Goal: Task Accomplishment & Management: Manage account settings

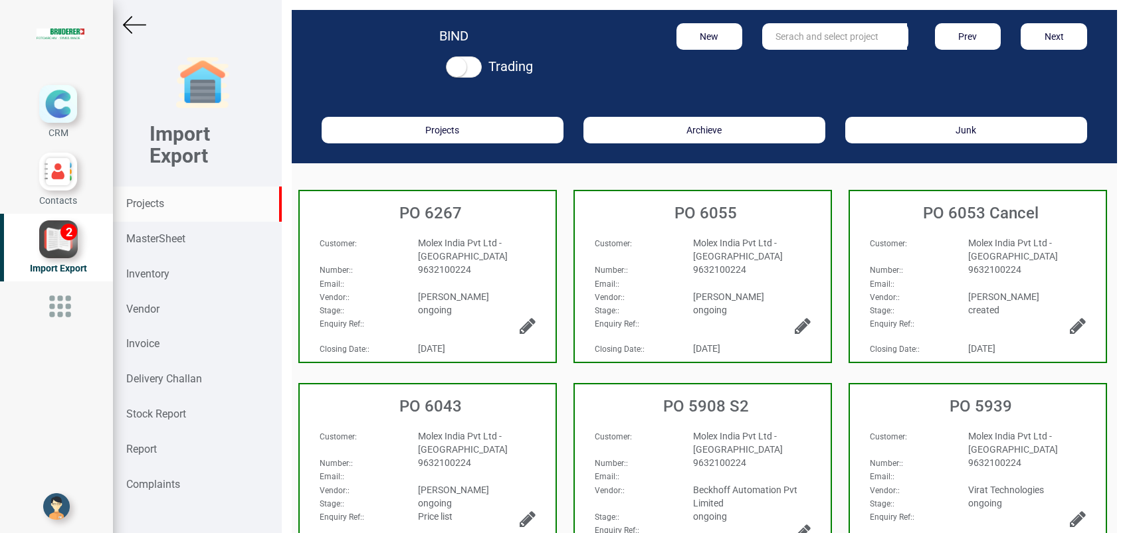
click at [150, 205] on strong "Projects" at bounding box center [145, 203] width 38 height 13
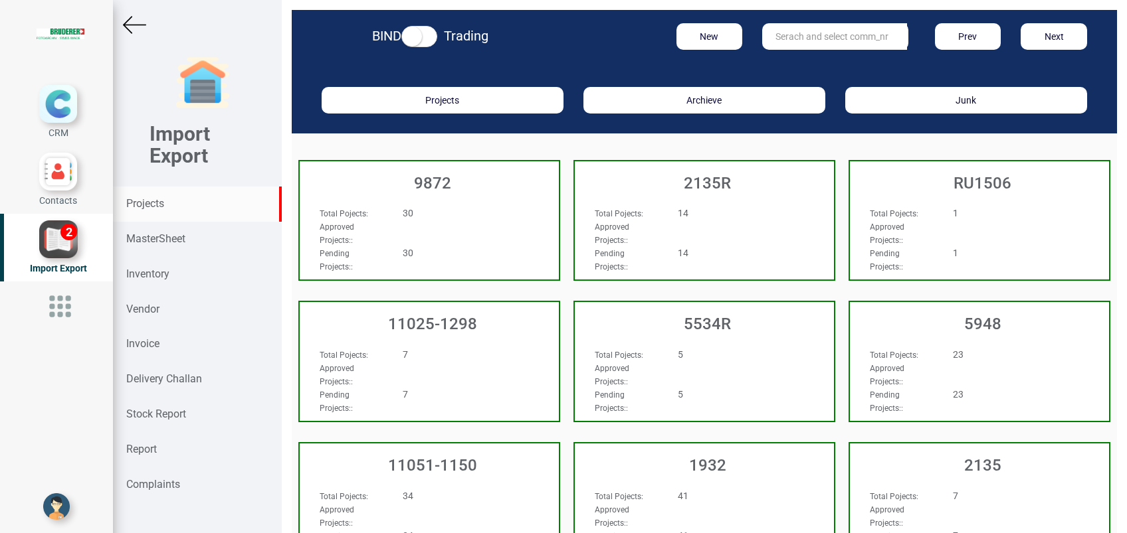
click at [835, 38] on input "text" at bounding box center [834, 36] width 145 height 27
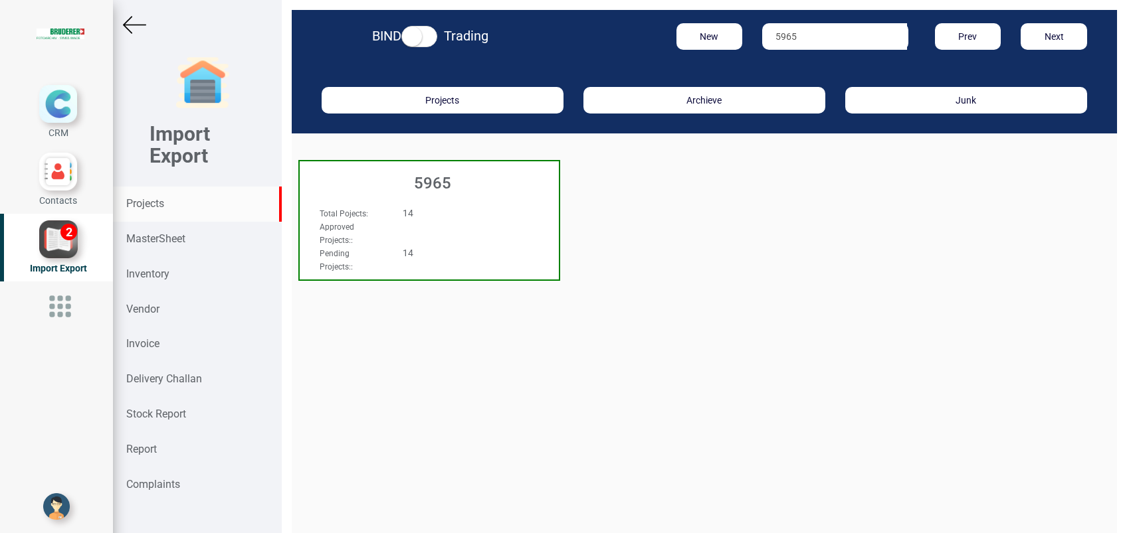
type input "5965"
click at [446, 181] on h3 "5965" at bounding box center [432, 183] width 252 height 17
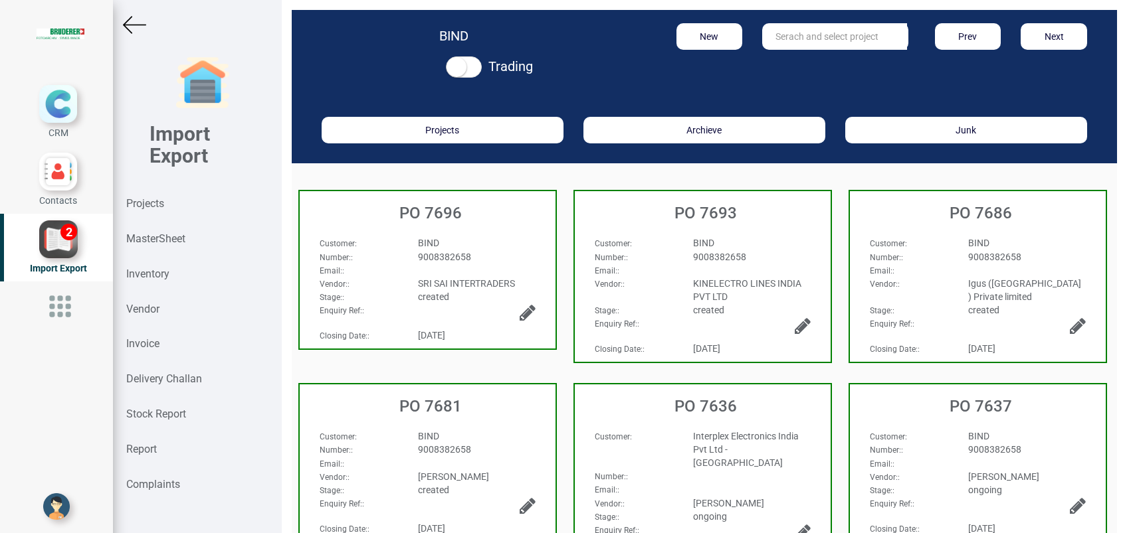
click at [473, 296] on div "created" at bounding box center [477, 296] width 138 height 13
select select "INR"
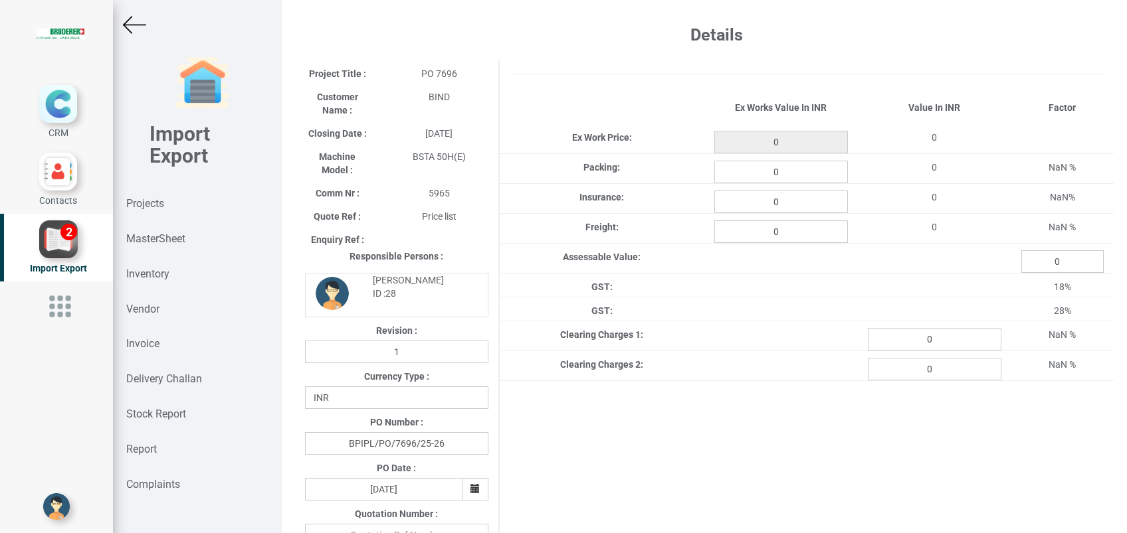
type input "14860"
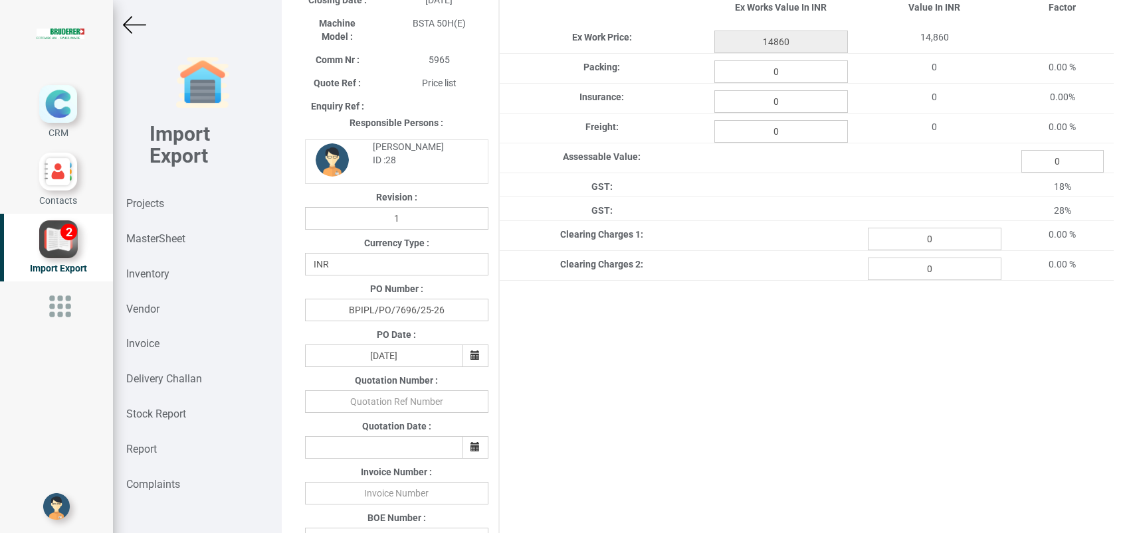
scroll to position [531, 0]
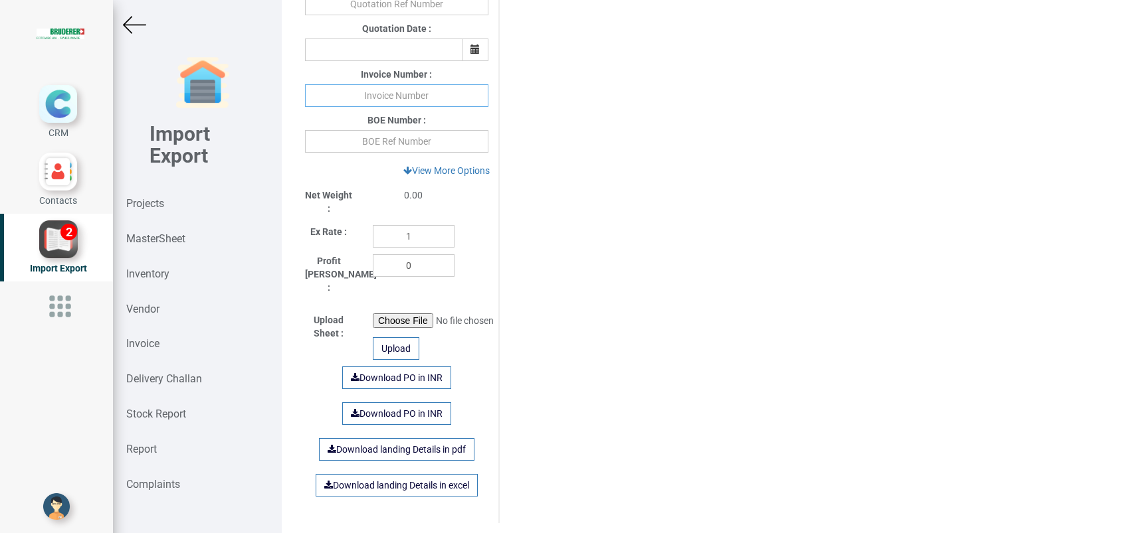
click at [397, 96] on input "text" at bounding box center [396, 95] width 183 height 23
type input "2232 190925"
click at [664, 316] on div "Project Title : PO 7696 Customer Name : BIND Closing Date : 2025-09-23 Machine …" at bounding box center [704, 26] width 818 height 994
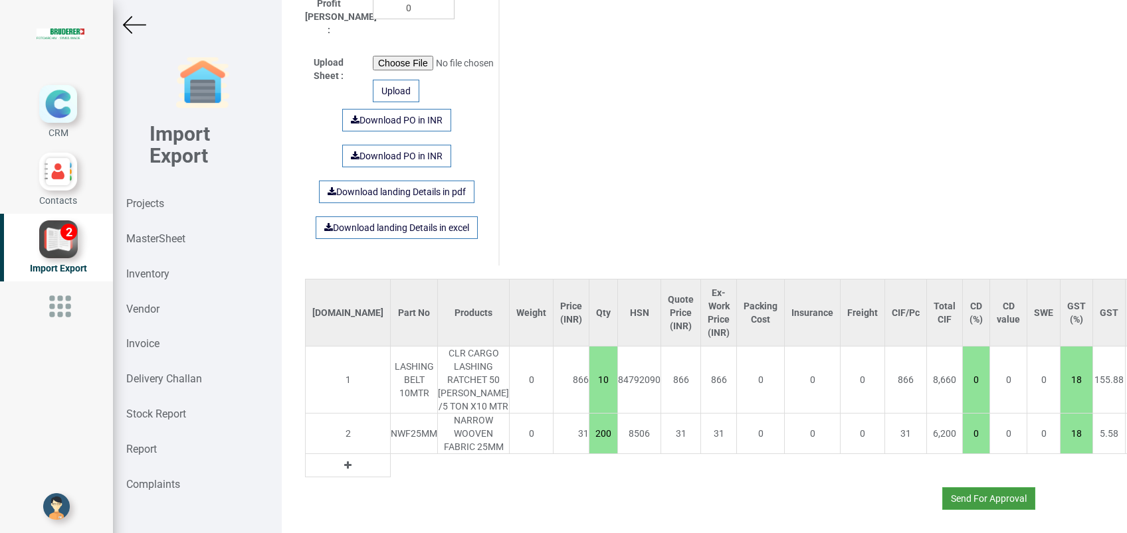
scroll to position [828, 0]
click at [967, 489] on button "Send For Approval" at bounding box center [988, 499] width 93 height 23
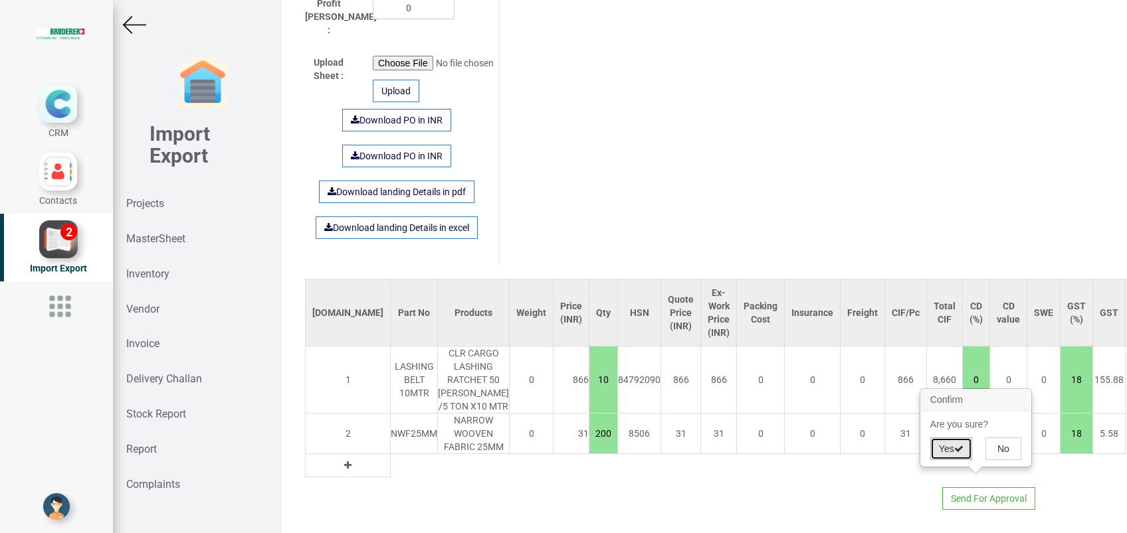
click at [941, 443] on button "Yes" at bounding box center [951, 449] width 42 height 23
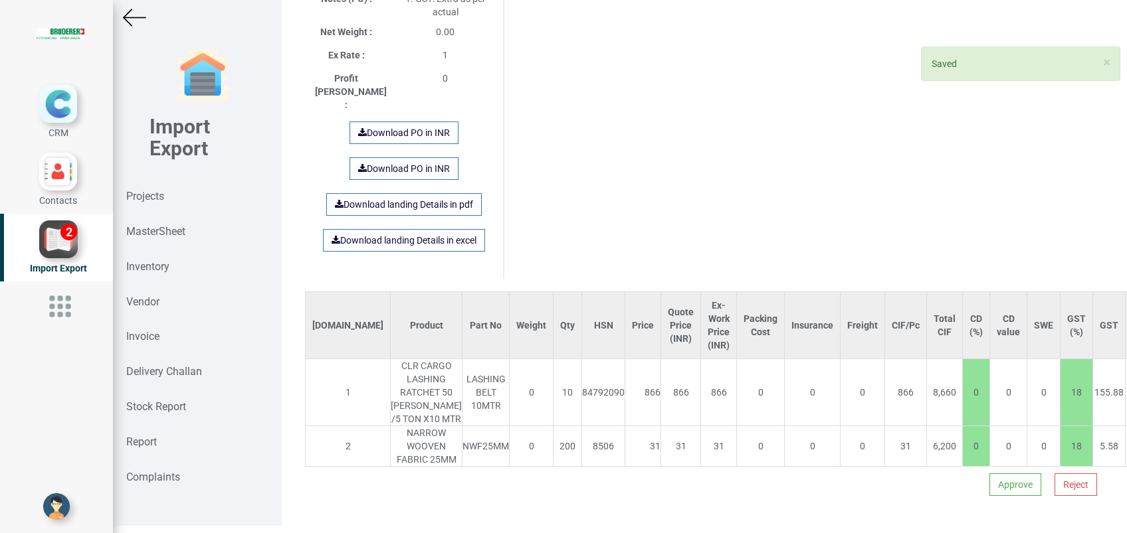
scroll to position [10, 0]
click at [998, 471] on button "Approve" at bounding box center [1015, 482] width 52 height 23
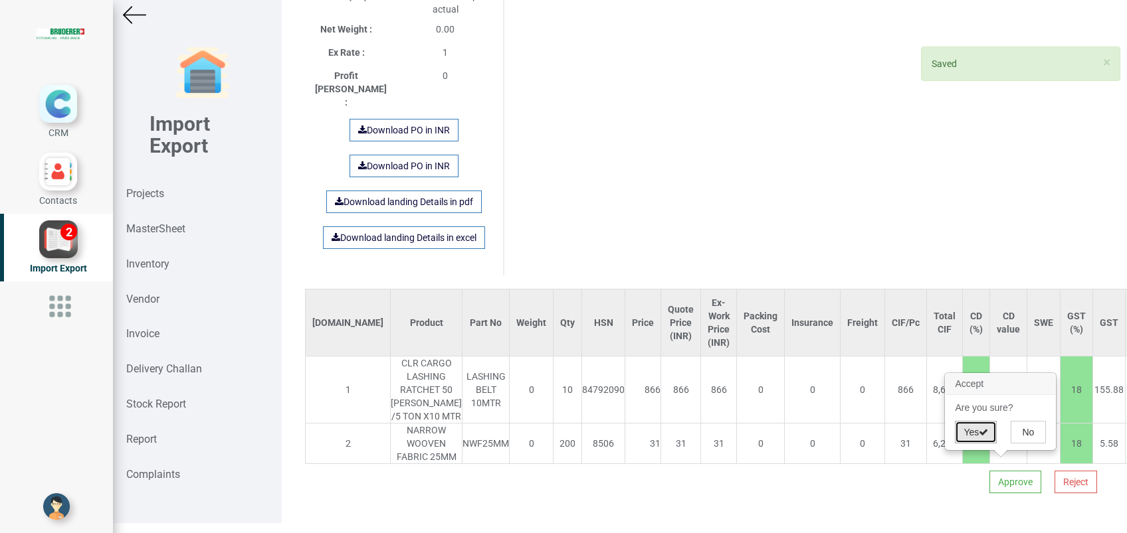
click at [975, 428] on button "Yes" at bounding box center [976, 432] width 42 height 23
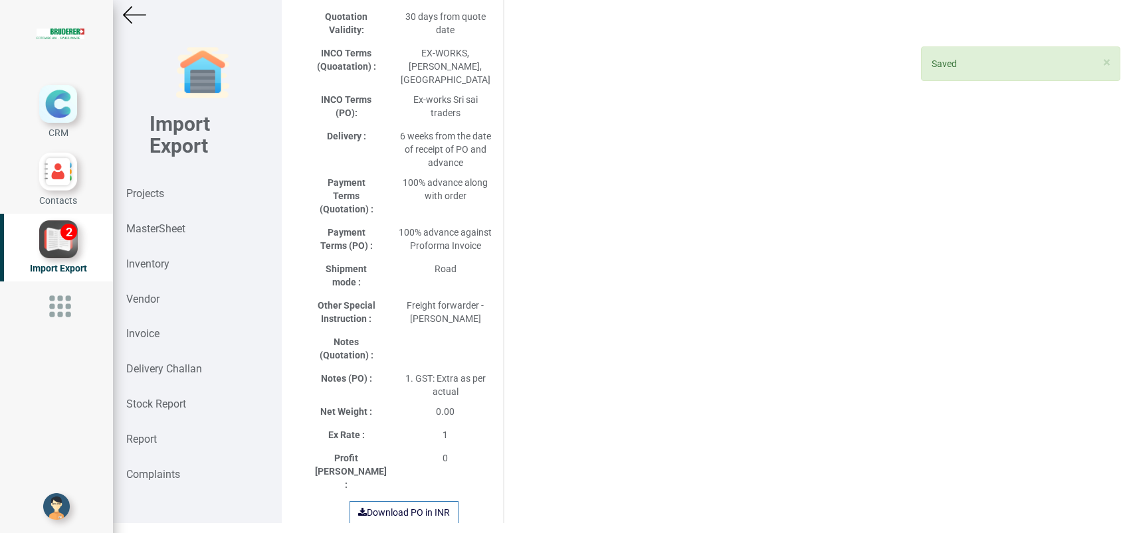
select select "INR"
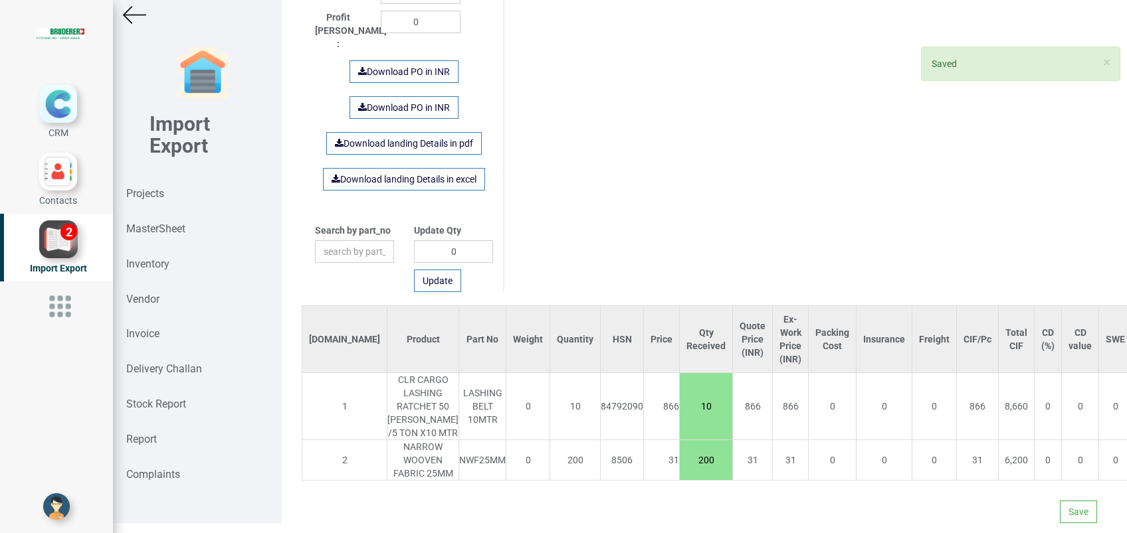
scroll to position [817, 0]
click at [1062, 501] on button "Save" at bounding box center [1078, 512] width 37 height 23
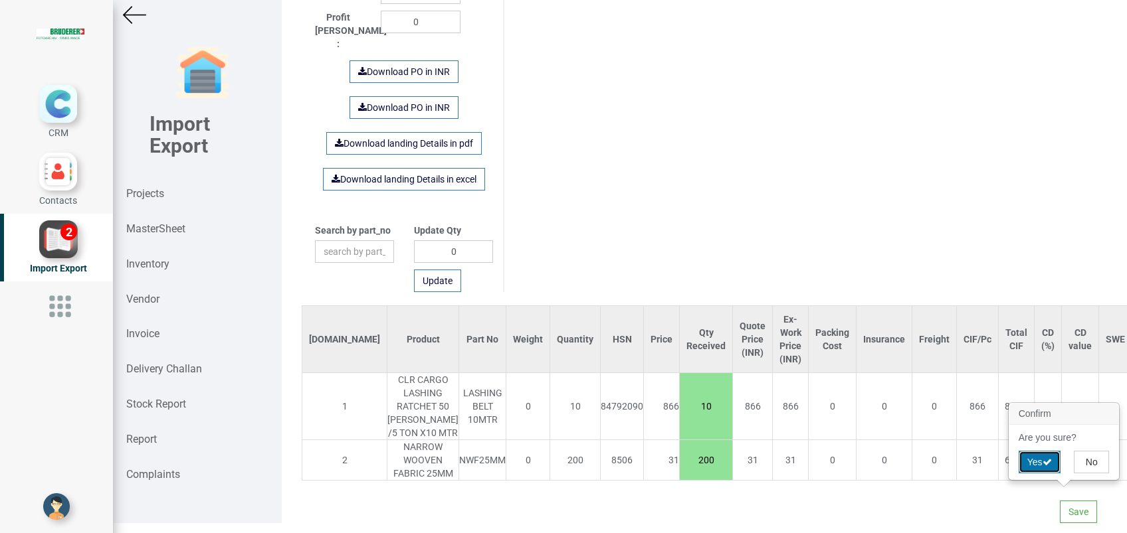
click at [1041, 463] on button "Yes" at bounding box center [1039, 462] width 42 height 23
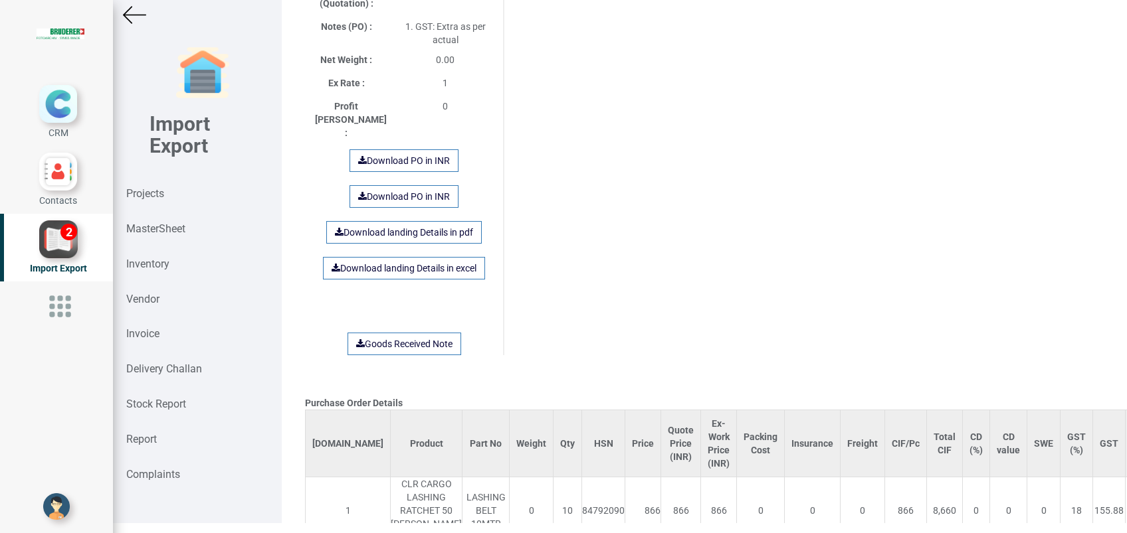
scroll to position [887, 0]
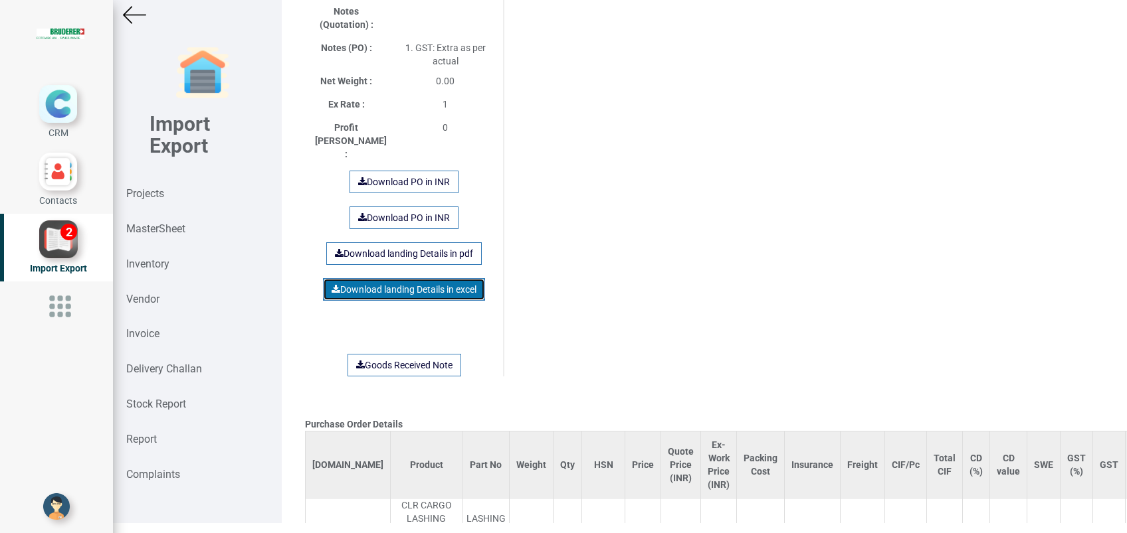
click at [377, 278] on link "Download landing Details in excel" at bounding box center [404, 289] width 162 height 23
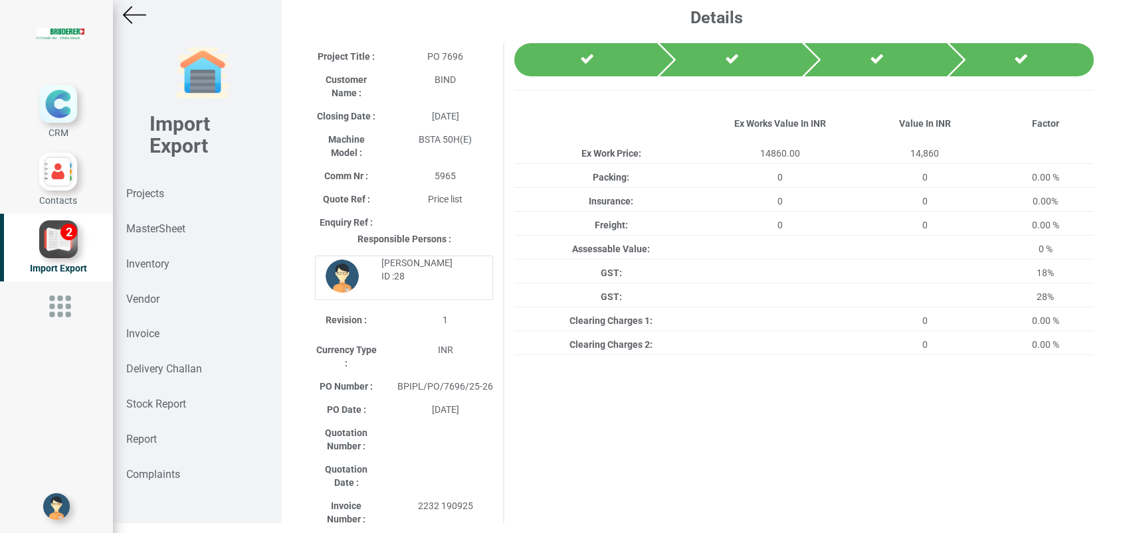
scroll to position [0, 0]
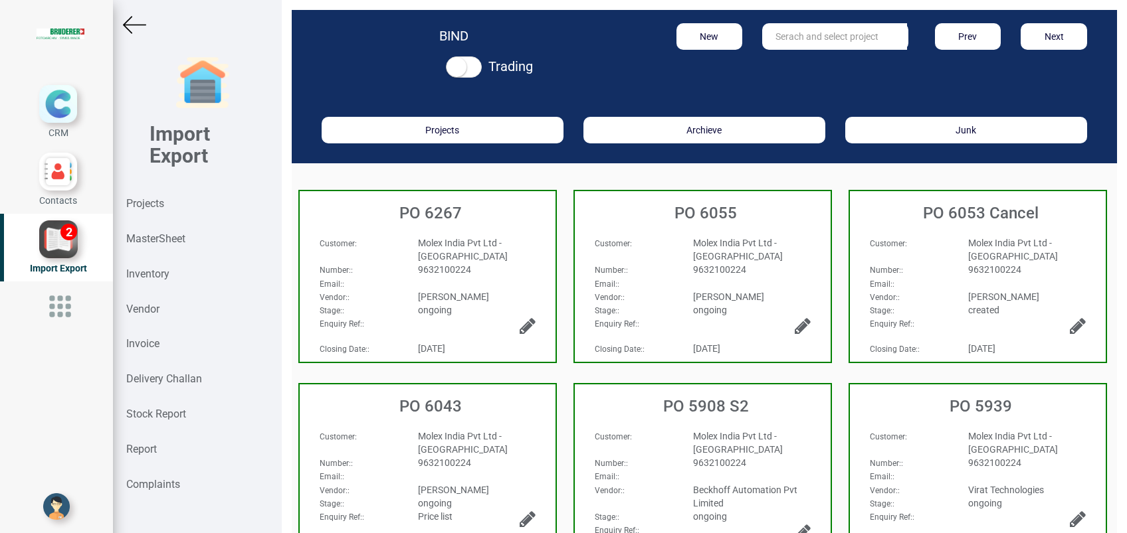
click at [170, 276] on div "Inventory" at bounding box center [197, 274] width 169 height 35
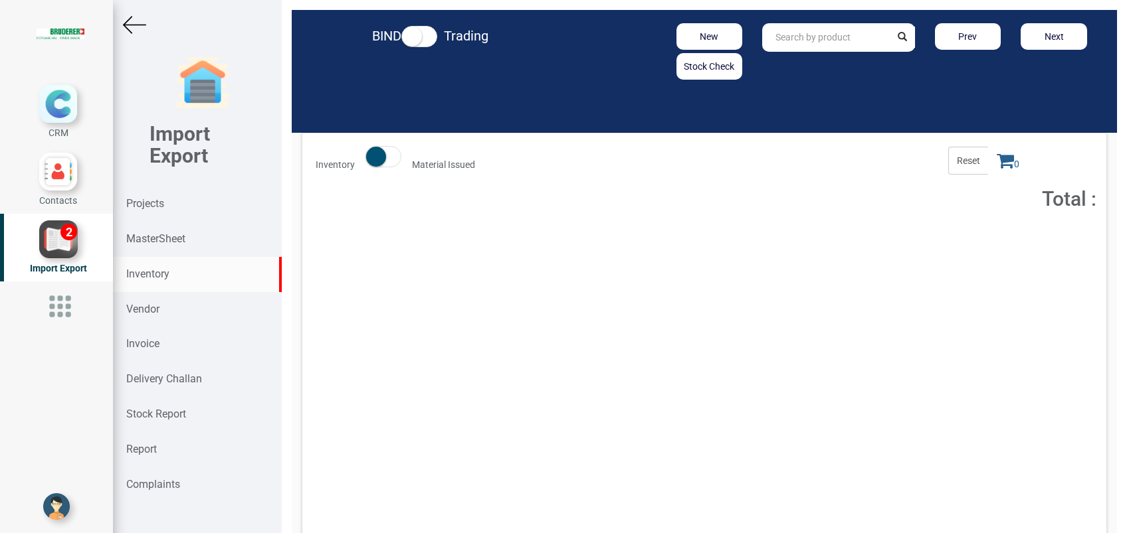
click at [815, 34] on input "text" at bounding box center [826, 37] width 128 height 29
paste input "42358.03.2.00"
type input "42358.03.2.00"
click at [822, 64] on strong "42358.03.2.00" at bounding box center [806, 65] width 61 height 11
click at [759, 238] on span "Price : 129,911.85" at bounding box center [745, 240] width 62 height 9
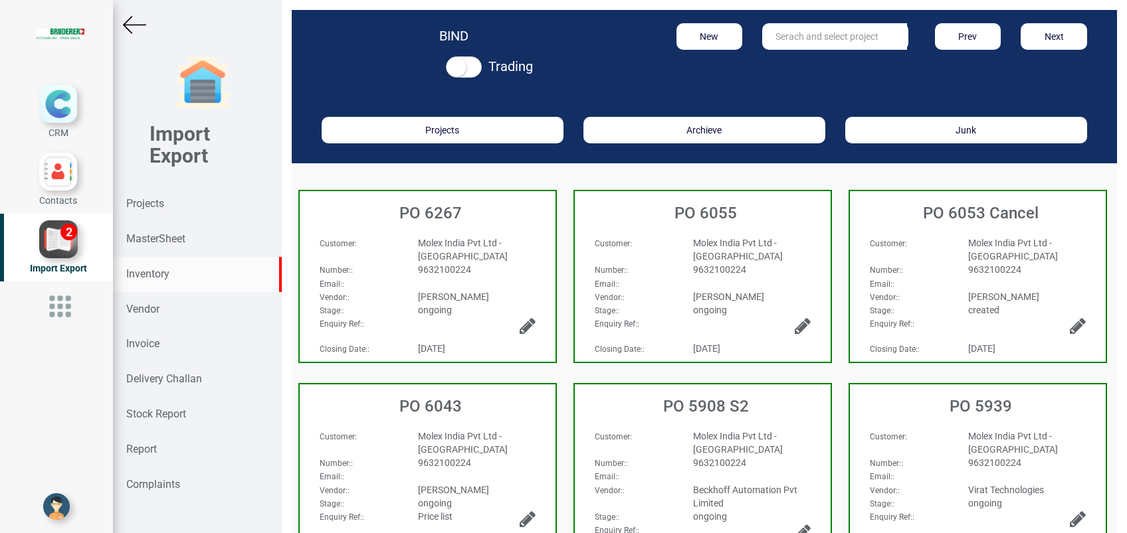
click at [124, 275] on div "Inventory" at bounding box center [197, 274] width 169 height 35
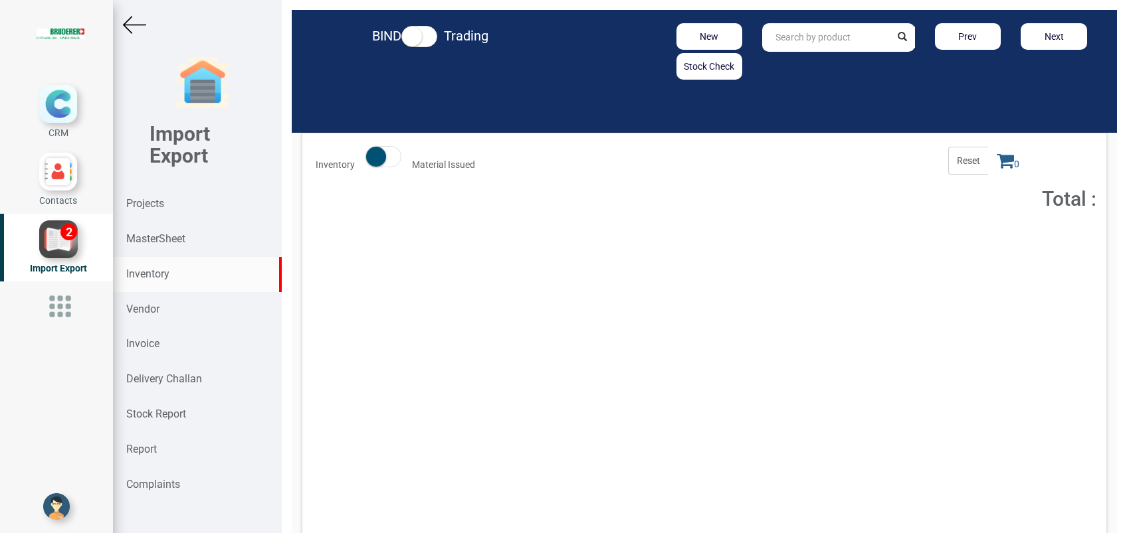
click at [860, 32] on input "text" at bounding box center [826, 37] width 128 height 29
paste input "94.3201.410.3"
type input "94.3201.410."
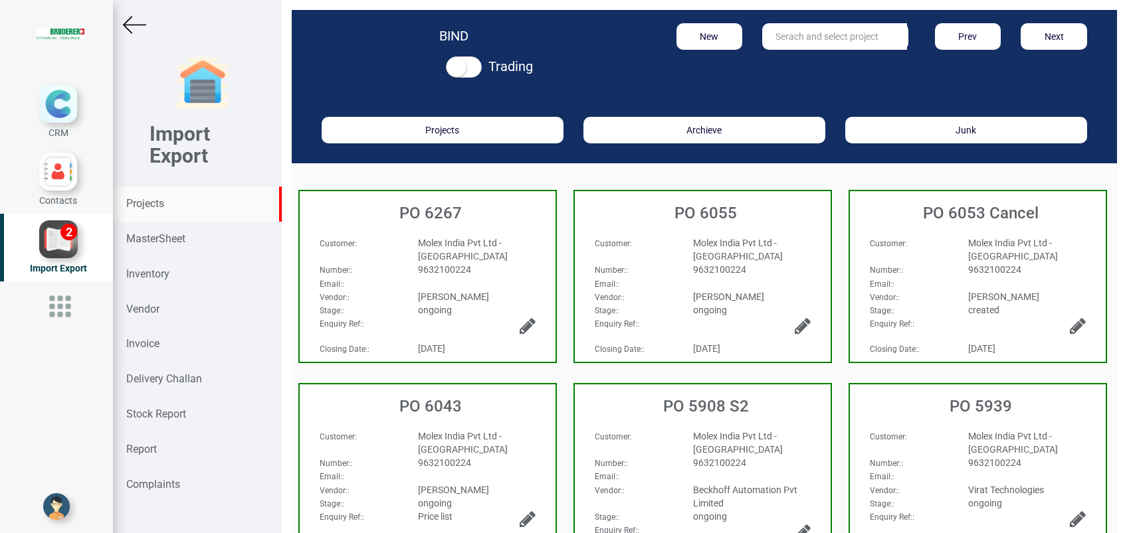
drag, startPoint x: 149, startPoint y: 205, endPoint x: 273, endPoint y: 191, distance: 124.9
click at [149, 205] on strong "Projects" at bounding box center [145, 203] width 38 height 13
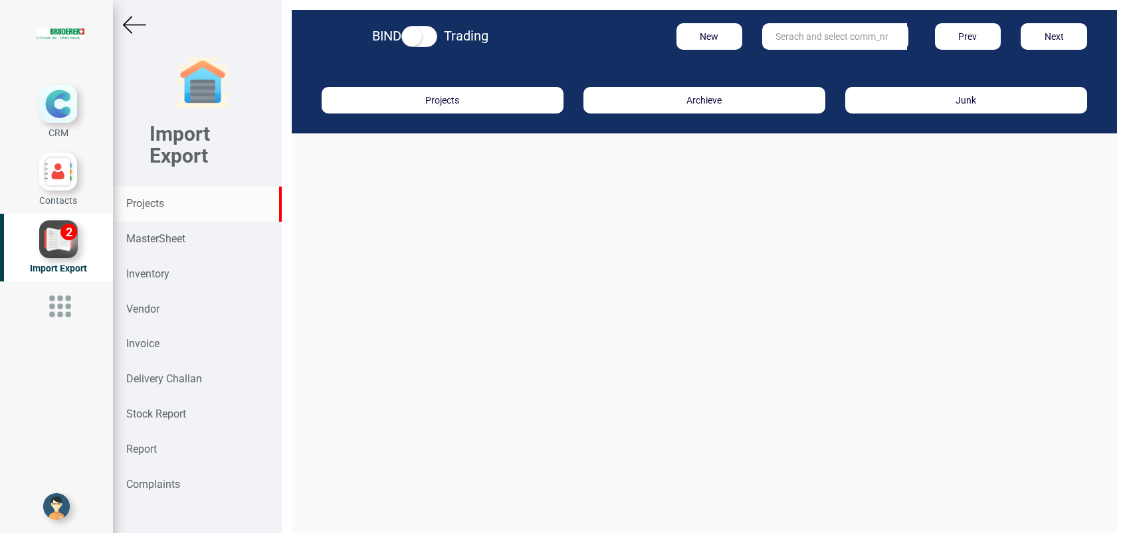
click at [805, 43] on input "text" at bounding box center [834, 36] width 145 height 27
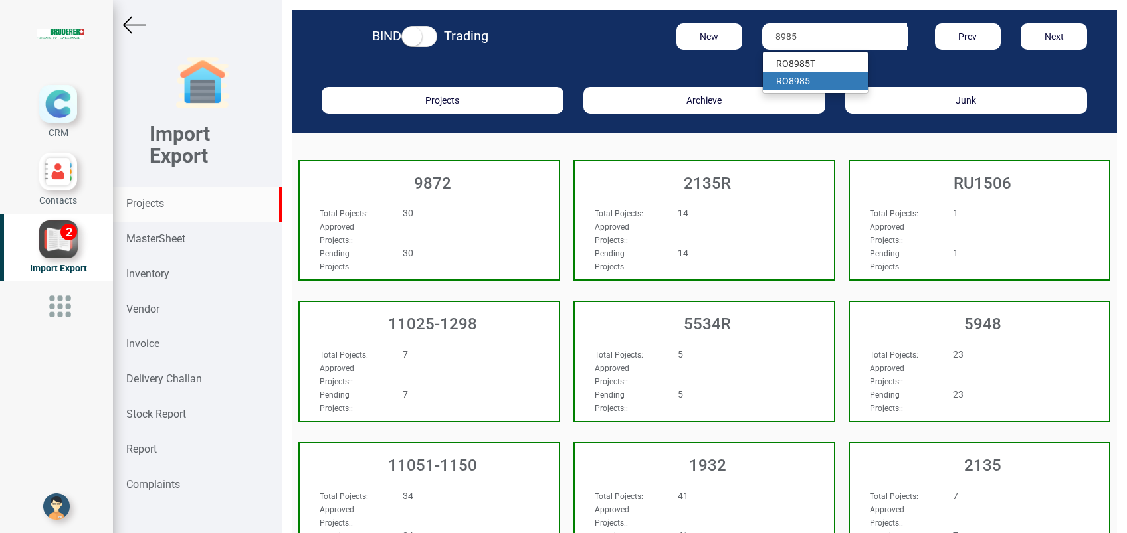
click at [802, 80] on strong "8985" at bounding box center [799, 81] width 21 height 11
type input "RO 8985"
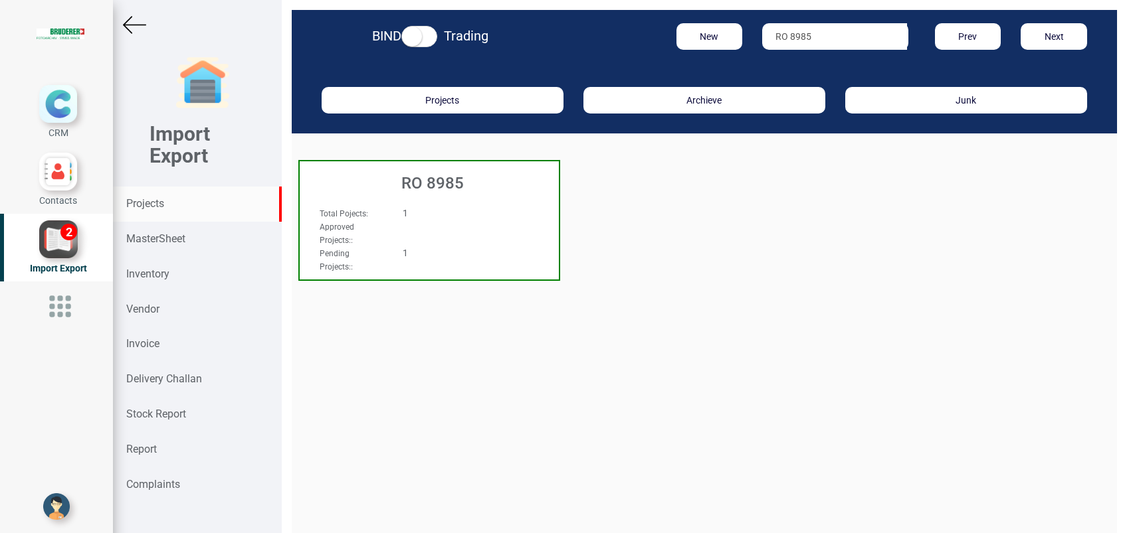
click at [442, 187] on h3 "RO 8985" at bounding box center [432, 183] width 252 height 17
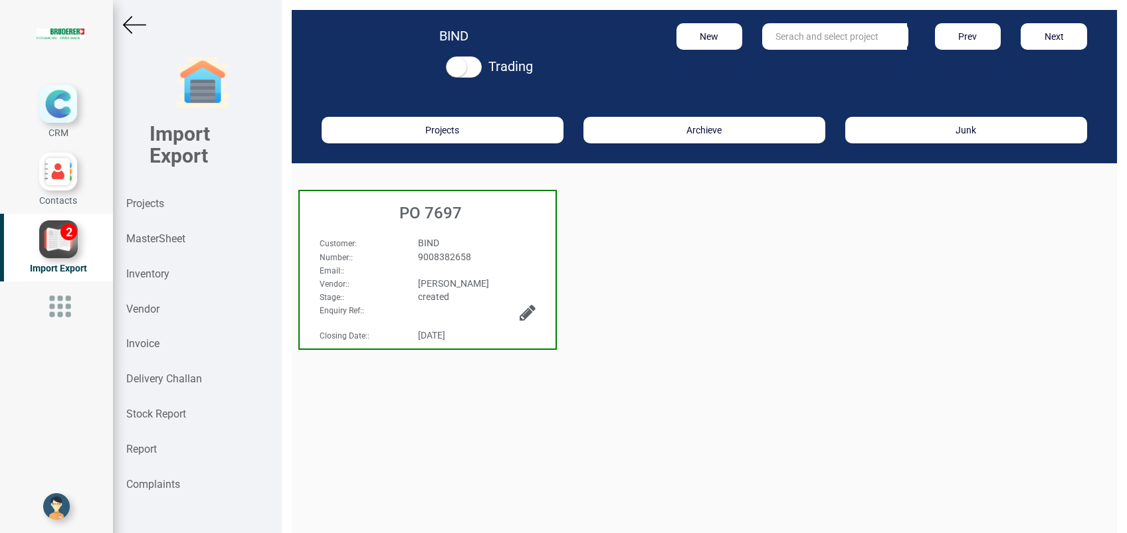
click at [452, 246] on div "BIND" at bounding box center [477, 242] width 138 height 13
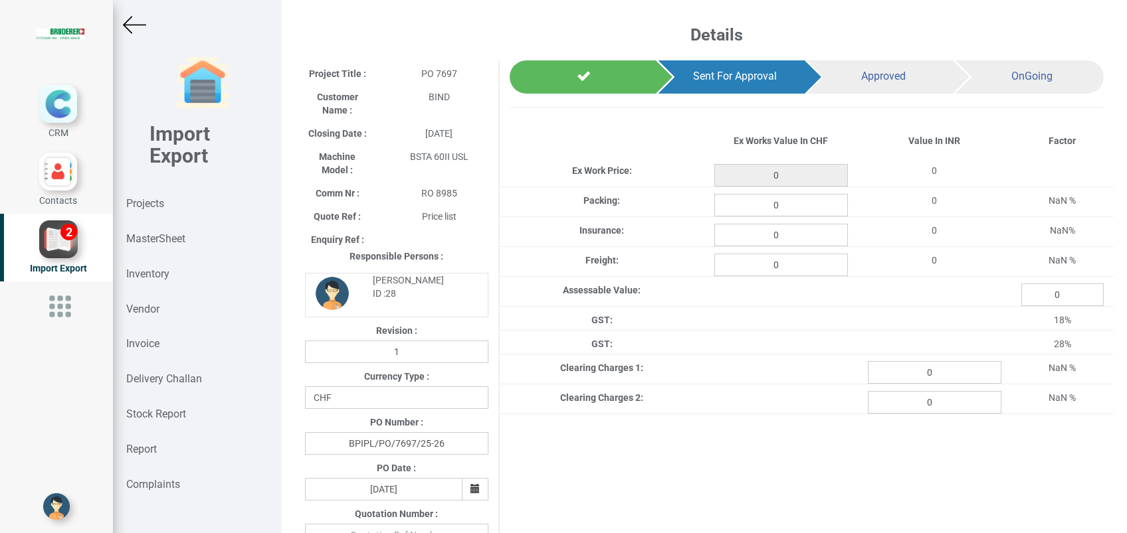
type input "34722.65000000001"
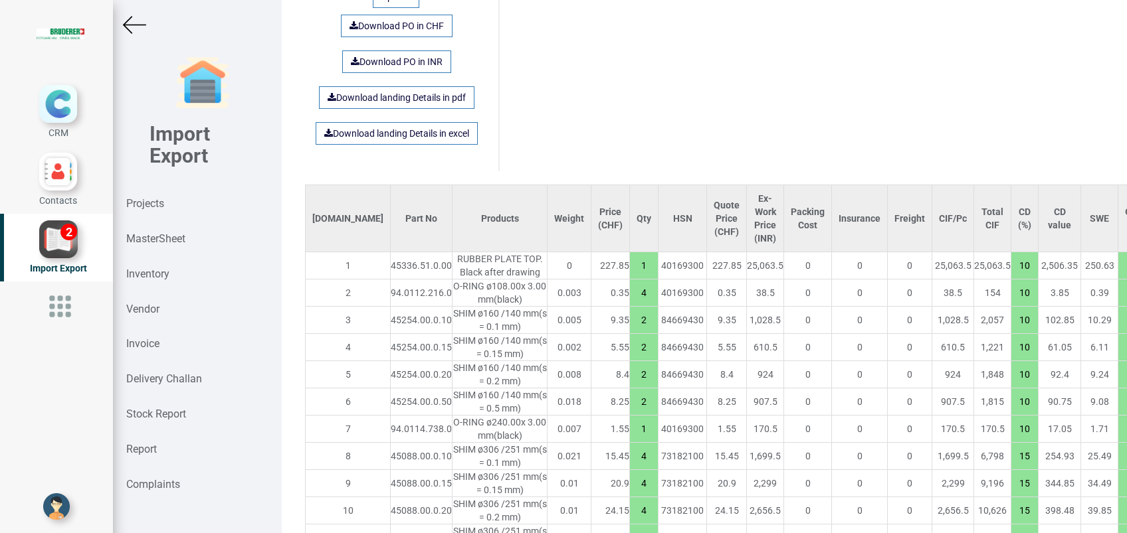
scroll to position [886, 0]
click at [372, 120] on link "Download landing Details in excel" at bounding box center [397, 131] width 162 height 23
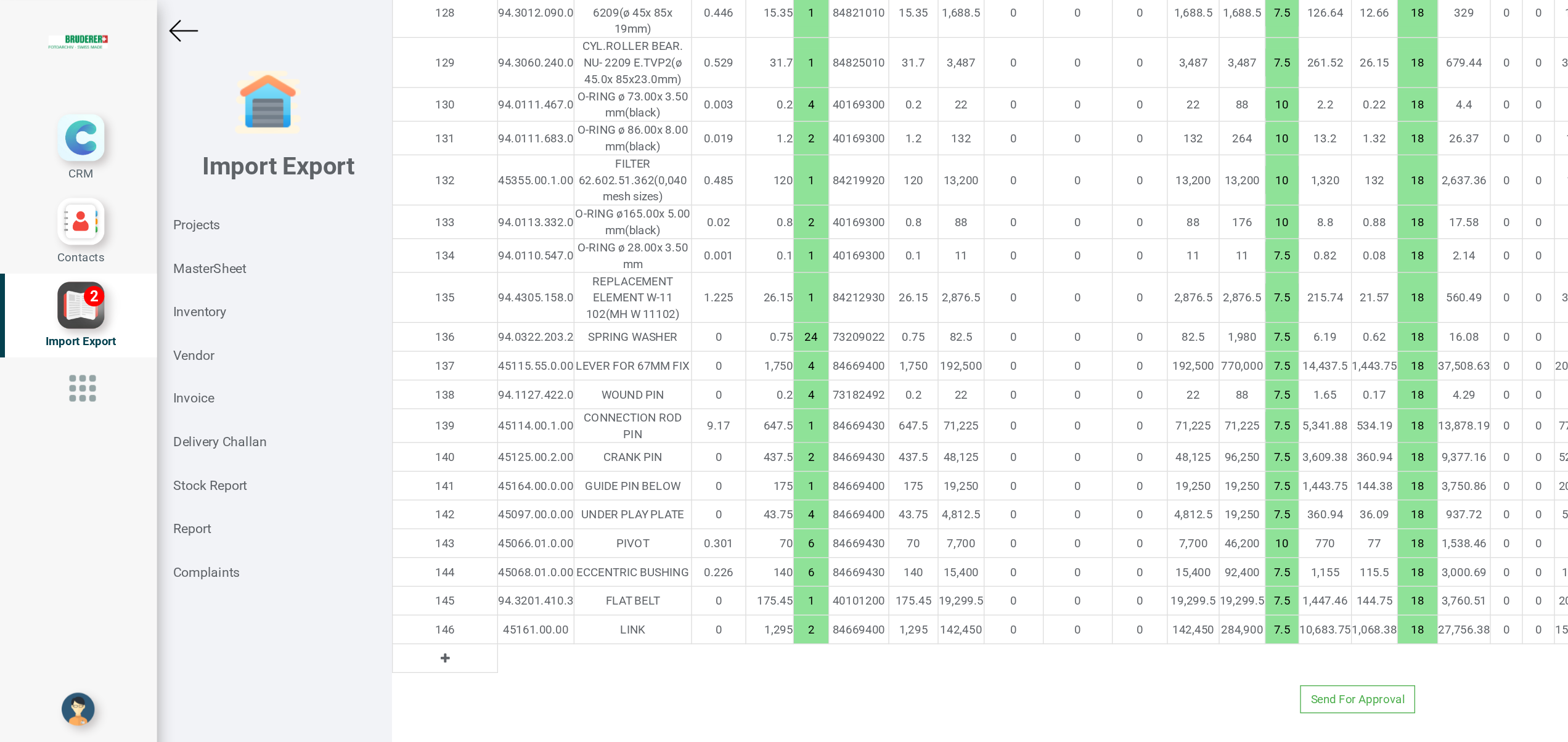
scroll to position [3572, 0]
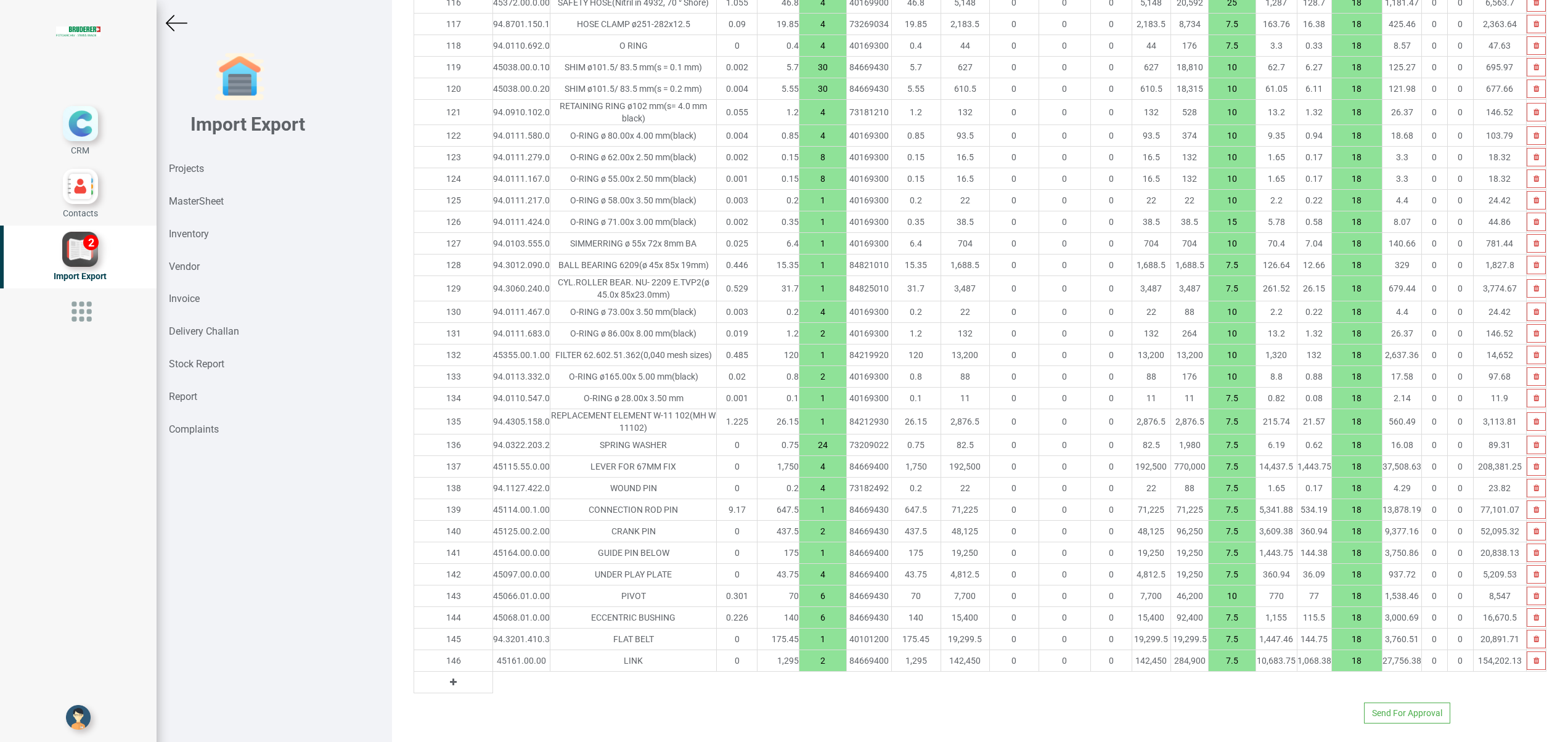
drag, startPoint x: 862, startPoint y: 1, endPoint x: 817, endPoint y: 681, distance: 681.5
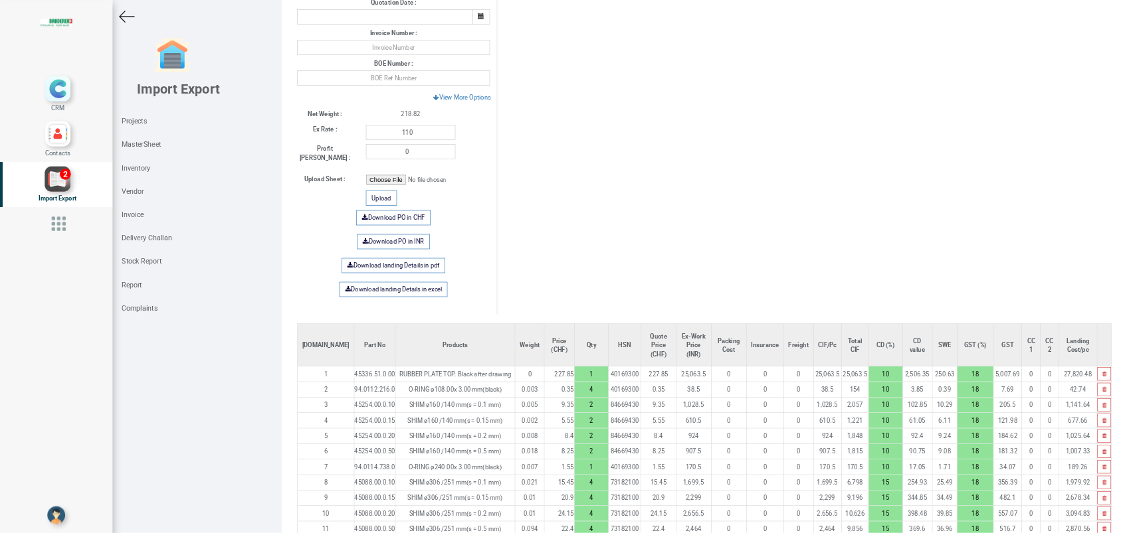
scroll to position [0, 0]
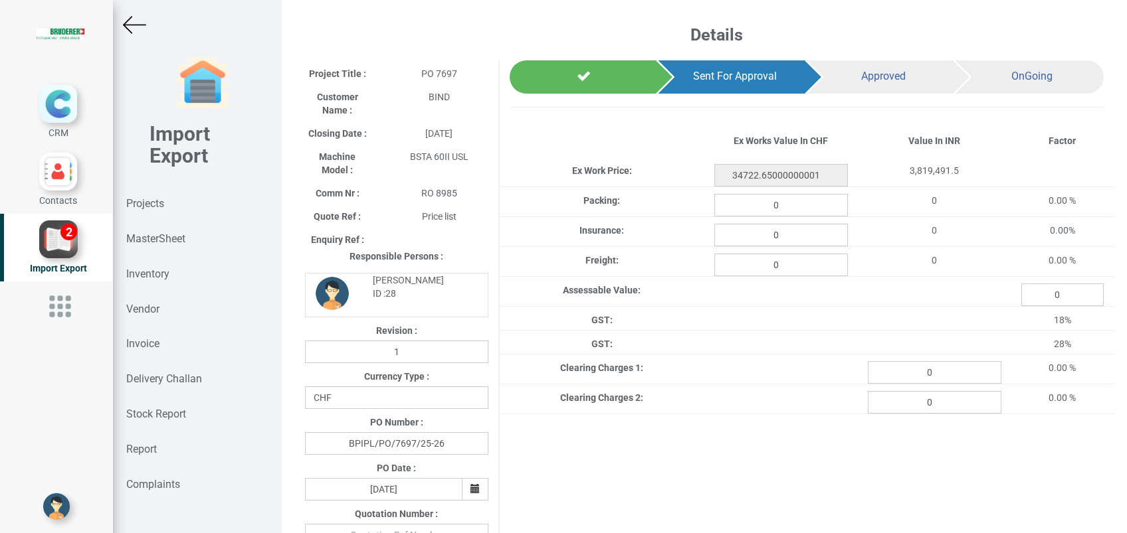
drag, startPoint x: 1662, startPoint y: 0, endPoint x: 620, endPoint y: 469, distance: 1142.9
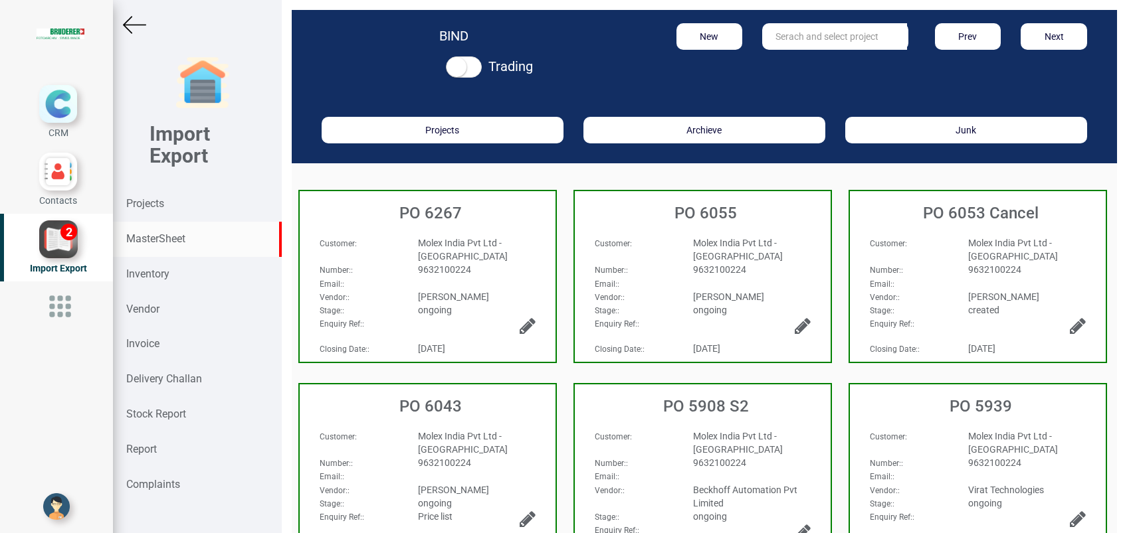
click at [153, 244] on strong "MasterSheet" at bounding box center [155, 239] width 59 height 13
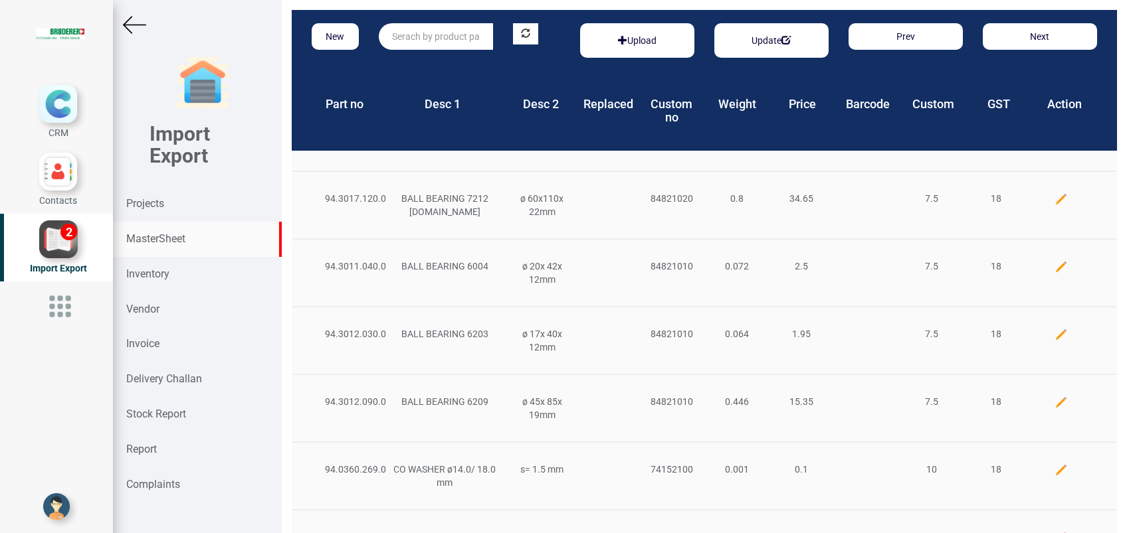
click at [462, 40] on input "text" at bounding box center [436, 36] width 114 height 27
paste input "45254.00.0.50"
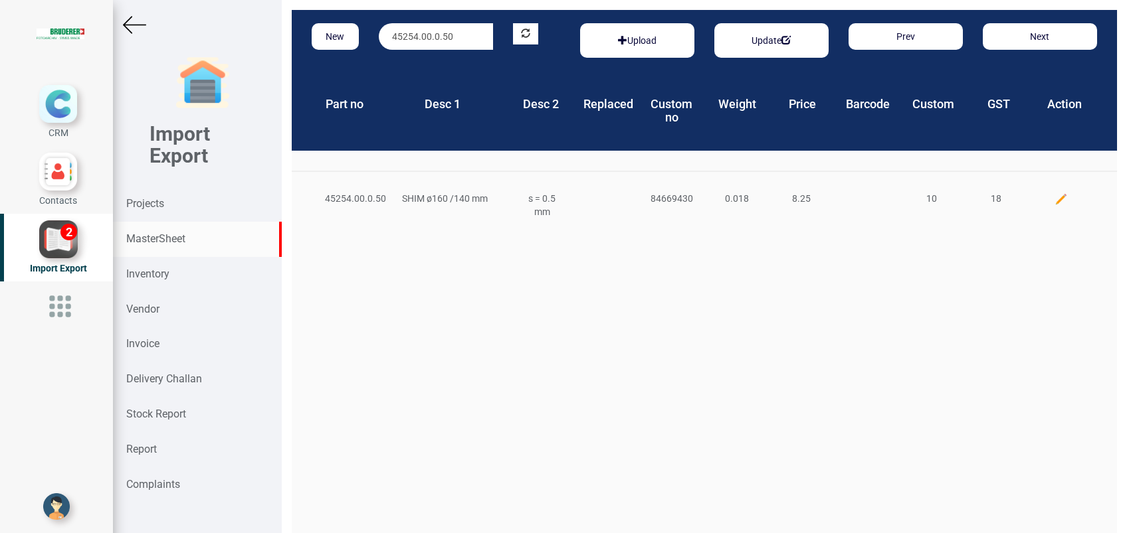
type input "45254.00.0.50"
click at [1054, 201] on img at bounding box center [1060, 199] width 13 height 13
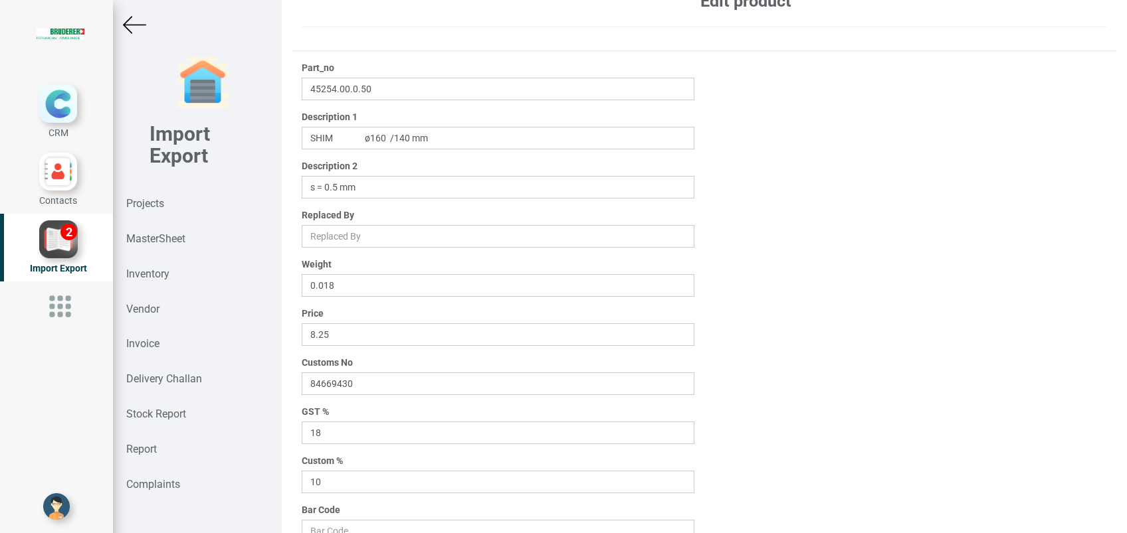
scroll to position [106, 0]
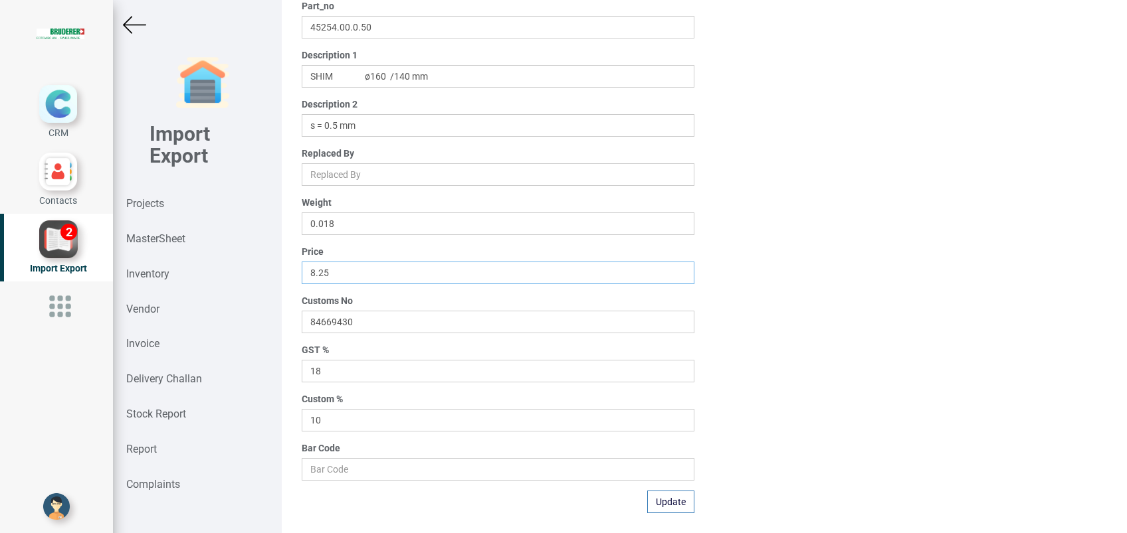
click at [357, 274] on input "8.25" at bounding box center [498, 273] width 393 height 23
type input "8.6"
click at [671, 503] on button "Update" at bounding box center [670, 502] width 47 height 23
click at [152, 240] on strong "MasterSheet" at bounding box center [155, 239] width 59 height 13
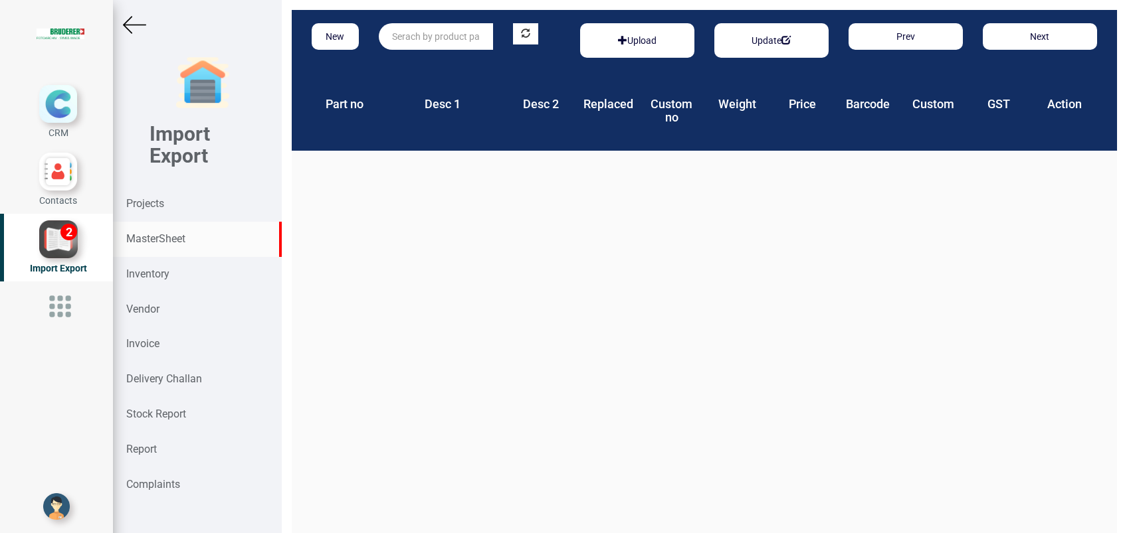
click at [396, 44] on input "text" at bounding box center [436, 36] width 114 height 27
paste input "94.0103.873.0"
type input "94.0103.873.0"
click at [1054, 201] on img at bounding box center [1060, 199] width 13 height 13
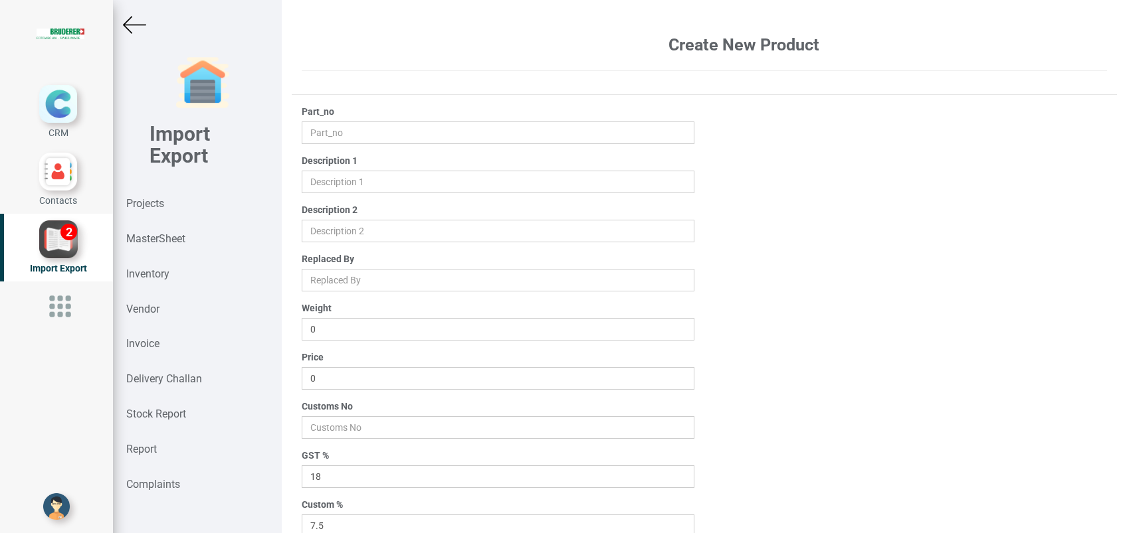
type input "94.0103.873.0"
type input "SIMMERRING ø150x180x15mm B1"
type input "0.175"
type input "29.6"
type input "40169300"
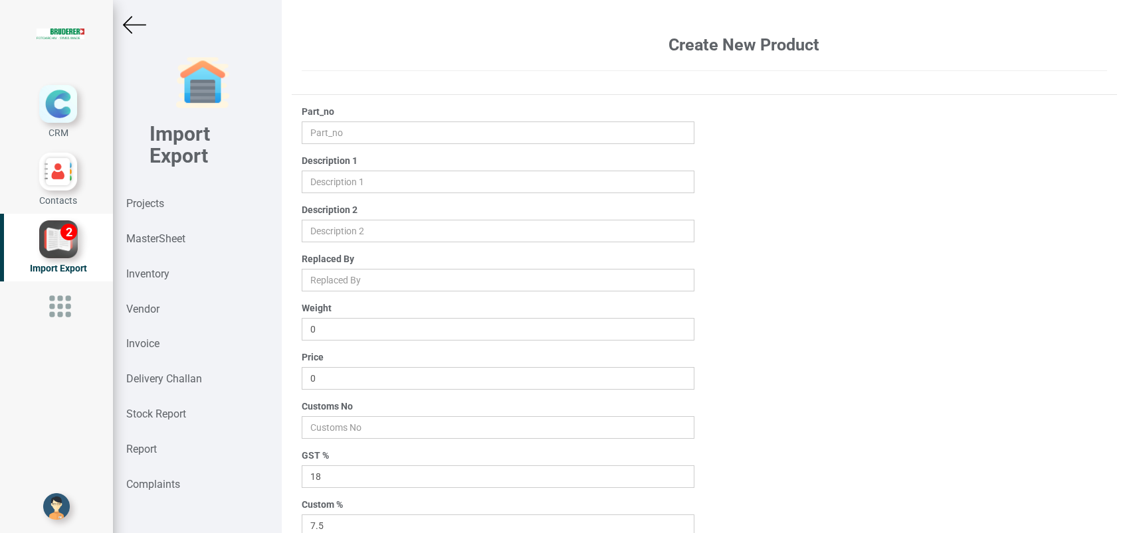
type input "10"
click at [314, 382] on input "29.6" at bounding box center [498, 378] width 393 height 23
type input "22.35"
click at [893, 318] on div "Part_no 94.0103.873.0 Description 1 Description 2 Replaced By Weight 0.175 Pric…" at bounding box center [704, 362] width 825 height 514
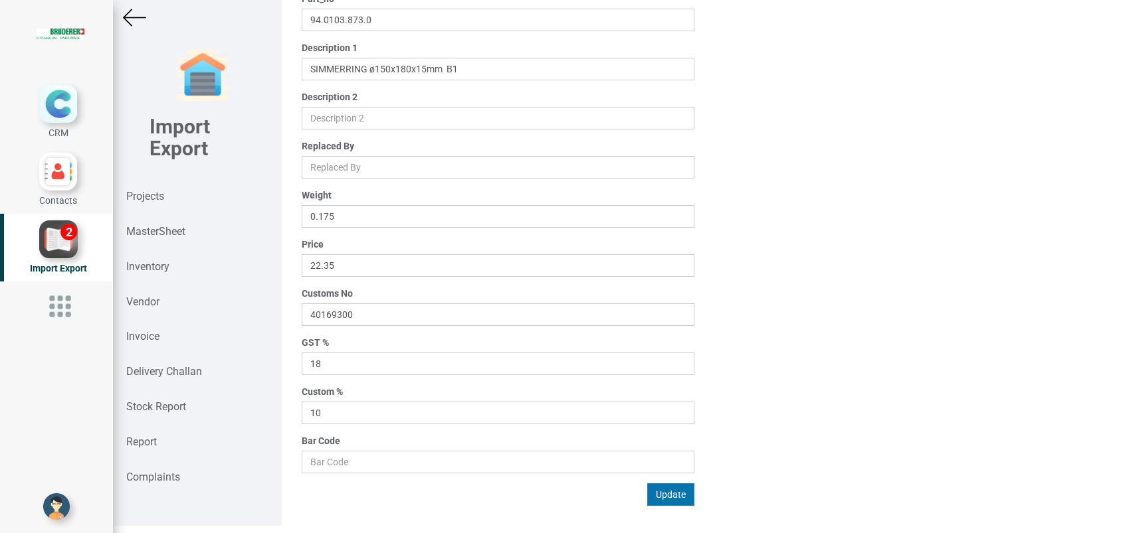
scroll to position [10, 0]
click at [663, 488] on button "Update" at bounding box center [670, 492] width 47 height 23
click at [161, 227] on strong "MasterSheet" at bounding box center [155, 229] width 59 height 13
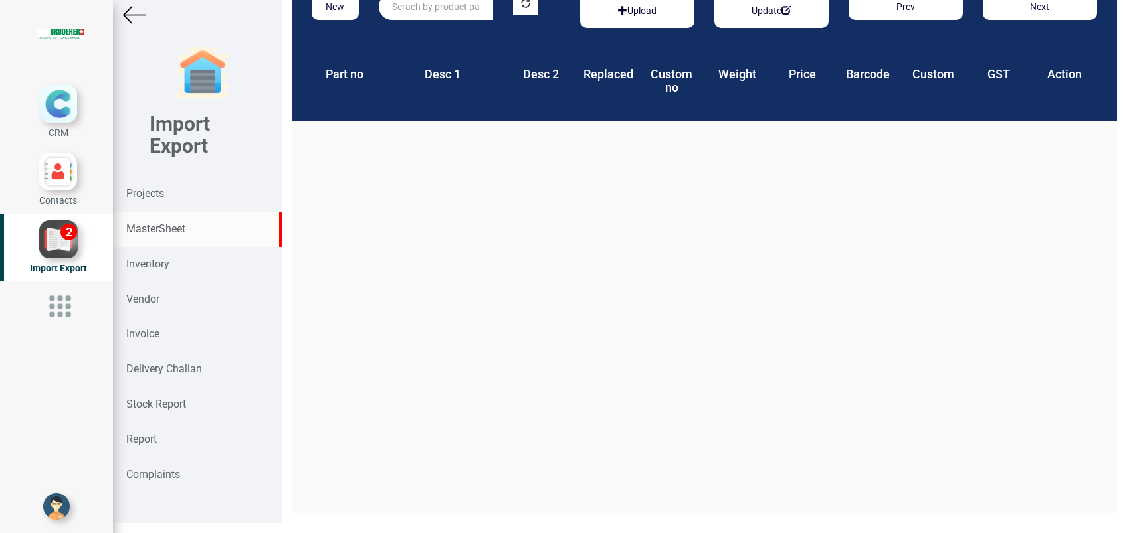
scroll to position [20, 0]
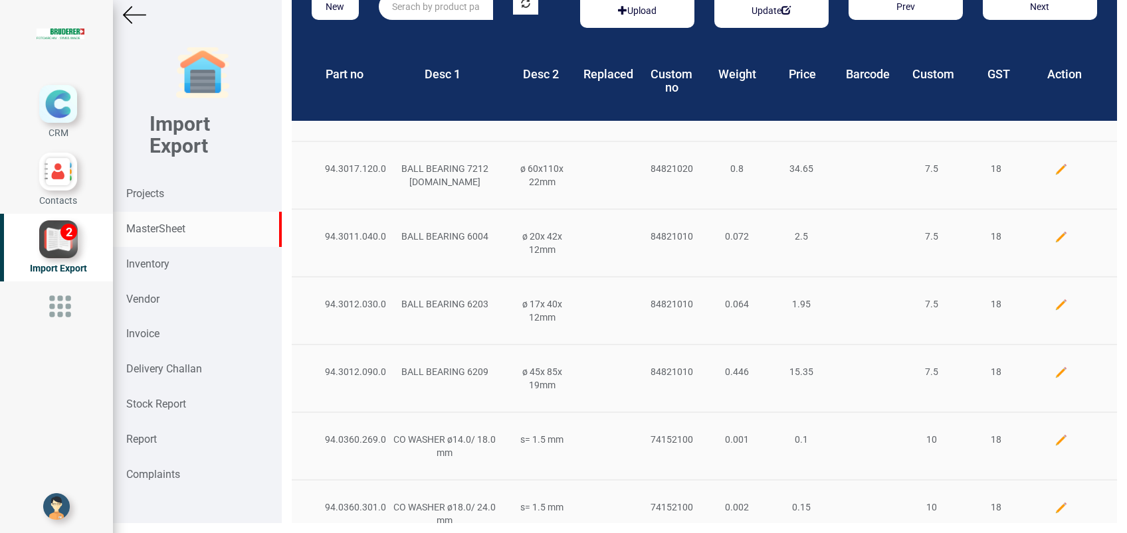
click at [426, 15] on input "text" at bounding box center [436, 6] width 114 height 27
paste input "45127.00.0.00"
type input "45127.00.0.00"
click at [439, 29] on strong "45127.00.0.00" at bounding box center [423, 34] width 61 height 11
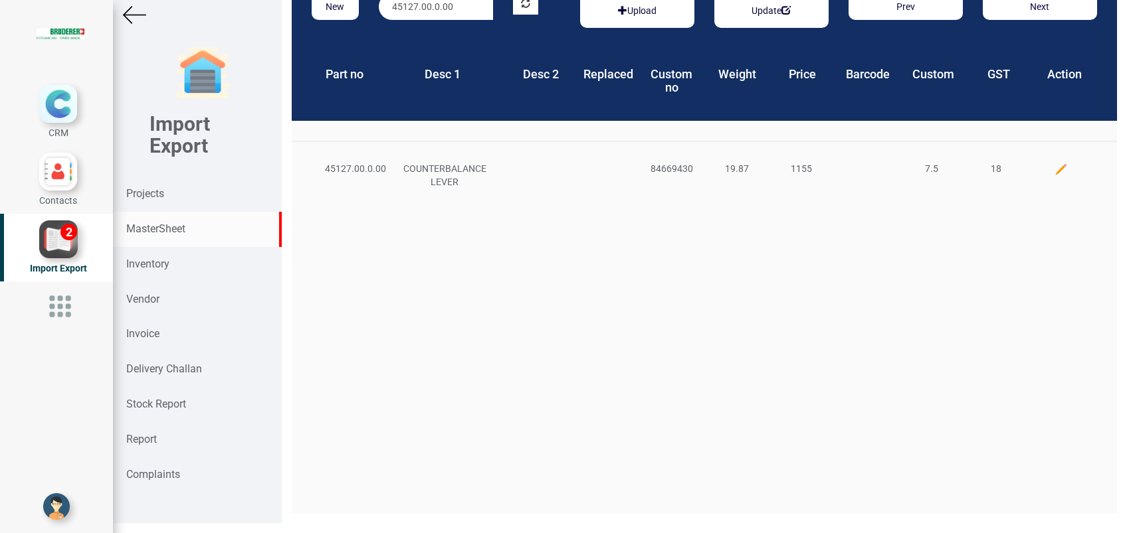
scroll to position [3, 0]
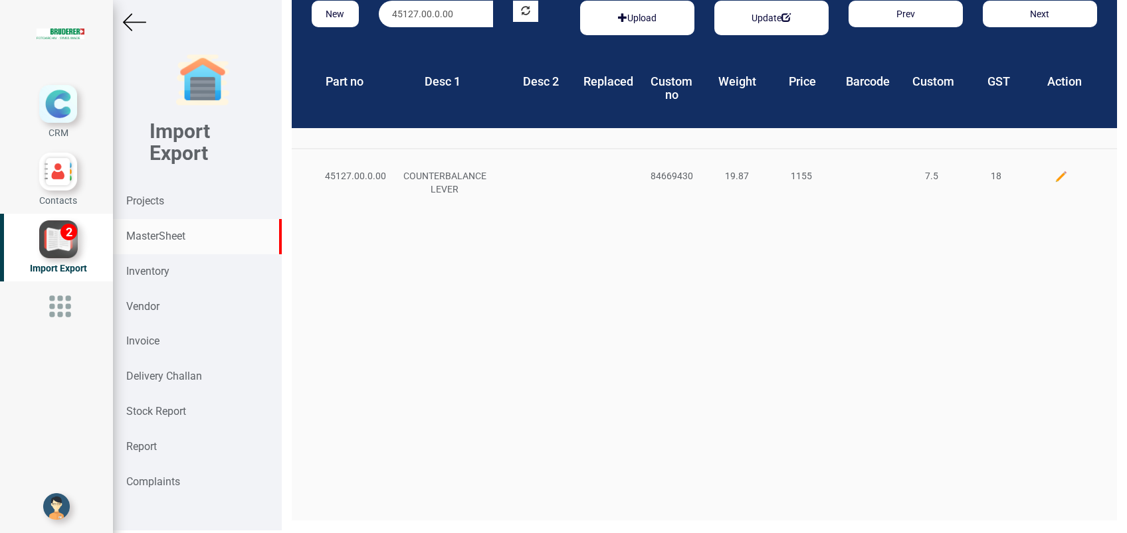
click at [1054, 176] on img at bounding box center [1060, 176] width 13 height 13
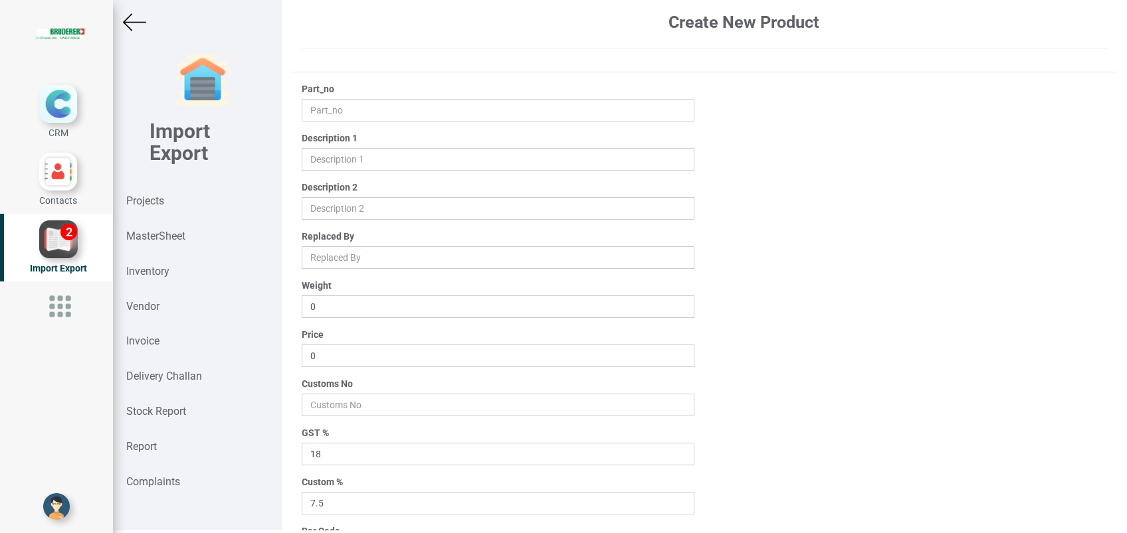
type input "45127.00.0.00"
type input "COUNTERBALANCE LEVER"
type input "19.87"
type input "1155"
type input "84669430"
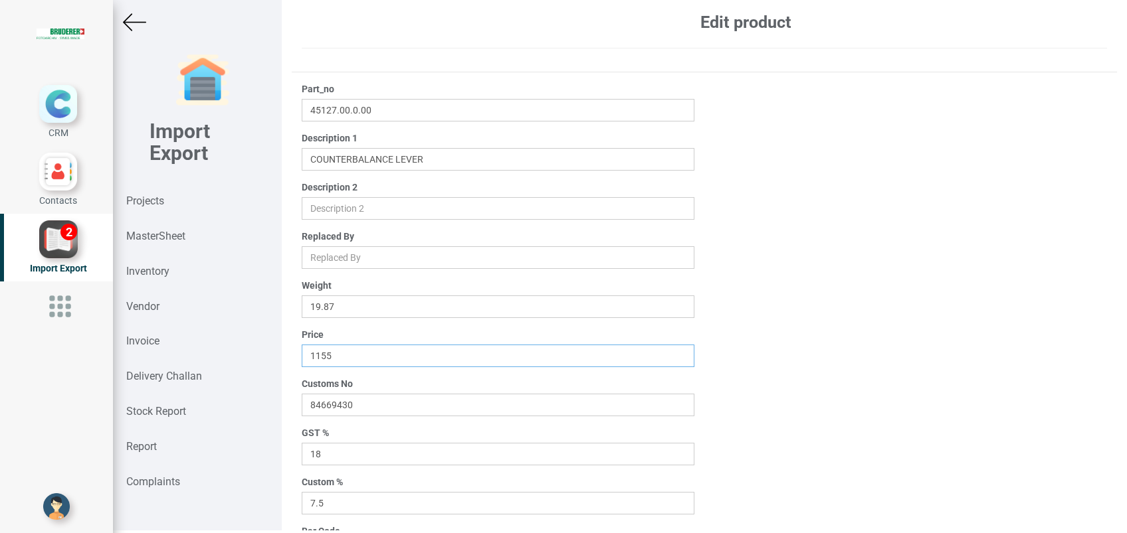
click at [314, 356] on input "1155" at bounding box center [498, 356] width 393 height 23
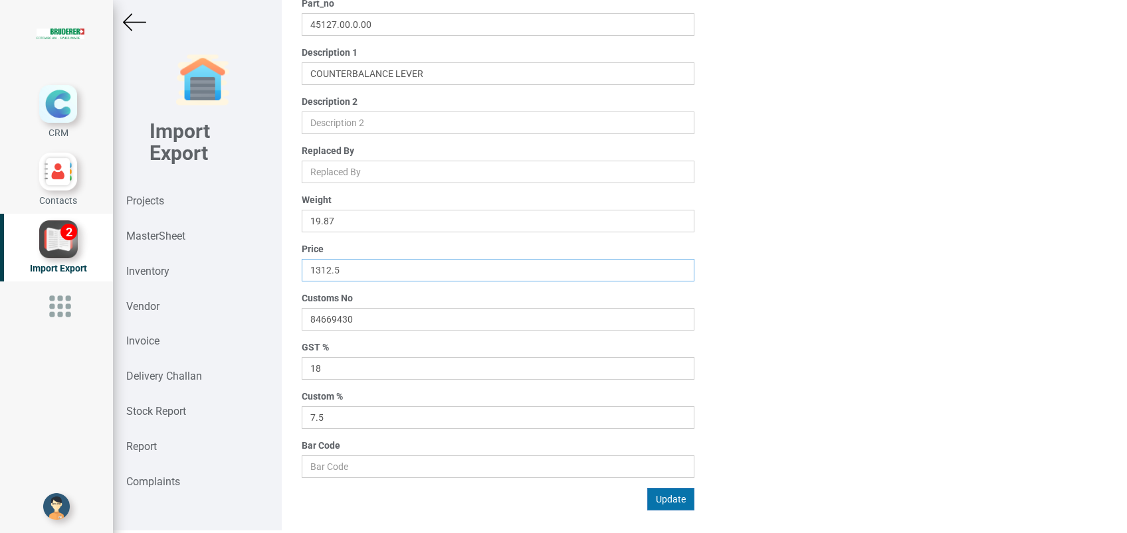
type input "1312.5"
click at [672, 496] on button "Update" at bounding box center [670, 499] width 47 height 23
click at [127, 23] on img at bounding box center [134, 22] width 23 height 23
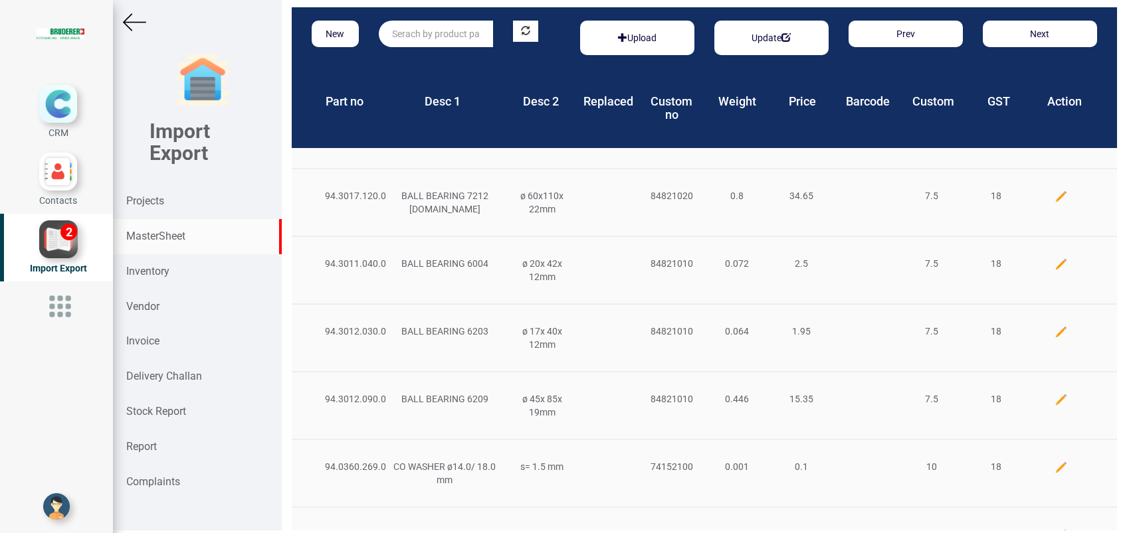
click at [425, 37] on input "text" at bounding box center [436, 34] width 114 height 27
paste input "45122.00.0.00"
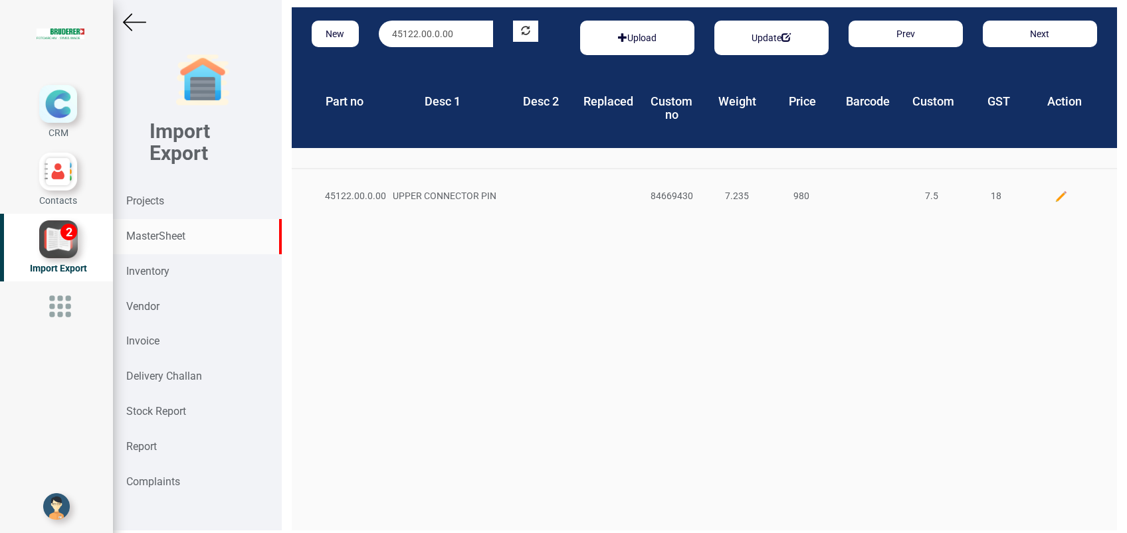
type input "45122.00.0.00"
click at [1054, 198] on img at bounding box center [1060, 196] width 13 height 13
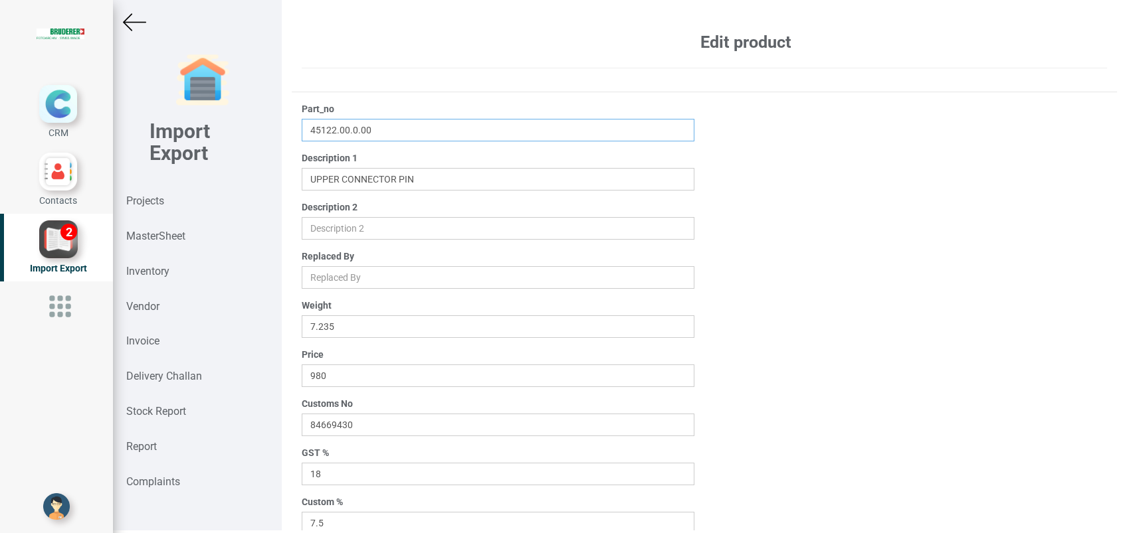
click at [353, 130] on input "45122.00.0.00" at bounding box center [498, 130] width 393 height 23
type input "45122.00.1.00"
click at [854, 244] on div "Part_no 45122.00.1.00 Description 1 Description 2 Replaced By Weight 7.235 Pric…" at bounding box center [704, 359] width 825 height 514
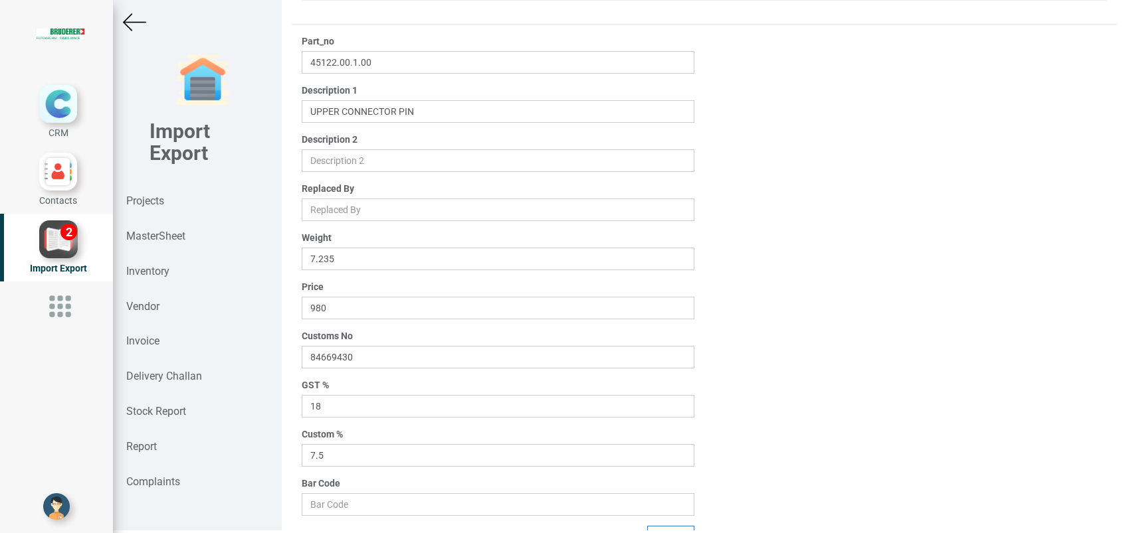
scroll to position [106, 0]
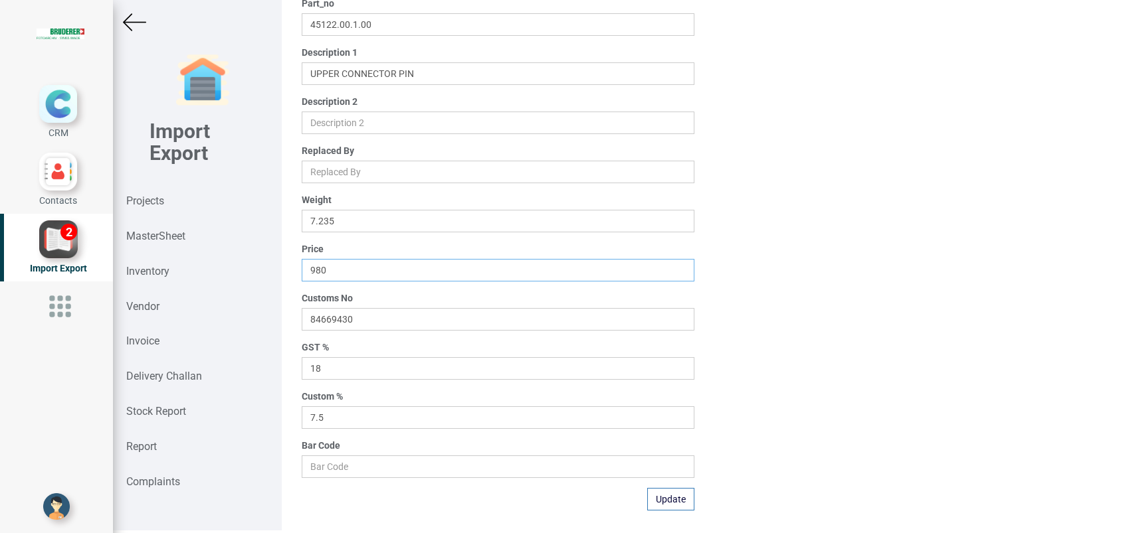
drag, startPoint x: 339, startPoint y: 268, endPoint x: 300, endPoint y: 268, distance: 39.9
click at [300, 268] on div "Part_no 45122.00.1.00 Description 1 Description 2 Replaced By Weight 7.235 Pric…" at bounding box center [498, 254] width 413 height 514
paste input "1102.5"
type input "1102.5"
click at [650, 502] on button "Update" at bounding box center [670, 499] width 47 height 23
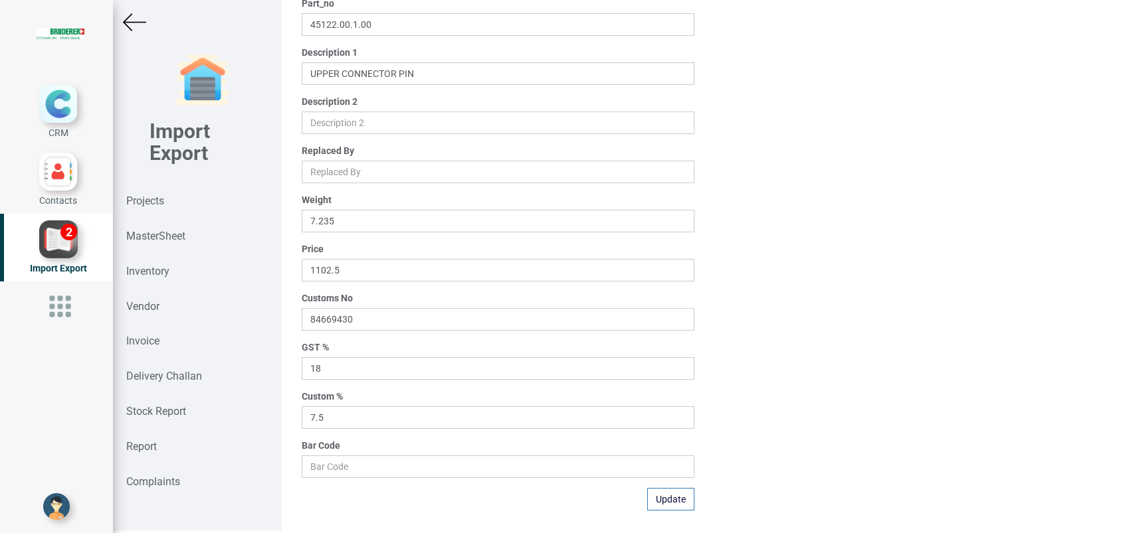
click at [135, 22] on img at bounding box center [134, 22] width 23 height 23
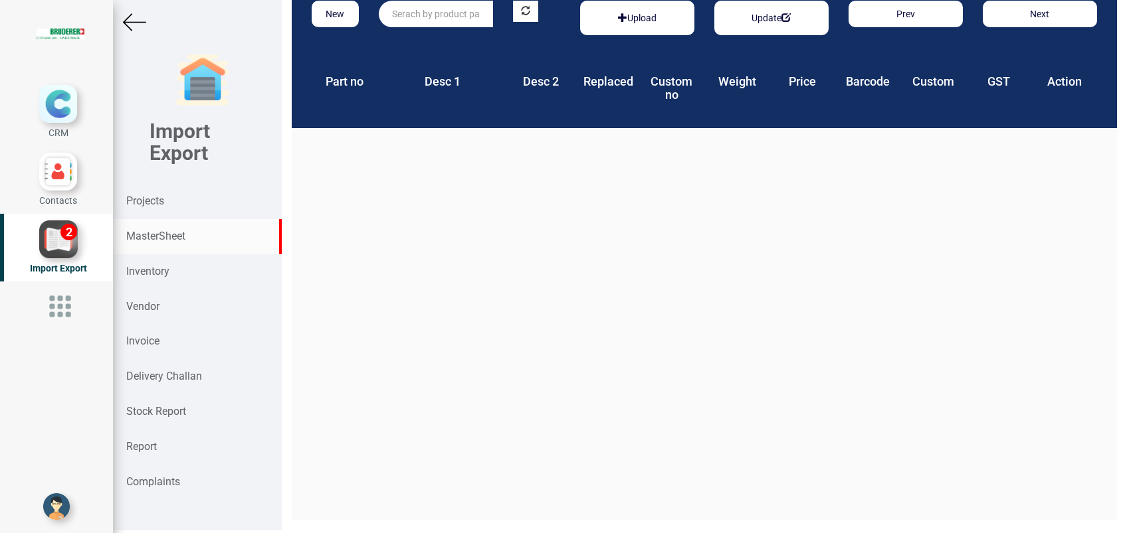
scroll to position [20, 0]
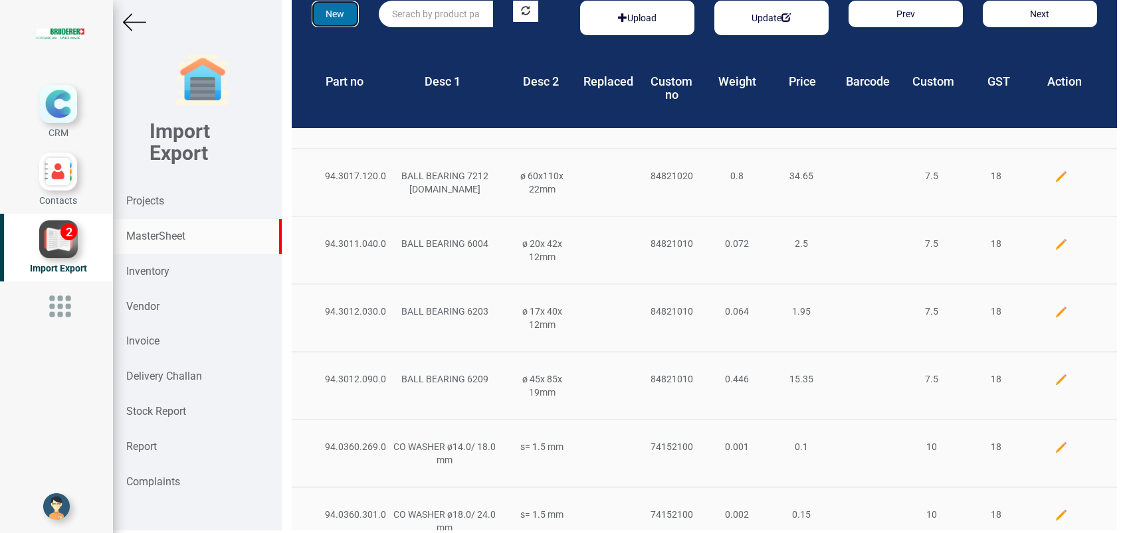
click at [336, 9] on button "New" at bounding box center [335, 14] width 47 height 27
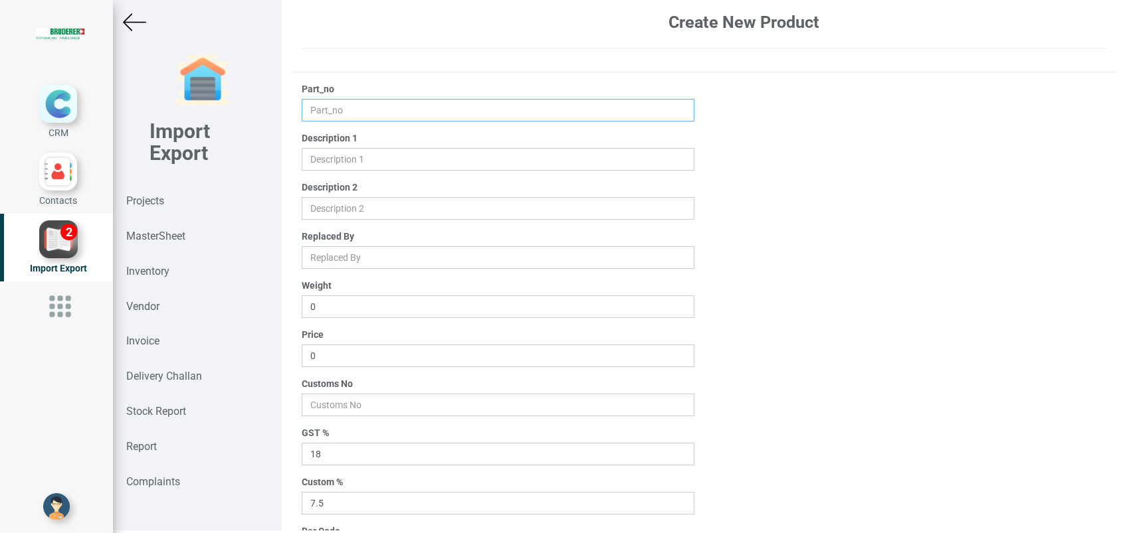
click at [351, 110] on input "text" at bounding box center [498, 110] width 393 height 23
paste input "45122.00.1.00"
type input "45122.00.1.00"
click at [351, 159] on input "text" at bounding box center [498, 159] width 393 height 23
paste input "UPPER CONNECTOR PIN"
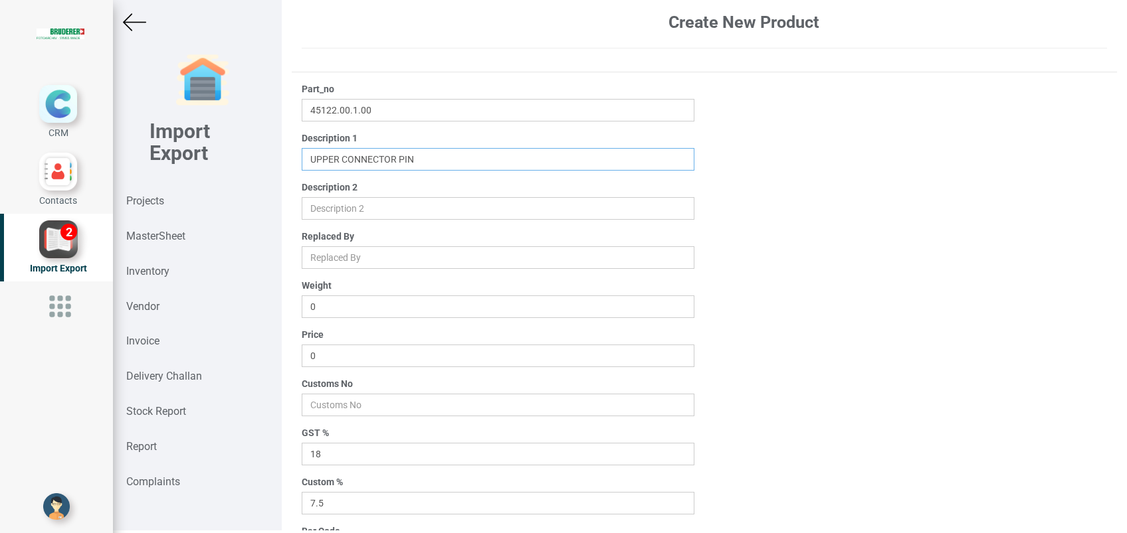
type input "UPPER CONNECTOR PIN"
click at [335, 304] on input "0" at bounding box center [498, 307] width 393 height 23
click at [335, 349] on input "0" at bounding box center [498, 356] width 393 height 23
click at [357, 388] on div "Customs No" at bounding box center [498, 396] width 393 height 39
click at [331, 356] on input "0" at bounding box center [498, 356] width 393 height 23
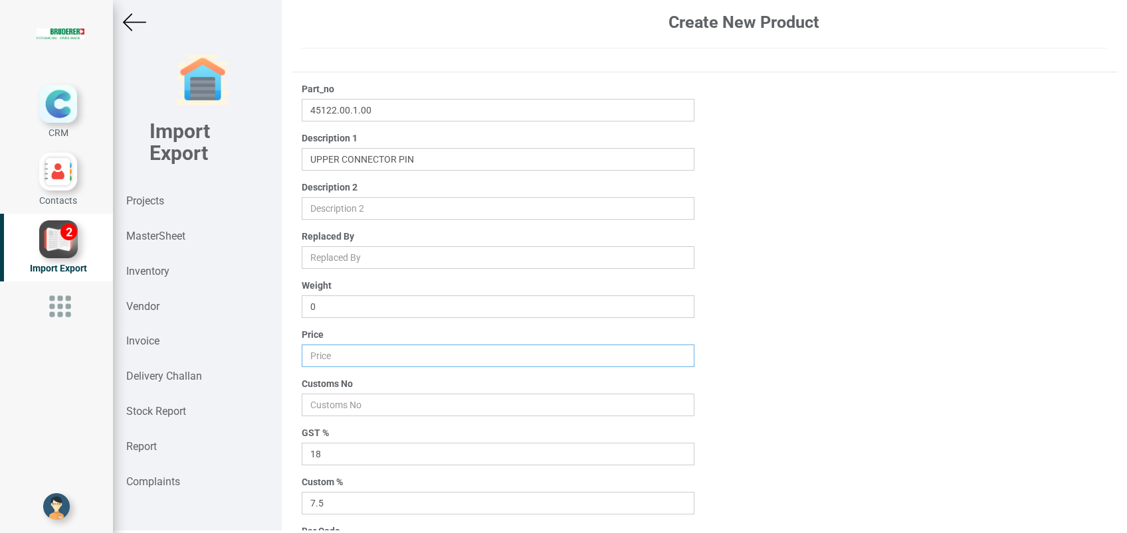
paste input "1102.5"
type input "1102.5"
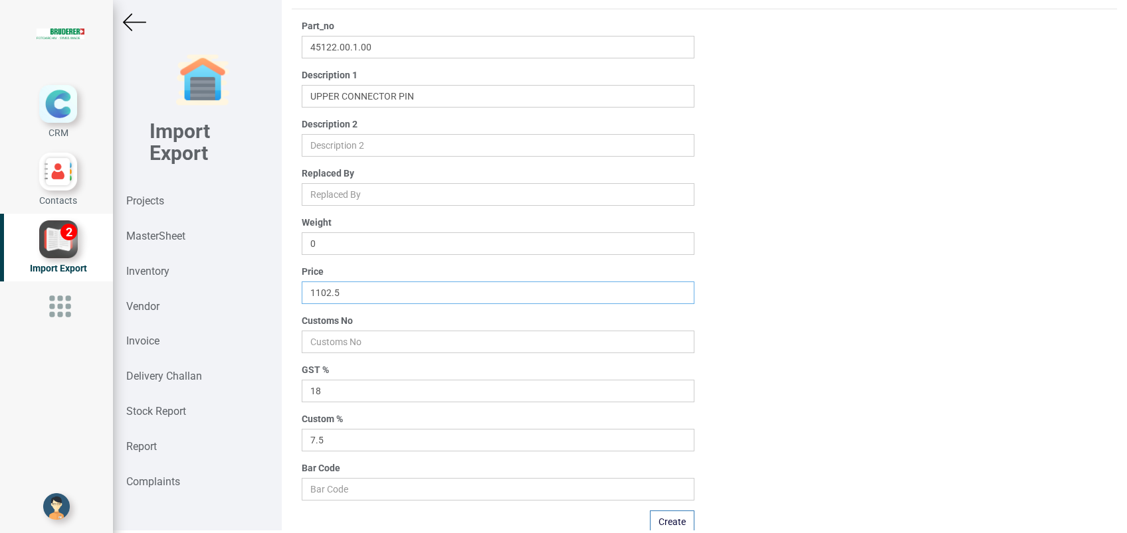
scroll to position [106, 0]
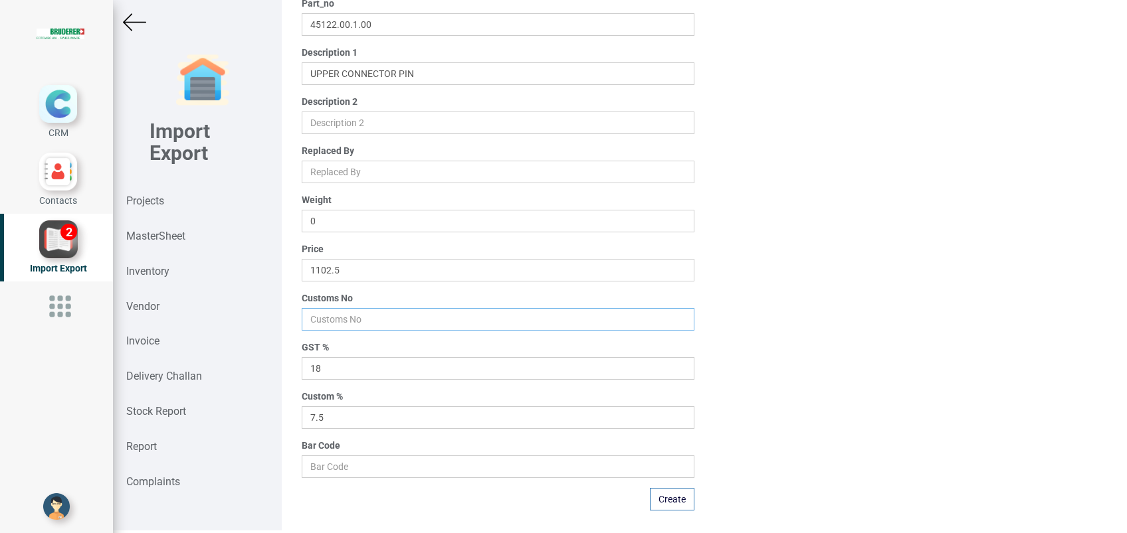
click at [342, 326] on input "number" at bounding box center [498, 319] width 393 height 23
paste input "84669400"
type input "84669400"
click at [662, 500] on button "Create" at bounding box center [672, 499] width 45 height 23
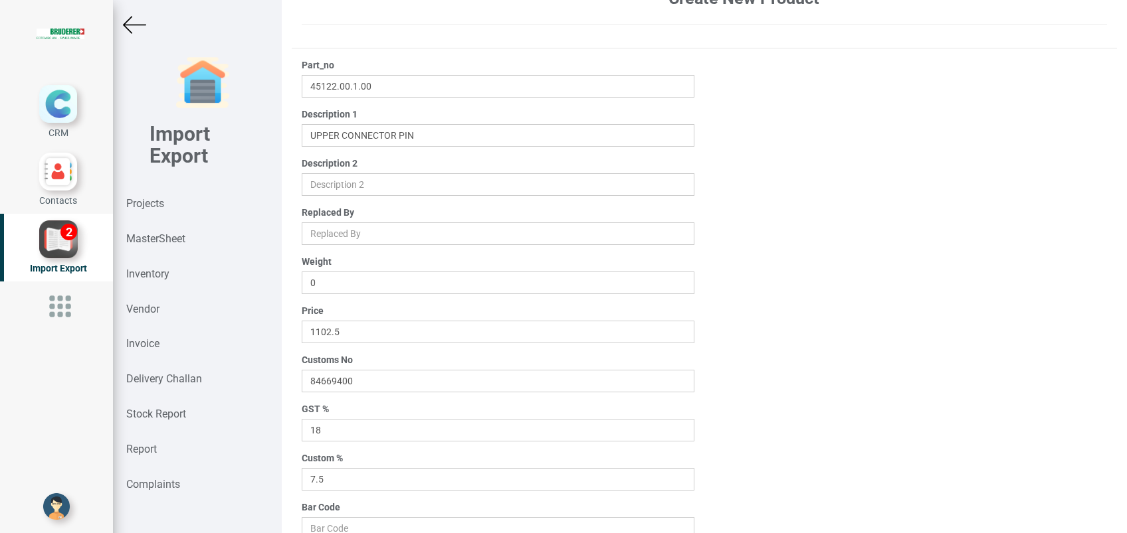
scroll to position [0, 0]
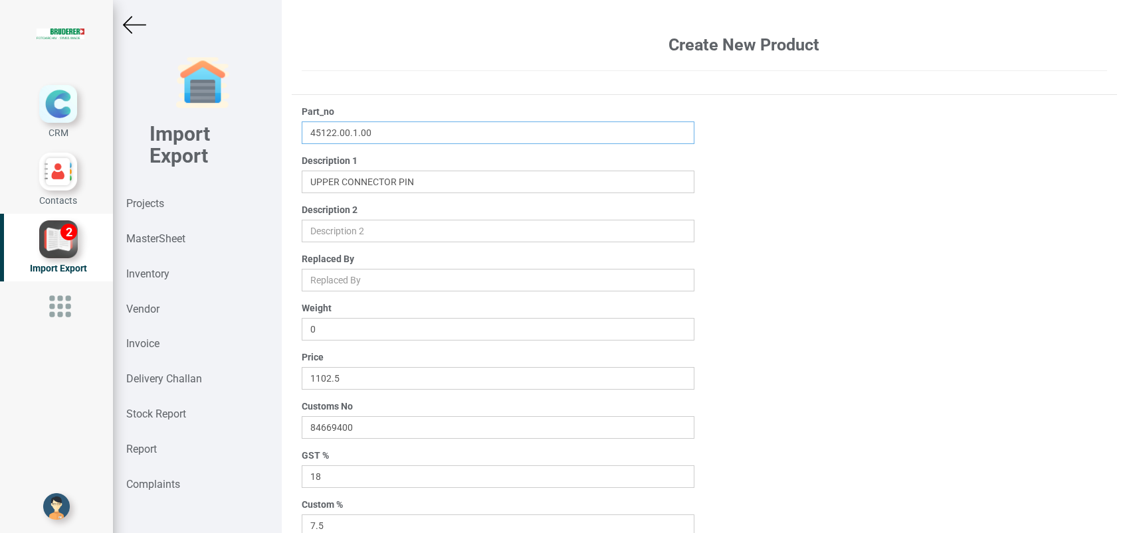
drag, startPoint x: 372, startPoint y: 136, endPoint x: 287, endPoint y: 130, distance: 85.2
click at [287, 130] on div "Create New Product Part_no 45122.00.1.00 Description 1 Description 2 Replaced B…" at bounding box center [704, 266] width 845 height 533
click at [147, 241] on strong "MasterSheet" at bounding box center [155, 239] width 59 height 13
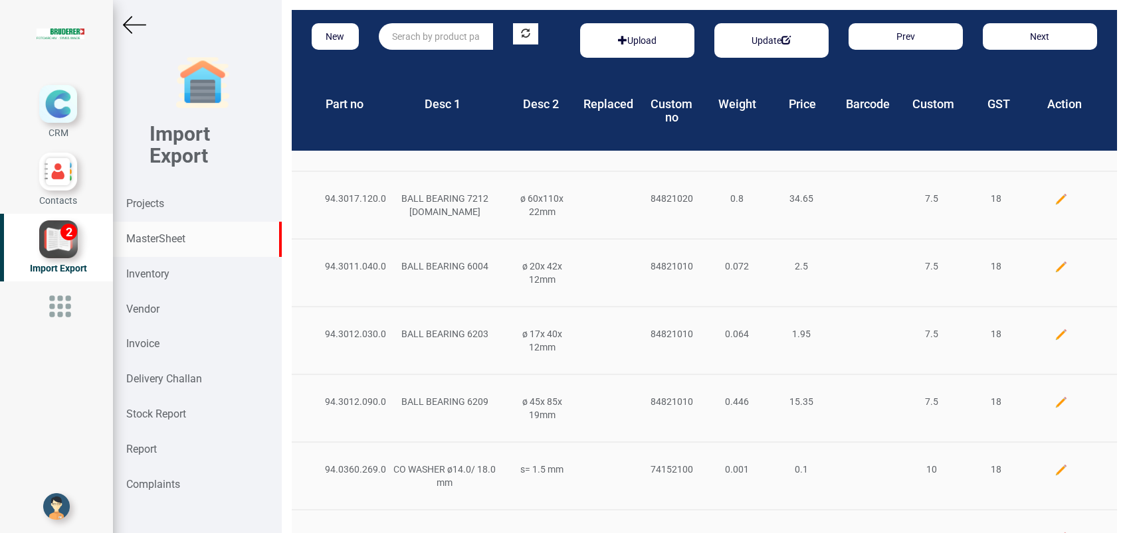
click at [431, 43] on input "text" at bounding box center [436, 36] width 114 height 27
paste input "45122.00.1.00"
type input "45122.00.1.00"
click at [438, 63] on strong "45122.00.1.00" at bounding box center [423, 63] width 61 height 11
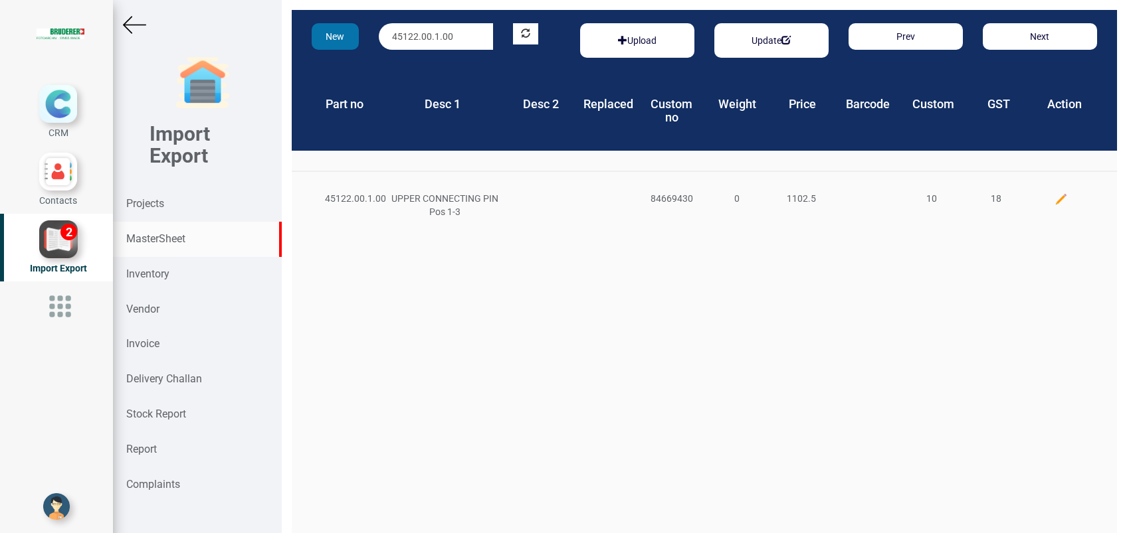
drag, startPoint x: 458, startPoint y: 40, endPoint x: 335, endPoint y: 30, distance: 123.3
click at [335, 29] on div "New 45122.00.1.00 Upload Update Prev Next" at bounding box center [704, 40] width 825 height 61
paste input "45108.00.0.00"
type input "45108.00.0.00"
click at [414, 66] on strong "45108.00.0.00" at bounding box center [423, 63] width 61 height 11
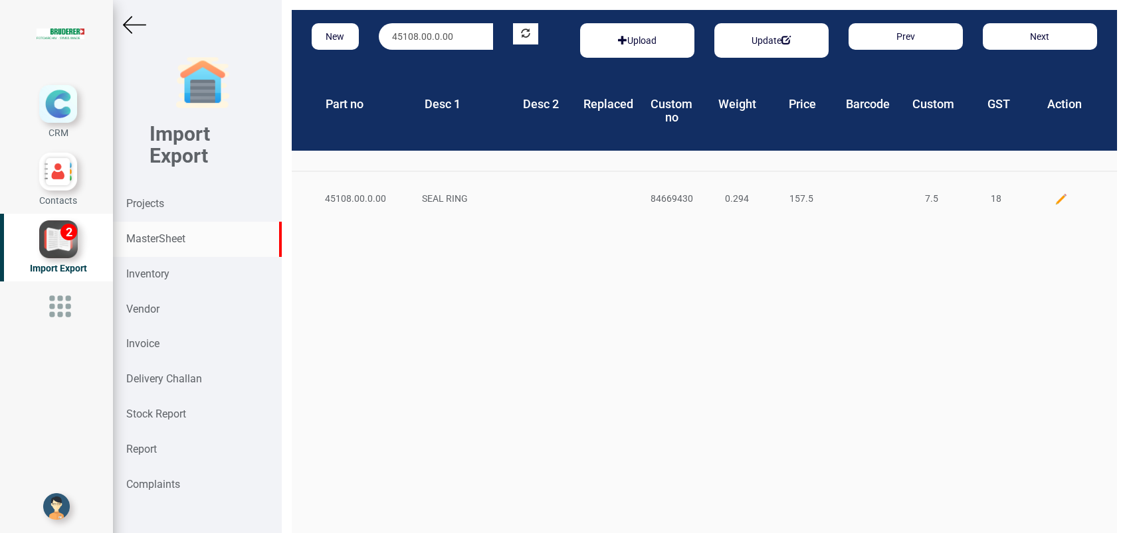
click at [1054, 199] on img at bounding box center [1060, 199] width 13 height 13
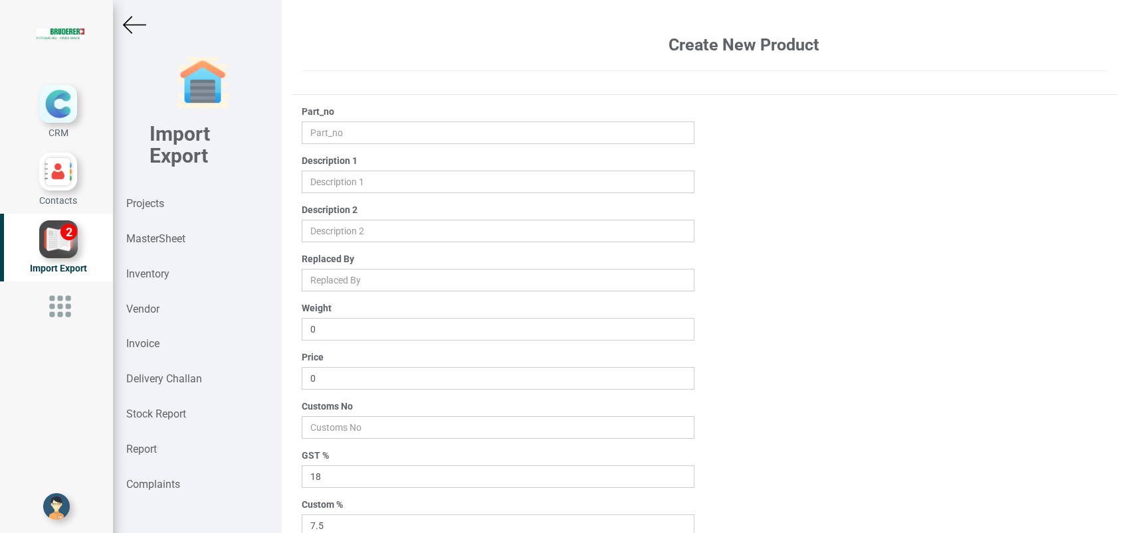
type input "45108.00.0.00"
type input "SEAL RING"
type input "0.294"
type input "157.5"
type input "84669430"
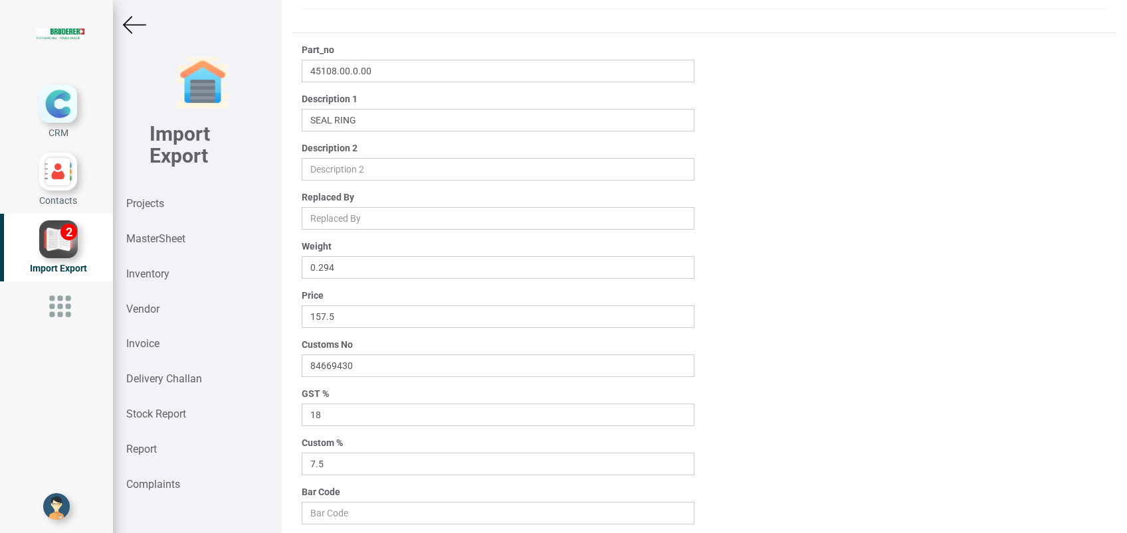
scroll to position [106, 0]
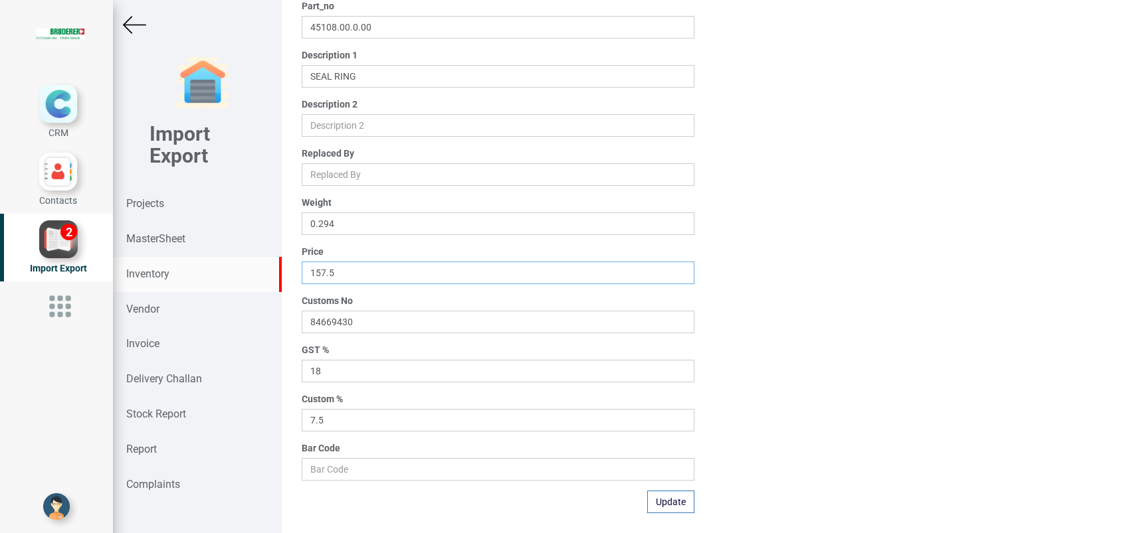
drag, startPoint x: 351, startPoint y: 270, endPoint x: 260, endPoint y: 276, distance: 91.3
click at [210, 270] on div "Import Export Projects MasterSheet Inventory Vendor Invoice Delivery Challan St…" at bounding box center [620, 271] width 1014 height 543
type input "175"
click at [658, 507] on button "Update" at bounding box center [670, 502] width 47 height 23
click at [161, 234] on strong "MasterSheet" at bounding box center [155, 239] width 59 height 13
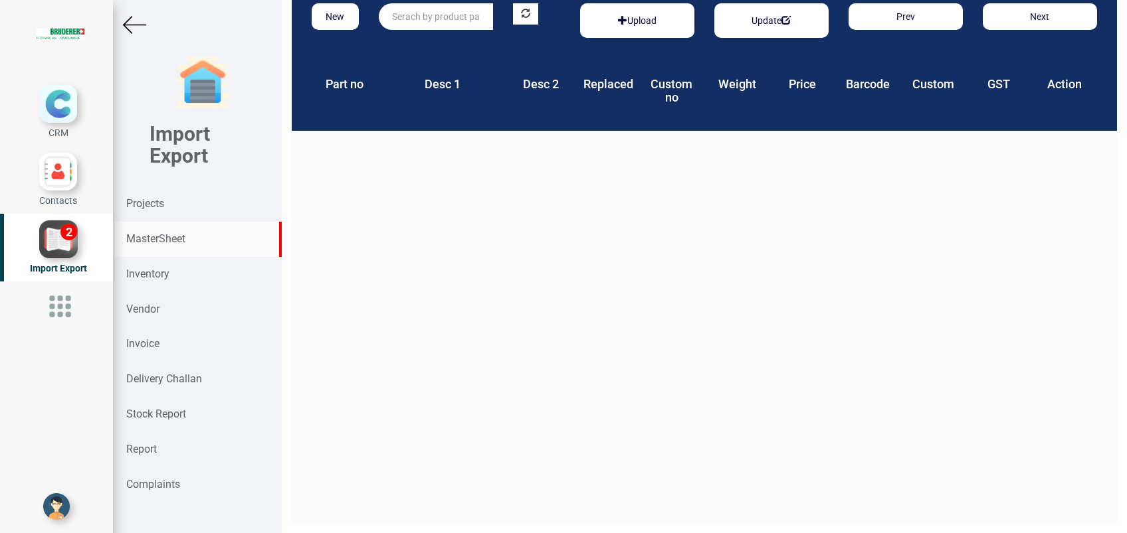
scroll to position [20, 0]
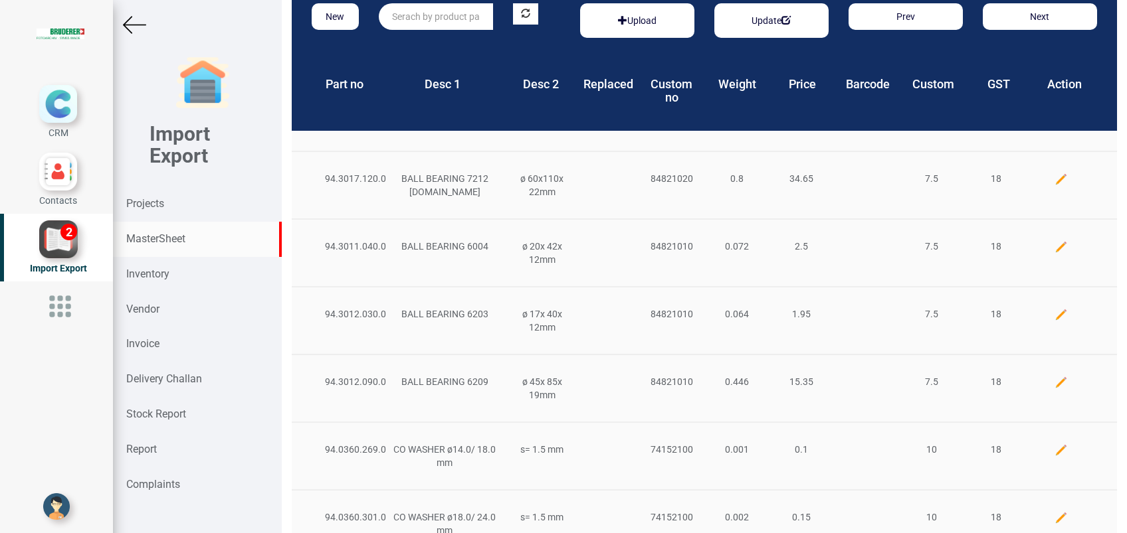
click at [399, 17] on input "text" at bounding box center [436, 16] width 114 height 27
paste input "45166.00.0.00"
type input "45166.00.0.00"
click at [427, 39] on strong "45166.00.0.00" at bounding box center [423, 44] width 61 height 11
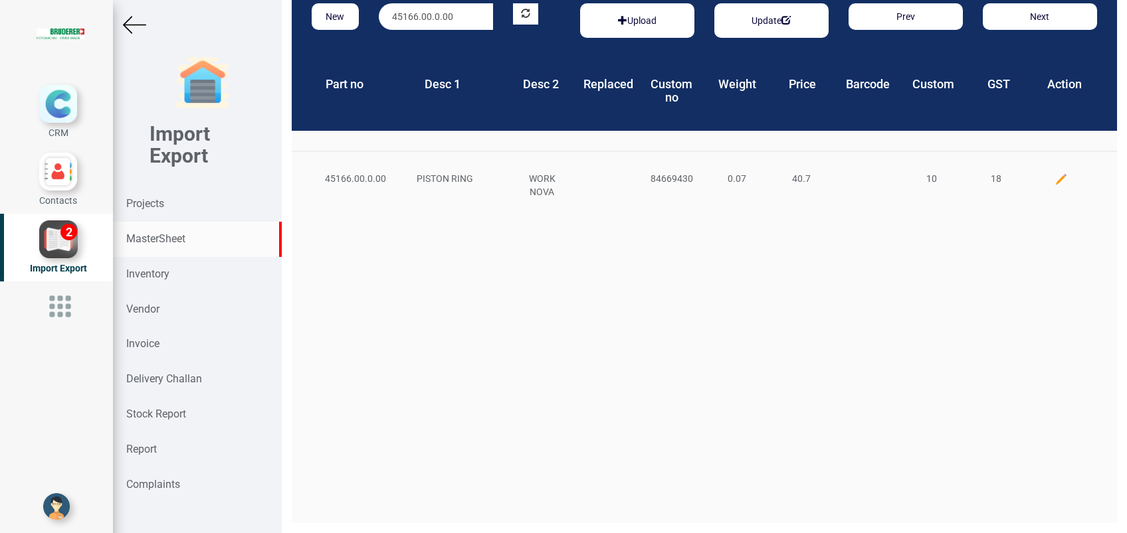
click at [1054, 181] on img at bounding box center [1060, 179] width 13 height 13
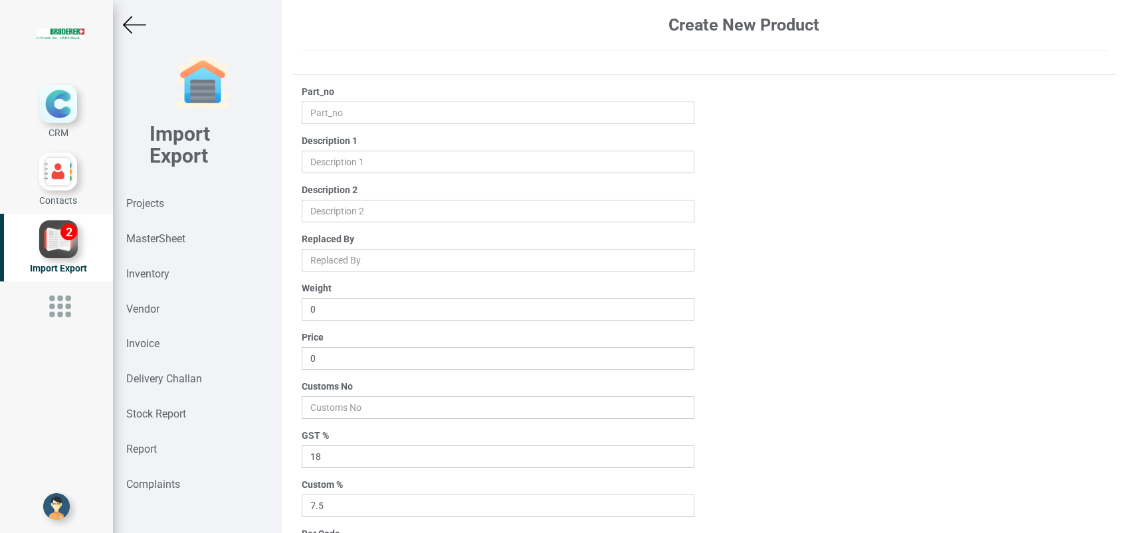
type input "45166.00.0.00"
type input "PISTON RING"
type input "WORK NOVA"
type input "0.07"
type input "40.7"
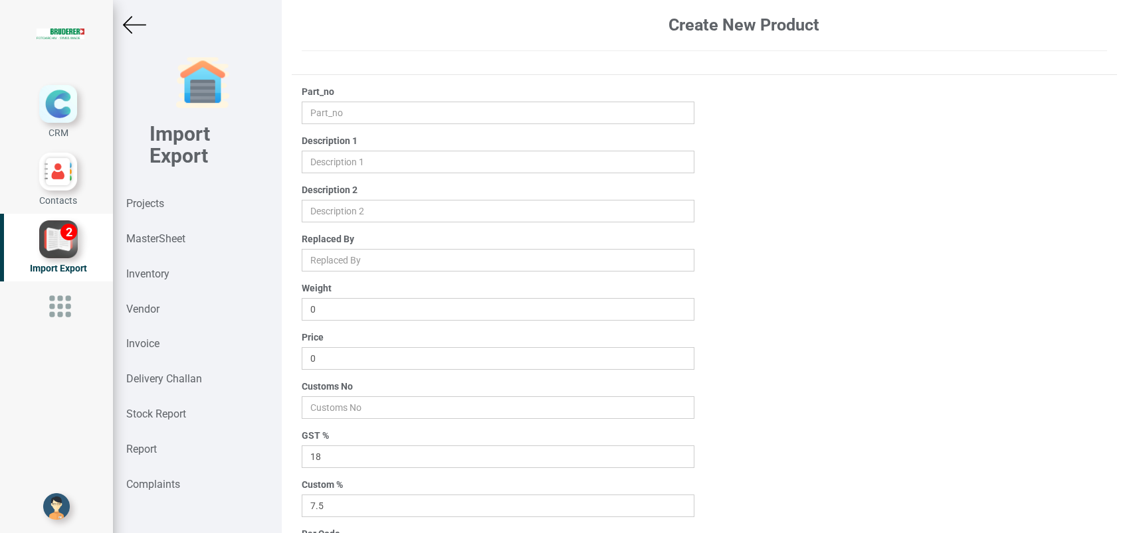
type input "84669430"
type input "10"
drag, startPoint x: 317, startPoint y: 355, endPoint x: 339, endPoint y: 409, distance: 58.7
click at [316, 355] on input "40.7" at bounding box center [498, 358] width 393 height 23
type input "43.75"
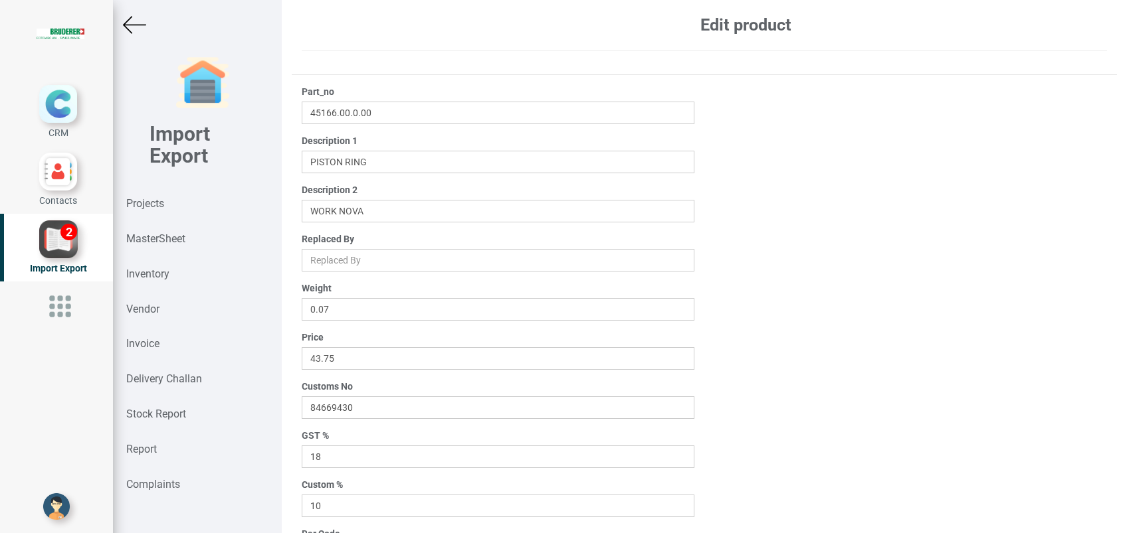
click at [1050, 345] on div "Part_no 45166.00.0.00 Description 1 Description 2 Replaced By Weight 0.07 Price…" at bounding box center [704, 342] width 825 height 514
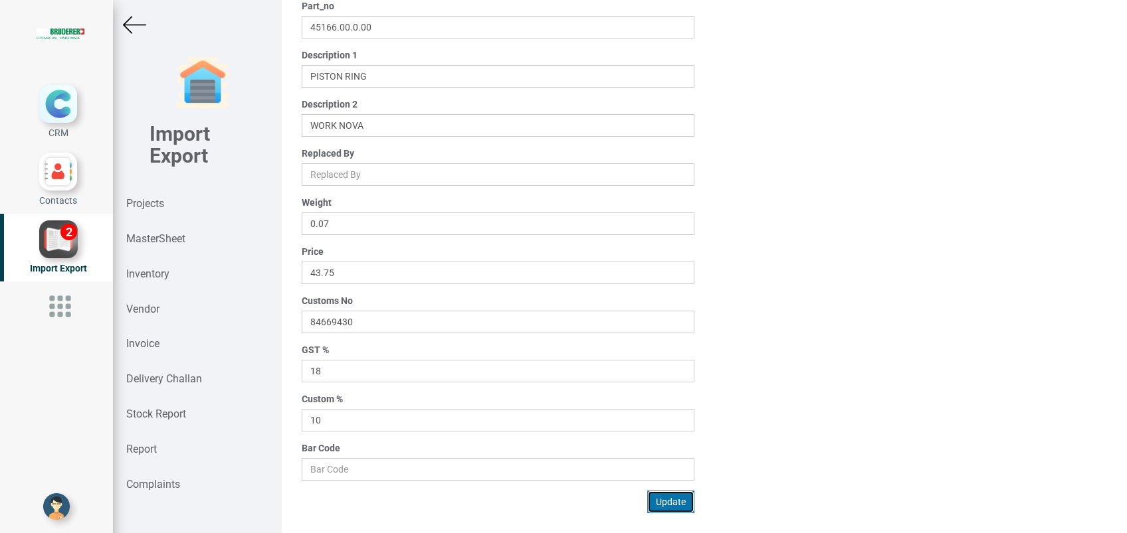
click at [672, 504] on button "Update" at bounding box center [670, 502] width 47 height 23
click at [170, 239] on strong "MasterSheet" at bounding box center [155, 239] width 59 height 13
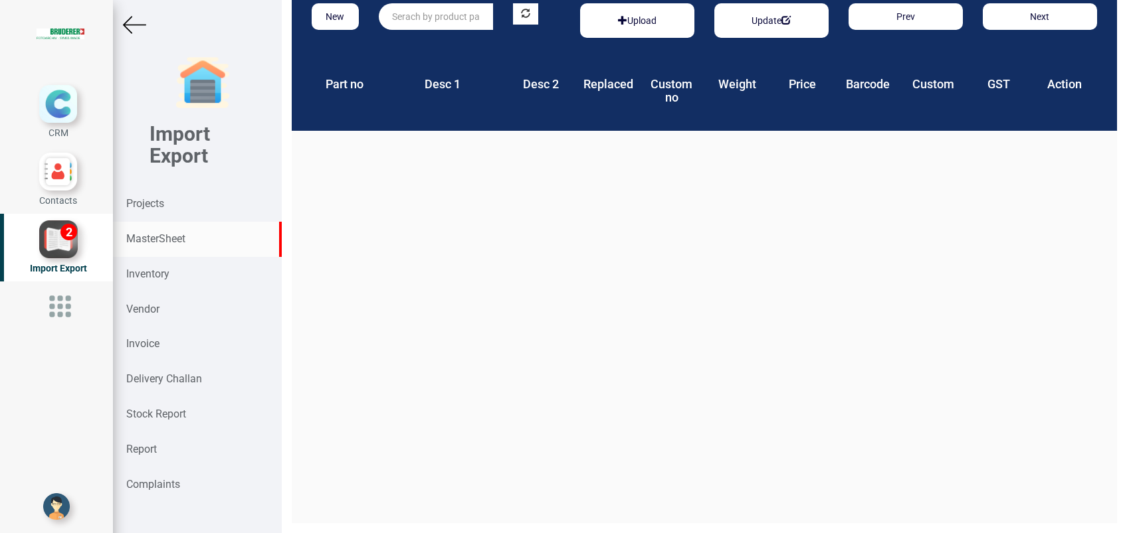
scroll to position [20, 0]
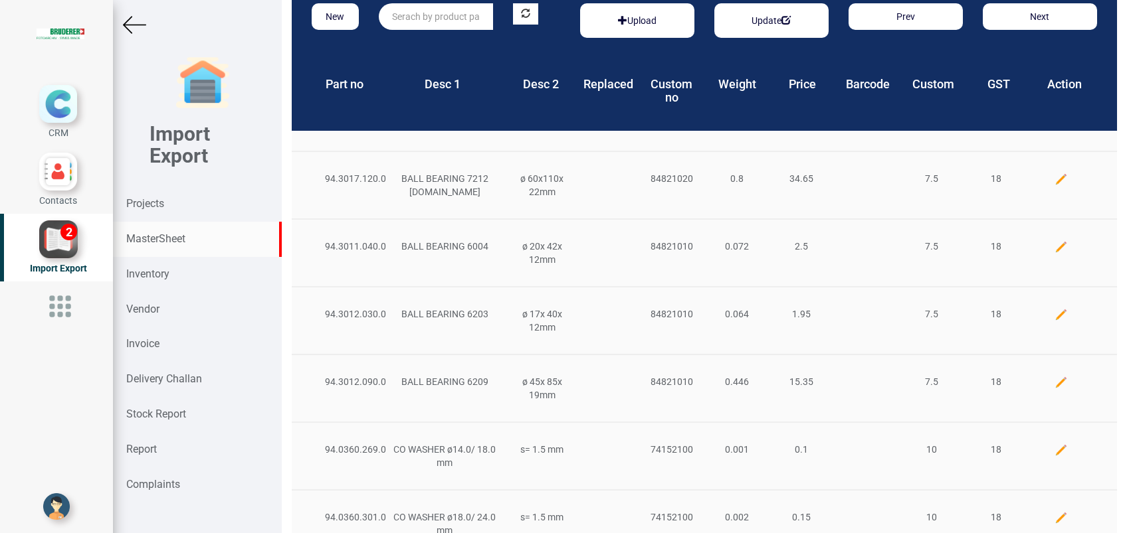
click at [417, 19] on input "text" at bounding box center [436, 16] width 114 height 27
paste input "94.0113.410.0"
type input "94.0113.410.0"
click at [426, 41] on strong "94.0113.410.0" at bounding box center [423, 44] width 61 height 11
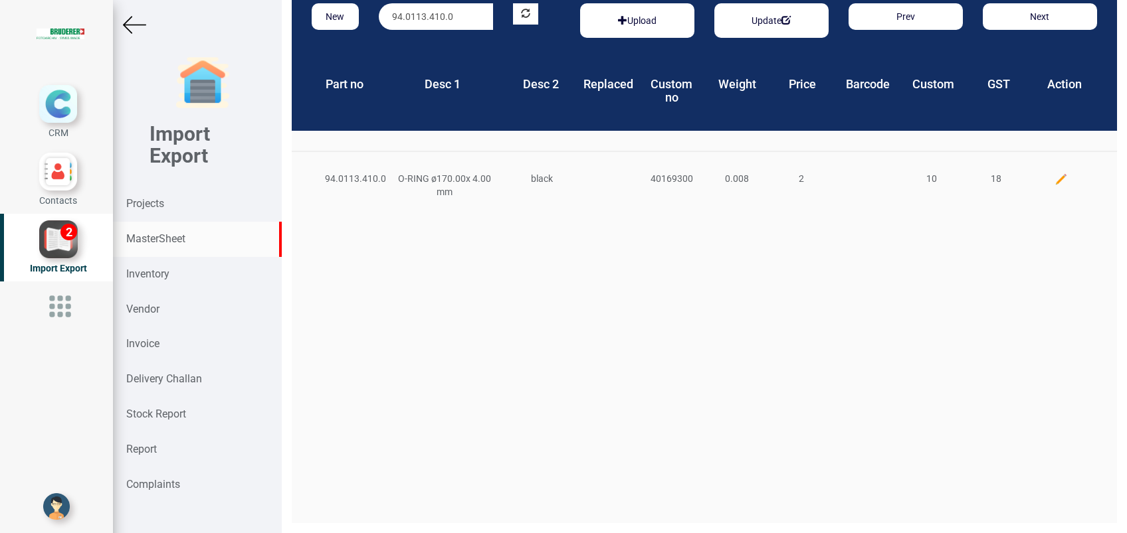
click at [1054, 180] on img at bounding box center [1060, 179] width 13 height 13
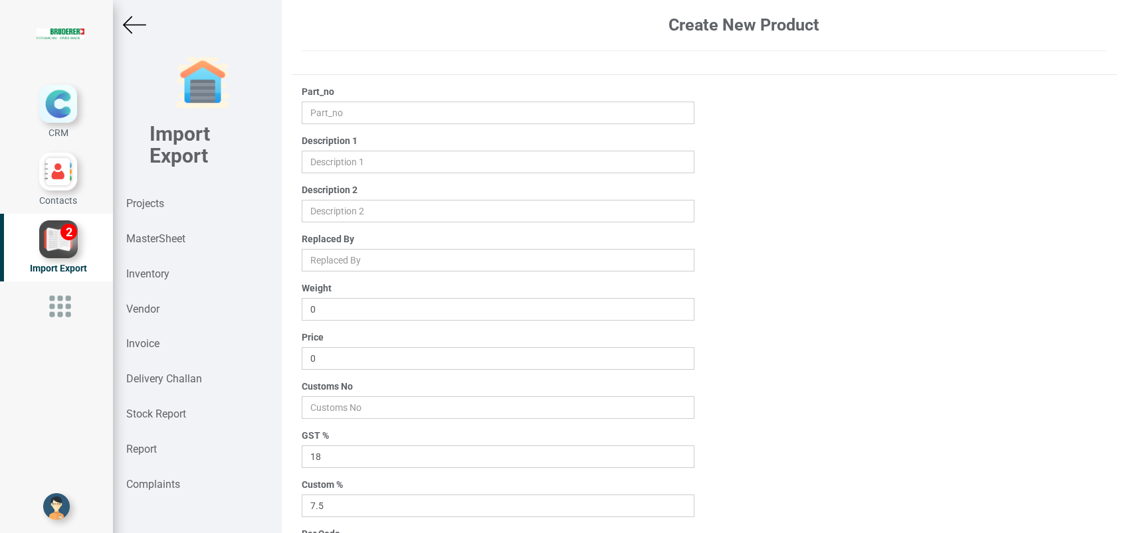
type input "94.0113.410.0"
type input "O-RING ø170.00x 4.00 mm"
type input "black"
type input "0.008"
type input "2"
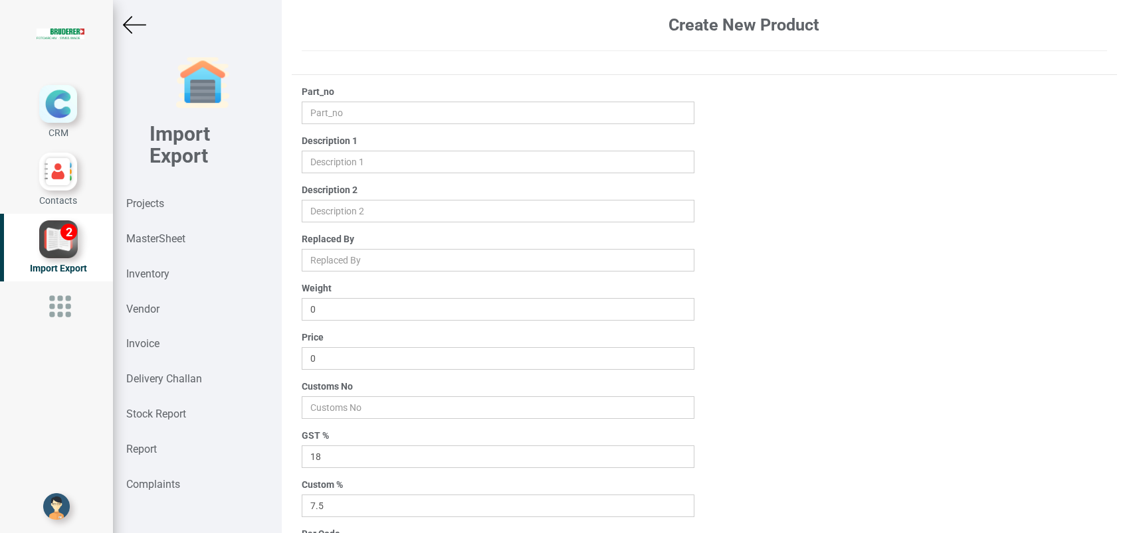
type input "40169300"
type input "10"
click at [363, 353] on input "2" at bounding box center [498, 358] width 393 height 23
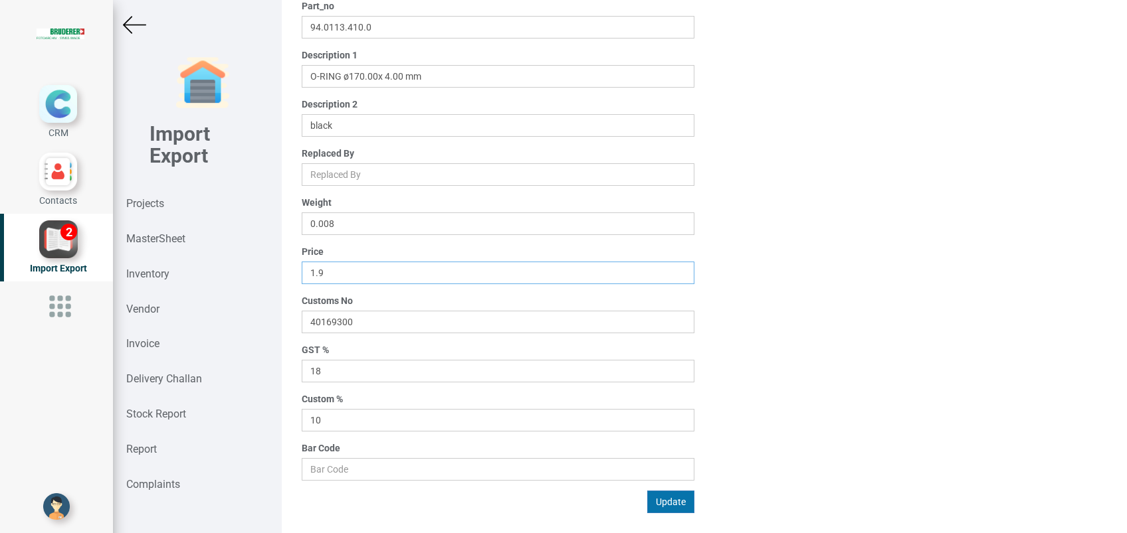
type input "1.9"
click at [663, 501] on button "Update" at bounding box center [670, 502] width 47 height 23
click at [169, 237] on strong "MasterSheet" at bounding box center [155, 239] width 59 height 13
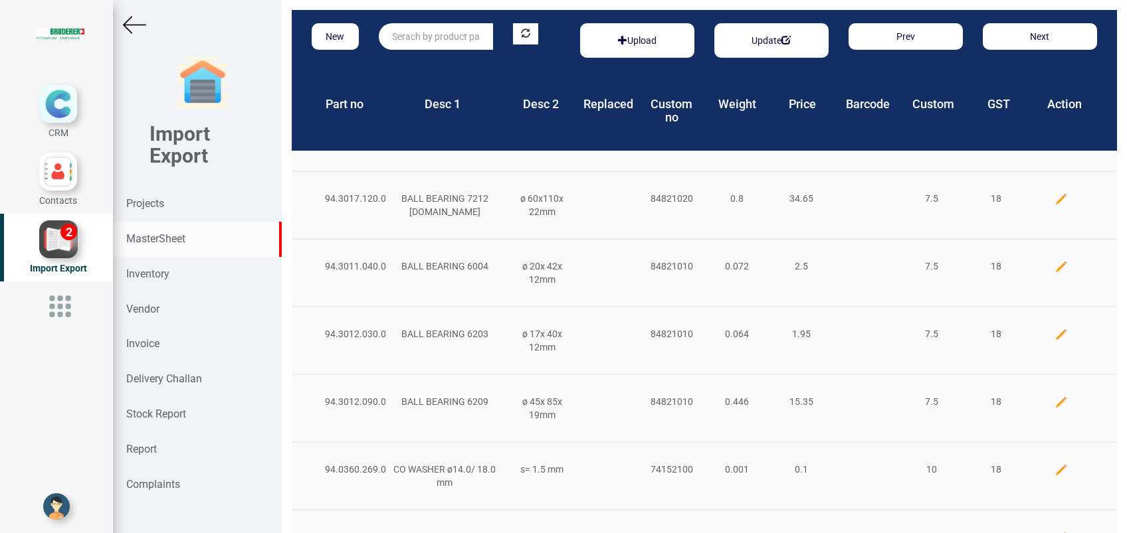
click at [456, 42] on input "text" at bounding box center [436, 36] width 114 height 27
paste input "45170.50.0.00"
type input "45170.50.0.00"
click at [462, 64] on link "45170.50.0.00" at bounding box center [431, 63] width 105 height 17
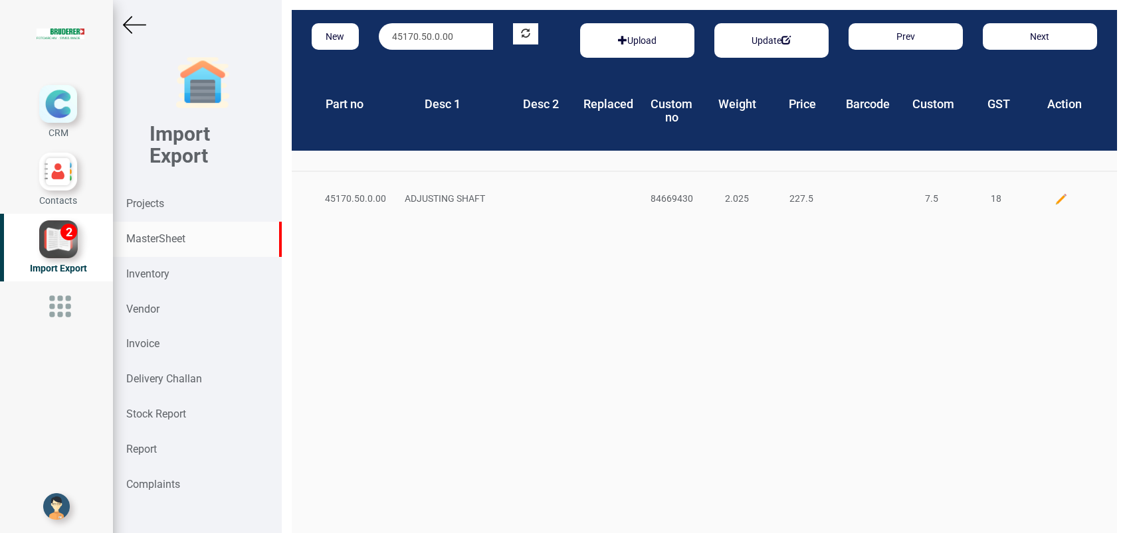
click at [1054, 199] on img at bounding box center [1060, 199] width 13 height 13
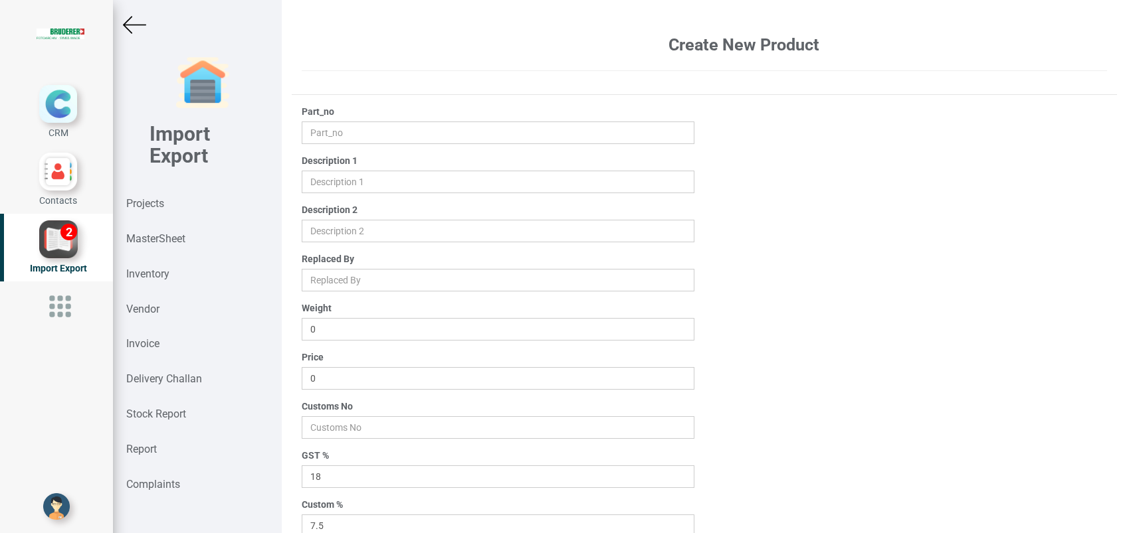
type input "45170.50.0.00"
type input "ADJUSTING SHAFT"
type input "2.025"
type input "227.5"
type input "84669430"
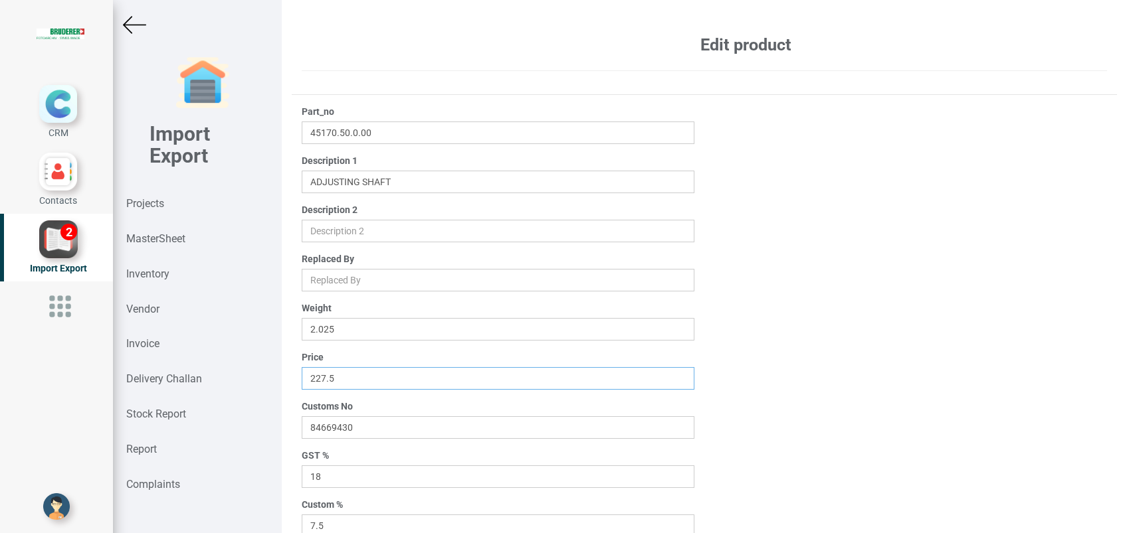
click at [314, 375] on input "227.5" at bounding box center [498, 378] width 393 height 23
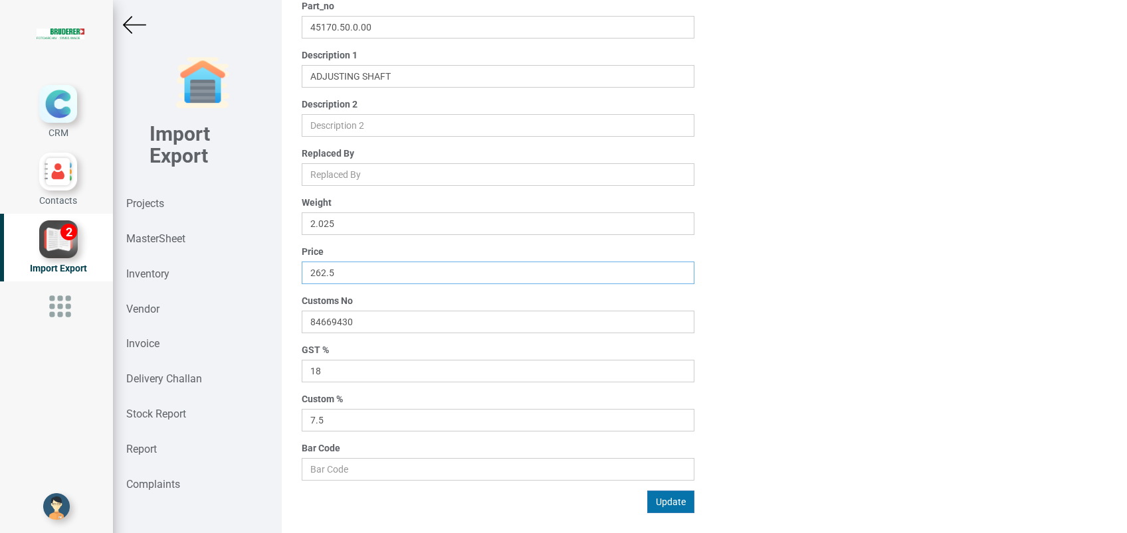
type input "262.5"
click at [656, 506] on button "Update" at bounding box center [670, 502] width 47 height 23
click at [151, 229] on div "MasterSheet" at bounding box center [197, 239] width 169 height 35
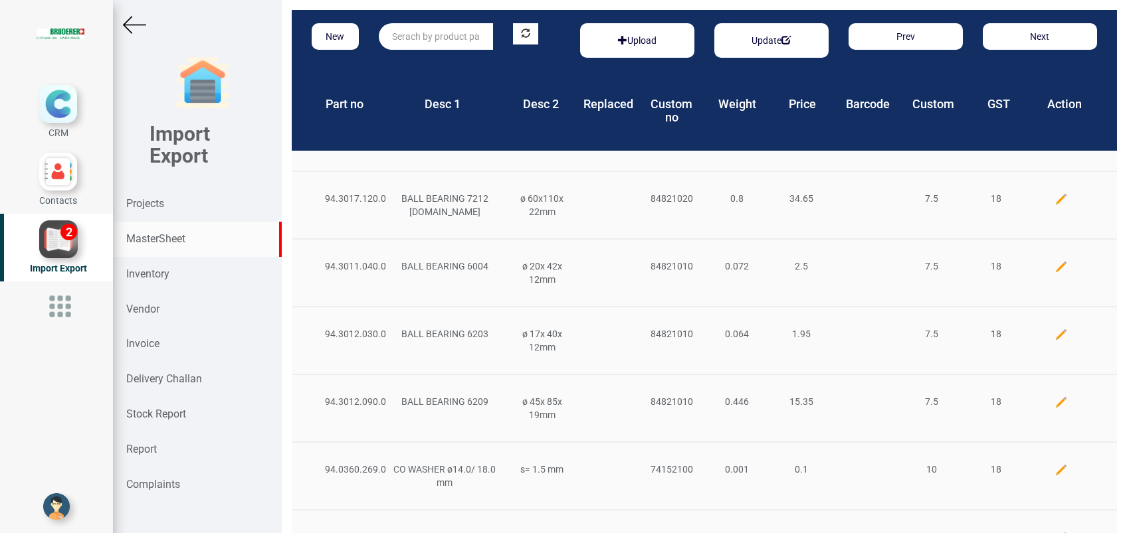
click at [418, 39] on input "text" at bounding box center [436, 36] width 114 height 27
paste input "45198.00.0.00"
type input "45198.00.0.00"
click at [425, 65] on strong "45198.00.0.00" at bounding box center [423, 63] width 61 height 11
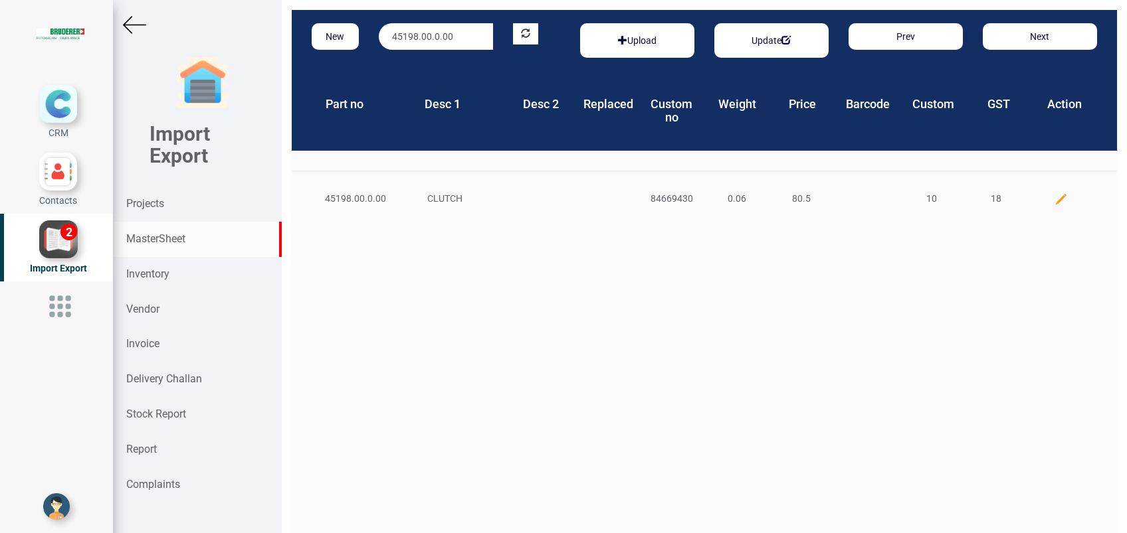
click at [1054, 200] on img at bounding box center [1060, 199] width 13 height 13
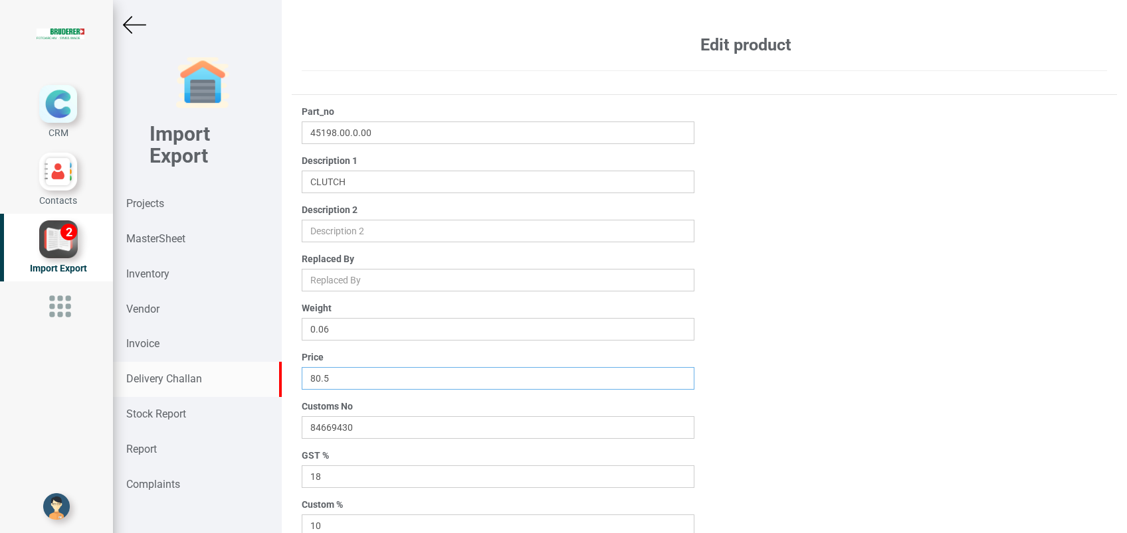
drag, startPoint x: 338, startPoint y: 379, endPoint x: 248, endPoint y: 372, distance: 89.9
click at [252, 371] on div "Import Export Projects MasterSheet Inventory Vendor Invoice Delivery Challan St…" at bounding box center [620, 271] width 1014 height 543
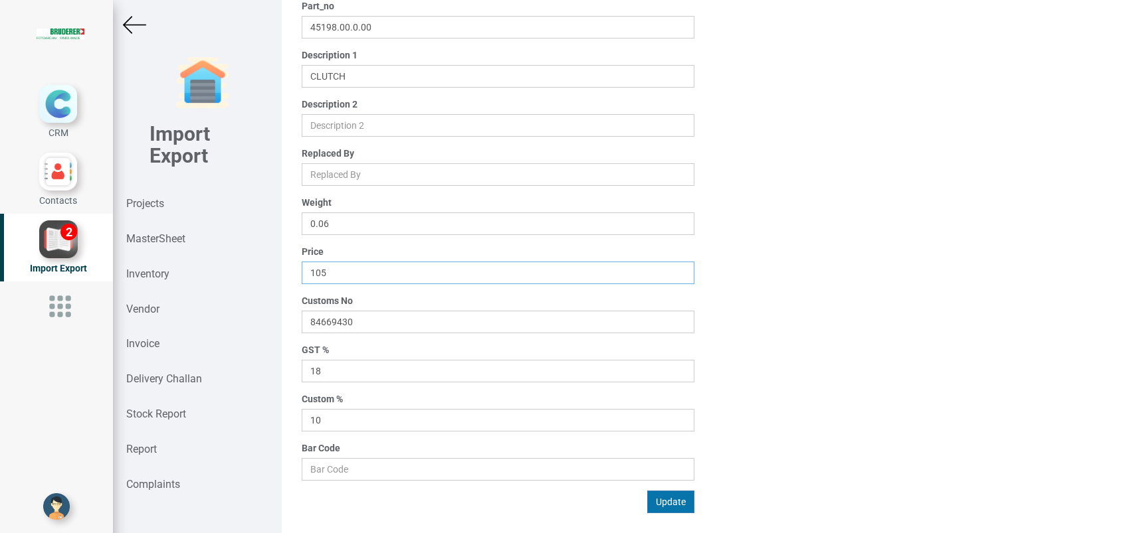
type input "105"
click at [664, 504] on button "Update" at bounding box center [670, 502] width 47 height 23
click at [169, 234] on strong "MasterSheet" at bounding box center [155, 239] width 59 height 13
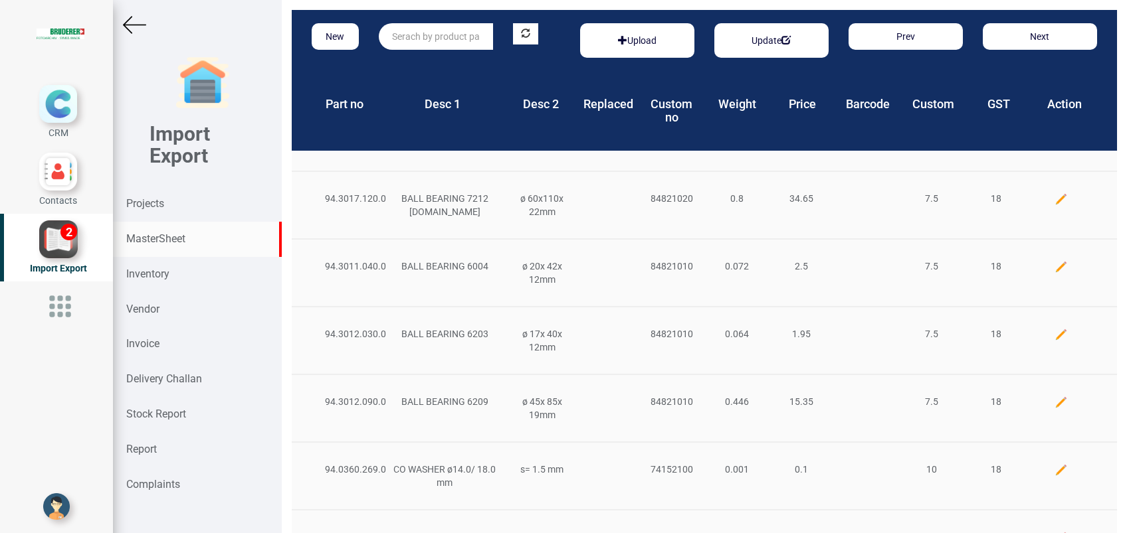
click at [424, 35] on input "text" at bounding box center [436, 36] width 114 height 27
click at [419, 29] on input "text" at bounding box center [436, 36] width 114 height 27
paste input "94.0103.334.0"
type input "94.0103.334.0"
click at [438, 66] on strong "94.0103.334.0" at bounding box center [423, 63] width 61 height 11
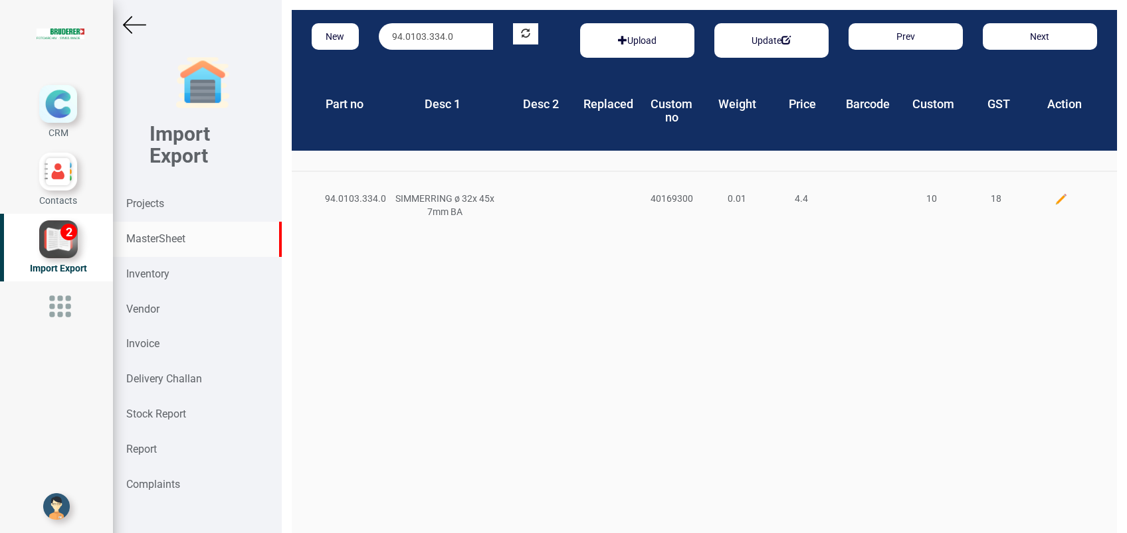
click at [1054, 197] on img at bounding box center [1060, 199] width 13 height 13
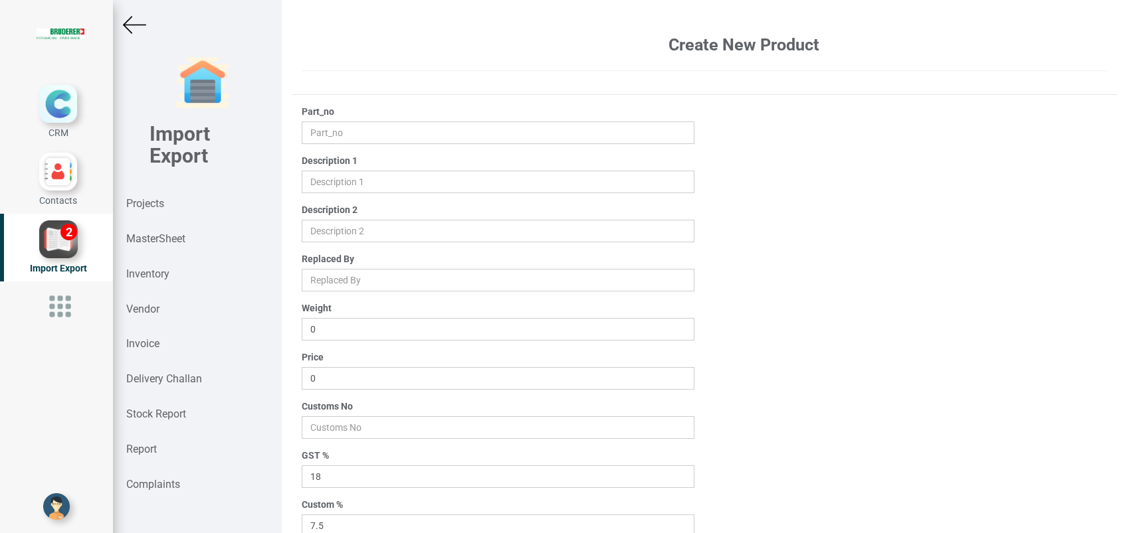
type input "94.0103.334.0"
type input "SIMMERRING ø 32x 45x 7mm BA"
type input "0.01"
type input "4.4"
type input "40169300"
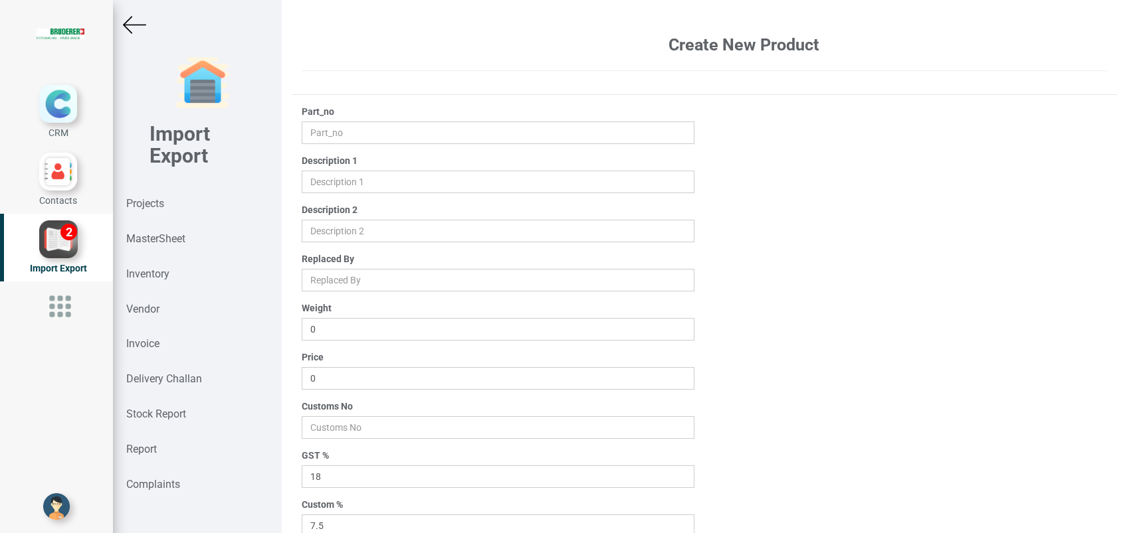
type input "10"
click at [342, 375] on input "4.4" at bounding box center [498, 378] width 393 height 23
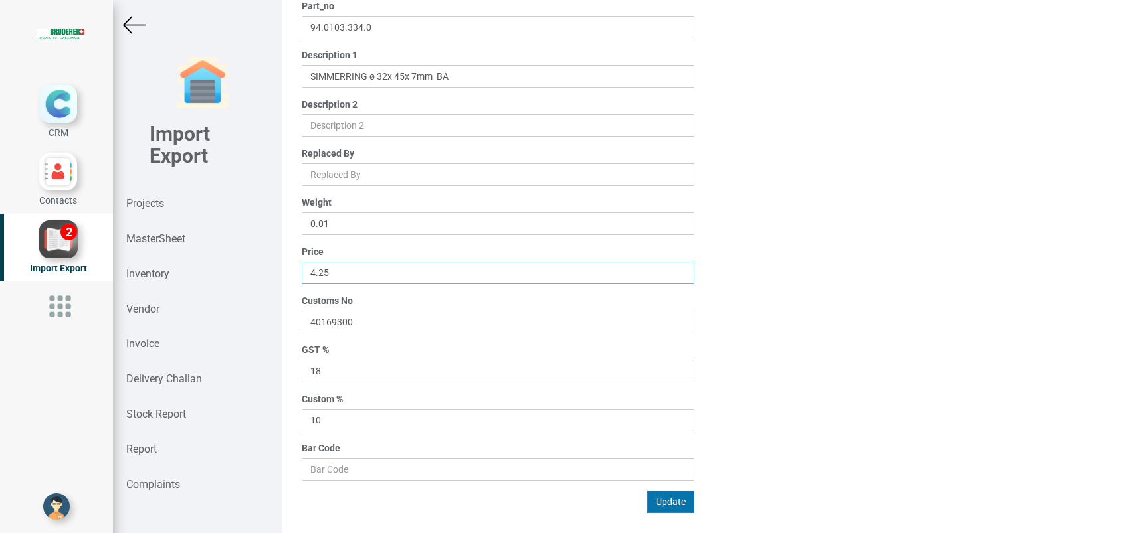
type input "4.25"
click at [659, 502] on button "Update" at bounding box center [670, 502] width 47 height 23
click at [165, 237] on strong "MasterSheet" at bounding box center [155, 239] width 59 height 13
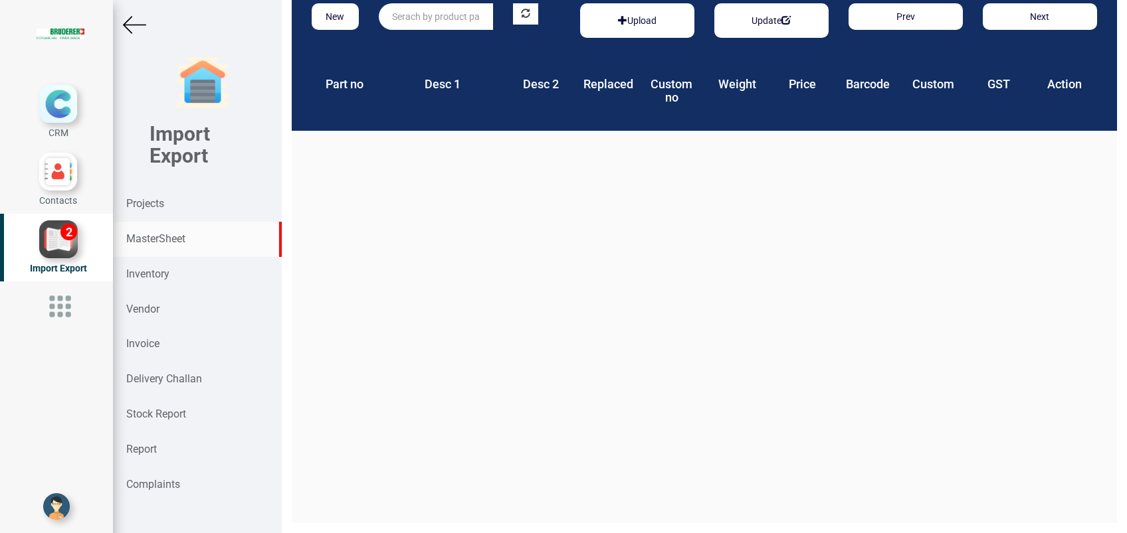
scroll to position [20, 0]
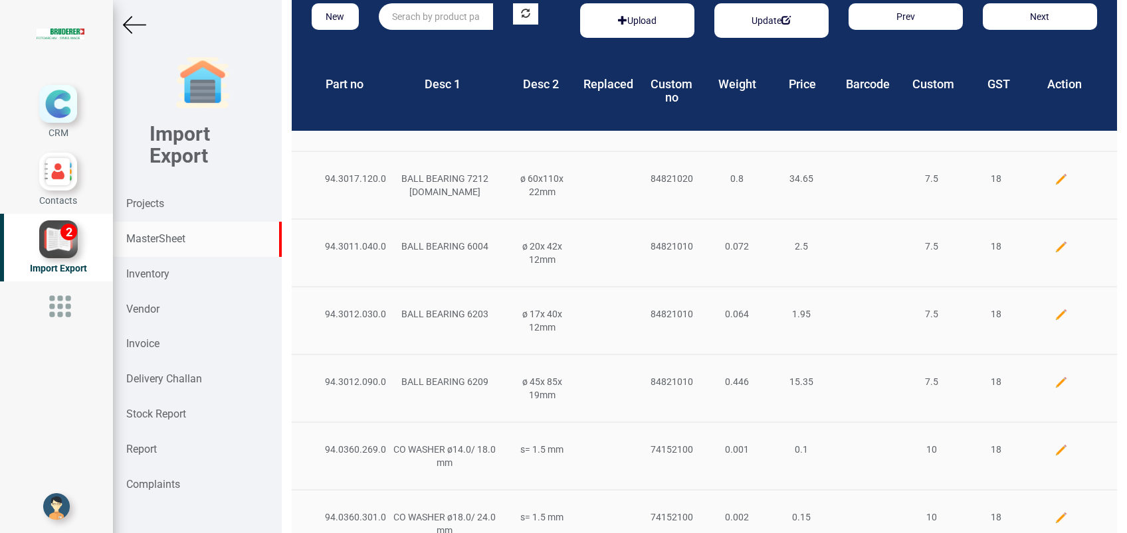
click at [436, 20] on input "text" at bounding box center [436, 16] width 114 height 27
paste input "94.3012.050.0"
type input "94.3012.050.0"
click at [444, 43] on strong "94.3012.050.0" at bounding box center [423, 44] width 61 height 11
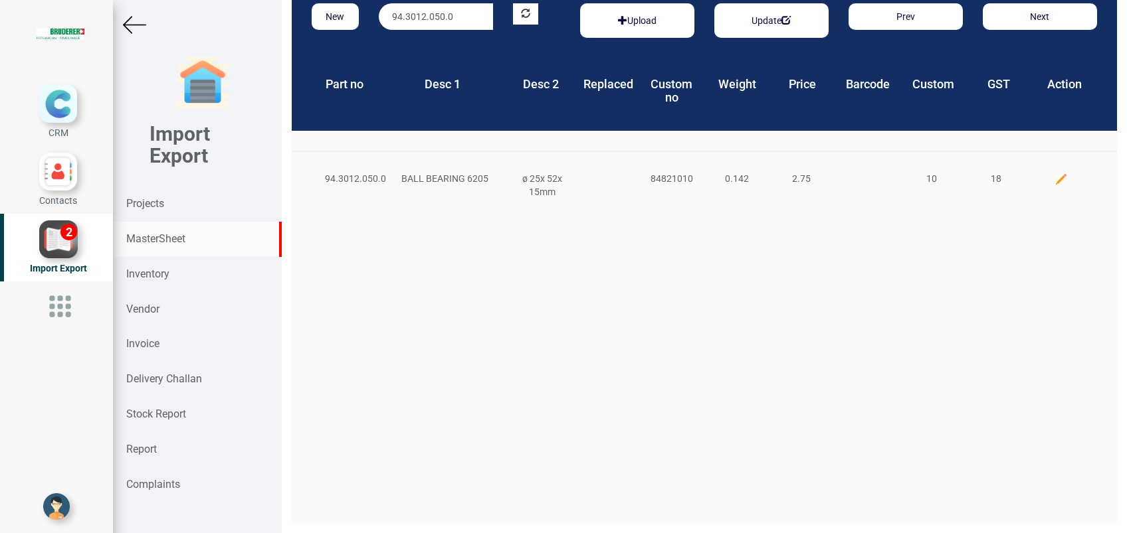
click at [1054, 177] on img at bounding box center [1060, 179] width 13 height 13
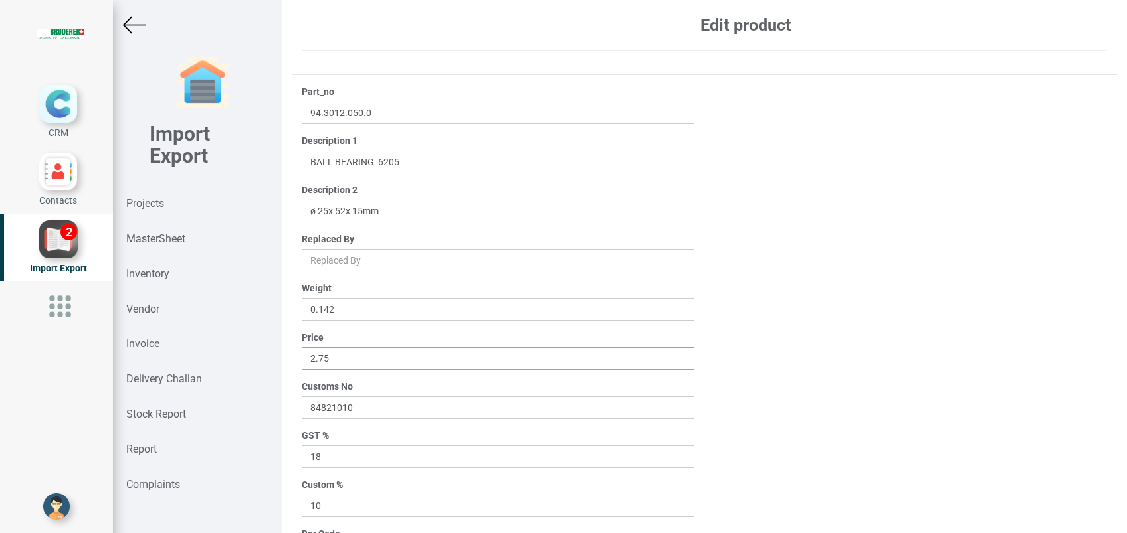
click at [322, 357] on input "2.75" at bounding box center [498, 358] width 393 height 23
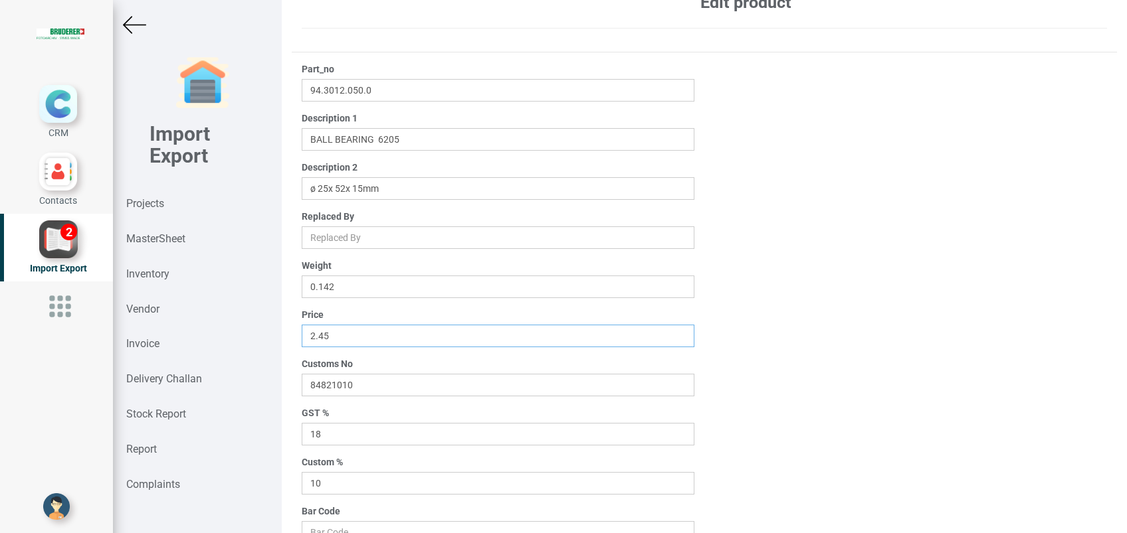
scroll to position [106, 0]
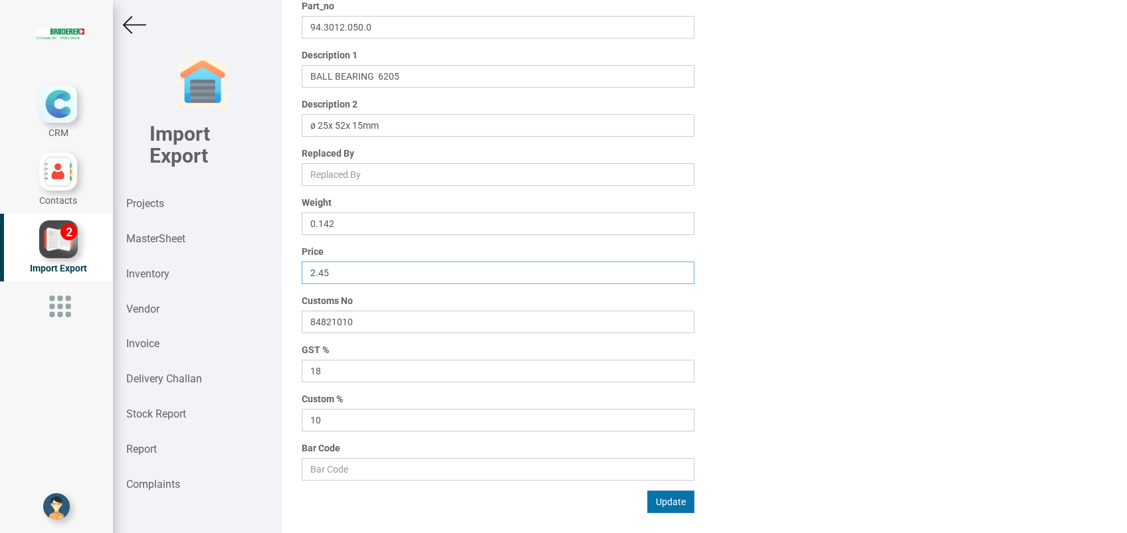
type input "2.45"
click at [672, 500] on button "Update" at bounding box center [670, 502] width 47 height 23
click at [162, 233] on strong "MasterSheet" at bounding box center [155, 239] width 59 height 13
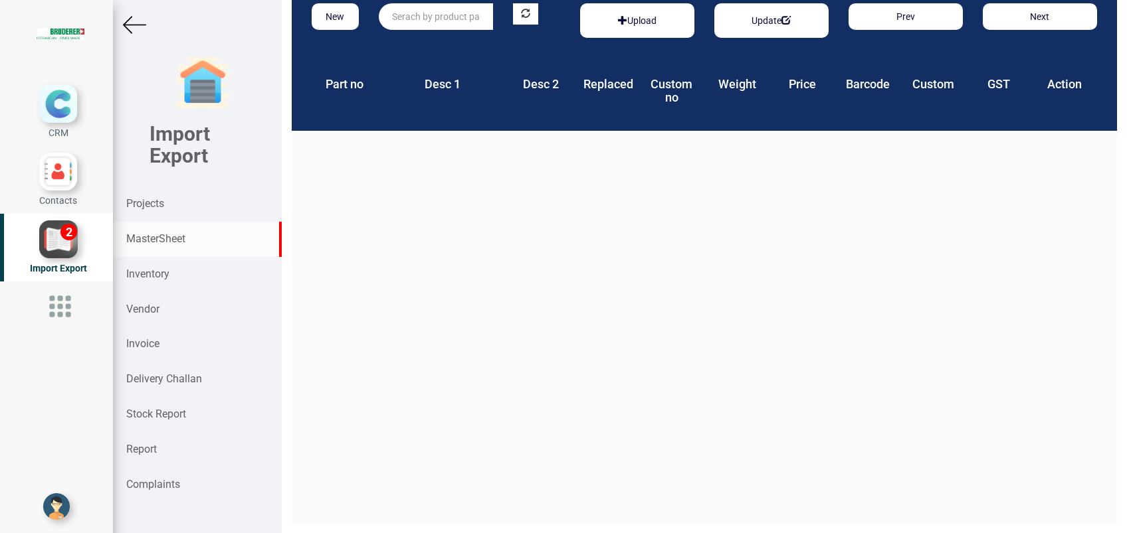
scroll to position [20, 0]
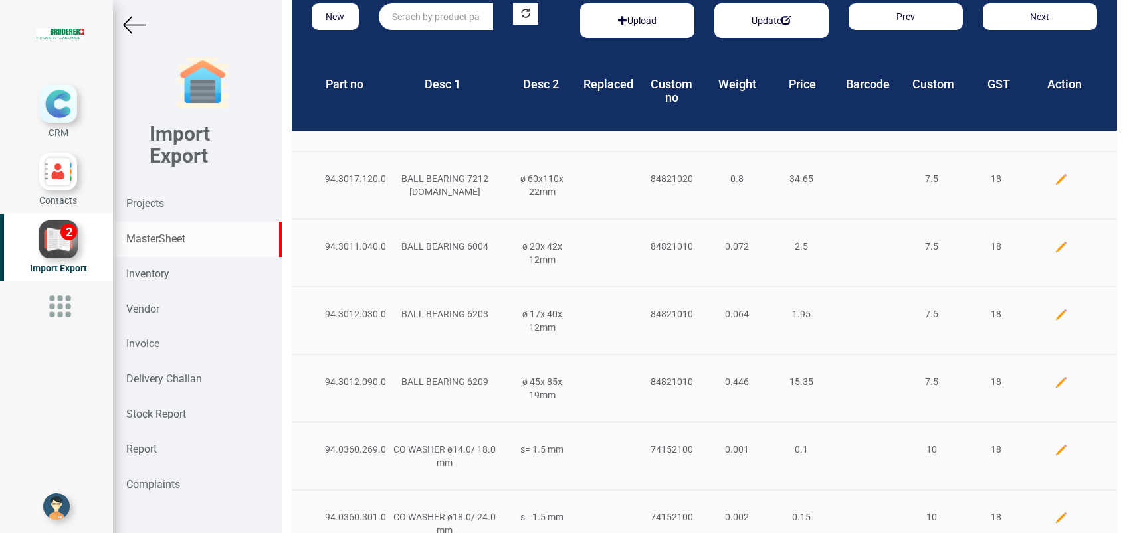
click at [422, 20] on input "text" at bounding box center [436, 16] width 114 height 27
paste input "94.1442.205.0"
type input "94.1442.205.0"
drag, startPoint x: 428, startPoint y: 39, endPoint x: 438, endPoint y: 55, distance: 19.0
click at [428, 39] on strong "94.1442.205.0" at bounding box center [423, 44] width 61 height 11
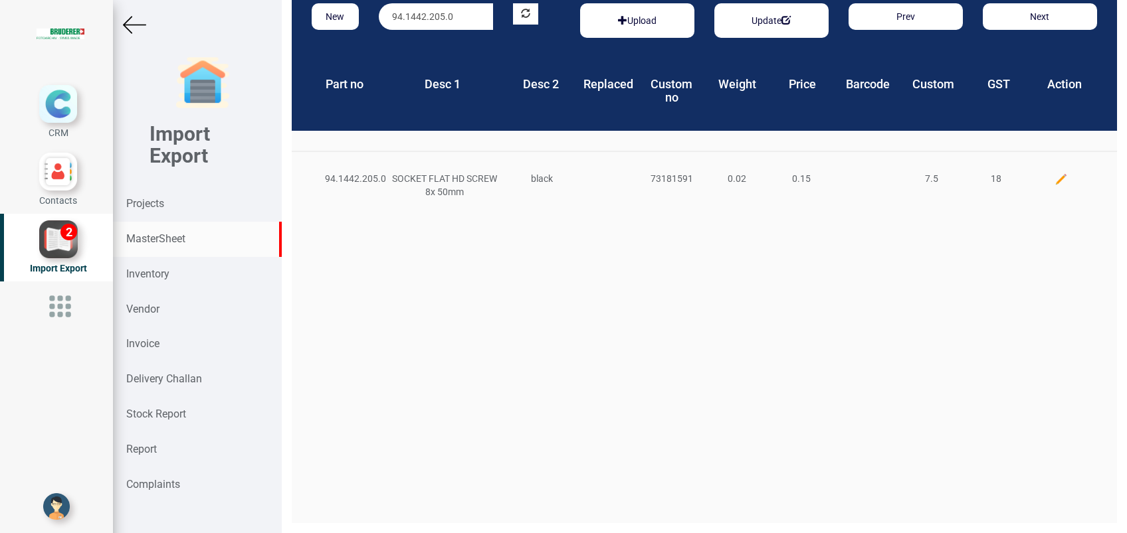
click at [1054, 179] on img at bounding box center [1060, 179] width 13 height 13
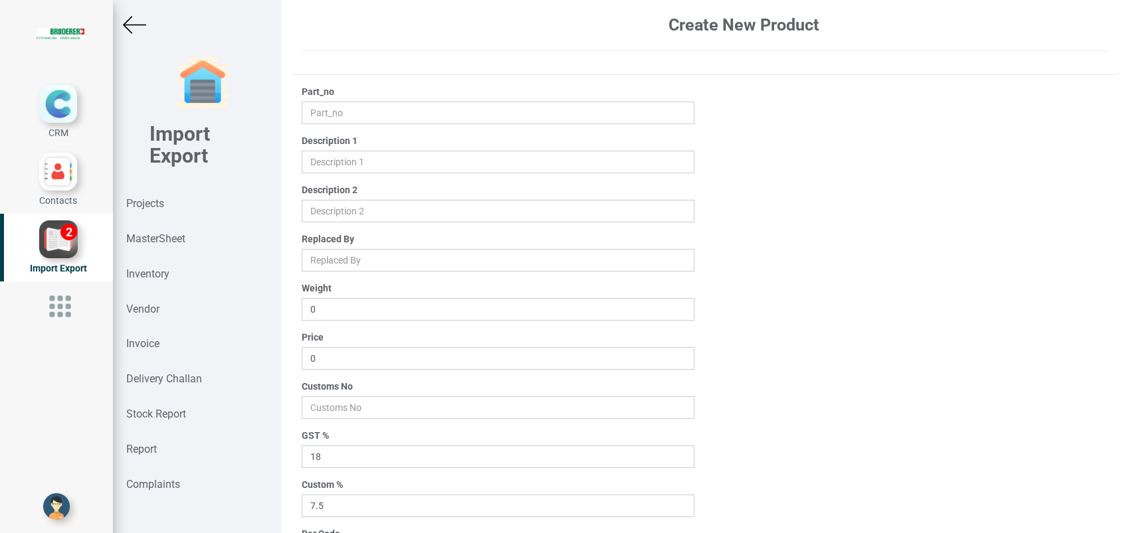
type input "94.1442.205.0"
type input "SOCKET FLAT HD SCREW 8x 50mm"
type input "black"
type input "0.02"
type input "0.15"
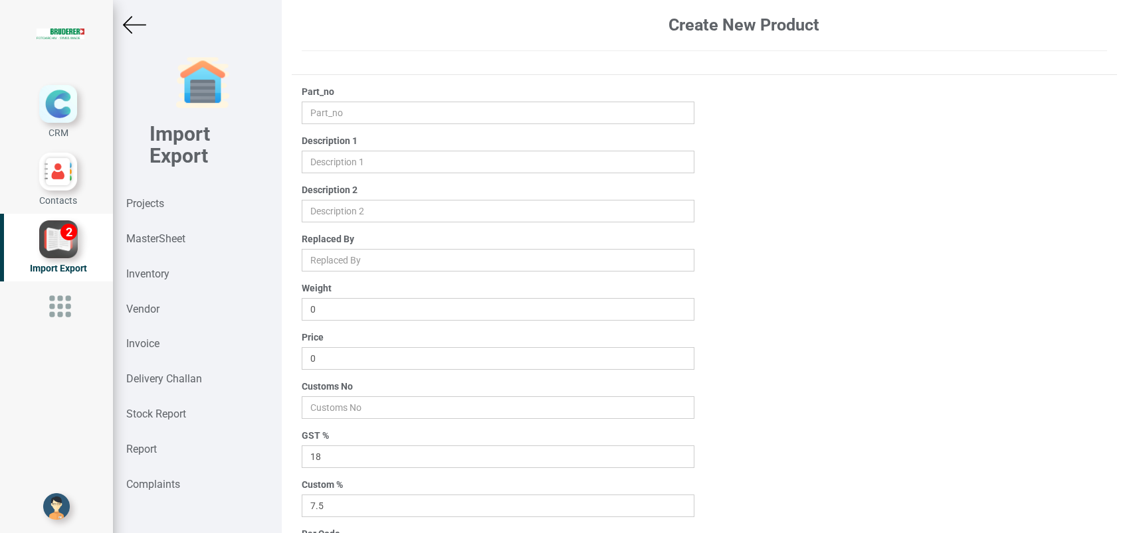
type input "73181591"
click at [335, 357] on input "0.15" at bounding box center [498, 358] width 393 height 23
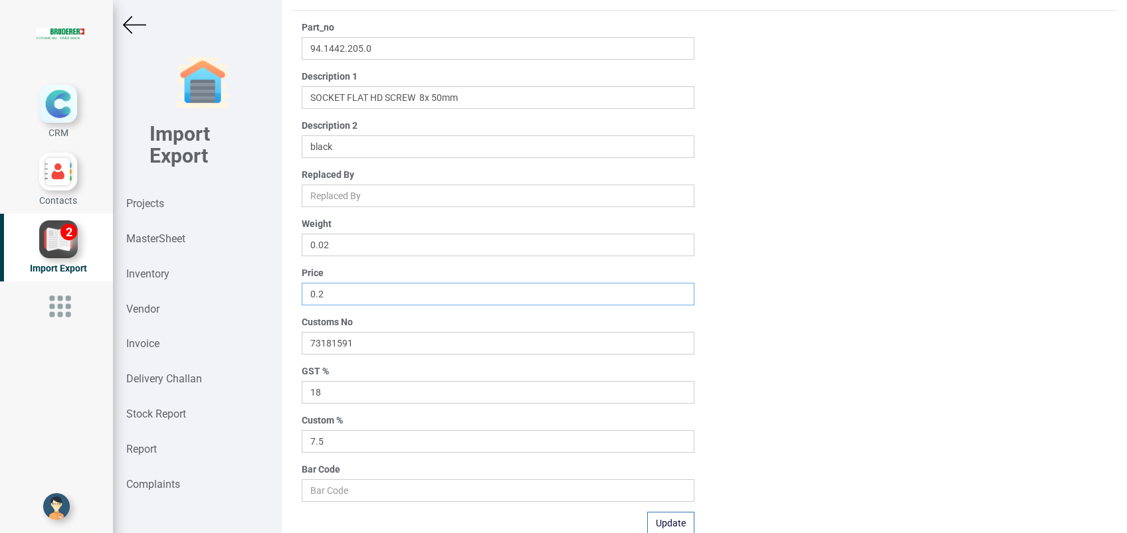
scroll to position [106, 0]
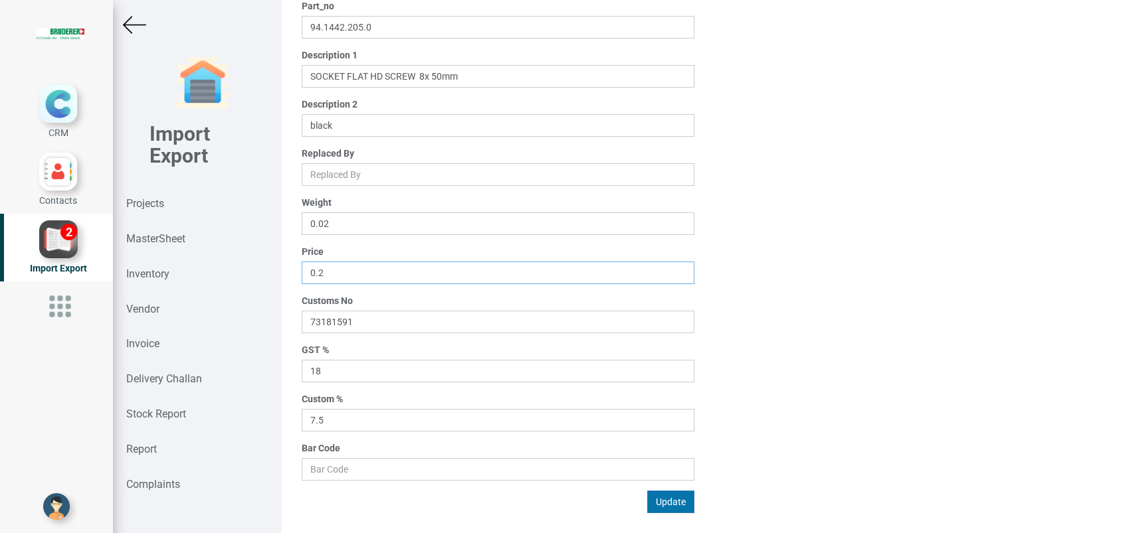
type input "0.2"
click at [671, 498] on button "Update" at bounding box center [670, 502] width 47 height 23
click at [175, 233] on strong "MasterSheet" at bounding box center [155, 239] width 59 height 13
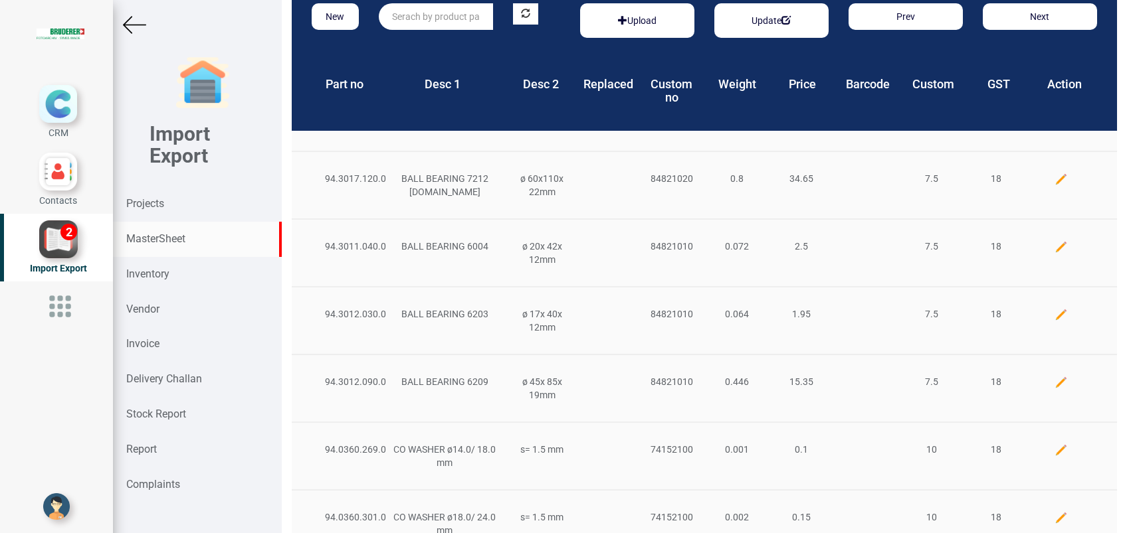
click at [423, 21] on input "text" at bounding box center [436, 16] width 114 height 27
paste input "94.3011.050.0"
type input "94.3011.050.0"
click at [438, 41] on strong "94.3011.050.0" at bounding box center [423, 44] width 61 height 11
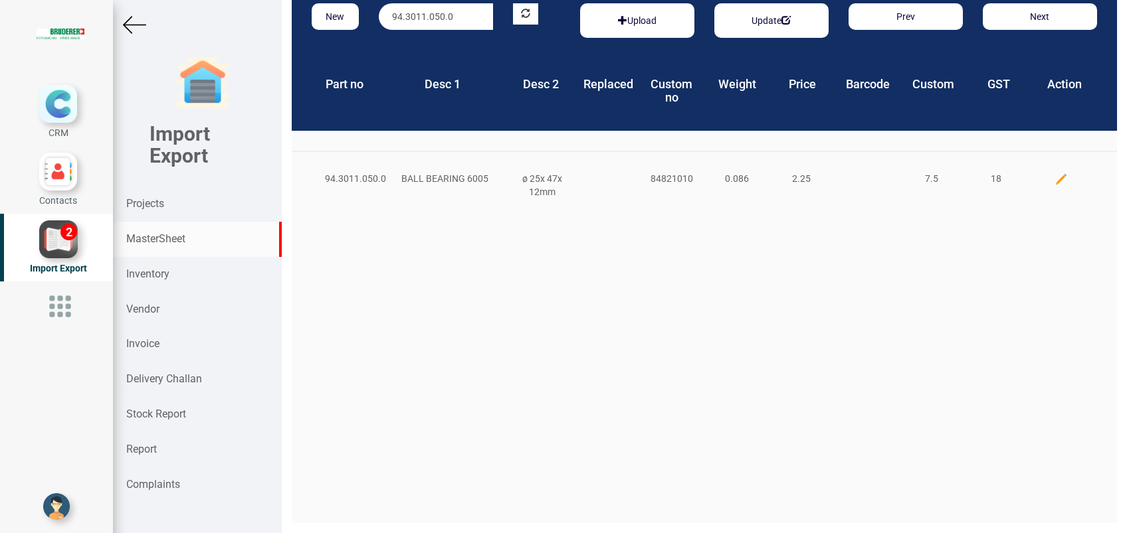
click at [1054, 180] on img at bounding box center [1060, 179] width 13 height 13
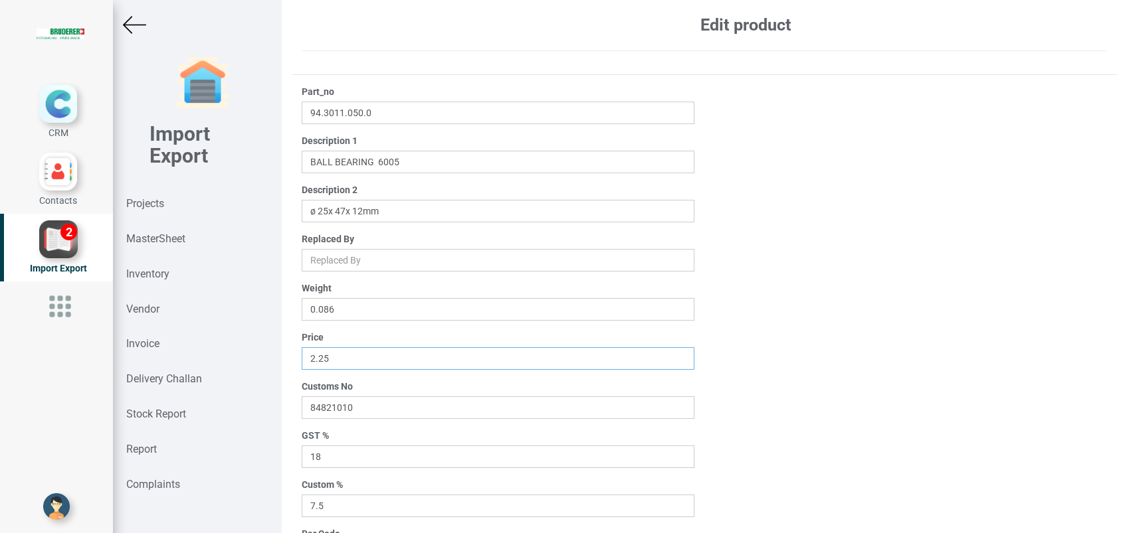
click at [391, 354] on input "2.25" at bounding box center [498, 358] width 393 height 23
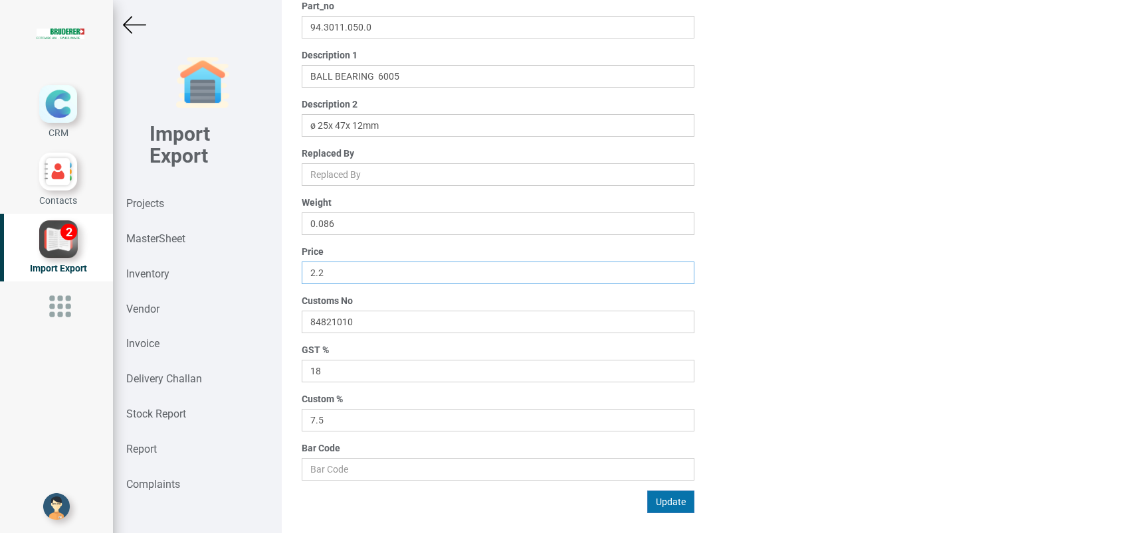
type input "2.2"
click at [674, 500] on button "Update" at bounding box center [670, 502] width 47 height 23
click at [177, 235] on strong "MasterSheet" at bounding box center [155, 239] width 59 height 13
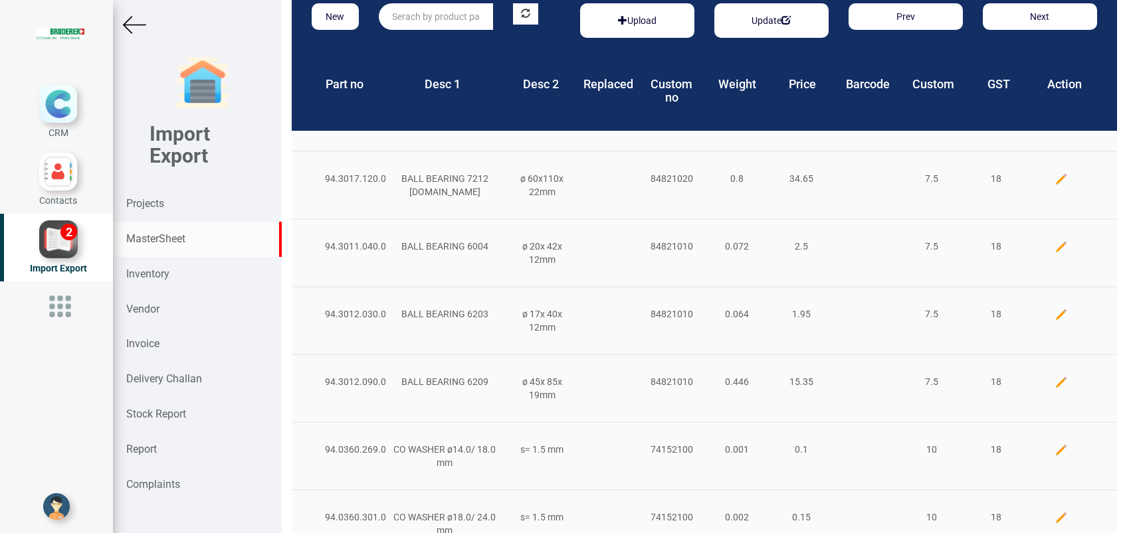
click at [415, 17] on input "text" at bounding box center [436, 16] width 114 height 27
paste input "94.0112.406.0"
type input "94.0112.406.0"
click at [453, 46] on link "94.0112.406.0" at bounding box center [431, 43] width 105 height 17
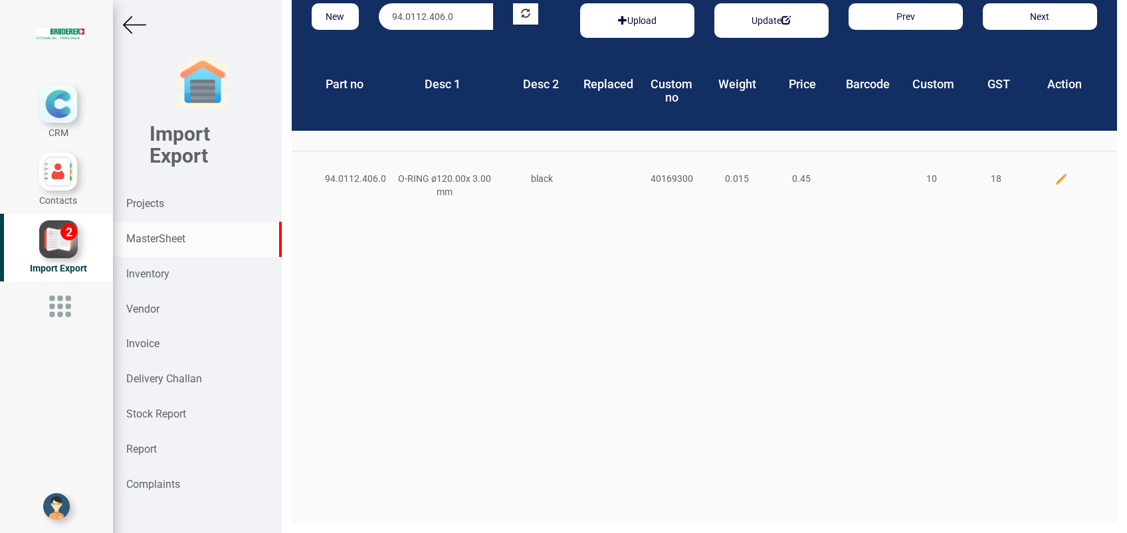
click at [1054, 179] on img at bounding box center [1060, 179] width 13 height 13
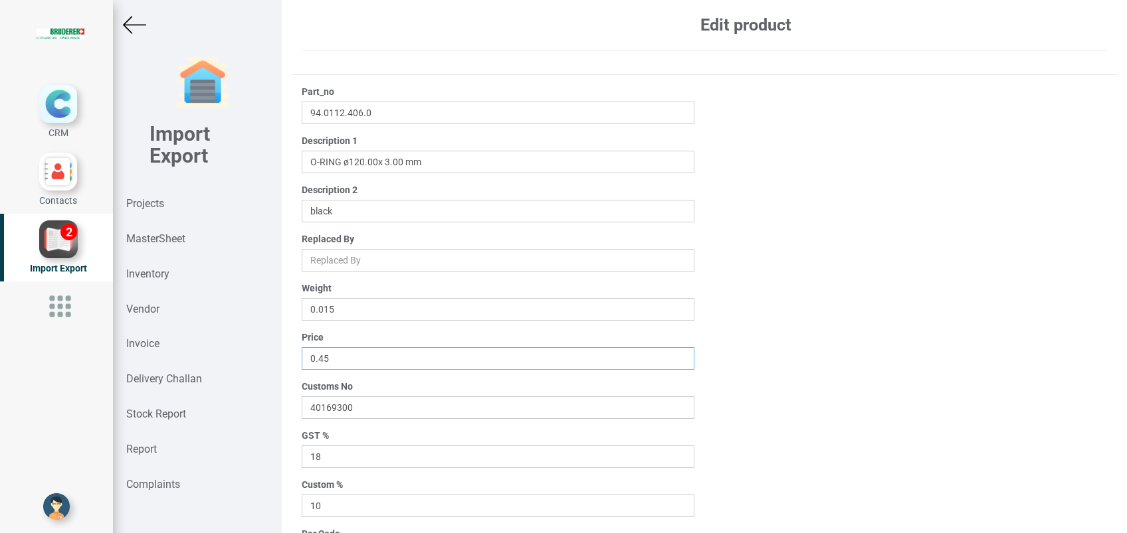
click at [352, 361] on input "0.45" at bounding box center [498, 358] width 393 height 23
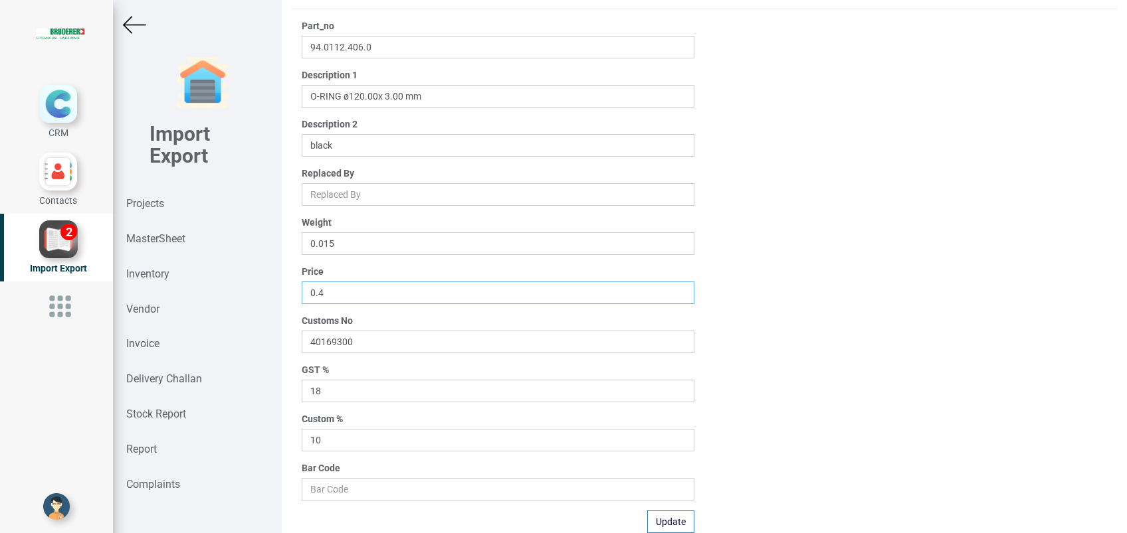
scroll to position [106, 0]
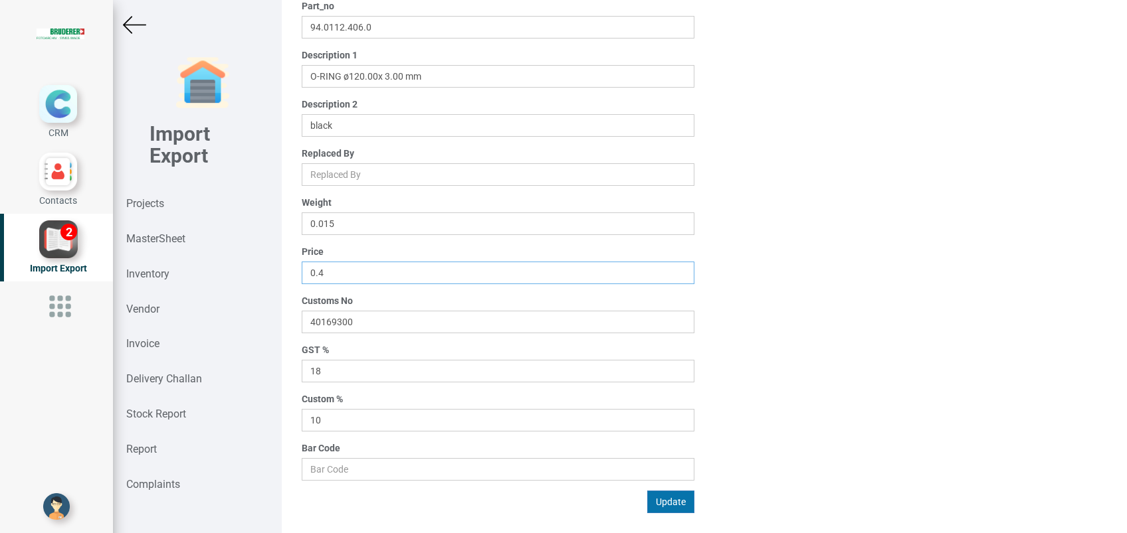
type input "0.4"
click at [673, 499] on button "Update" at bounding box center [670, 502] width 47 height 23
click at [165, 237] on strong "MasterSheet" at bounding box center [155, 239] width 59 height 13
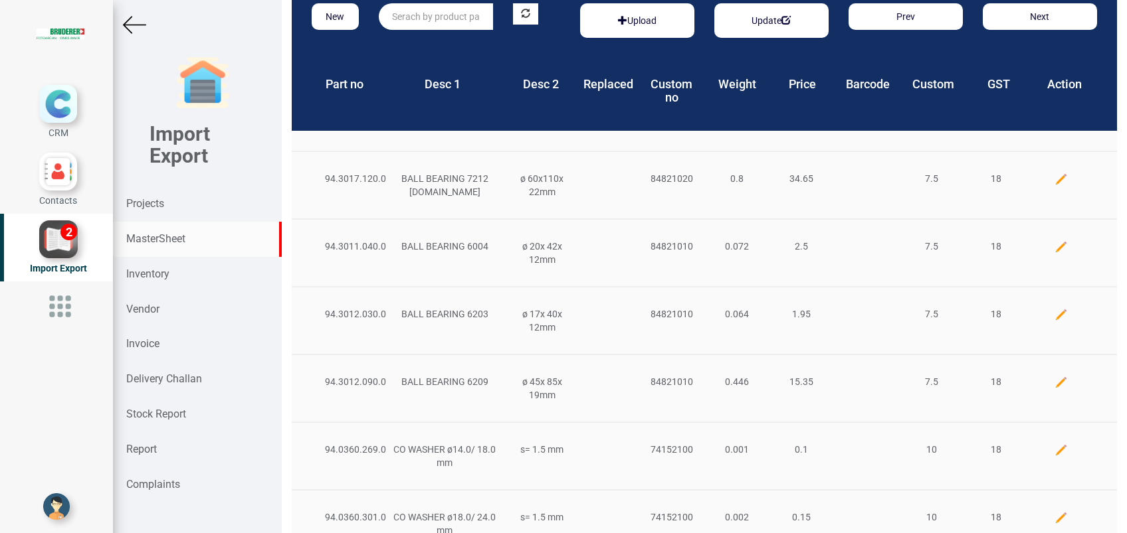
click at [441, 21] on input "text" at bounding box center [436, 16] width 114 height 27
paste input "94.3011.070.0"
type input "94.3011.070.0"
click at [420, 46] on strong "94.3011.070.0" at bounding box center [423, 44] width 61 height 11
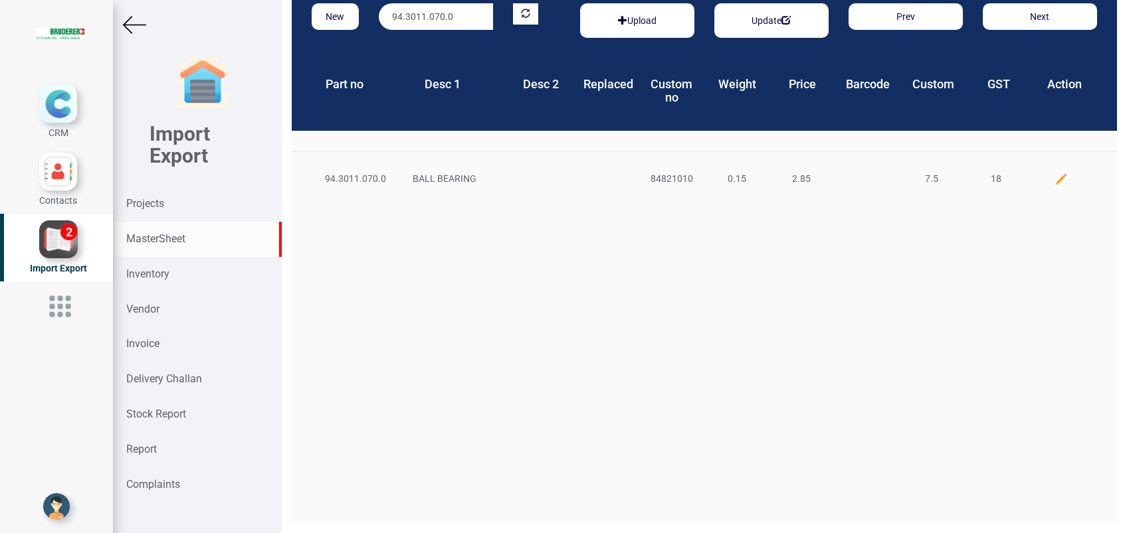
click at [1054, 181] on img at bounding box center [1060, 179] width 13 height 13
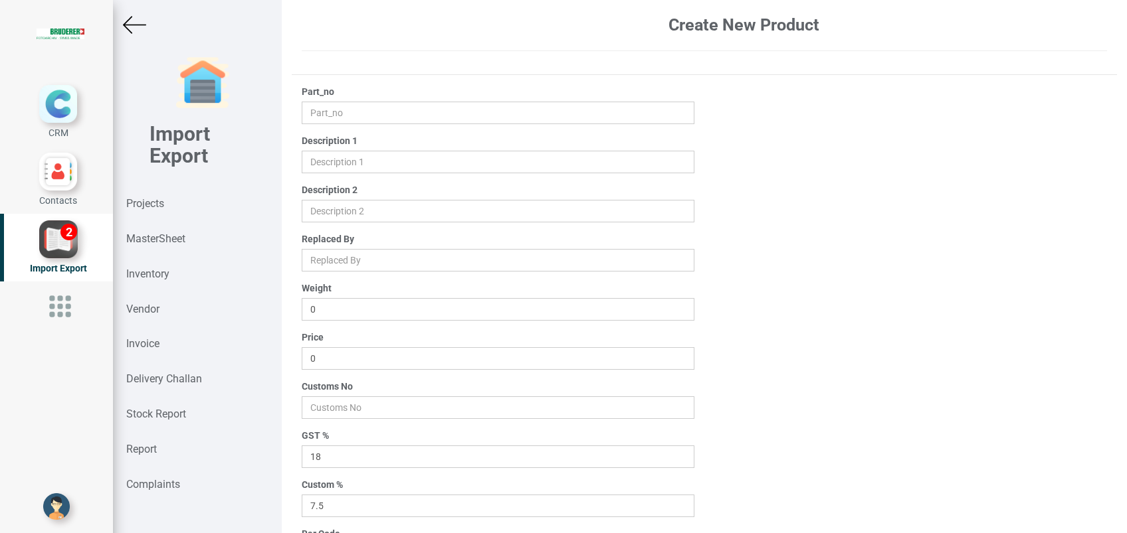
type input "94.3011.070.0"
type input "BALL BEARING"
type input "0.15"
type input "2.85"
type input "84821010"
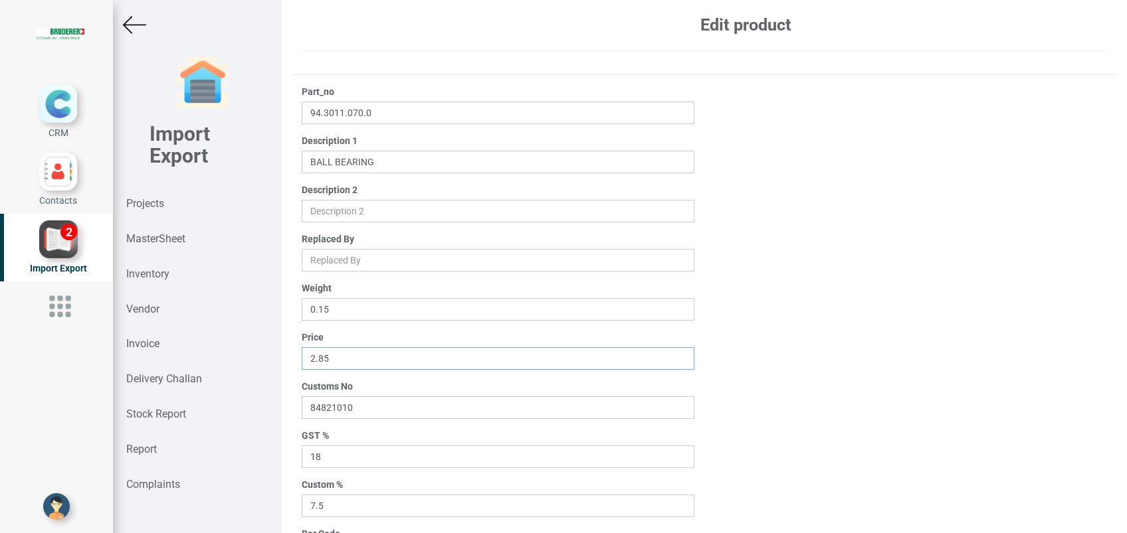
click at [353, 361] on input "2.85" at bounding box center [498, 358] width 393 height 23
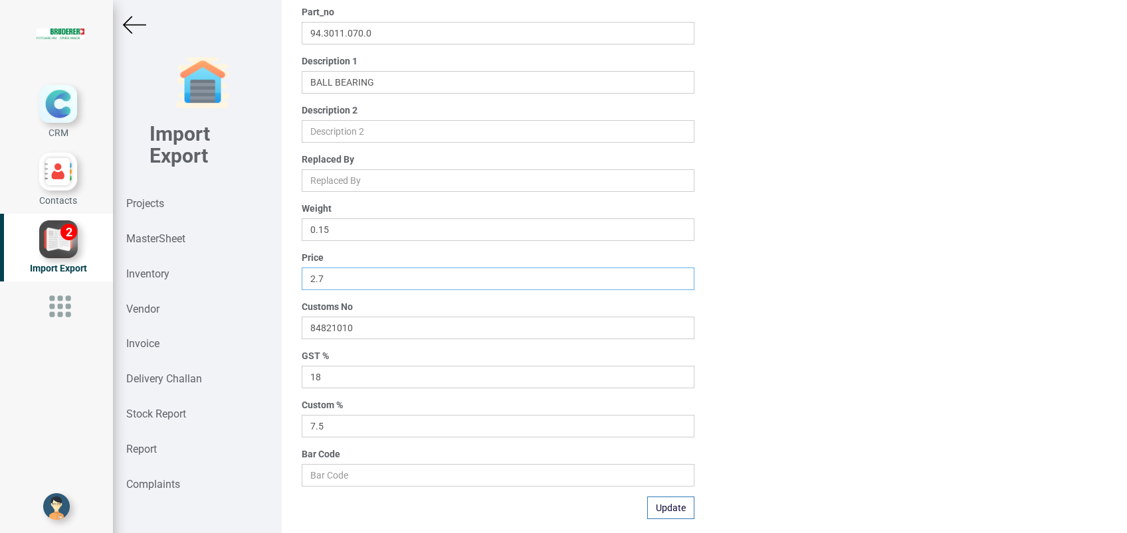
scroll to position [106, 0]
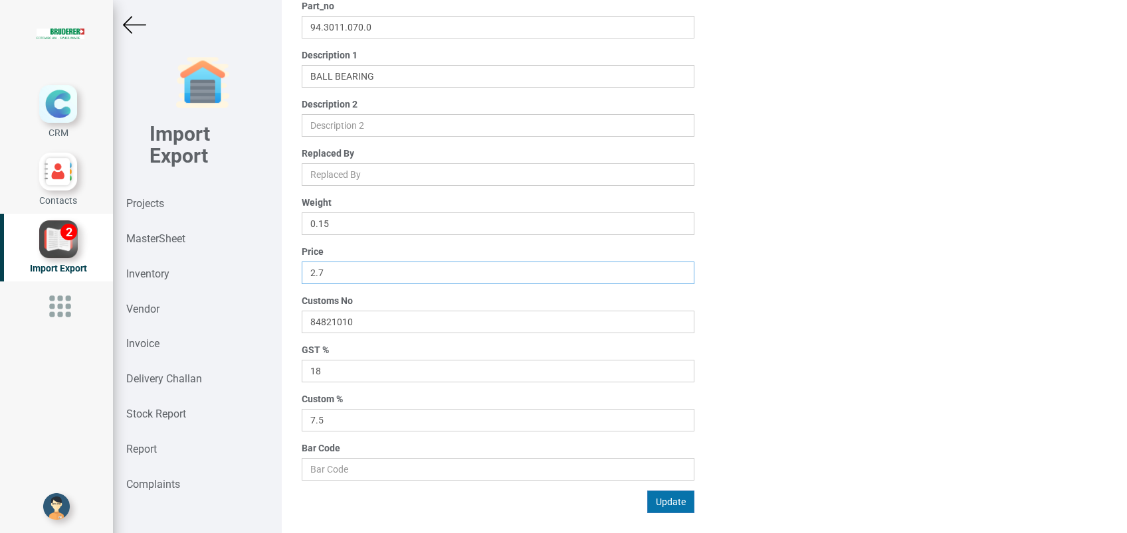
type input "2.7"
click at [659, 502] on button "Update" at bounding box center [670, 502] width 47 height 23
drag, startPoint x: 157, startPoint y: 230, endPoint x: 243, endPoint y: 202, distance: 90.8
click at [157, 233] on div "MasterSheet" at bounding box center [197, 239] width 169 height 35
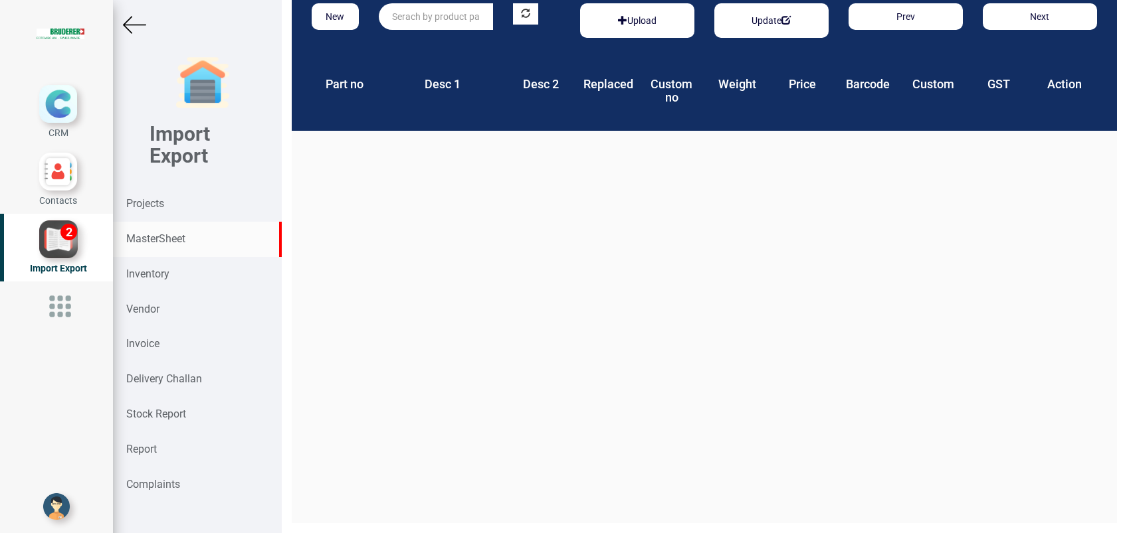
scroll to position [20, 0]
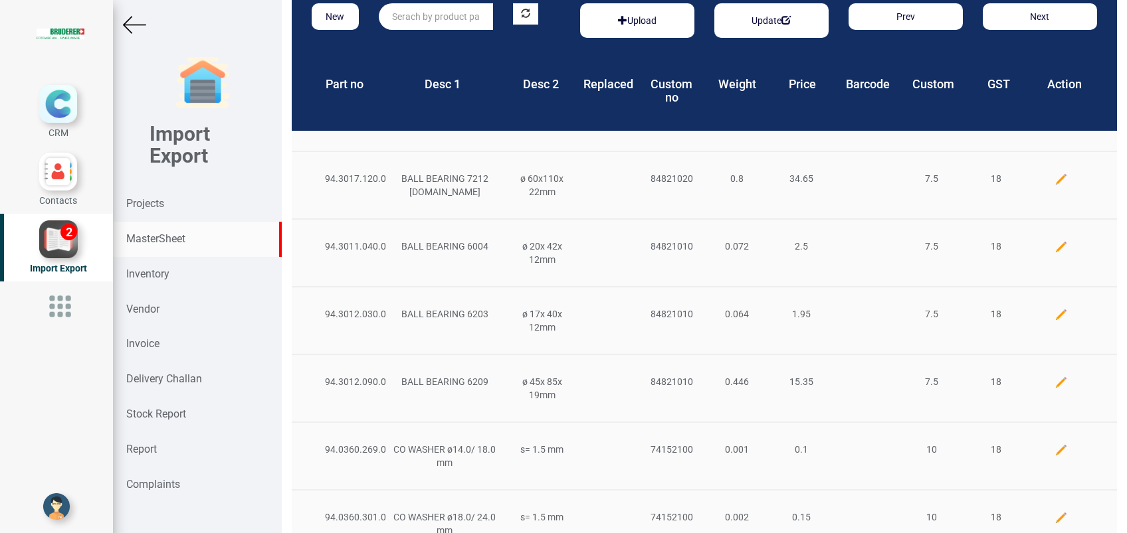
click at [401, 19] on input "text" at bounding box center [436, 16] width 114 height 27
paste input "94.3050.372.0"
type input "94.3050.372.0"
click at [430, 39] on strong "94.3050.372.0" at bounding box center [423, 44] width 61 height 11
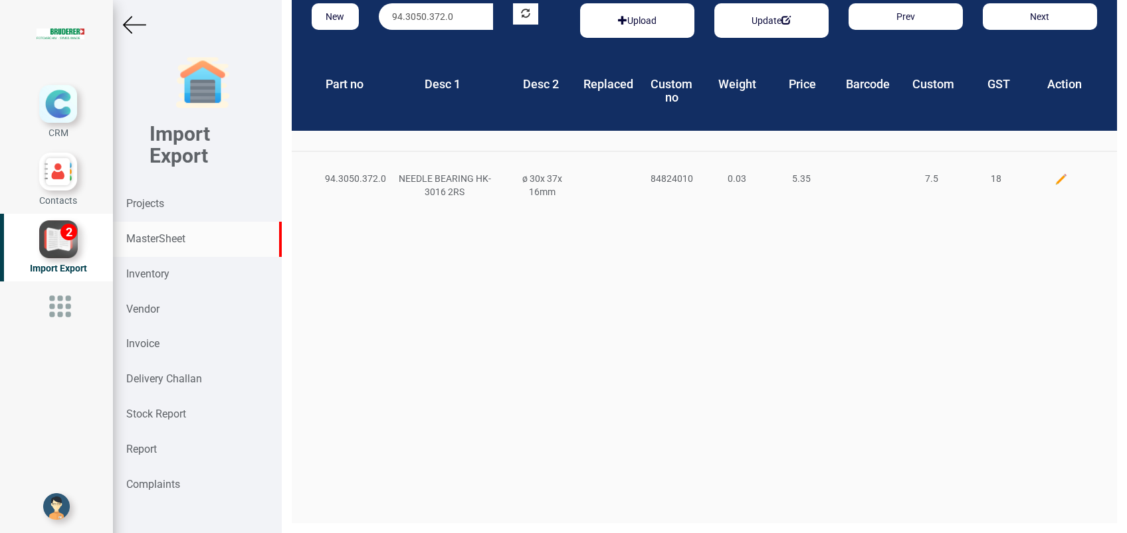
click at [1054, 178] on img at bounding box center [1060, 179] width 13 height 13
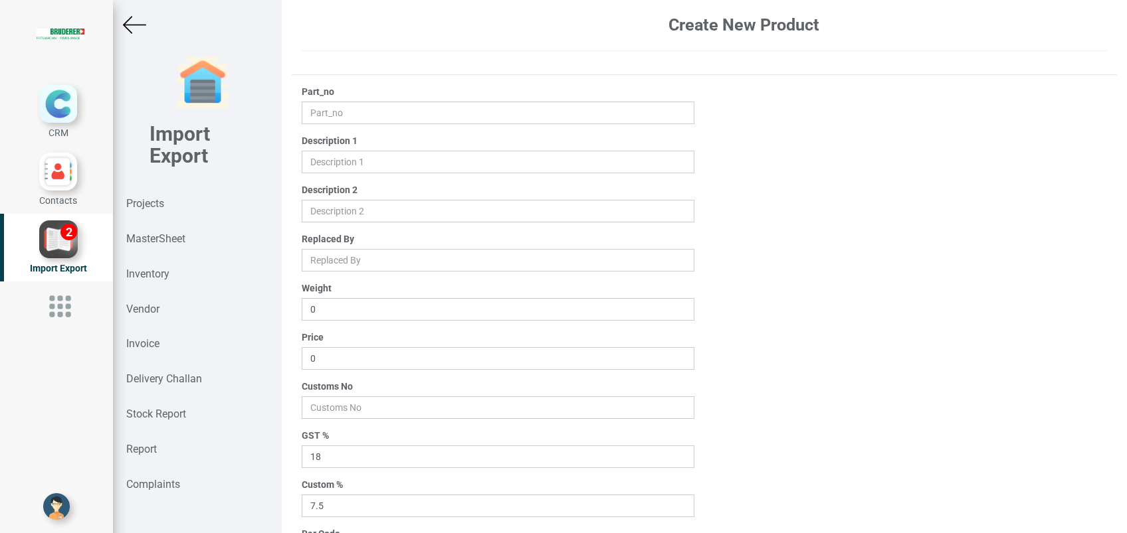
type input "94.3050.372.0"
type input "NEEDLE BEARING HK- 3016 2RS"
type input "ø 30x 37x 16mm"
type input "0.03"
type input "5.35"
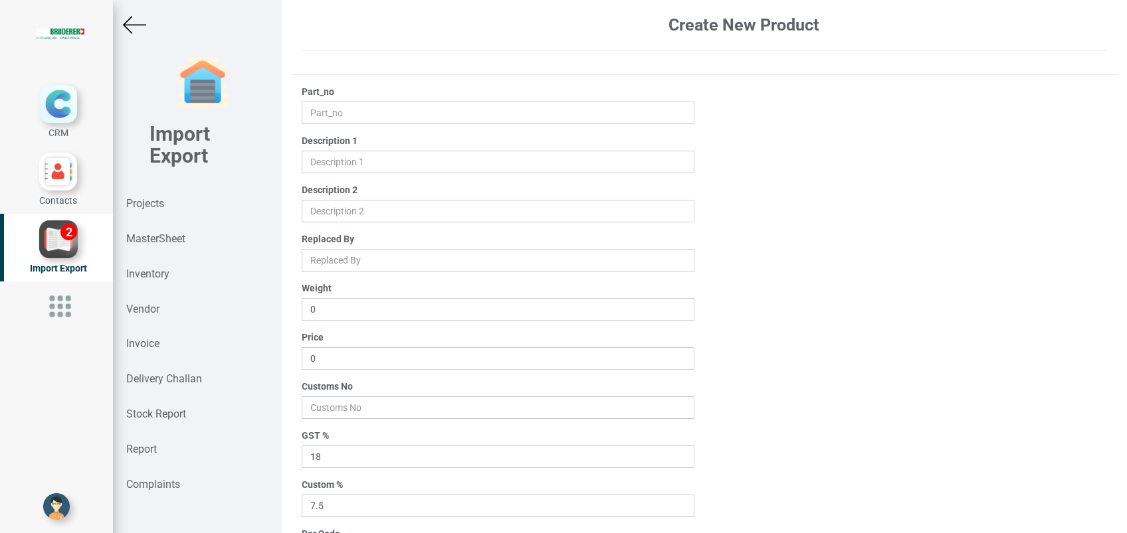
type input "84824010"
click at [361, 355] on input "5.35" at bounding box center [498, 358] width 393 height 23
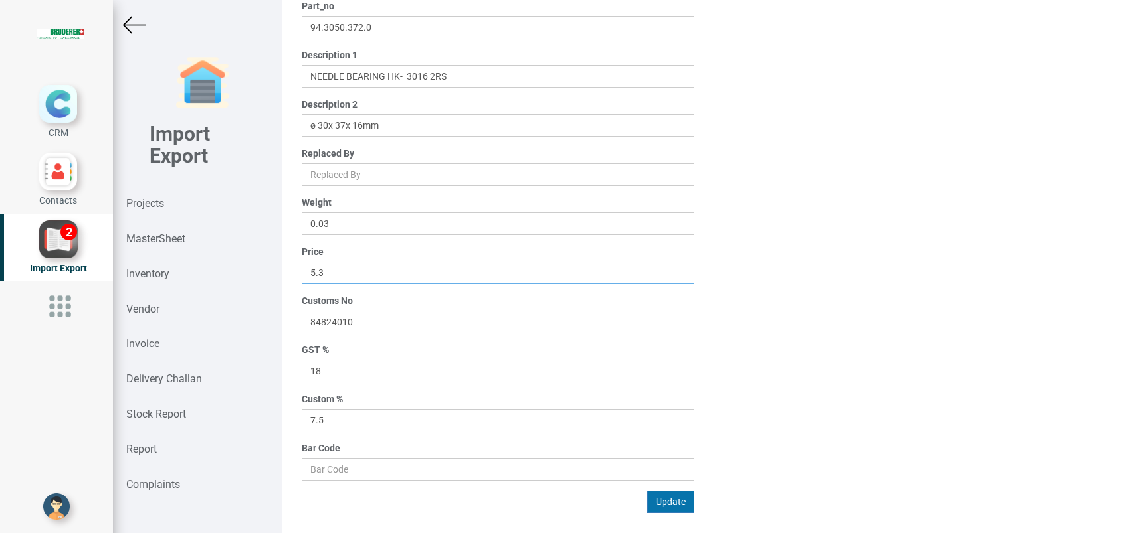
type input "5.3"
click at [668, 497] on button "Update" at bounding box center [670, 502] width 47 height 23
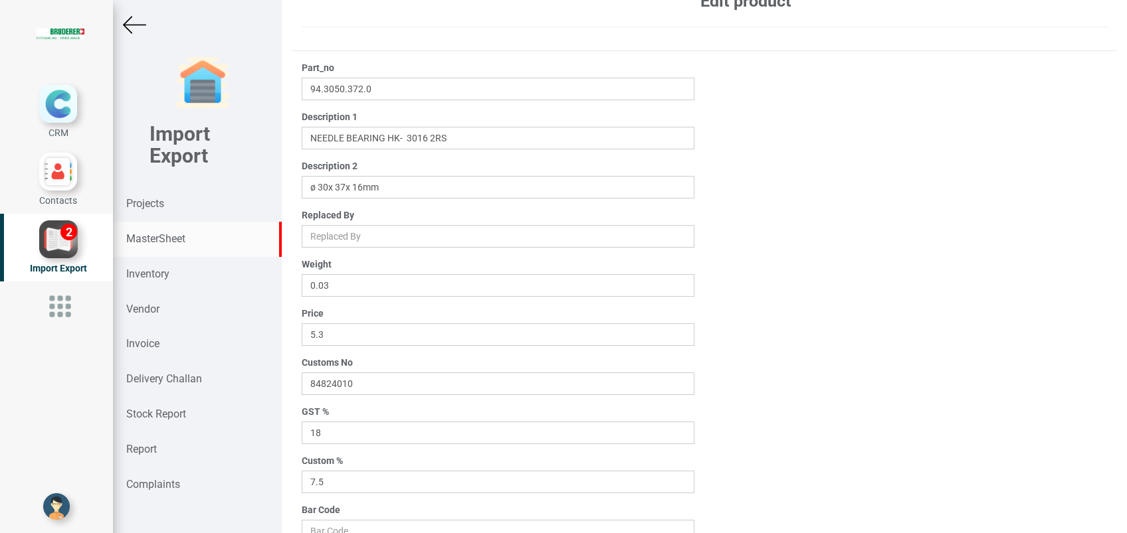
scroll to position [0, 0]
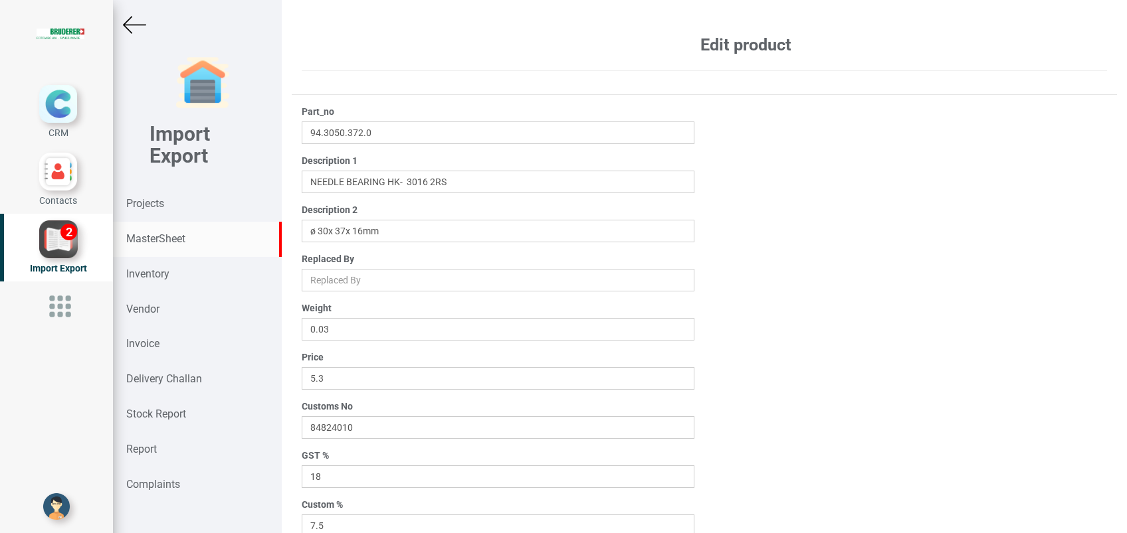
click at [158, 239] on strong "MasterSheet" at bounding box center [155, 239] width 59 height 13
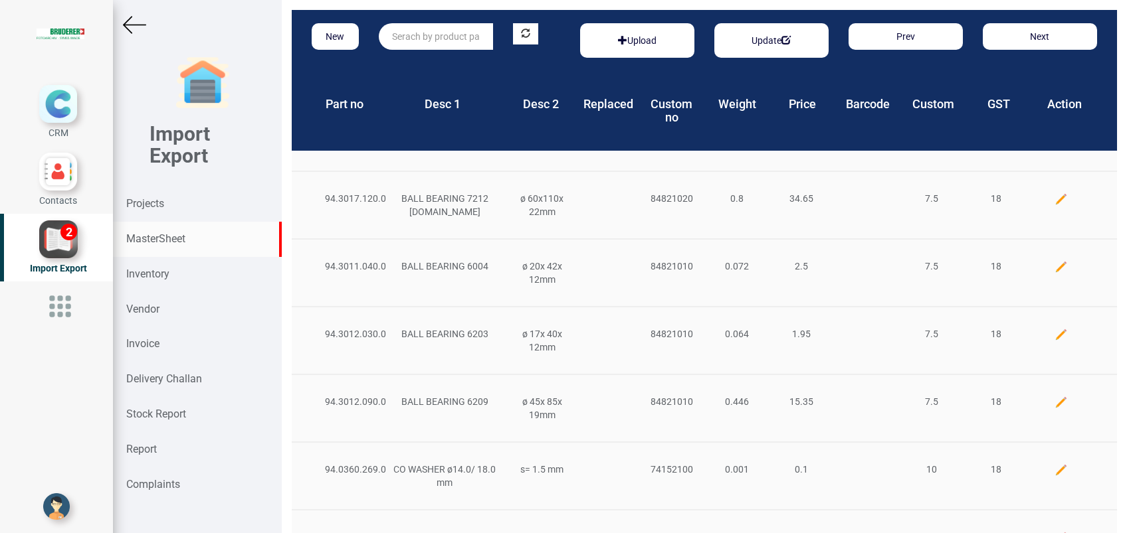
click at [423, 48] on input "text" at bounding box center [436, 36] width 114 height 27
paste input "94.3050.293.0"
type input "94.3050.293.0"
click at [424, 64] on strong "94.3050.293.0" at bounding box center [423, 63] width 61 height 11
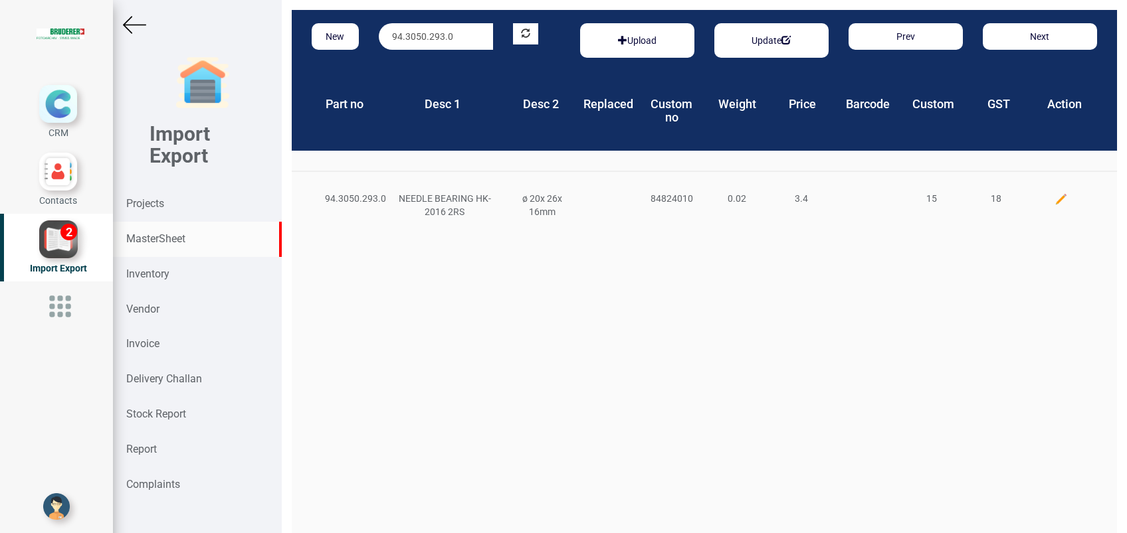
click at [1054, 199] on img at bounding box center [1060, 199] width 13 height 13
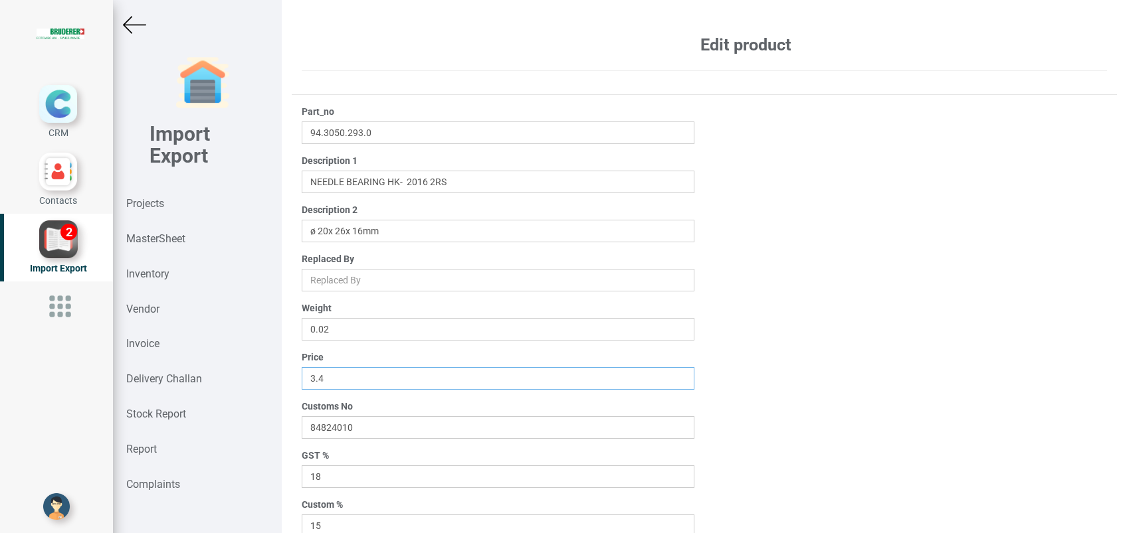
click at [345, 380] on input "3.4" at bounding box center [498, 378] width 393 height 23
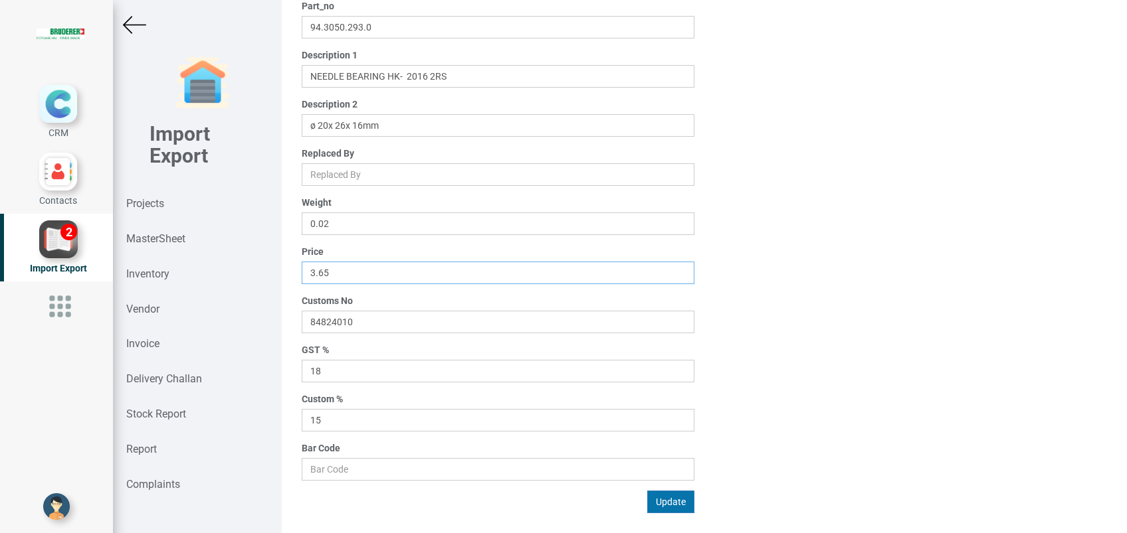
type input "3.65"
click at [670, 502] on button "Update" at bounding box center [670, 502] width 47 height 23
click at [161, 236] on strong "MasterSheet" at bounding box center [155, 239] width 59 height 13
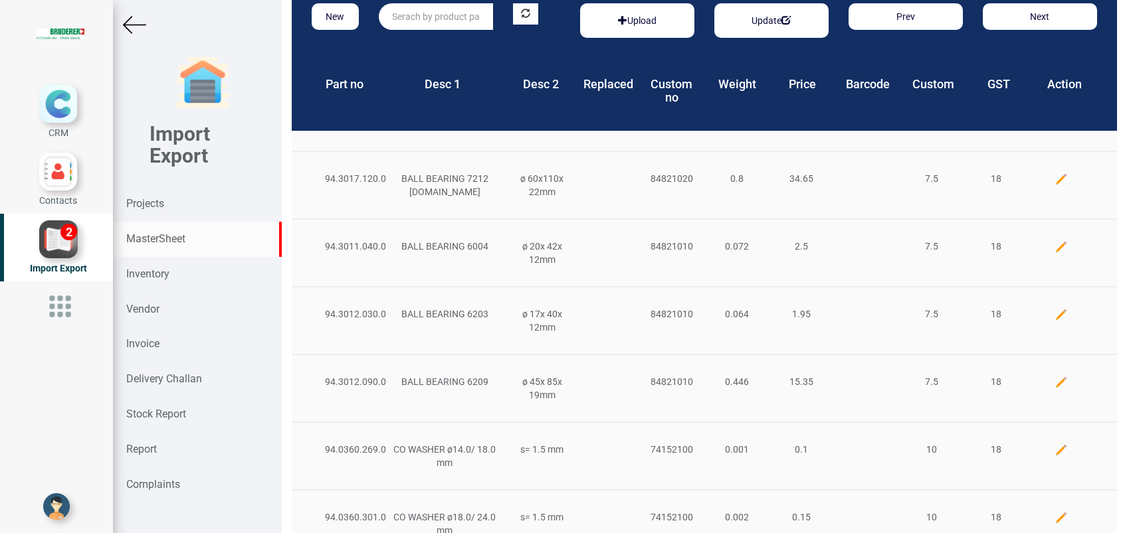
click at [446, 21] on input "text" at bounding box center [436, 16] width 114 height 27
paste input "94.0103.496.0"
type input "94.0103.496.0"
click at [446, 41] on strong "94.0103.496.0" at bounding box center [423, 44] width 61 height 11
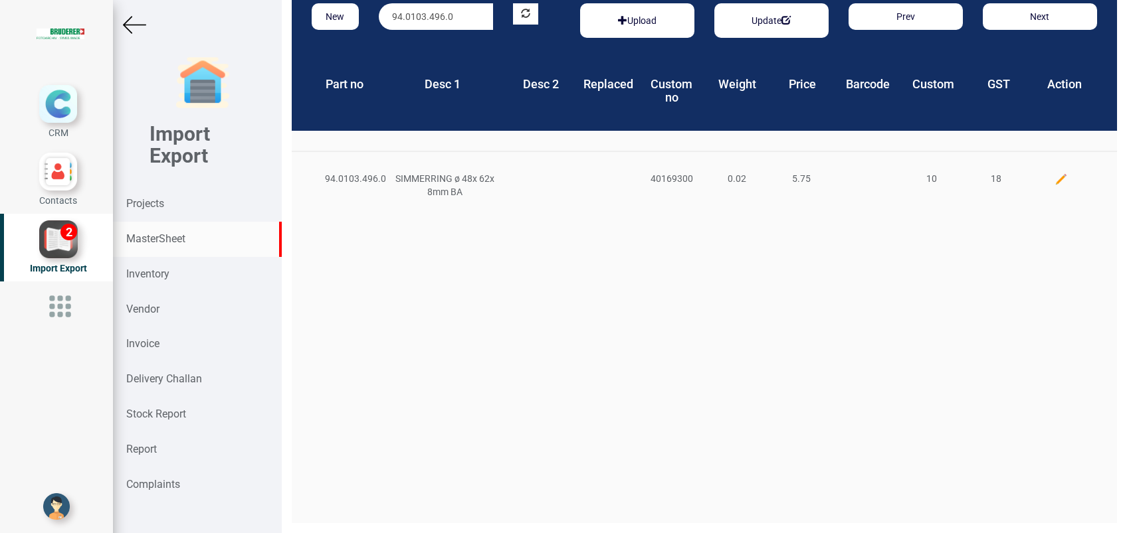
click at [1054, 180] on img at bounding box center [1060, 179] width 13 height 13
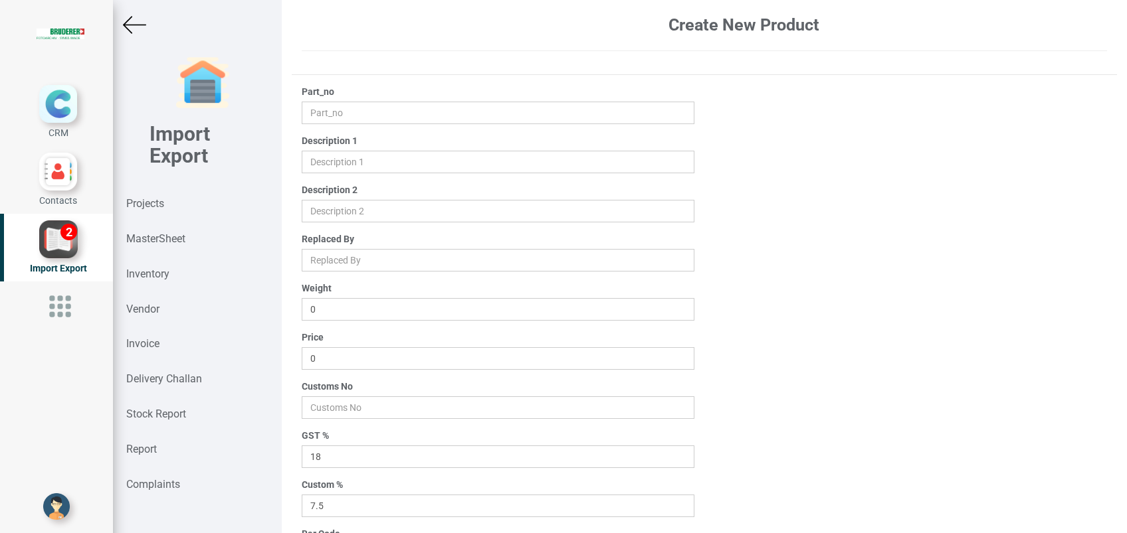
type input "94.0103.496.0"
type input "SIMMERRING ø 48x 62x 8mm BA"
type input "0.02"
type input "5.75"
type input "40169300"
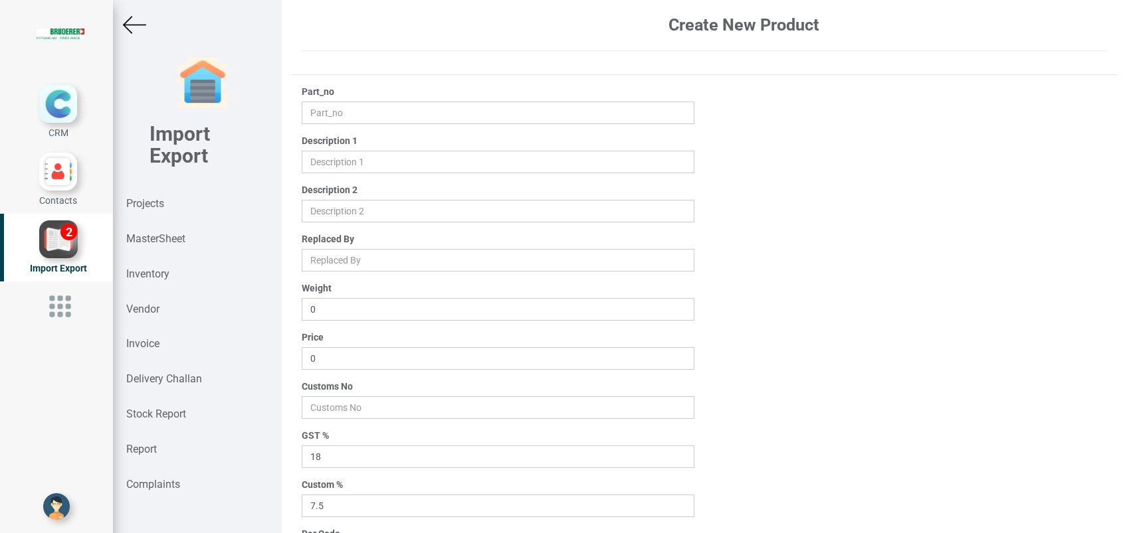
type input "10"
click at [350, 357] on input "5.75" at bounding box center [498, 358] width 393 height 23
type input "5"
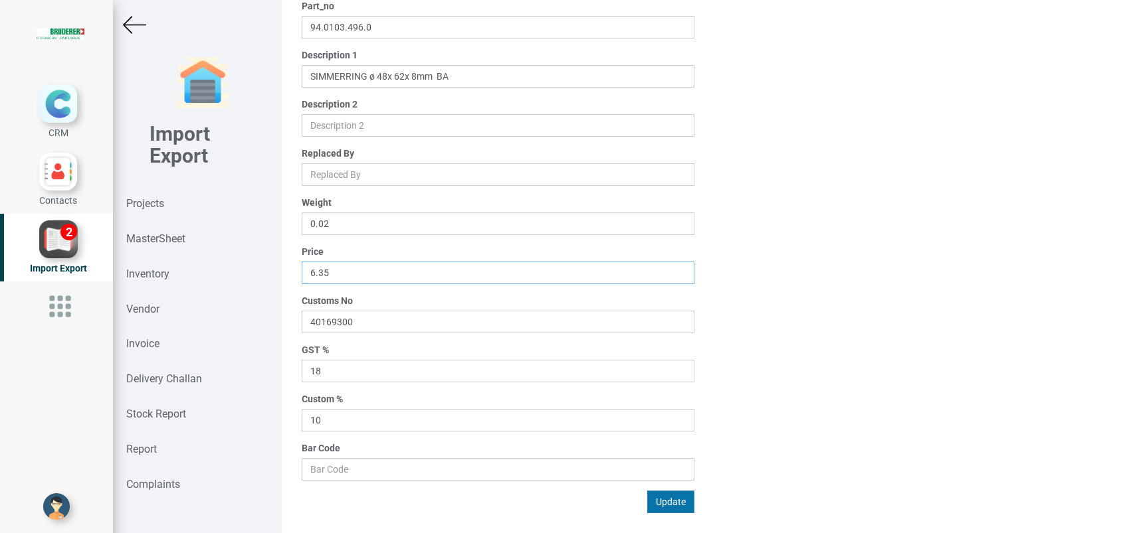
type input "6.35"
click at [651, 503] on button "Update" at bounding box center [670, 502] width 47 height 23
drag, startPoint x: 161, startPoint y: 235, endPoint x: 167, endPoint y: 239, distance: 7.7
click at [161, 236] on strong "MasterSheet" at bounding box center [155, 239] width 59 height 13
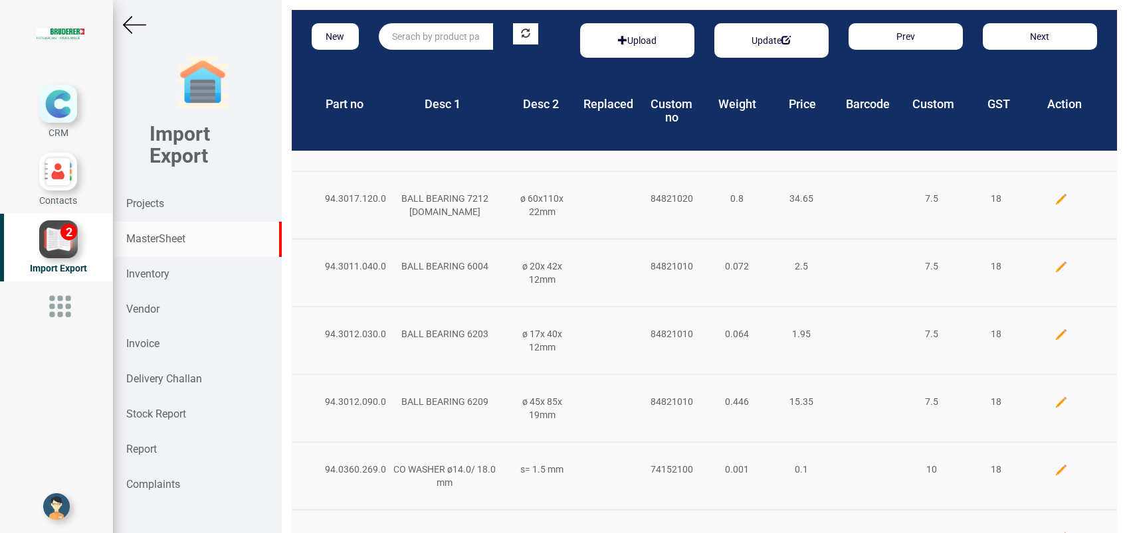
click at [436, 36] on input "text" at bounding box center [436, 36] width 114 height 27
paste input "45072.00.0.00"
type input "45072.00.0.00"
click at [450, 68] on strong "45072.00.0.00" at bounding box center [423, 63] width 61 height 11
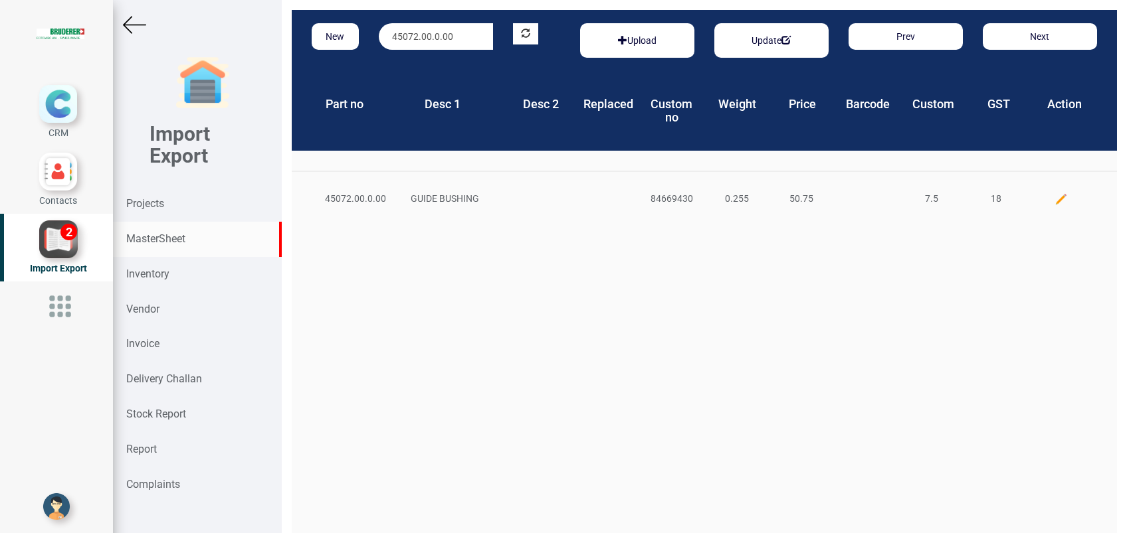
click at [1054, 199] on img at bounding box center [1060, 199] width 13 height 13
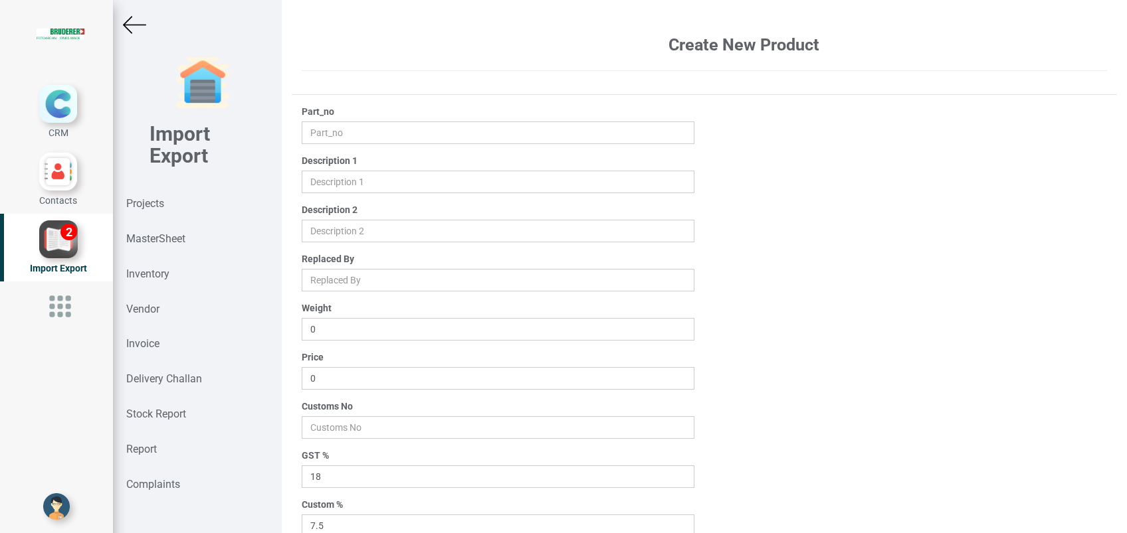
type input "45072.00.0.00"
type input "GUIDE BUSHING"
type input "0.255"
type input "50.75"
type input "84669430"
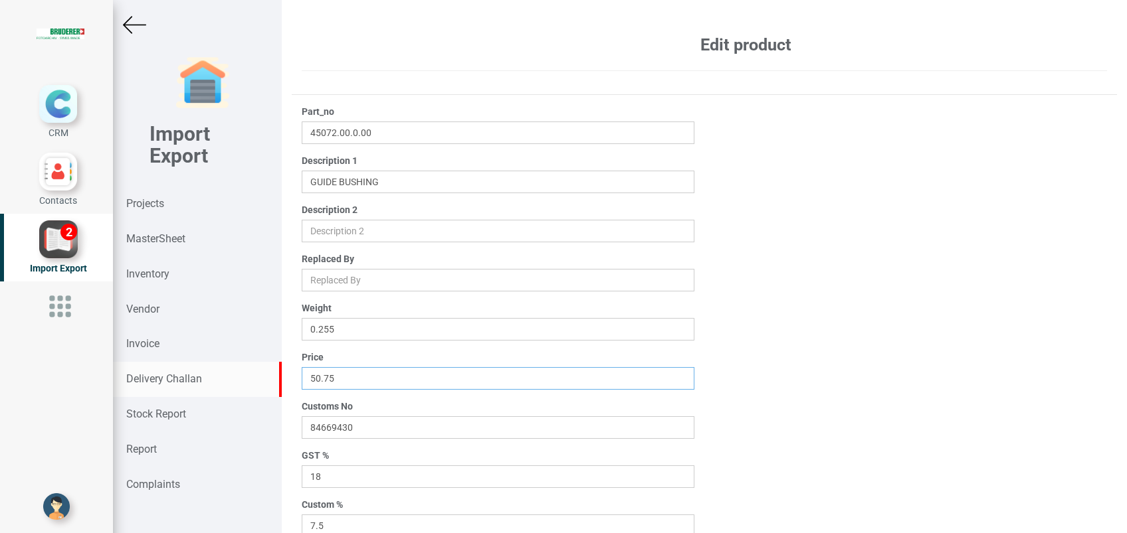
drag, startPoint x: 341, startPoint y: 372, endPoint x: 250, endPoint y: 377, distance: 91.1
click at [250, 377] on div "Import Export Projects MasterSheet Inventory Vendor Invoice Delivery Challan St…" at bounding box center [620, 271] width 1014 height 543
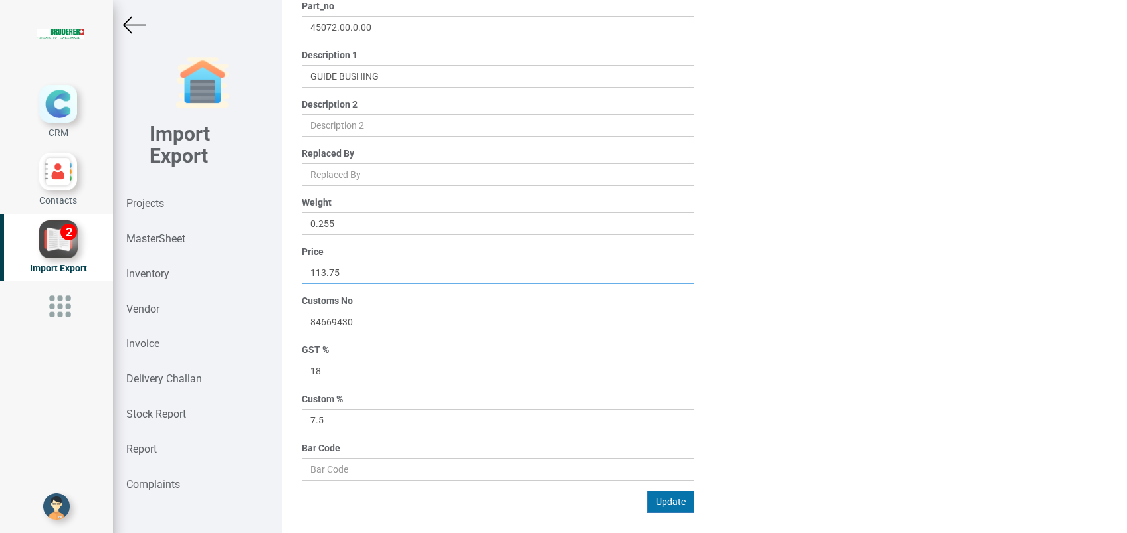
type input "113.75"
click at [656, 503] on button "Update" at bounding box center [670, 502] width 47 height 23
click at [173, 231] on div "MasterSheet" at bounding box center [197, 239] width 169 height 35
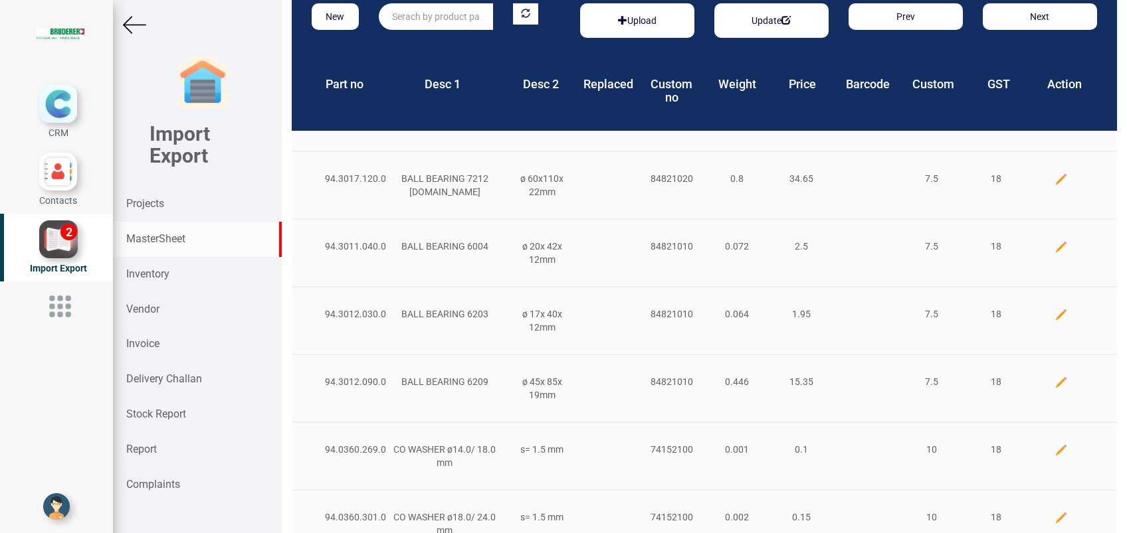
click at [399, 17] on input "text" at bounding box center [436, 16] width 114 height 27
paste input "45241.00.0.00"
type input "45241.00.0.00"
click at [419, 42] on strong "45241.00.0.00" at bounding box center [423, 44] width 61 height 11
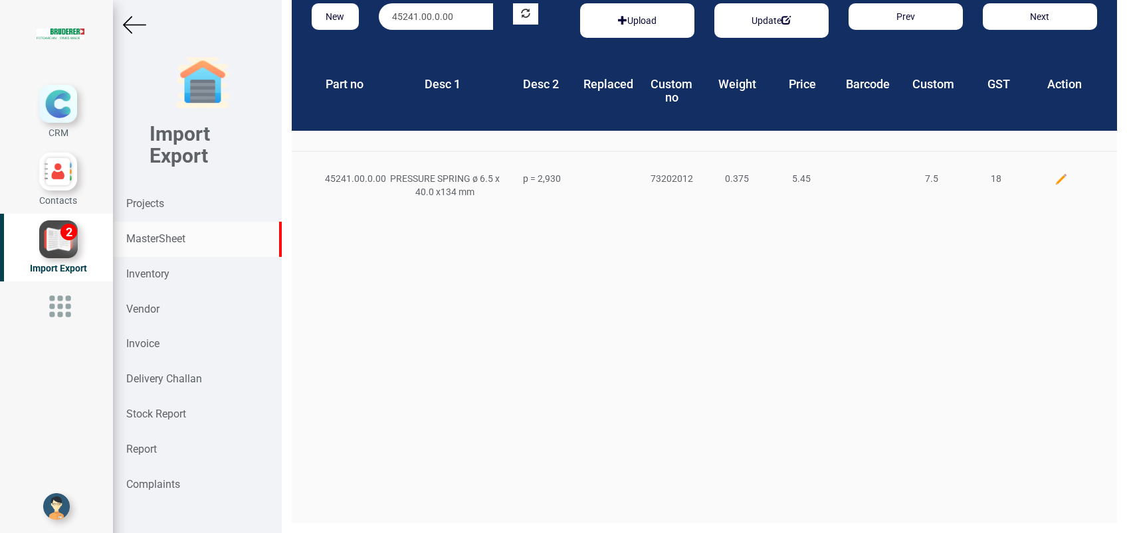
click at [1054, 179] on img at bounding box center [1060, 179] width 13 height 13
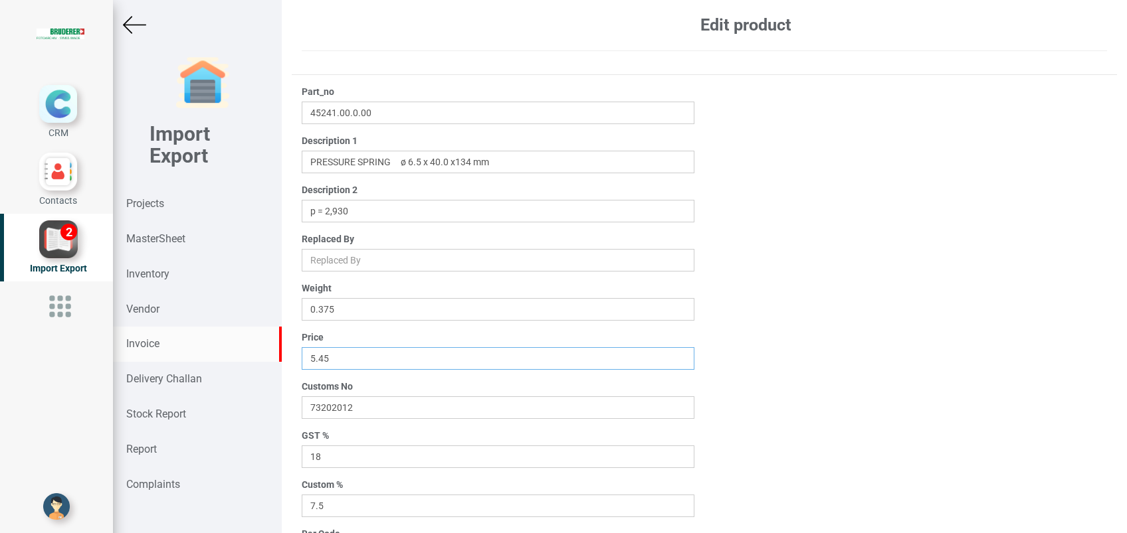
drag, startPoint x: 330, startPoint y: 357, endPoint x: 248, endPoint y: 360, distance: 82.4
click at [248, 360] on div "Import Export Projects MasterSheet Inventory Vendor Invoice Delivery Challan St…" at bounding box center [620, 271] width 1014 height 543
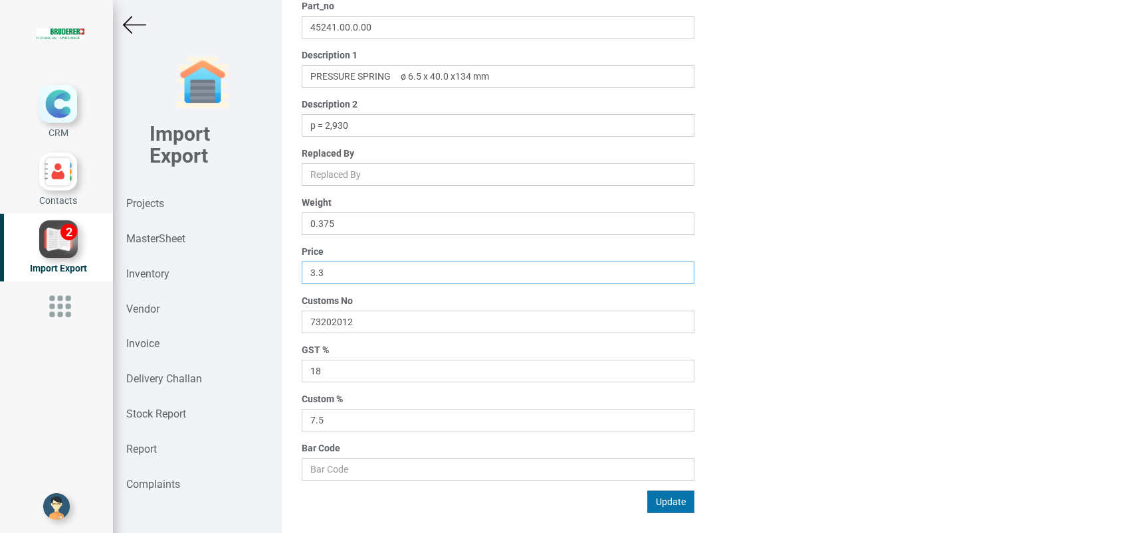
type input "3.3"
click at [656, 500] on button "Update" at bounding box center [670, 502] width 47 height 23
click at [136, 241] on strong "MasterSheet" at bounding box center [155, 239] width 59 height 13
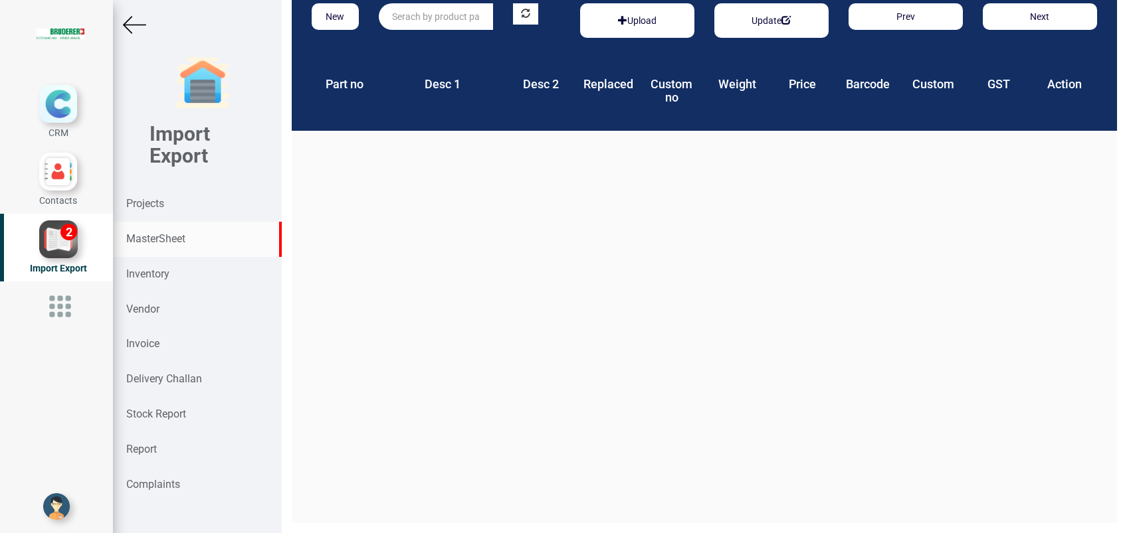
scroll to position [20, 0]
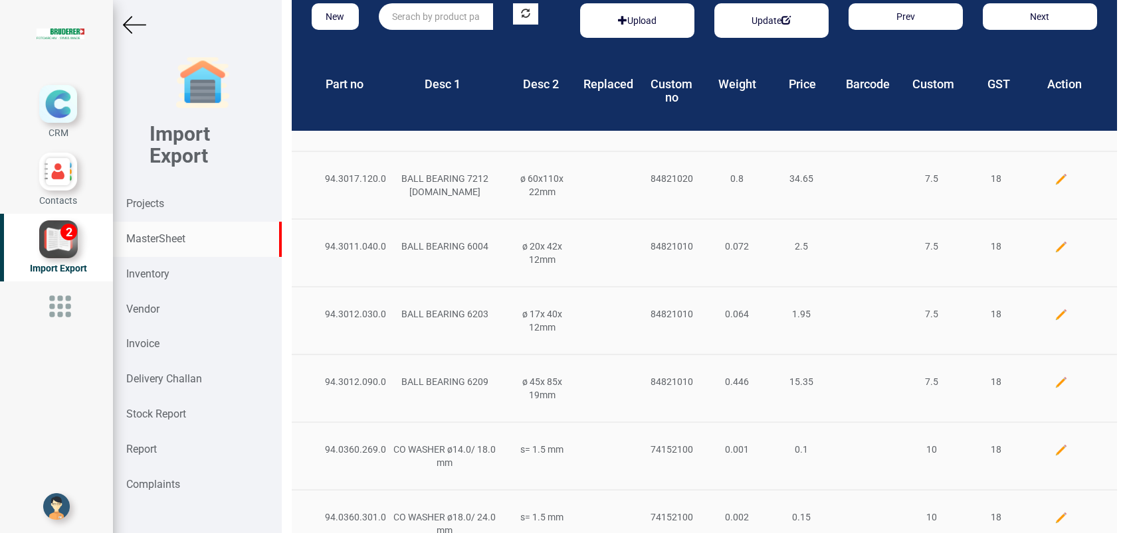
click at [431, 22] on input "text" at bounding box center [436, 16] width 114 height 27
paste input "94.3012.090.0"
type input "94.3012.090.0"
click at [422, 42] on strong "94.3012.090.0" at bounding box center [423, 44] width 61 height 11
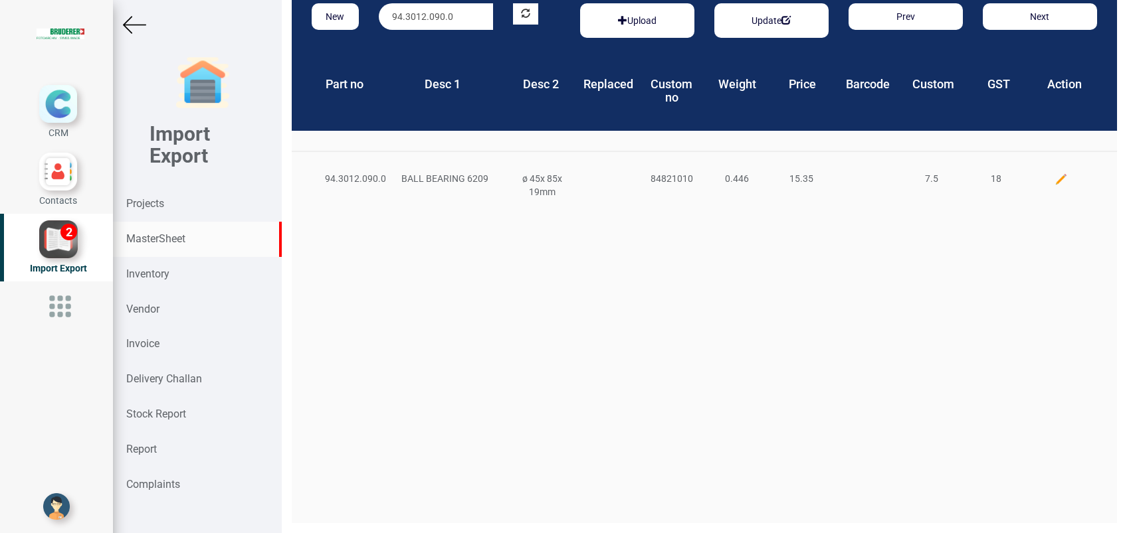
click at [1054, 175] on img at bounding box center [1060, 179] width 13 height 13
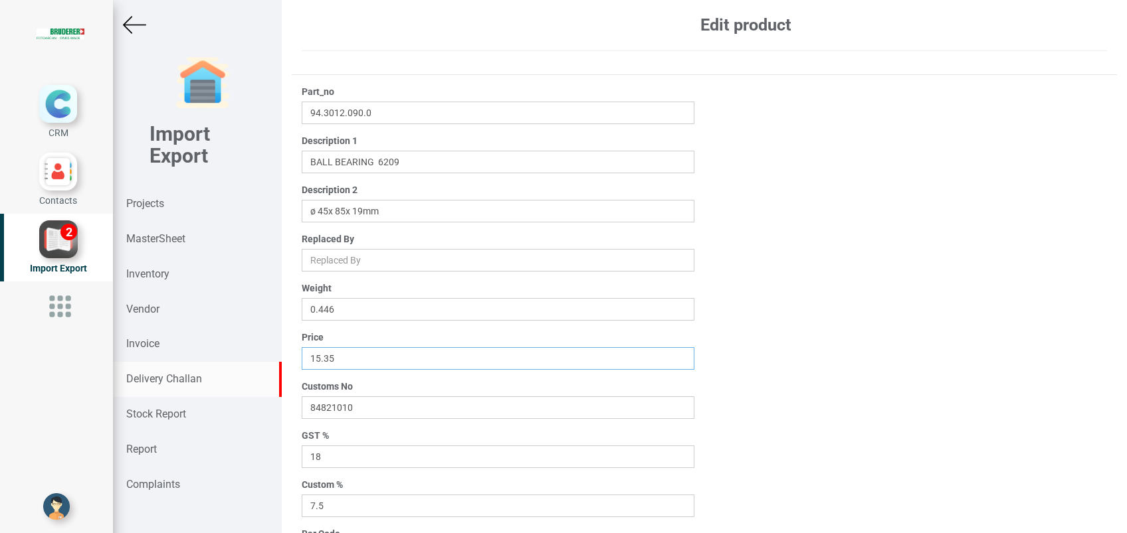
drag, startPoint x: 339, startPoint y: 358, endPoint x: 201, endPoint y: 365, distance: 138.3
click at [201, 365] on div "Import Export Projects MasterSheet Inventory Vendor Invoice Delivery Challan St…" at bounding box center [620, 271] width 1014 height 543
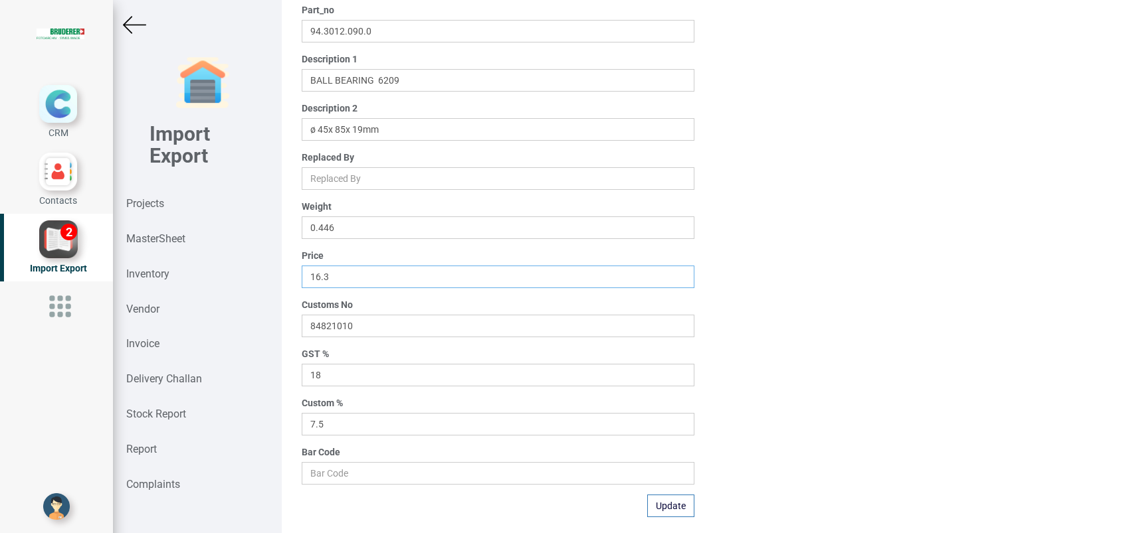
scroll to position [106, 0]
type input "16.3"
click at [661, 500] on button "Update" at bounding box center [670, 502] width 47 height 23
click at [655, 500] on button "Update" at bounding box center [670, 502] width 47 height 23
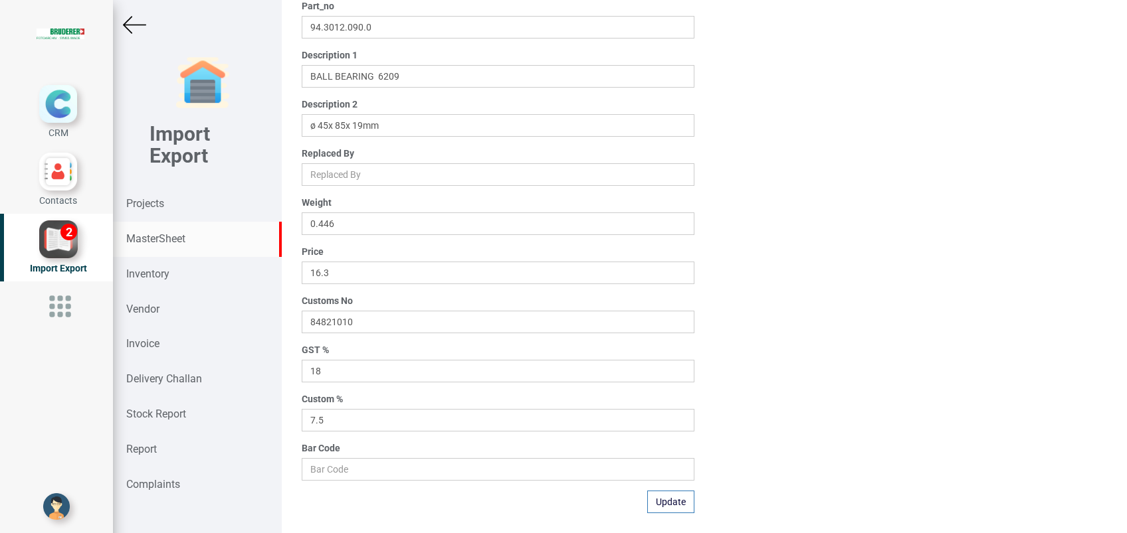
click at [142, 239] on strong "MasterSheet" at bounding box center [155, 239] width 59 height 13
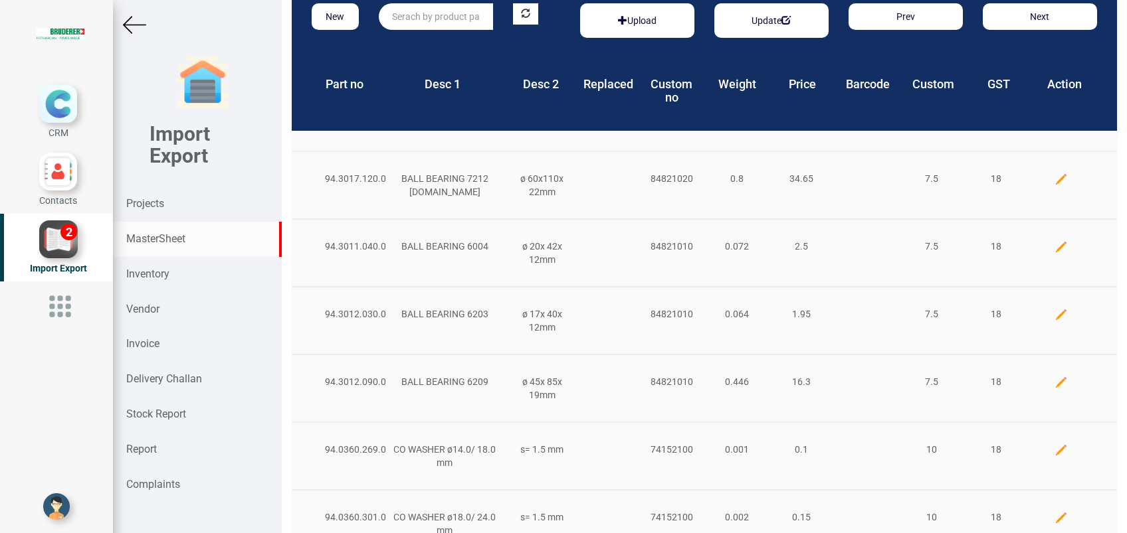
click at [436, 16] on input "text" at bounding box center [436, 16] width 114 height 27
paste input "94.3060.240.0"
type input "94.3060.240.0"
click at [444, 42] on strong "94.3060.240.0" at bounding box center [423, 44] width 61 height 11
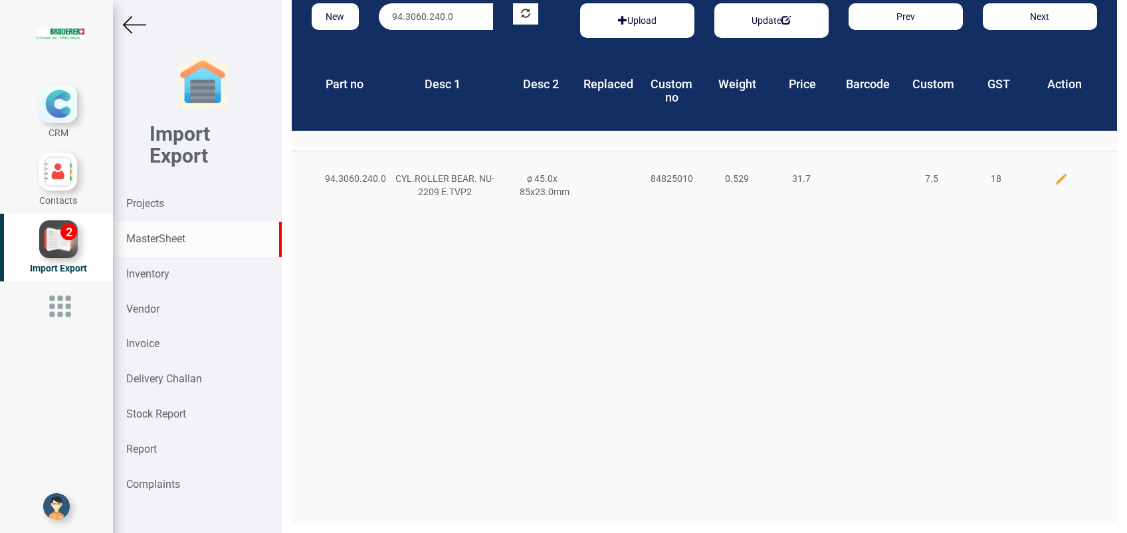
click at [1054, 177] on img at bounding box center [1060, 179] width 13 height 13
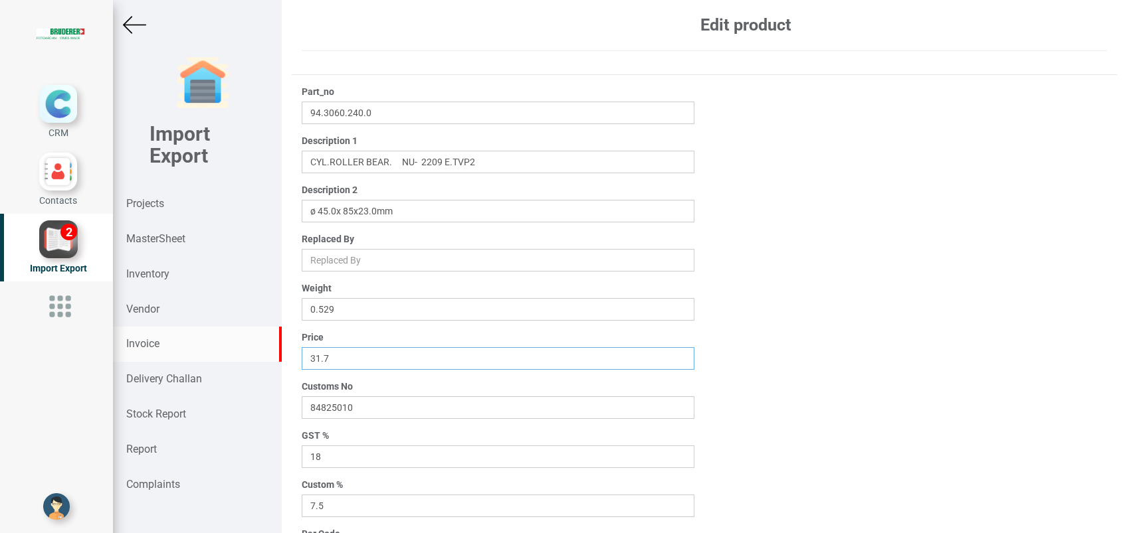
drag, startPoint x: 358, startPoint y: 355, endPoint x: 274, endPoint y: 356, distance: 83.7
click at [276, 355] on div "Import Export Projects MasterSheet Inventory Vendor Invoice Delivery Challan St…" at bounding box center [620, 271] width 1014 height 543
type input "29.45"
click at [923, 88] on div "Part_no 94.3060.240.0 Description 1 Description 2 Replaced By Weight 0.529 Pric…" at bounding box center [704, 342] width 825 height 514
click at [1039, 279] on div "Part_no 94.3060.240.0 Description 1 Description 2 Replaced By Weight 0.529 Pric…" at bounding box center [704, 342] width 825 height 514
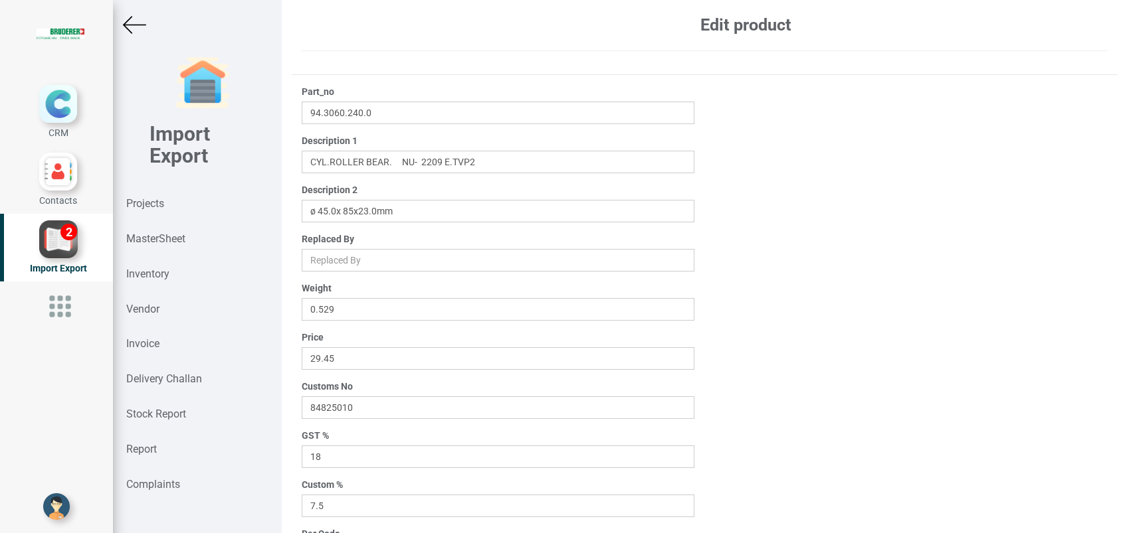
scroll to position [106, 0]
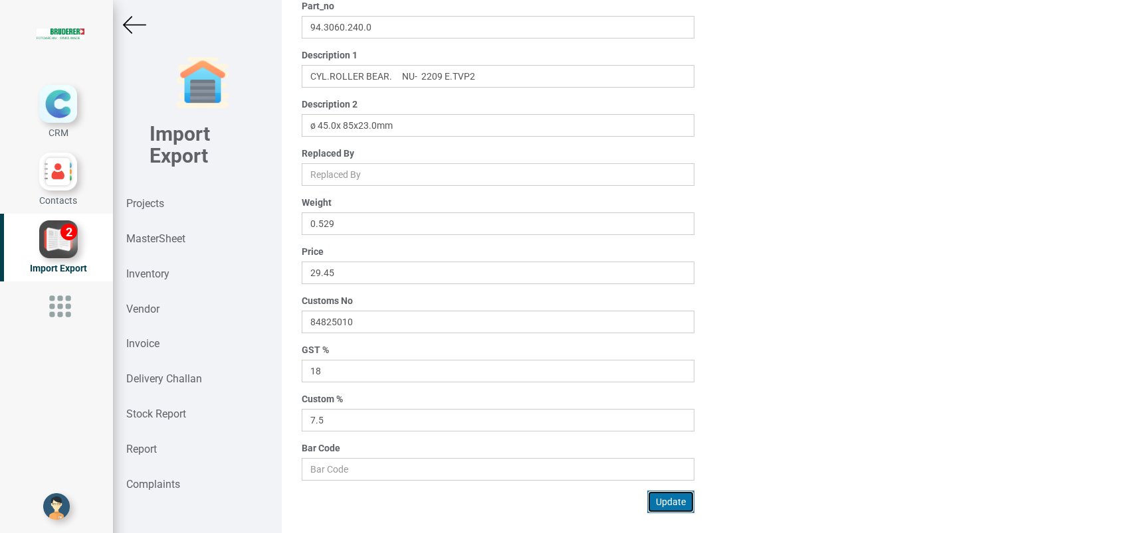
click at [662, 498] on button "Update" at bounding box center [670, 502] width 47 height 23
click at [147, 243] on strong "MasterSheet" at bounding box center [155, 239] width 59 height 13
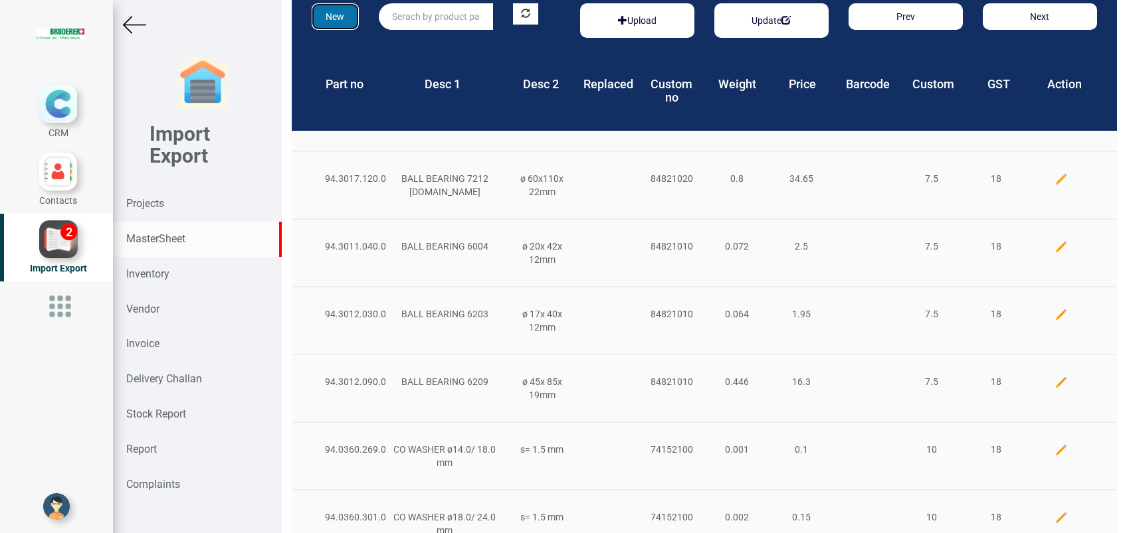
click at [340, 21] on button "New" at bounding box center [335, 16] width 47 height 27
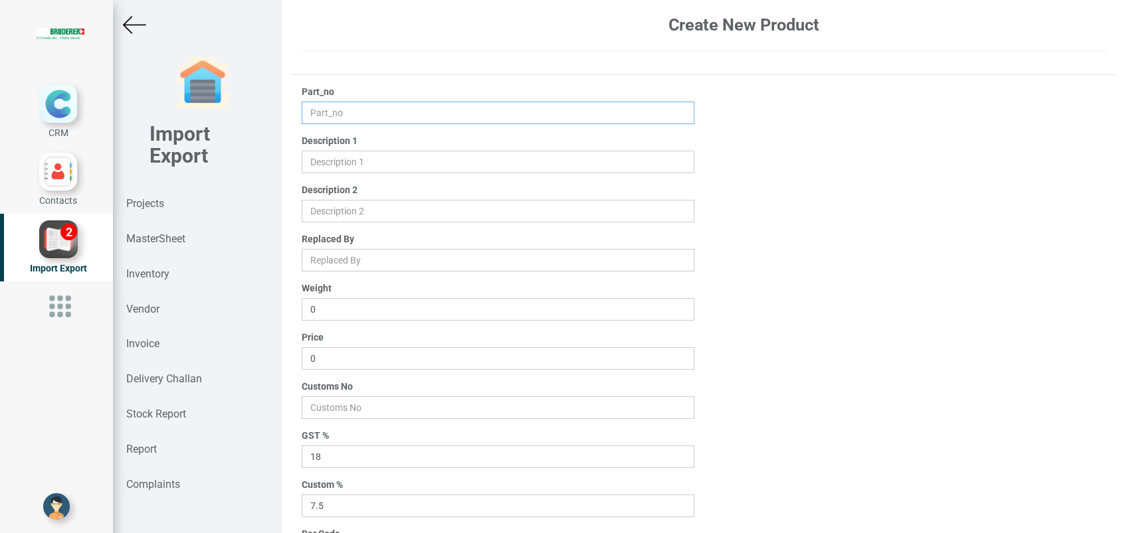
click at [335, 105] on input "text" at bounding box center [498, 113] width 393 height 23
paste input "45161.00.0.00"
type input "45161.00.0.00"
click at [332, 164] on input "text" at bounding box center [498, 162] width 393 height 23
paste input "UPPER CONNECTING PIN"
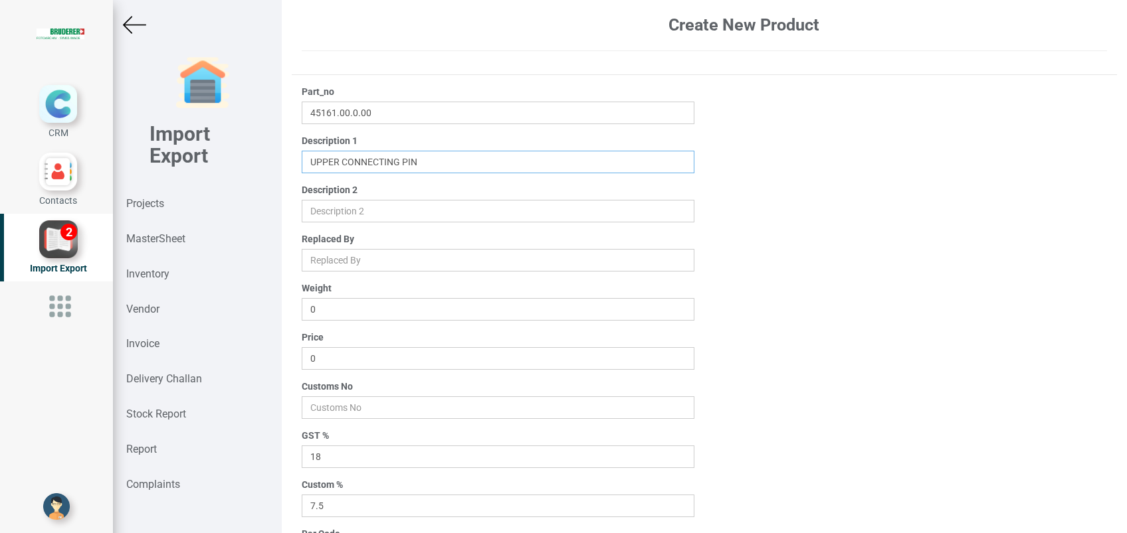
type input "UPPER CONNECTING PIN"
click at [319, 362] on input "0" at bounding box center [498, 358] width 393 height 23
type input "1295"
click at [343, 407] on input "number" at bounding box center [498, 408] width 393 height 23
type input "7"
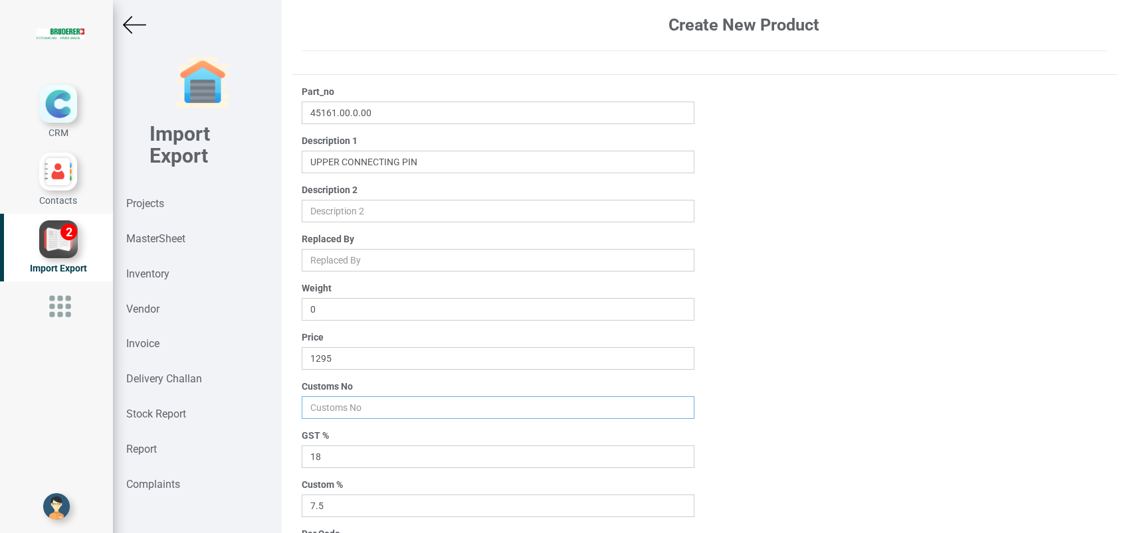
paste input "84669400"
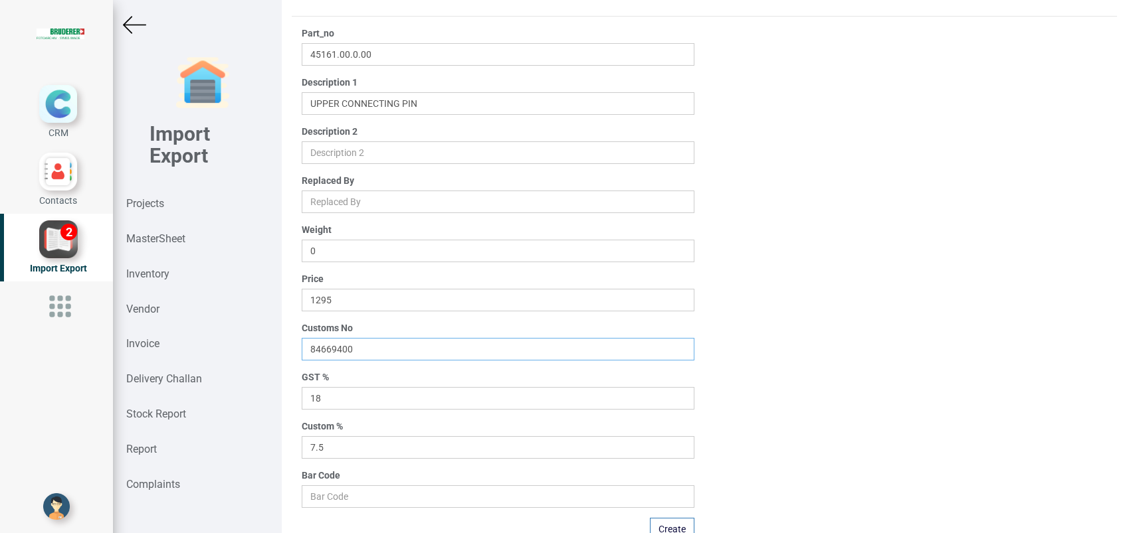
scroll to position [106, 0]
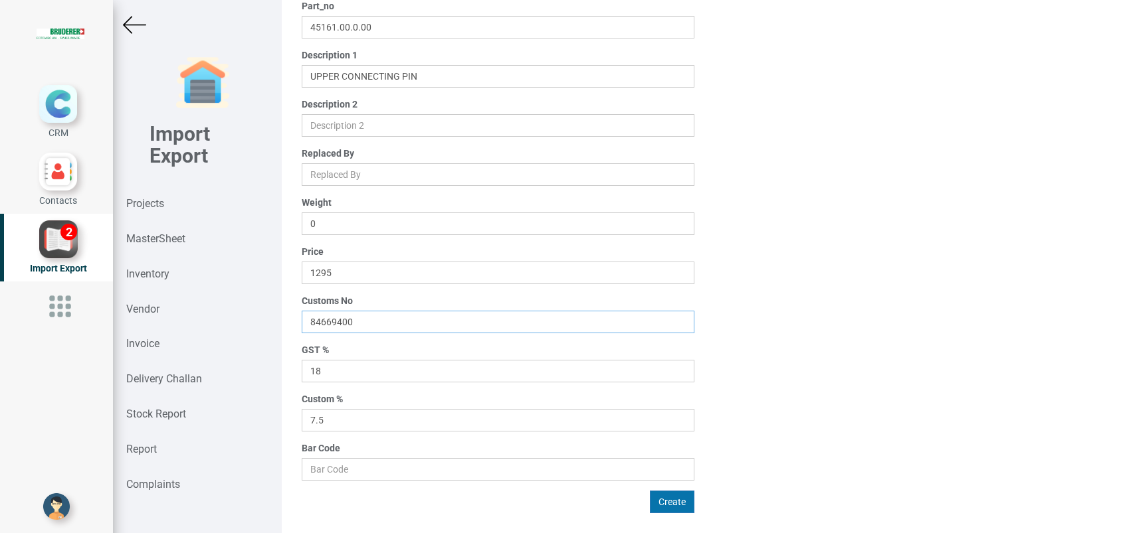
type input "84669400"
click at [660, 502] on button "Create" at bounding box center [672, 502] width 45 height 23
type input "0"
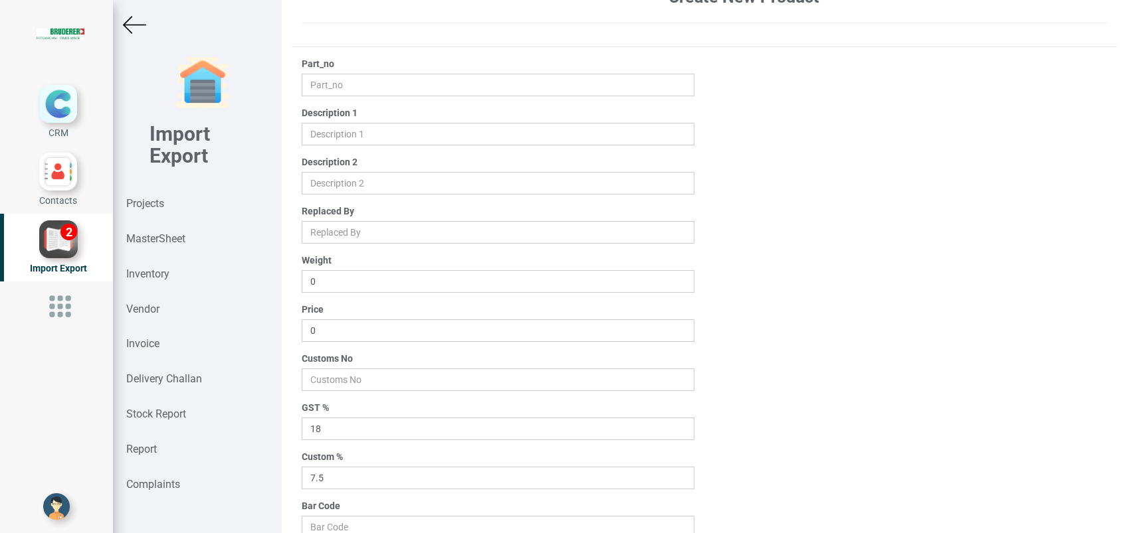
scroll to position [0, 0]
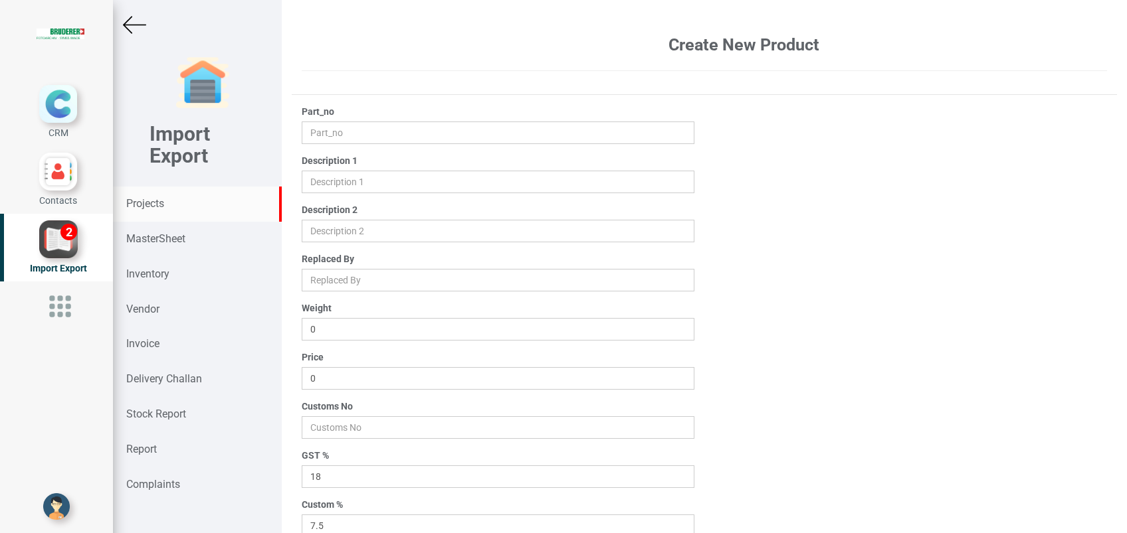
click at [140, 205] on strong "Projects" at bounding box center [145, 203] width 38 height 13
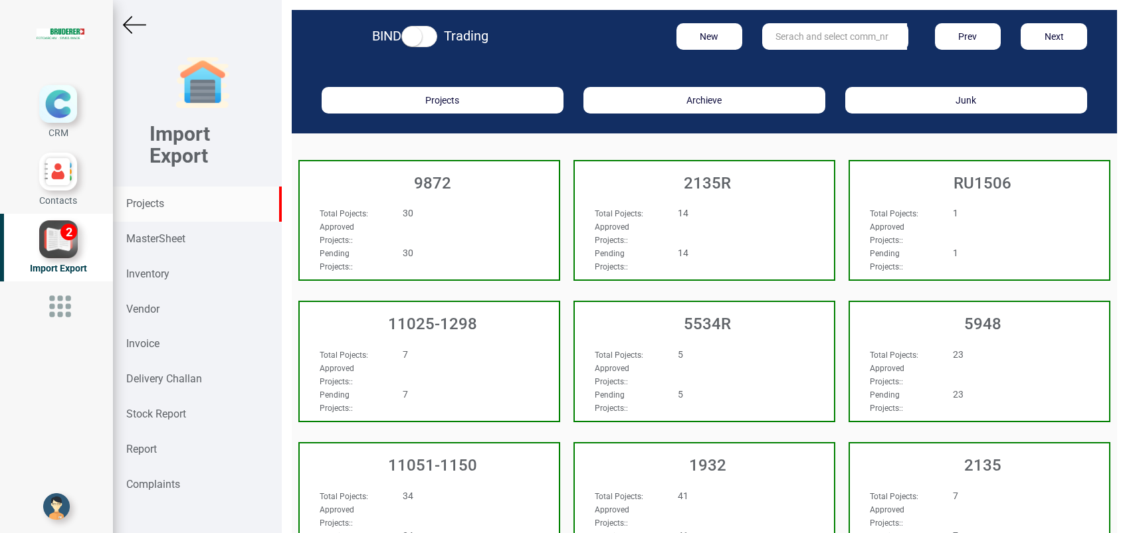
click at [157, 199] on strong "Projects" at bounding box center [145, 203] width 38 height 13
click at [822, 33] on input "text" at bounding box center [834, 36] width 145 height 27
click at [799, 69] on link "RO 8985 T" at bounding box center [815, 63] width 105 height 17
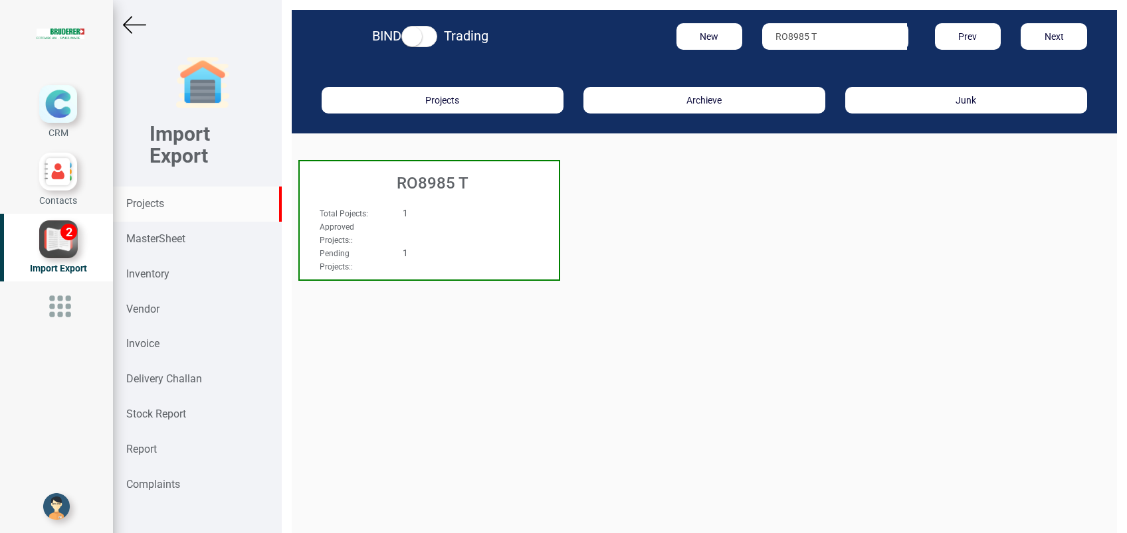
click at [816, 39] on input "RO8985 T" at bounding box center [834, 36] width 145 height 27
type input "R"
click at [797, 78] on strong "8985" at bounding box center [799, 81] width 21 height 11
type input "RO 8985"
click at [432, 189] on h3 "RO 8985" at bounding box center [432, 183] width 252 height 17
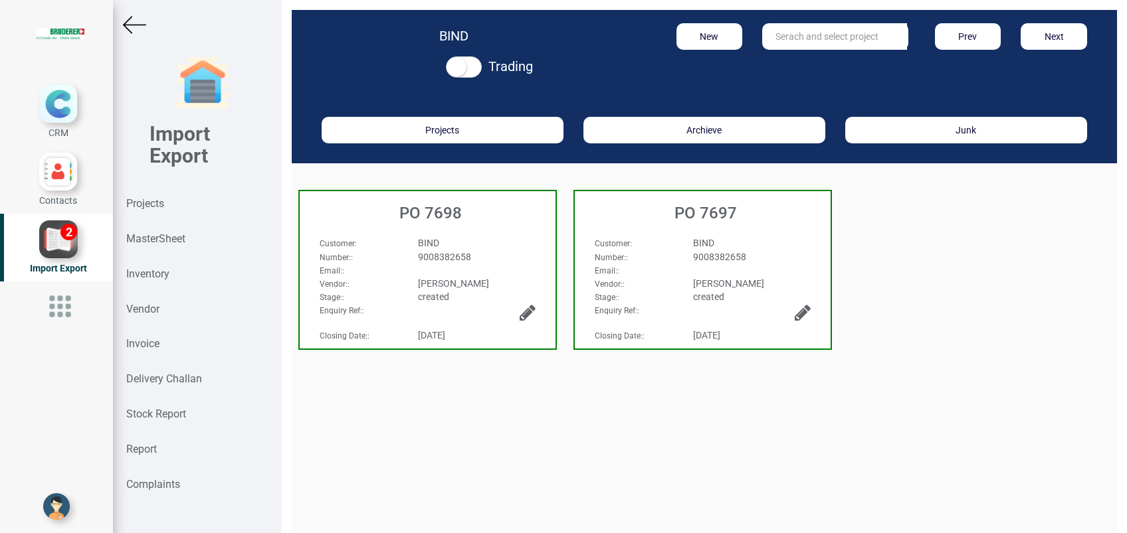
click at [683, 244] on div "BIND" at bounding box center [752, 242] width 138 height 13
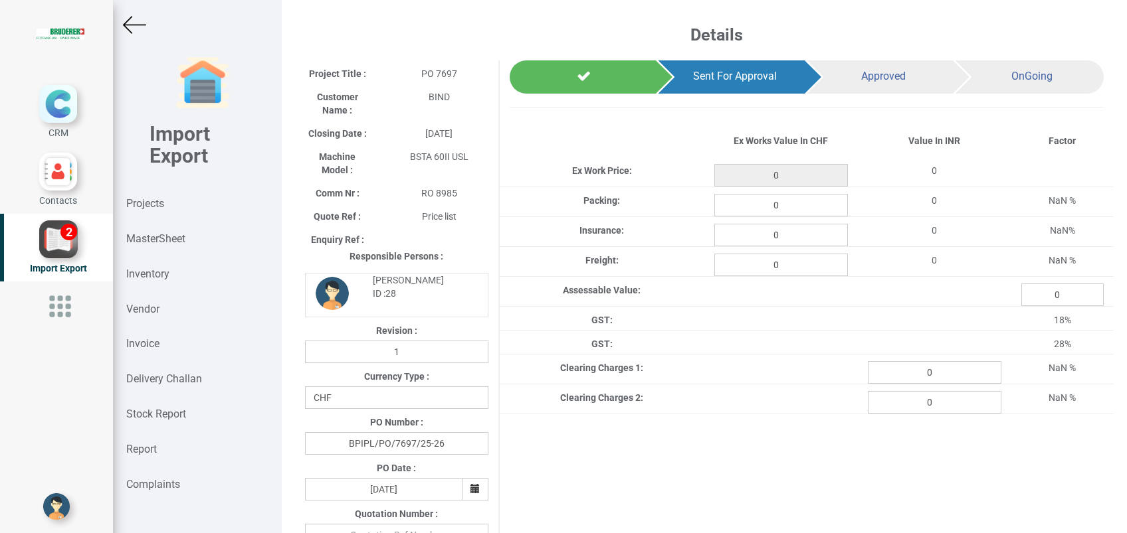
type input "34722.65000000001"
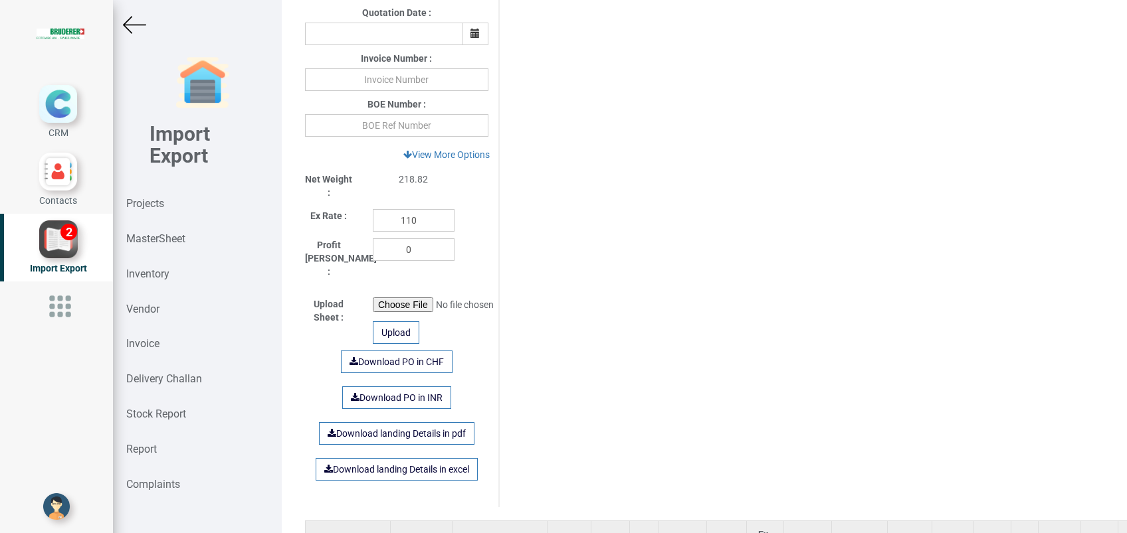
scroll to position [708, 0]
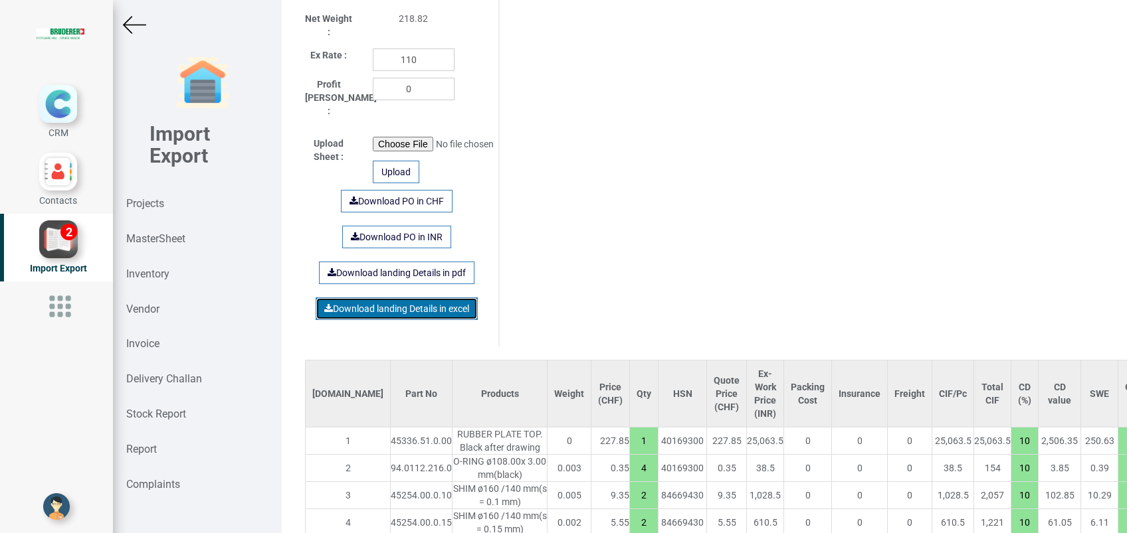
click at [380, 299] on link "Download landing Details in excel" at bounding box center [397, 309] width 162 height 23
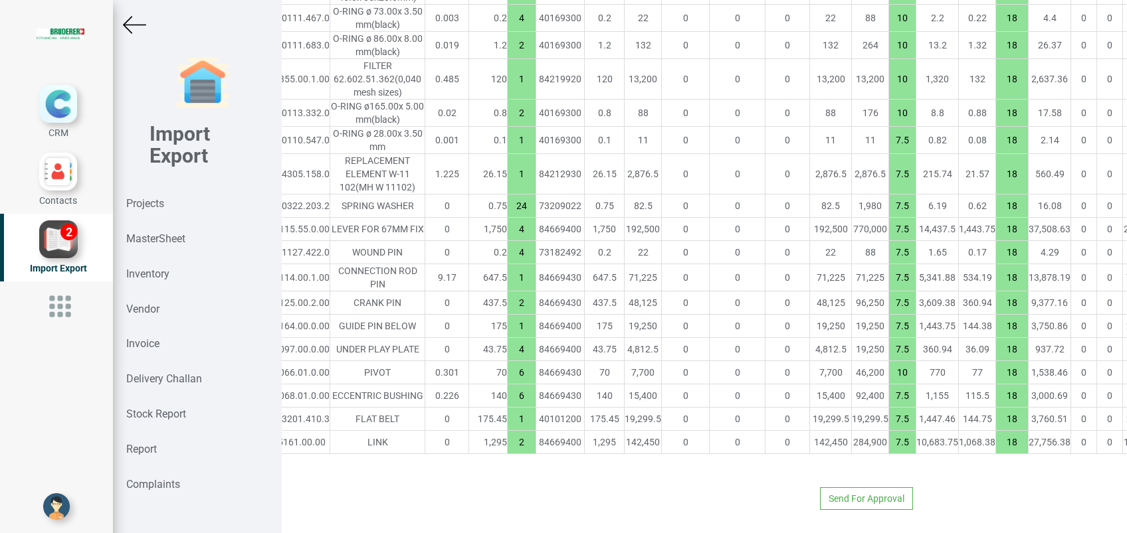
scroll to position [5153, 125]
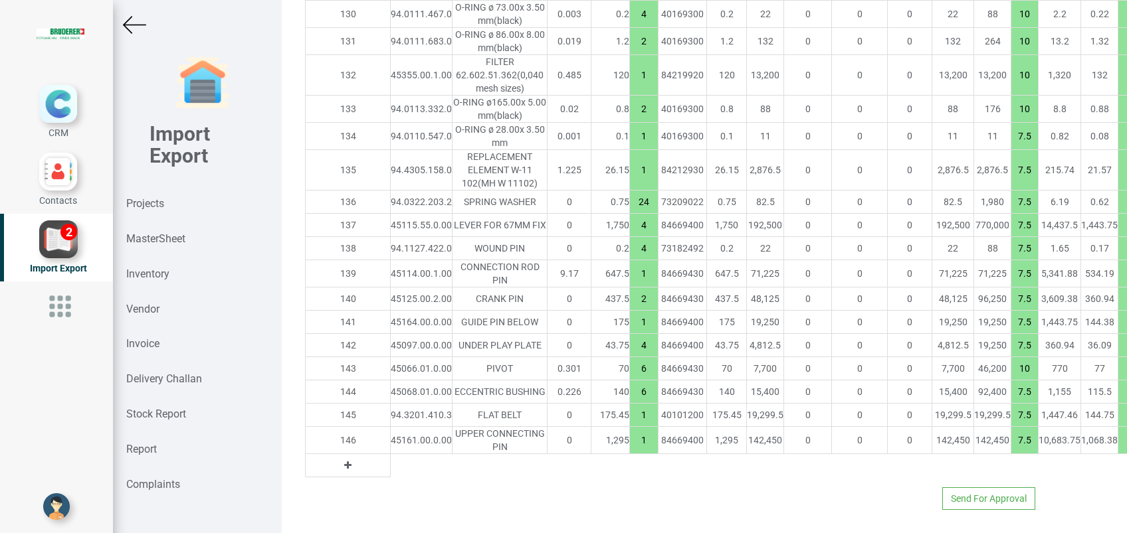
scroll to position [5157, 0]
drag, startPoint x: 574, startPoint y: 430, endPoint x: 590, endPoint y: 431, distance: 16.0
click at [630, 431] on input "1" at bounding box center [644, 440] width 28 height 23
type input "34722.65000000001"
type input "2"
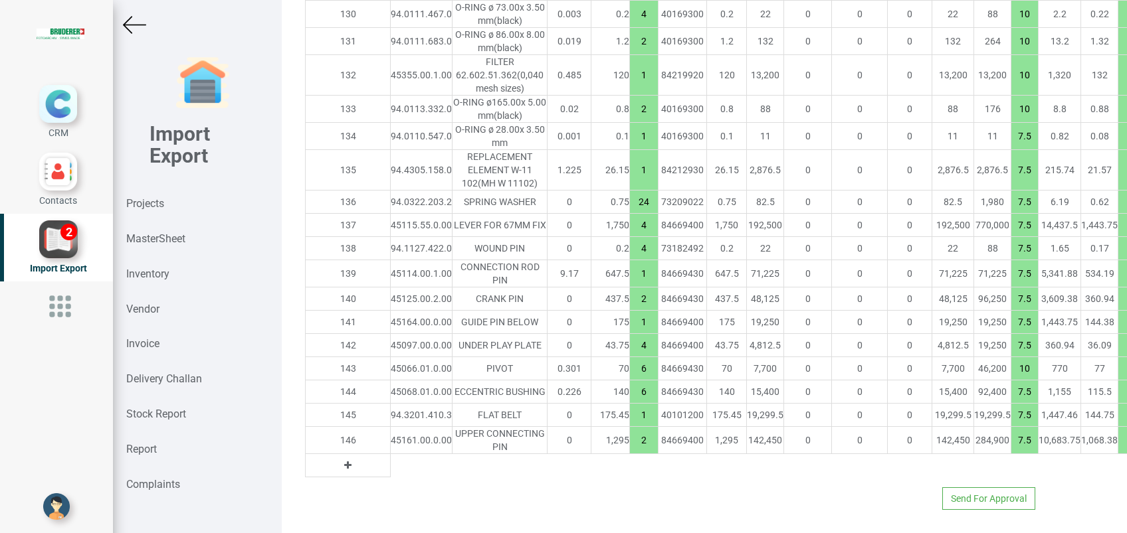
click at [616, 488] on div "Send For Approval" at bounding box center [670, 499] width 750 height 23
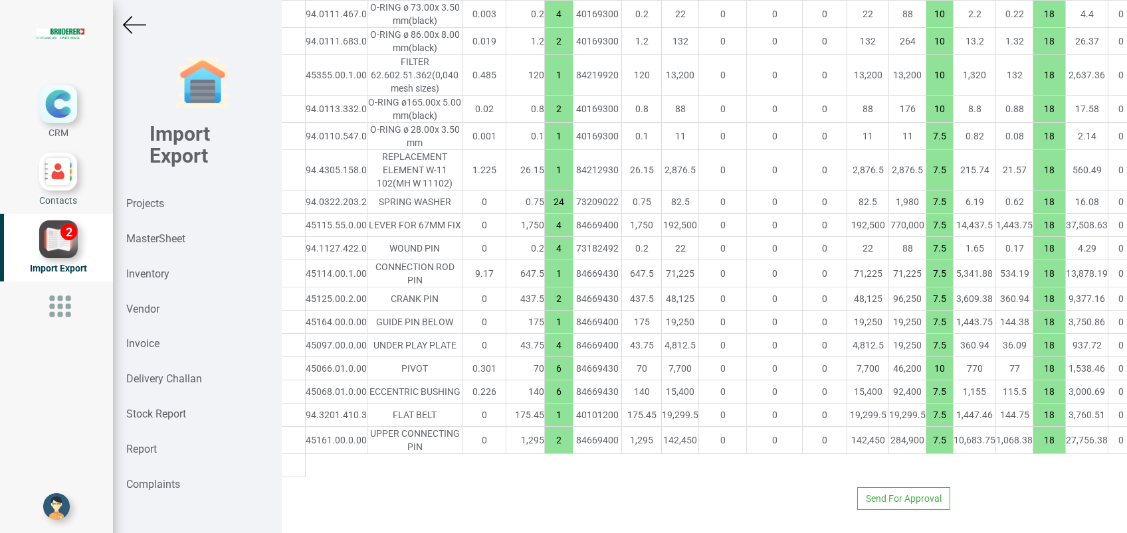
scroll to position [5157, 125]
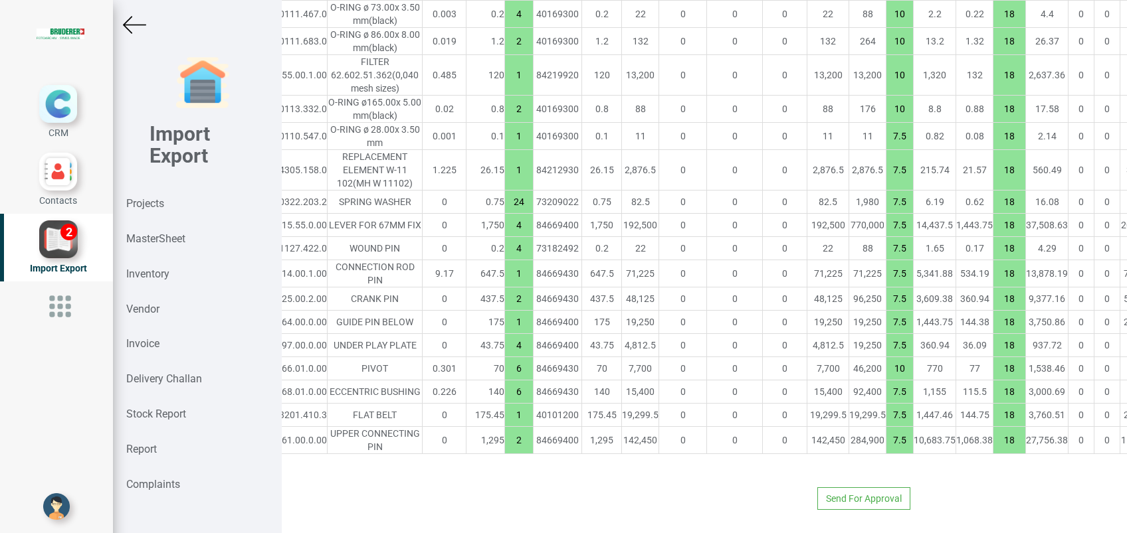
type input "32132.650000000005"
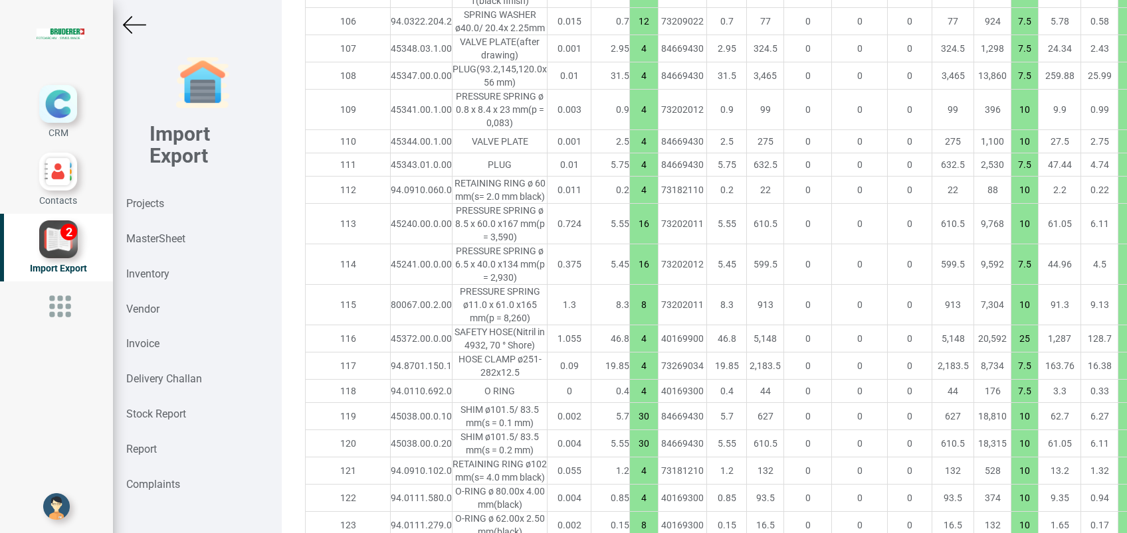
scroll to position [5130, 0]
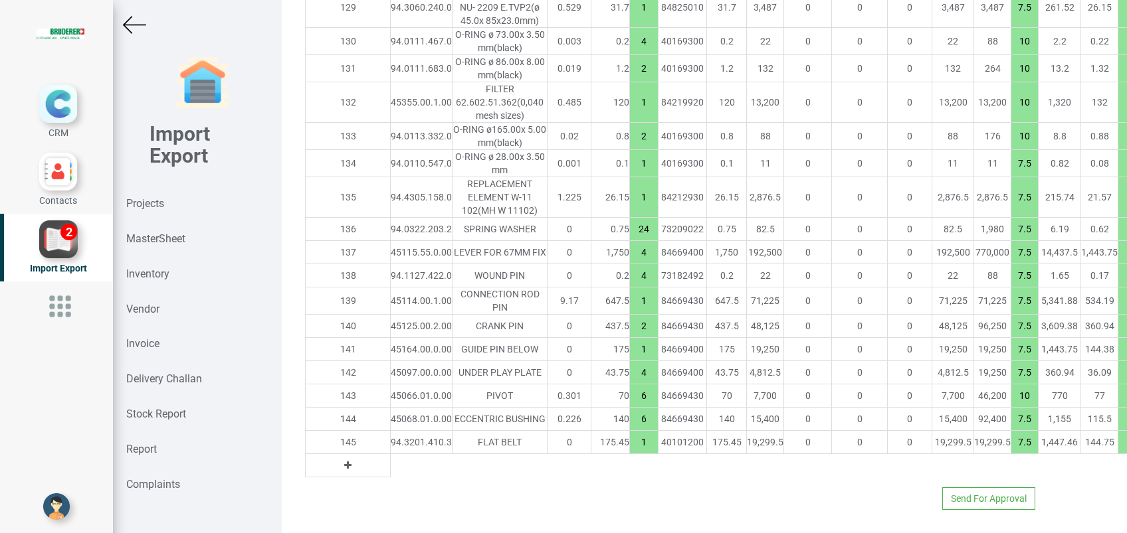
click at [344, 461] on icon at bounding box center [347, 465] width 7 height 9
click at [391, 454] on input "text" at bounding box center [421, 465] width 61 height 23
paste input "45161.00.0.00"
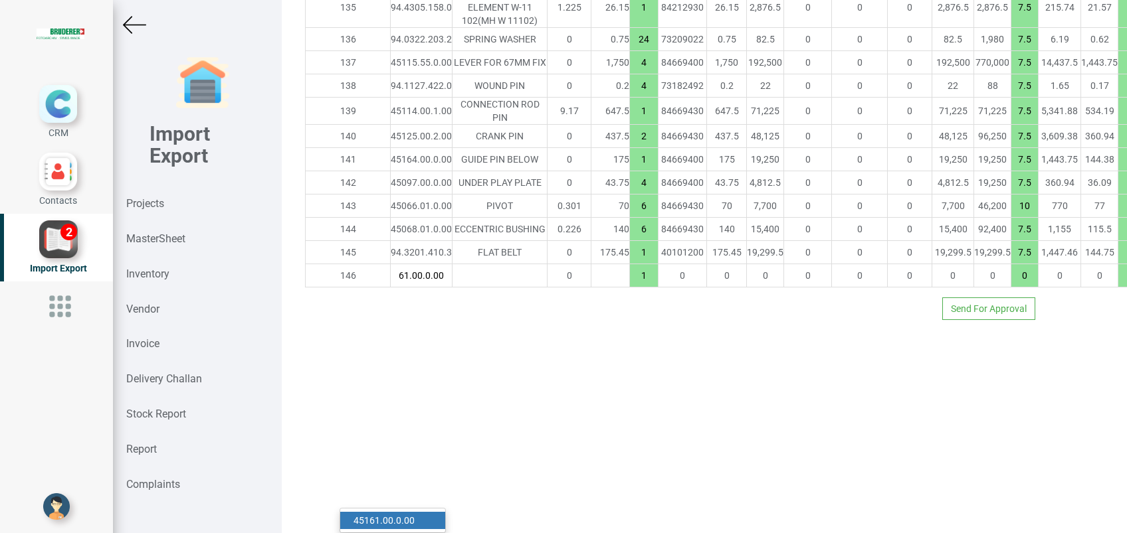
type input "45161.00.0.00"
click at [377, 515] on strong "45161.00.0.00" at bounding box center [383, 520] width 61 height 11
type input "33427.65000000001"
type input "7.5"
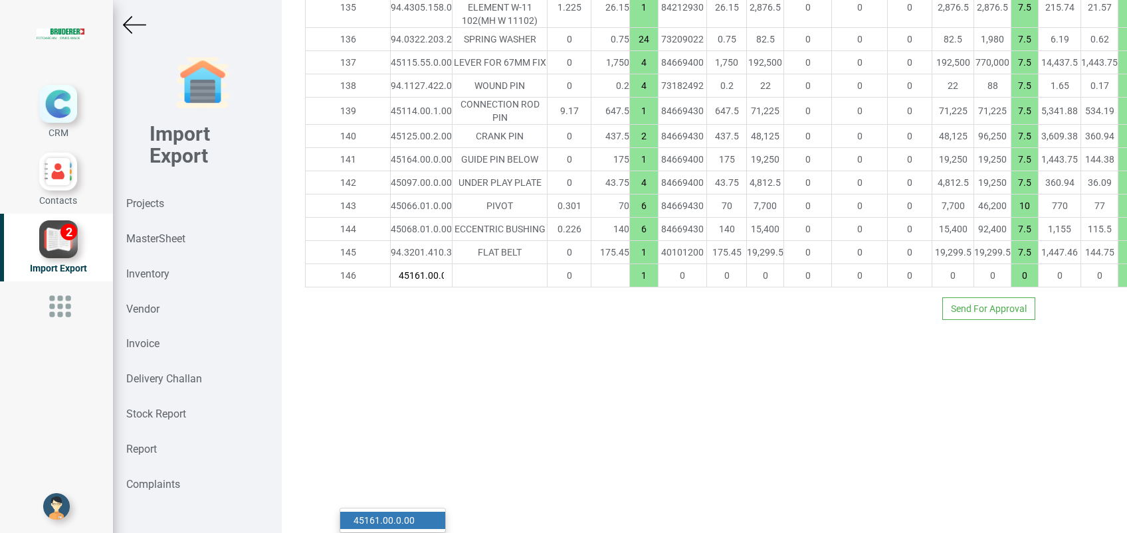
type input "18"
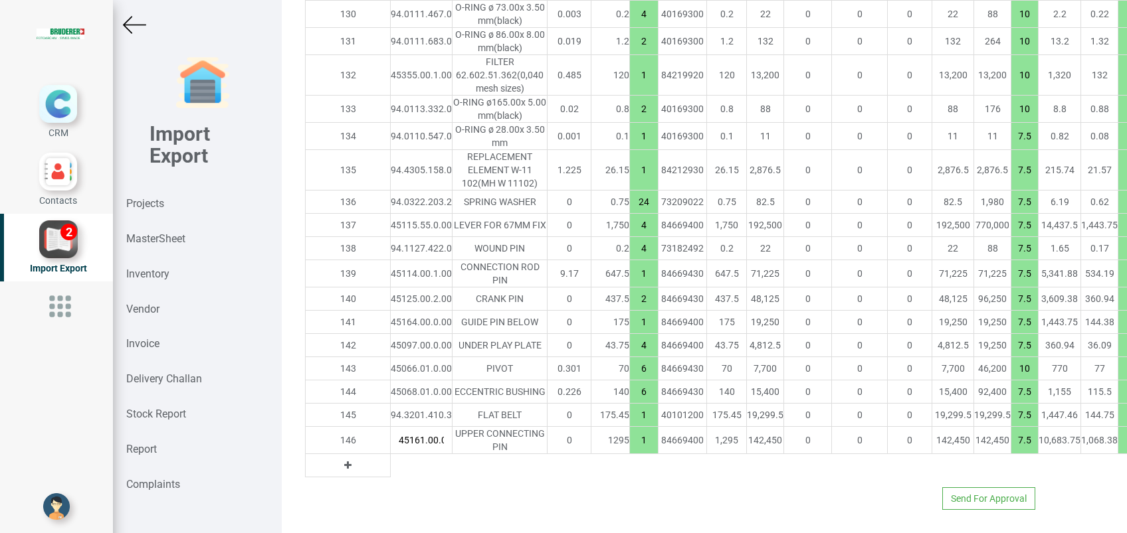
drag, startPoint x: 581, startPoint y: 456, endPoint x: 571, endPoint y: 456, distance: 10.0
click at [630, 452] on input "1" at bounding box center [644, 440] width 28 height 23
type input "34722.65000000001"
type input "2"
click at [553, 491] on div "Send For Approval" at bounding box center [704, 494] width 818 height 33
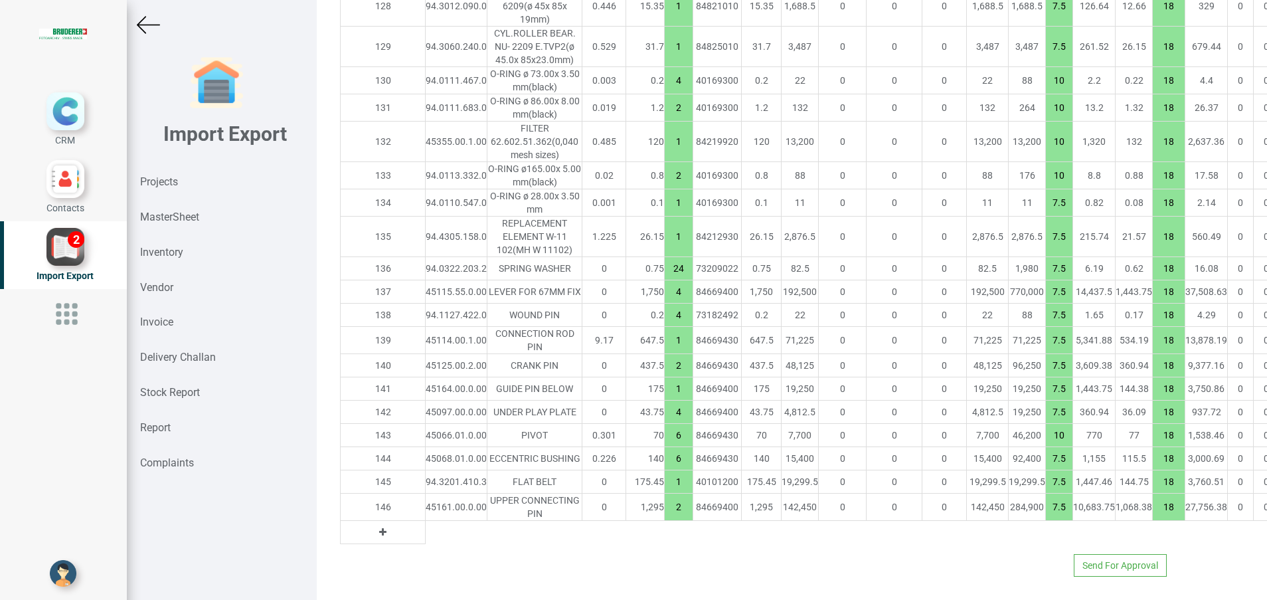
scroll to position [4892, 0]
drag, startPoint x: 1089, startPoint y: 0, endPoint x: 244, endPoint y: 483, distance: 973.3
click at [246, 483] on div "Import Export Projects MasterSheet Inventory Vendor Invoice Delivery Challan St…" at bounding box center [222, 300] width 190 height 600
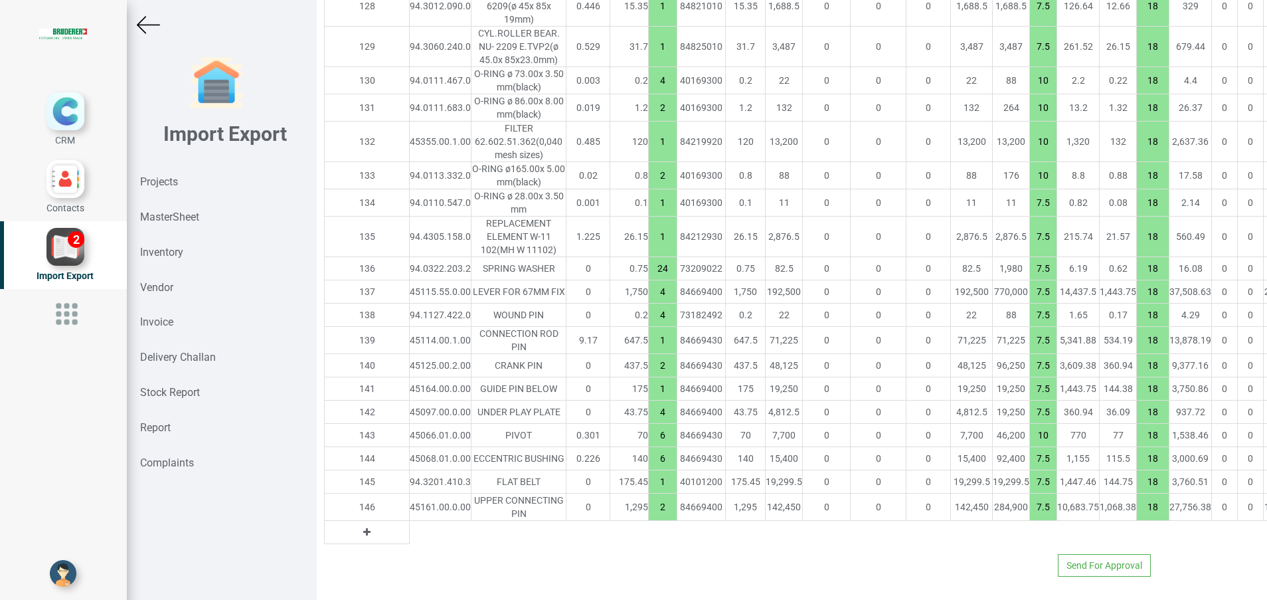
scroll to position [4892, 23]
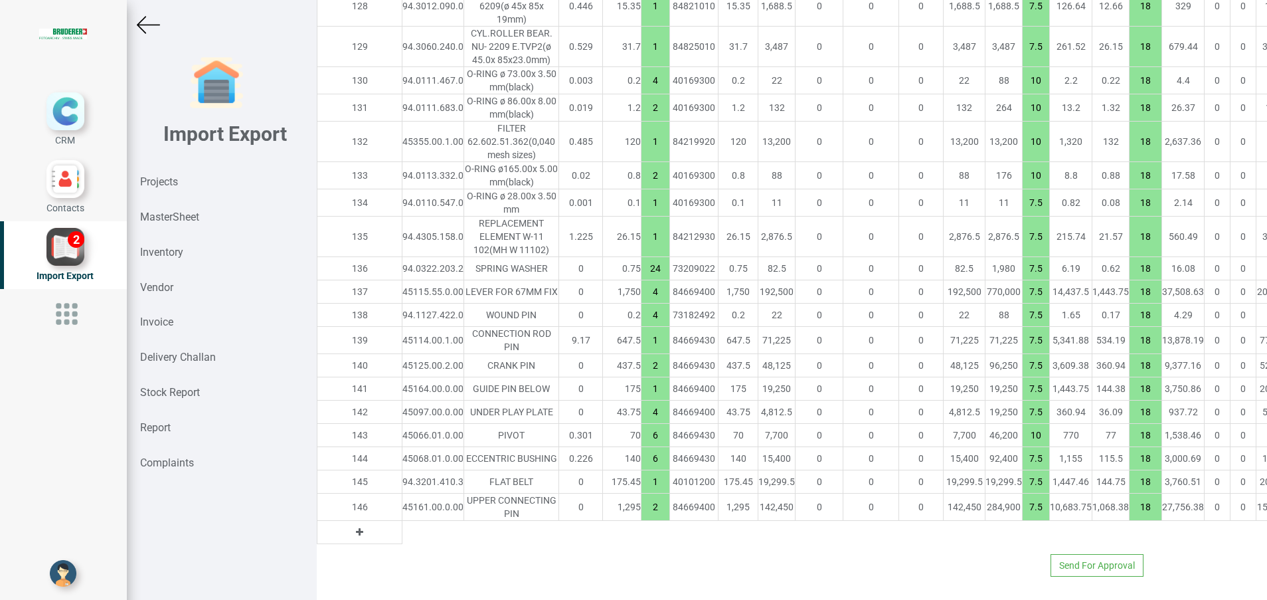
type input "34690.950000000004"
type input "4"
type input "10"
type input "2"
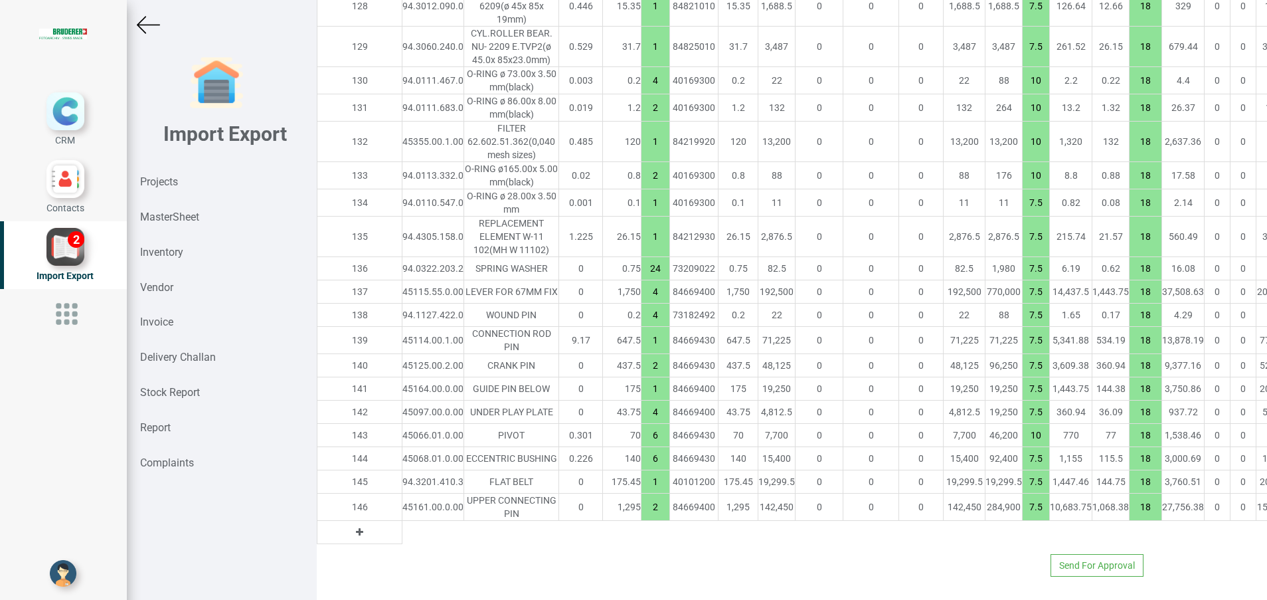
type input "1"
type input "2"
type input "1"
type input "7.5"
type input "24"
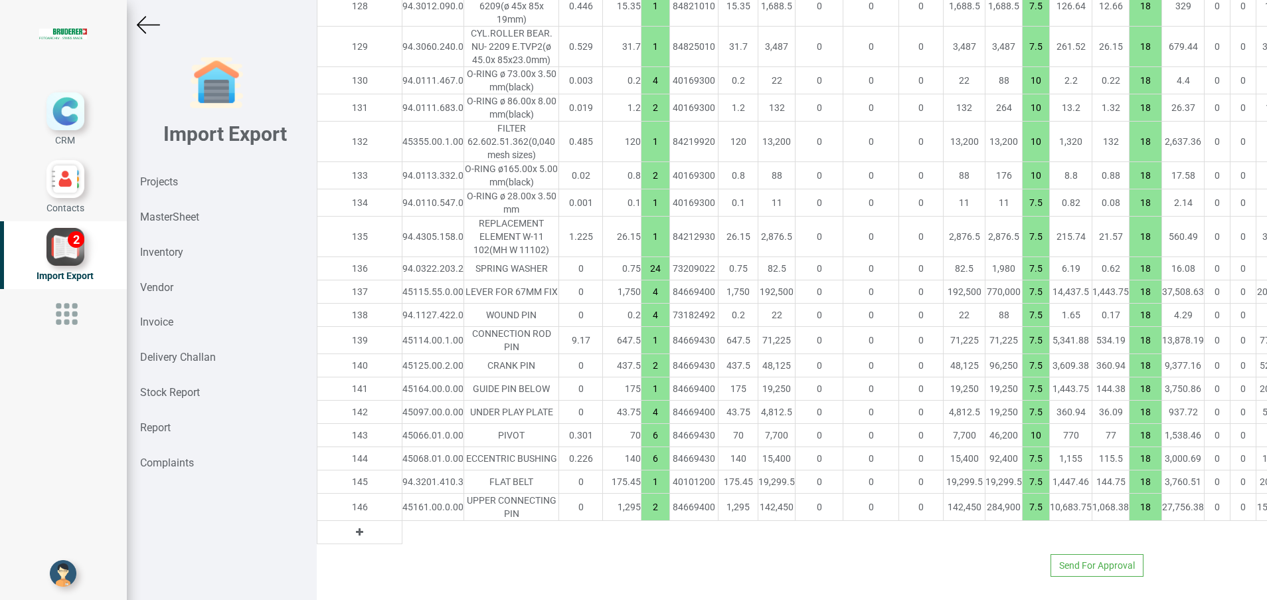
type input "4"
type input "1"
type input "2"
type input "1"
type input "4"
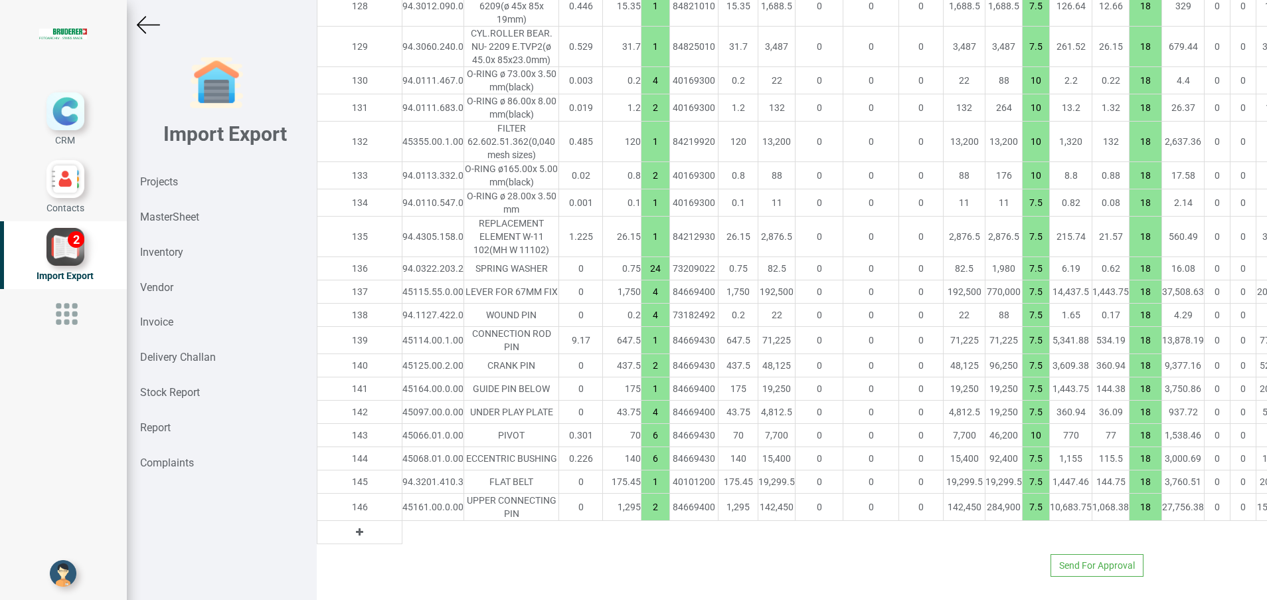
type input "6"
type input "10"
type input "7.5"
type input "1"
type input "2"
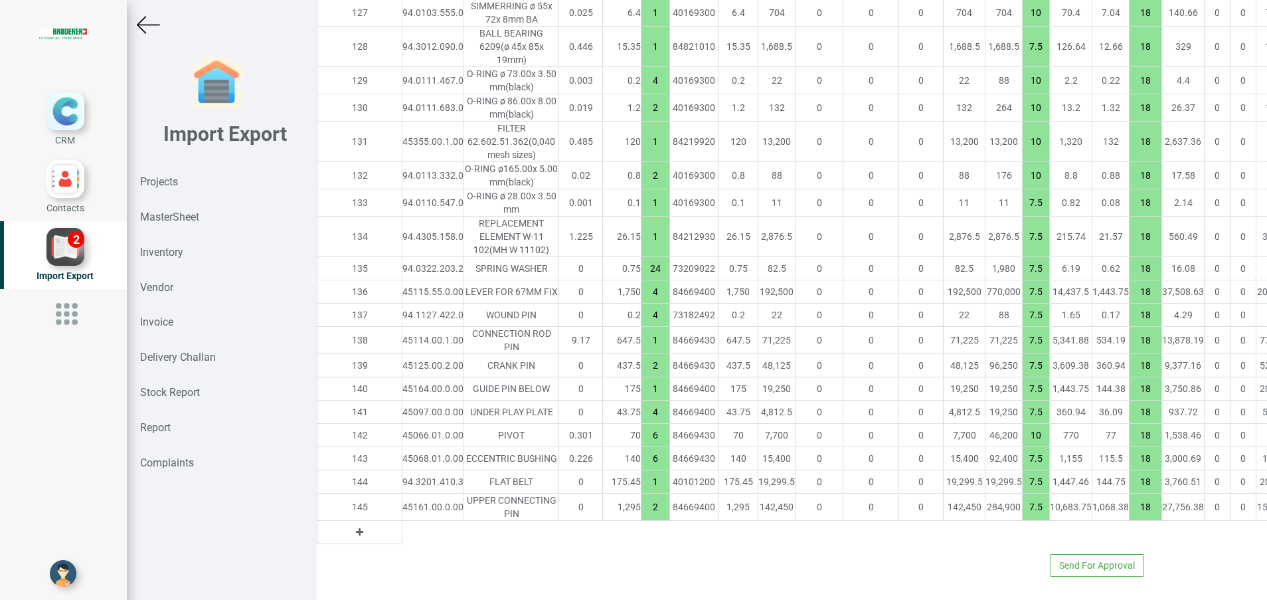
type input "34675.600000000006"
type input "4"
type input "10"
type input "2"
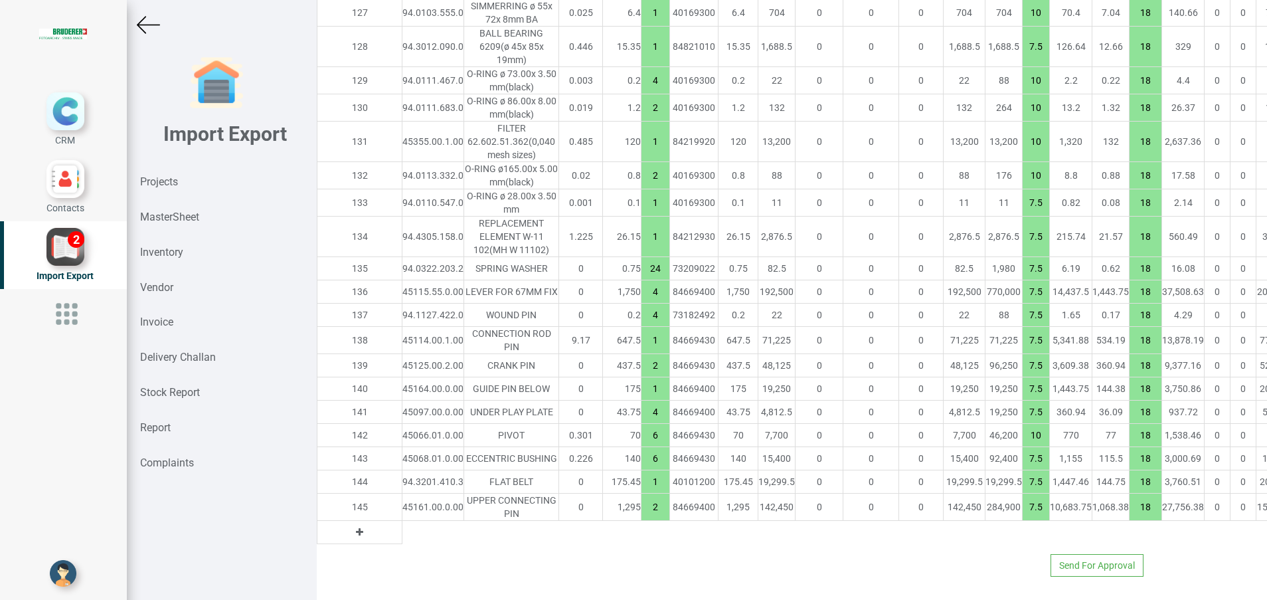
type input "1"
type input "2"
type input "1"
type input "7.5"
type input "24"
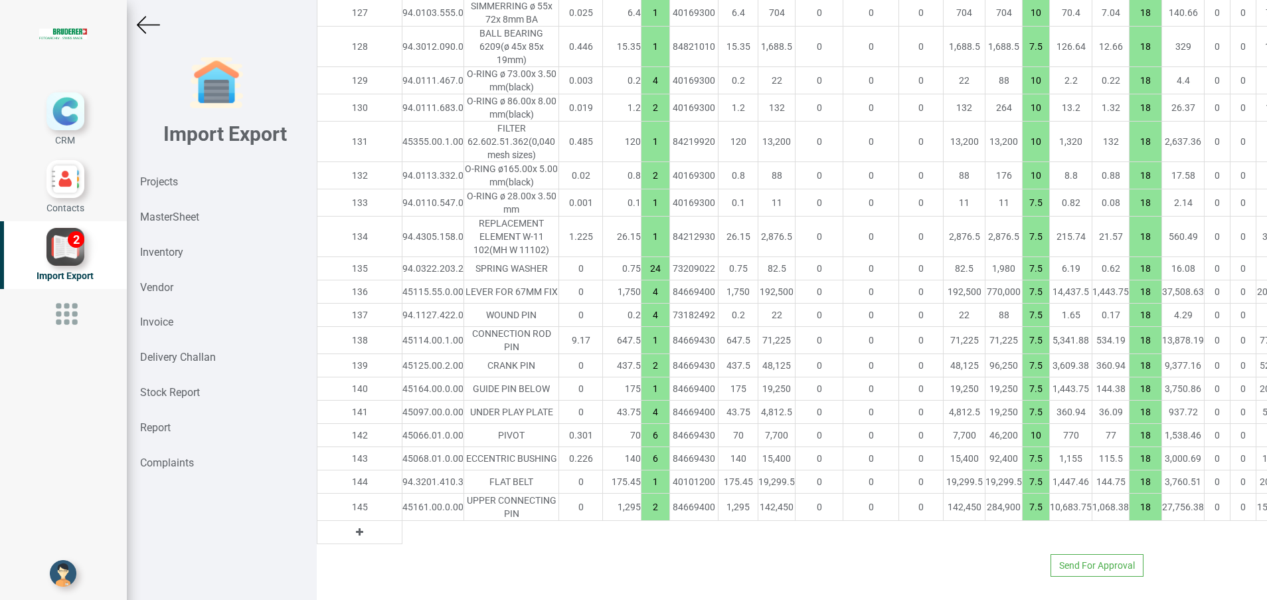
type input "4"
type input "1"
type input "2"
type input "1"
type input "4"
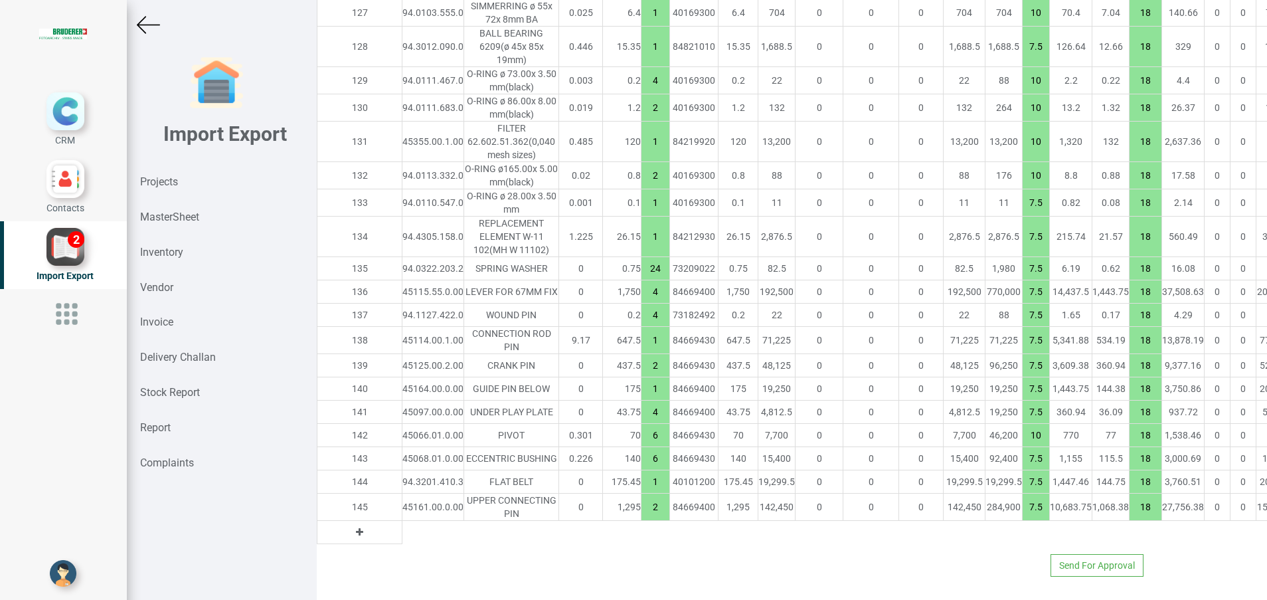
type input "6"
type input "10"
type input "7.5"
type input "1"
type input "2"
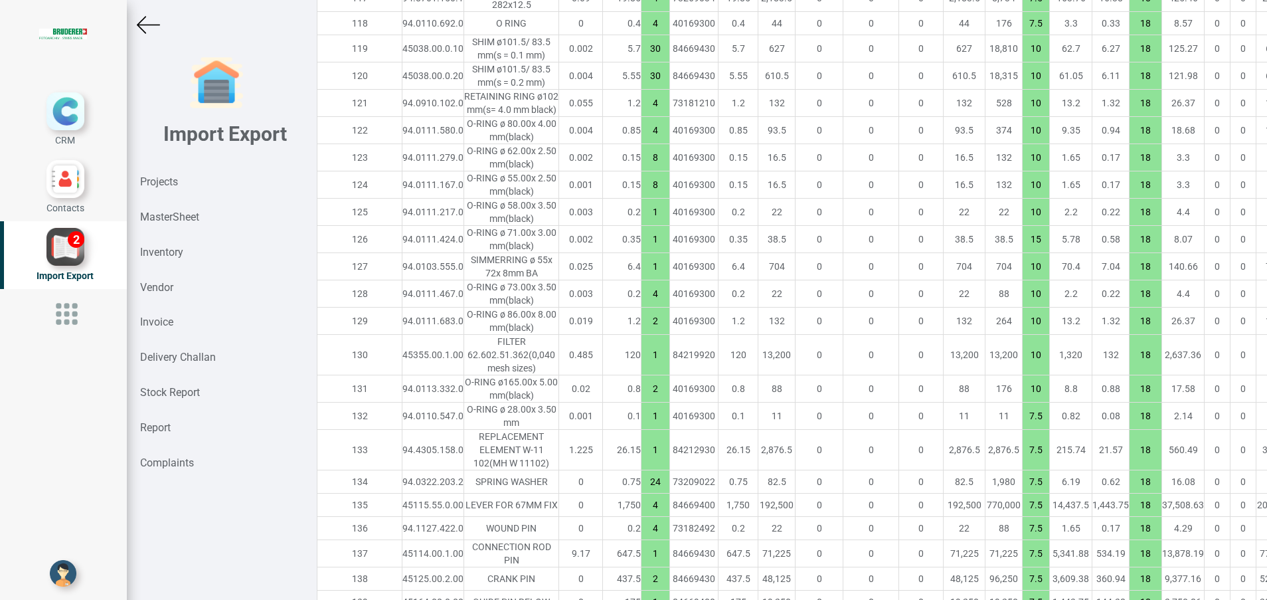
scroll to position [4493, 23]
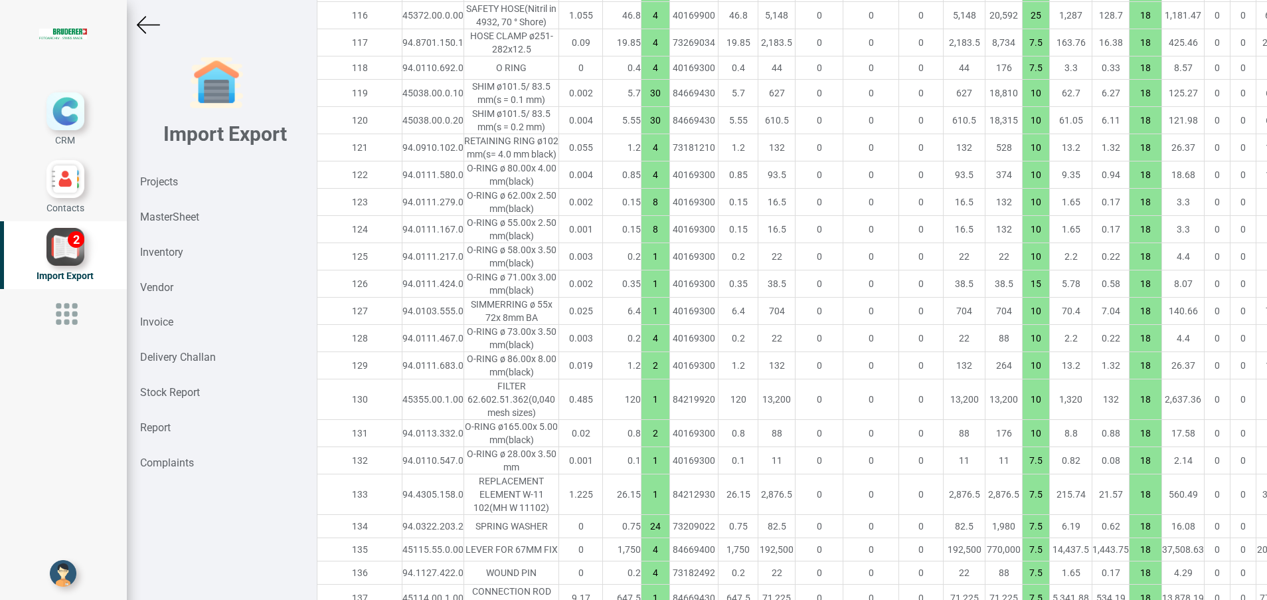
type input "34588.40000000001"
type input "8"
type input "10"
type input "4"
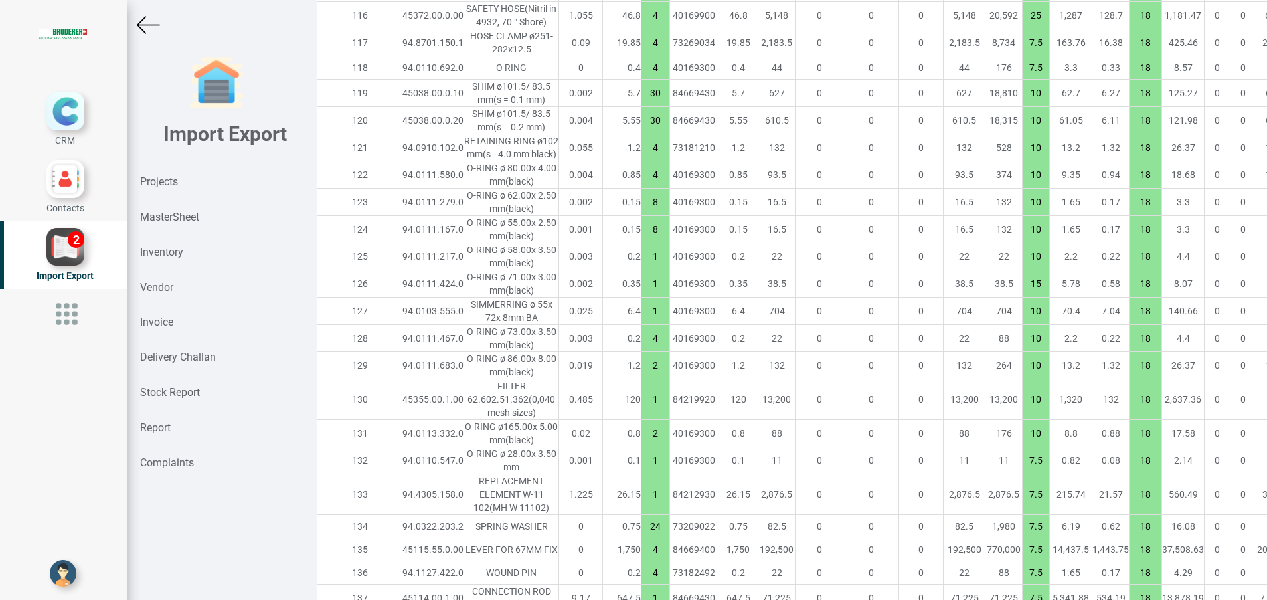
type input "25"
type input "7.5"
type input "30"
type input "10"
type input "4"
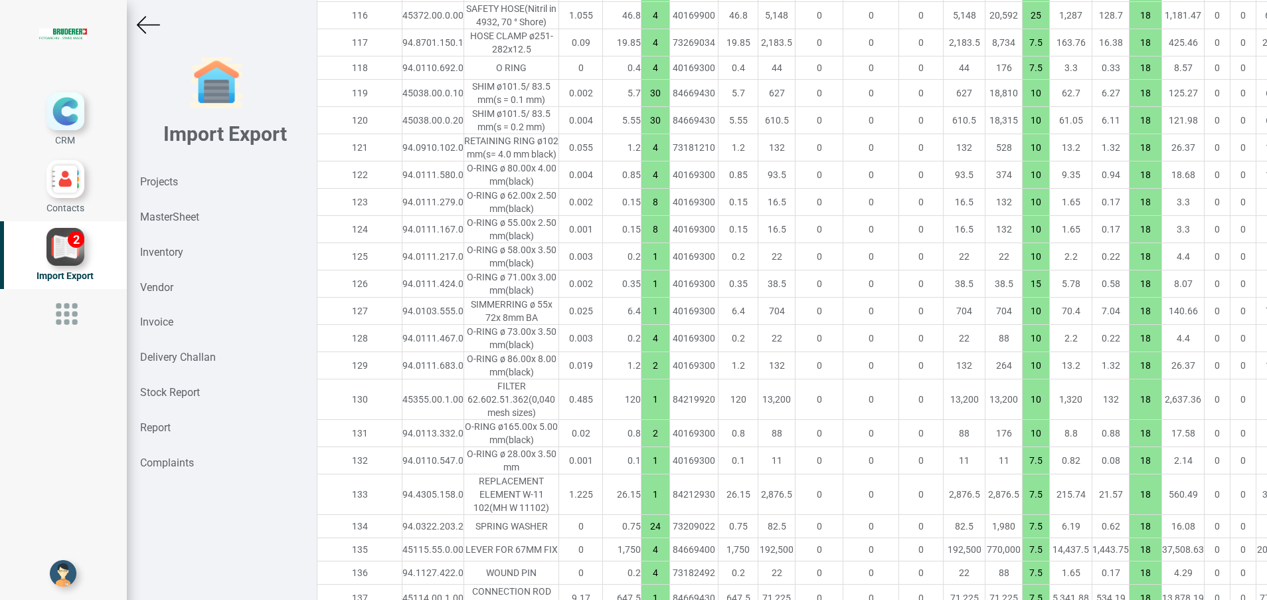
type input "8"
type input "1"
type input "15"
type input "10"
type input "4"
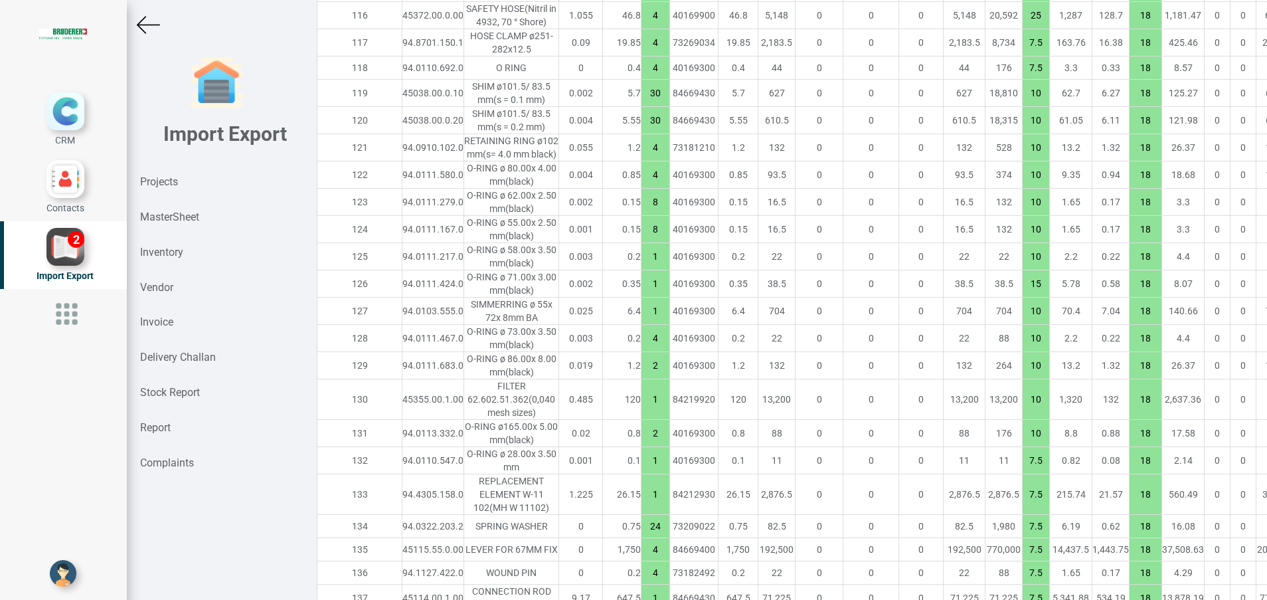
type input "2"
type input "1"
type input "2"
type input "1"
type input "7.5"
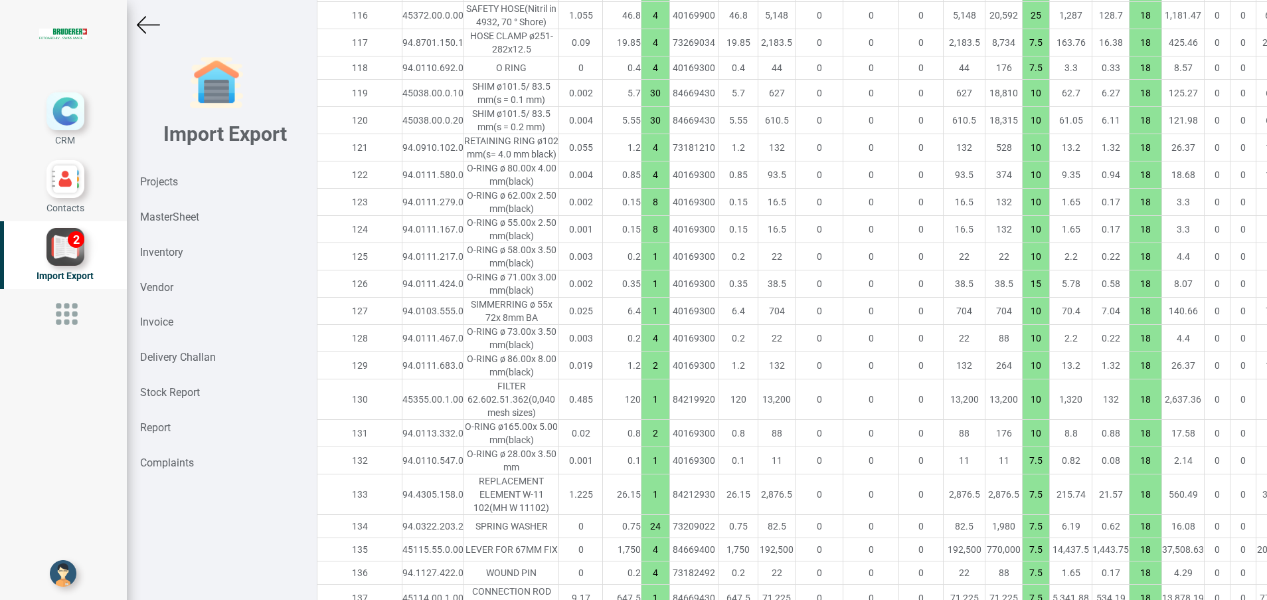
type input "24"
type input "4"
type input "1"
type input "2"
type input "1"
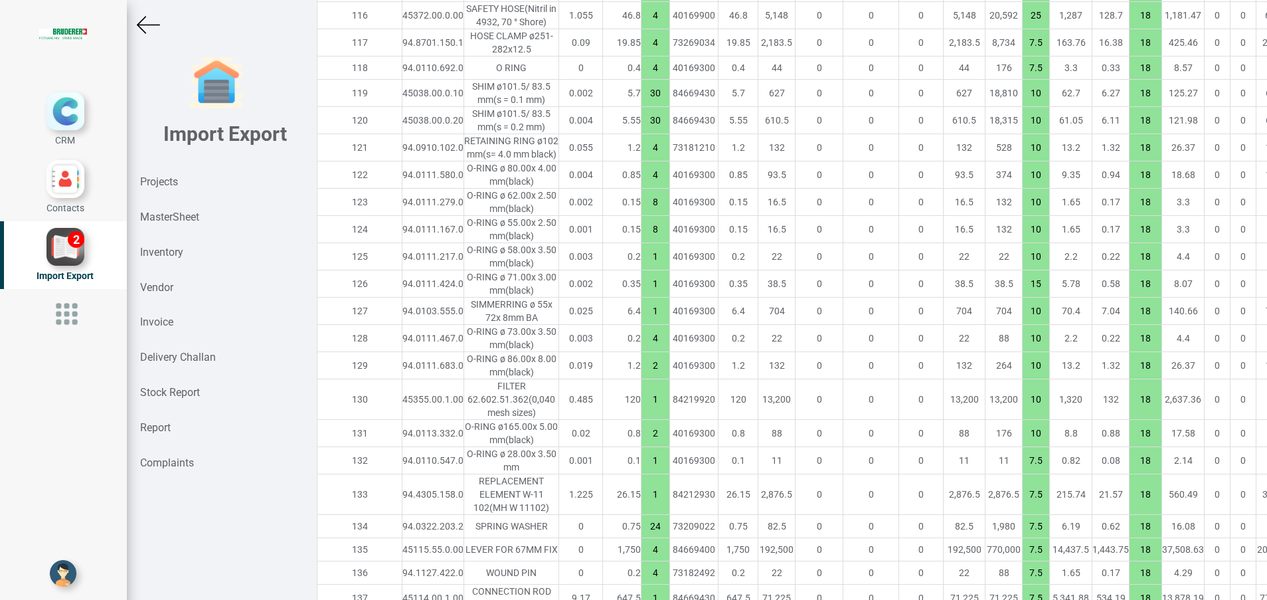
type input "4"
type input "6"
type input "10"
type input "7.5"
type input "1"
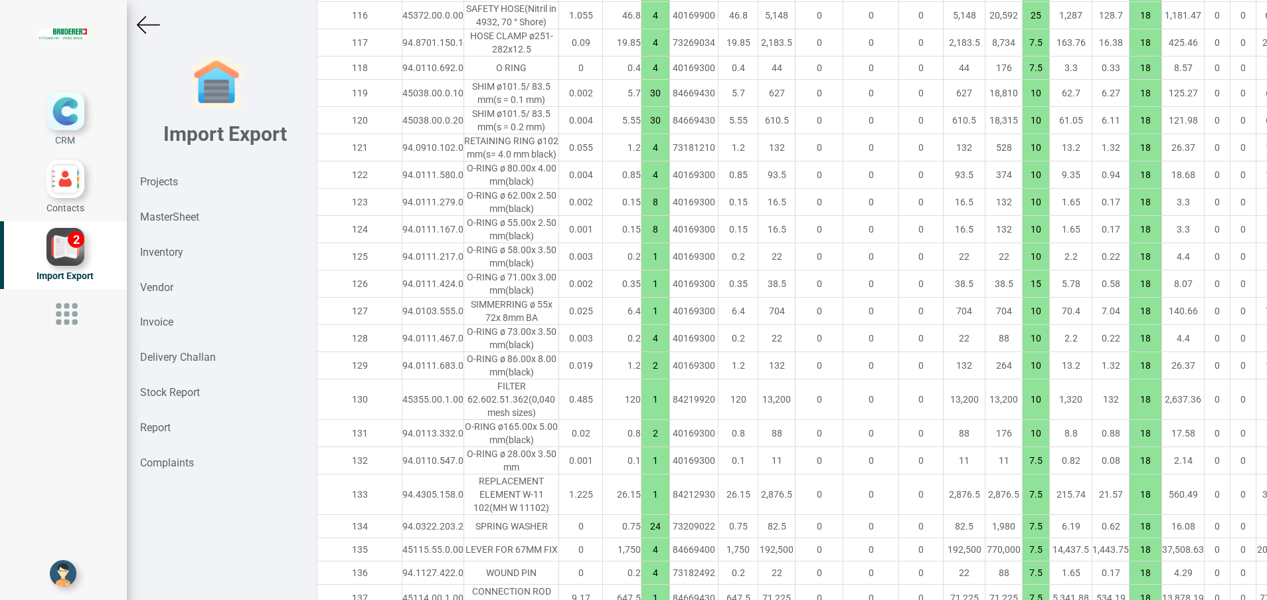
type input "2"
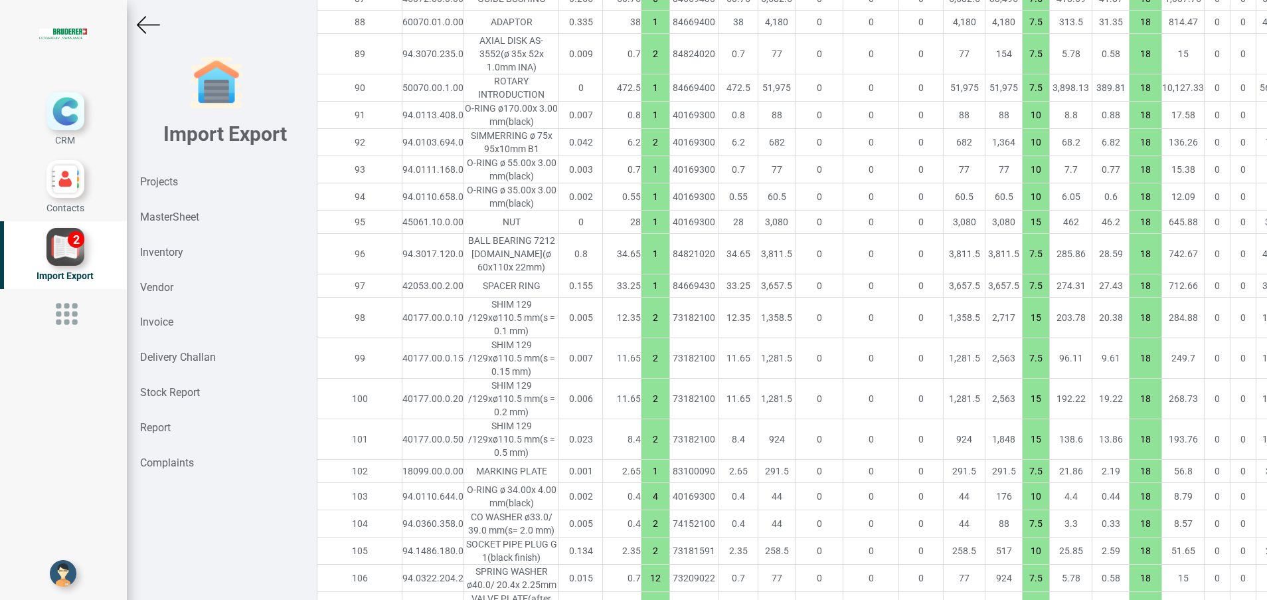
scroll to position [3596, 23]
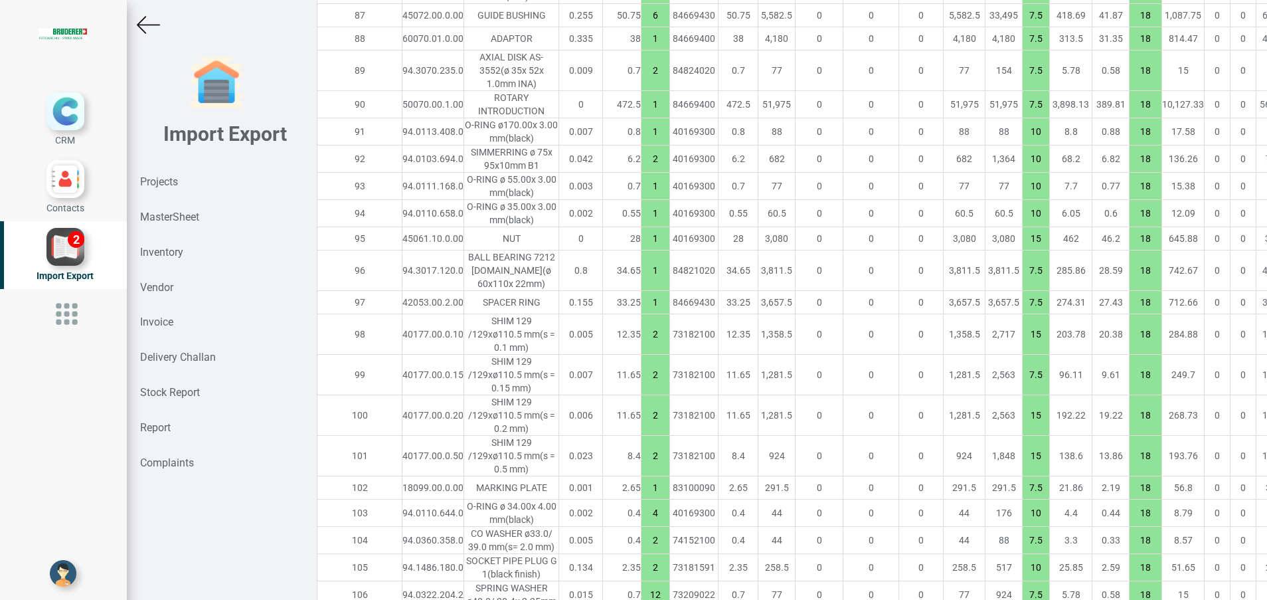
type input "34283.90000000001"
type input "1"
type input "2"
type input "1"
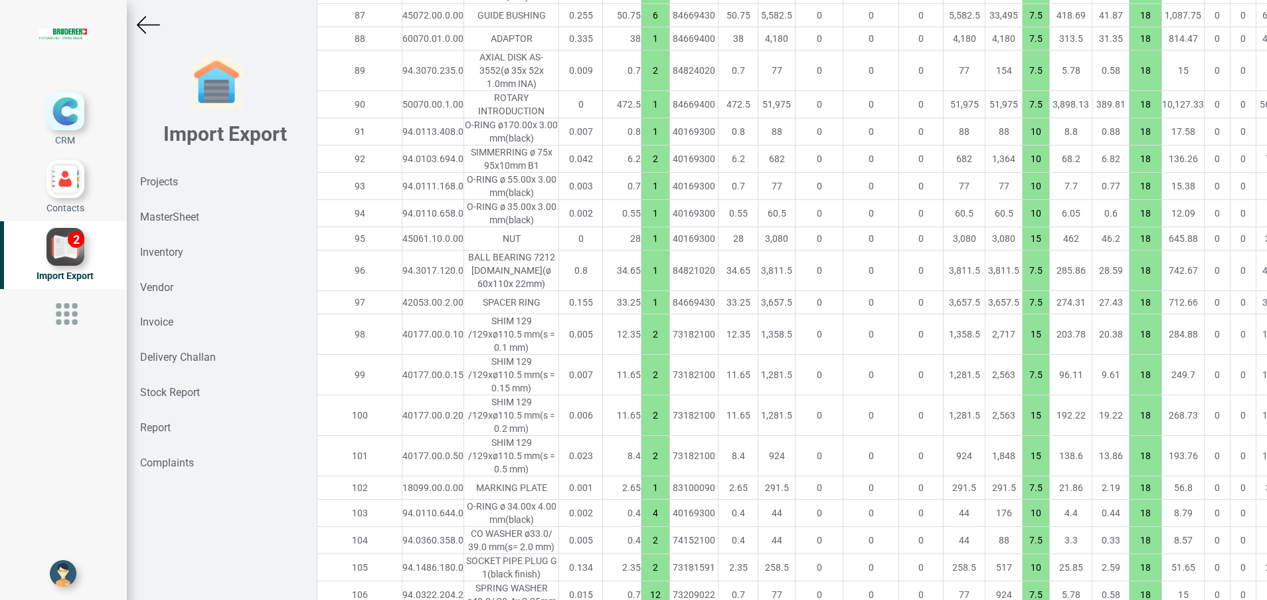
type input "10"
type input "2"
type input "1"
type input "15"
type input "7.5"
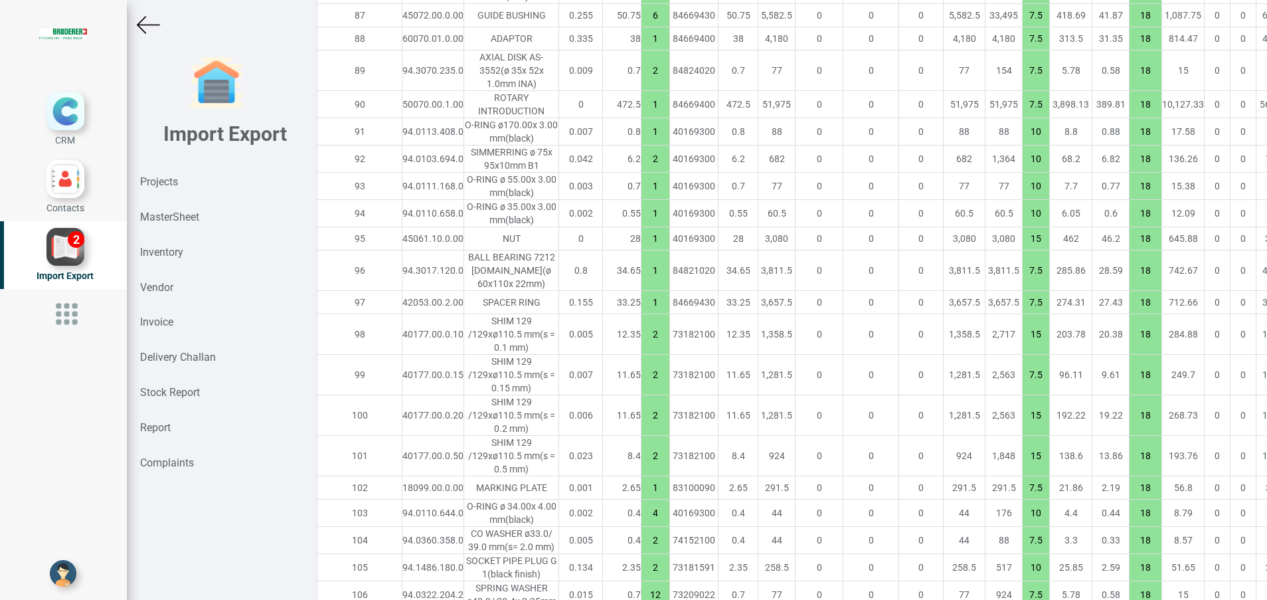
type input "2"
type input "15"
type input "7.5"
type input "15"
type input "1"
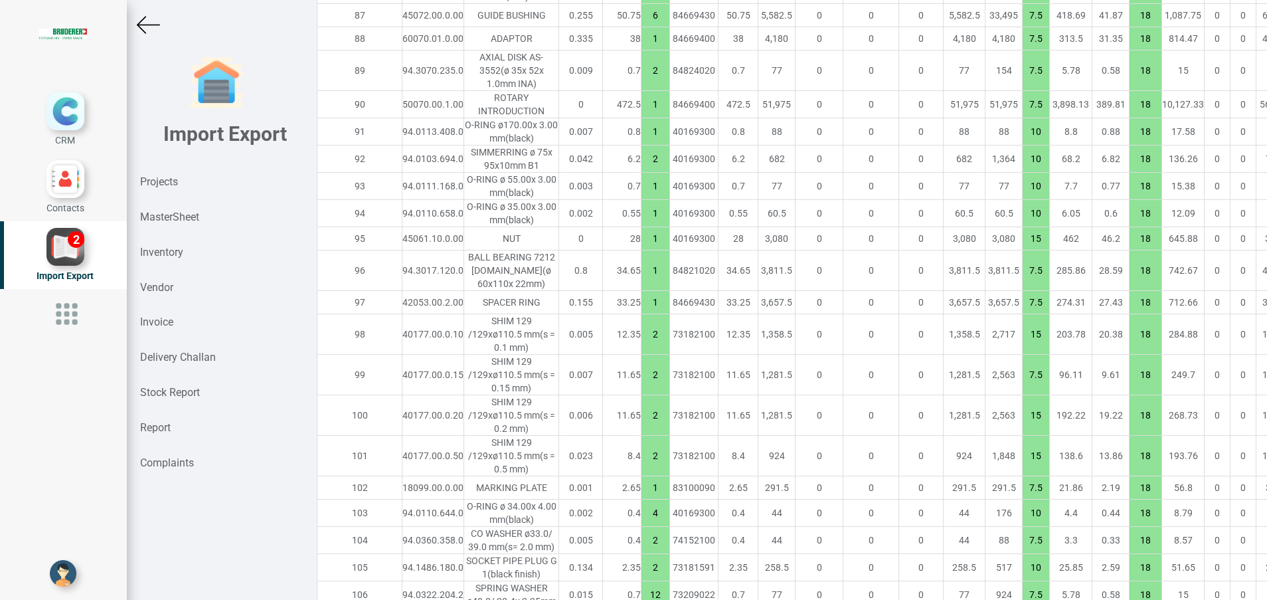
type input "7.5"
type input "4"
type input "10"
type input "2"
type input "7.5"
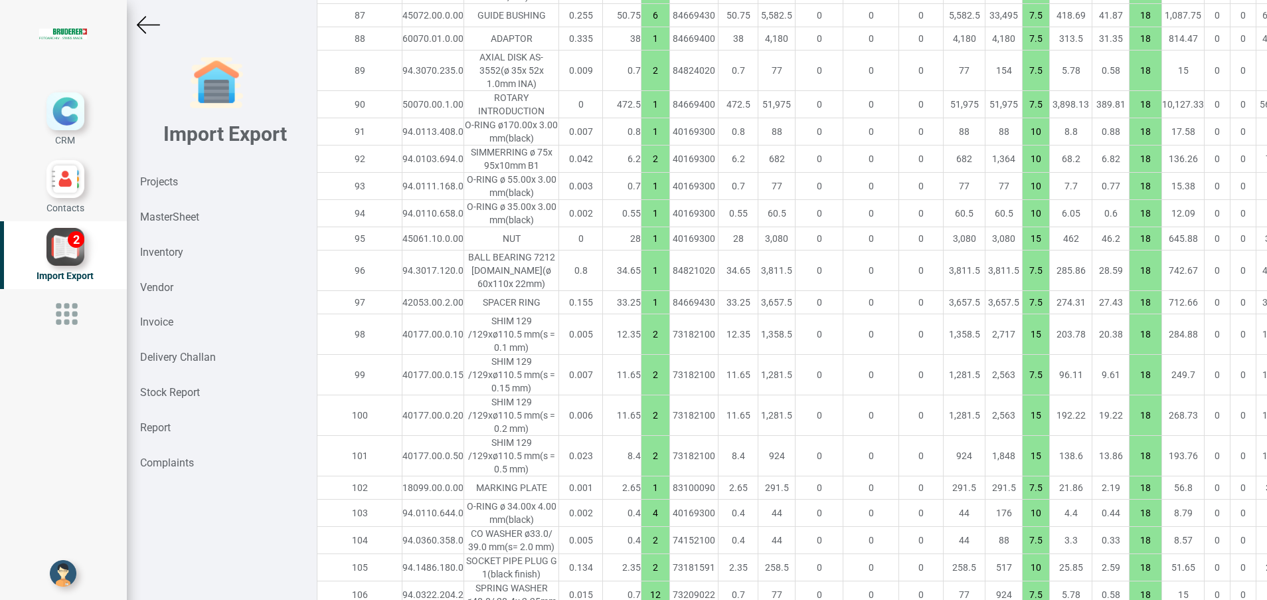
type input "10"
type input "12"
type input "7.5"
type input "4"
type input "10"
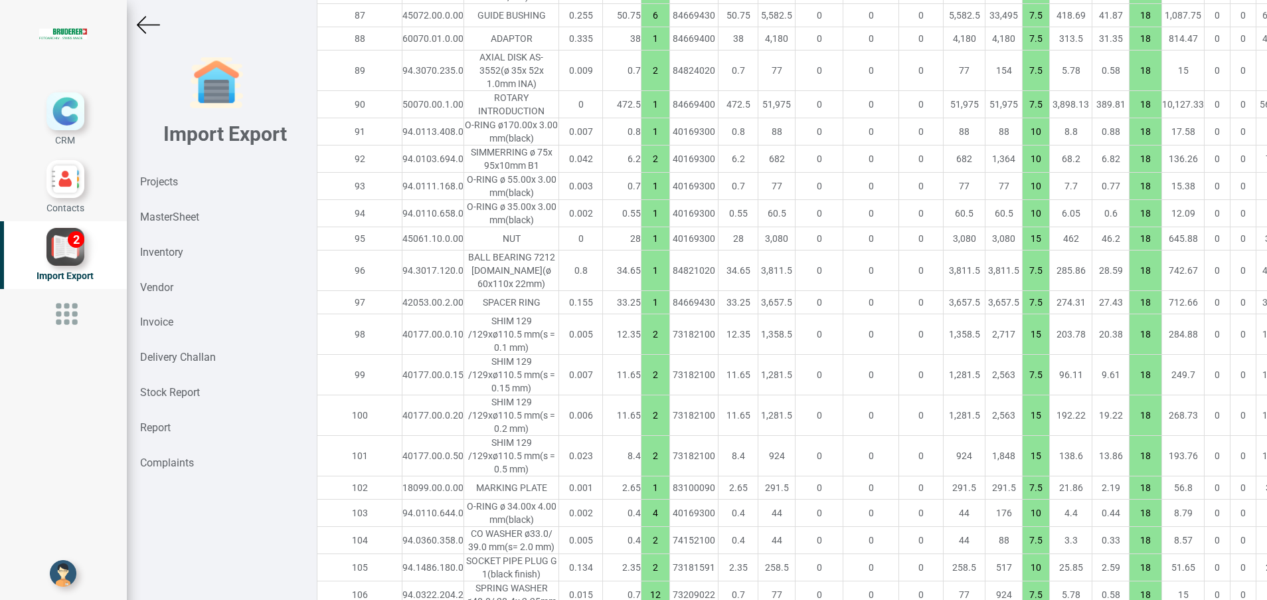
type input "7.5"
type input "10"
type input "16"
type input "8"
type input "4"
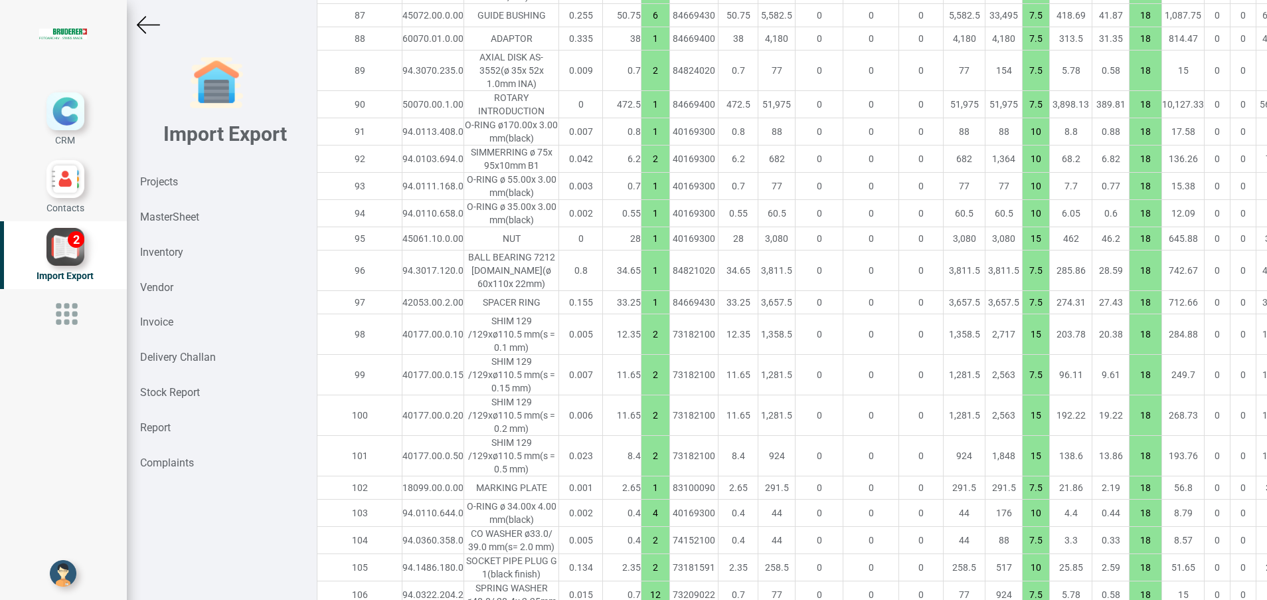
type input "25"
type input "7.5"
type input "30"
type input "10"
type input "4"
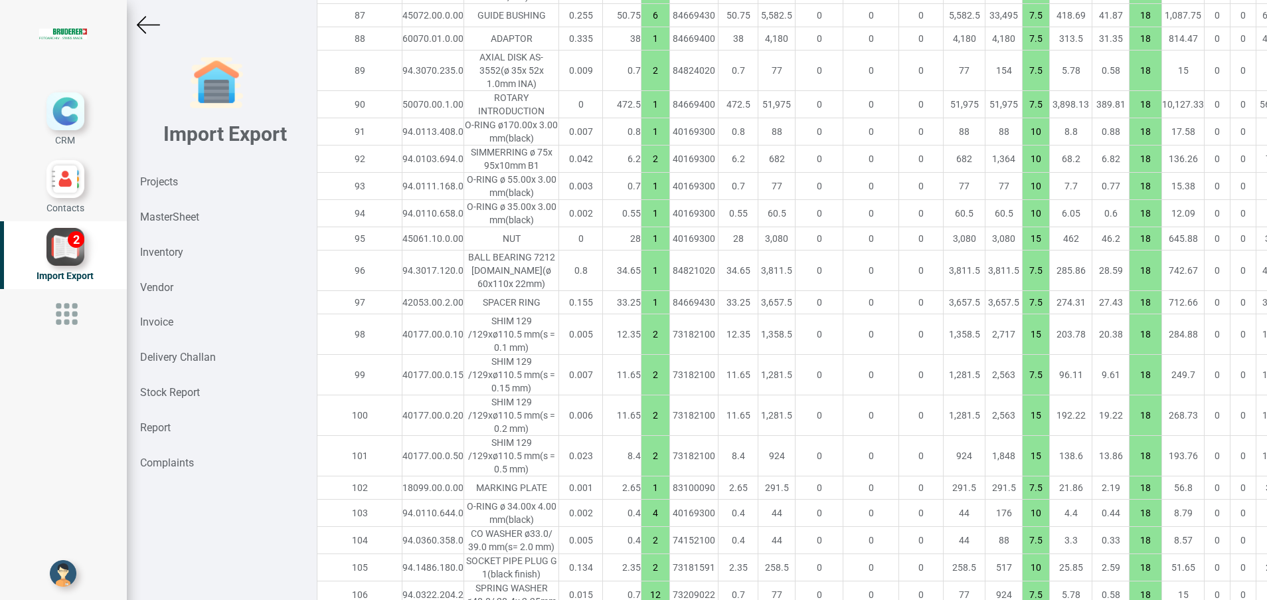
type input "8"
type input "1"
type input "15"
type input "10"
type input "4"
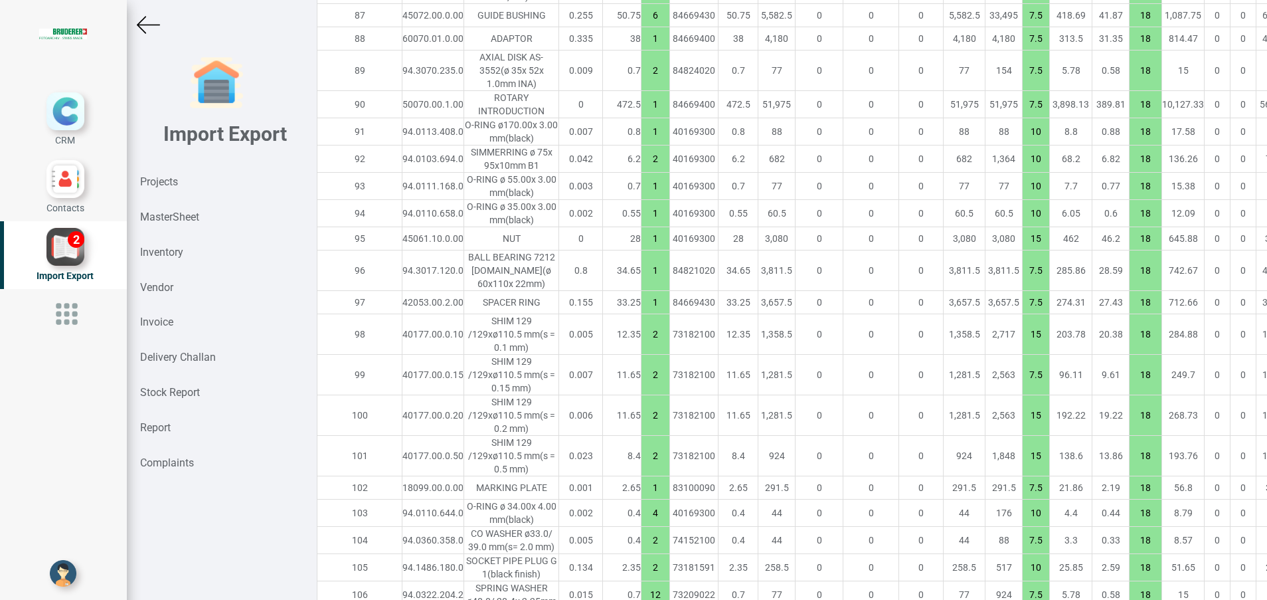
type input "2"
type input "1"
type input "2"
type input "1"
type input "7.5"
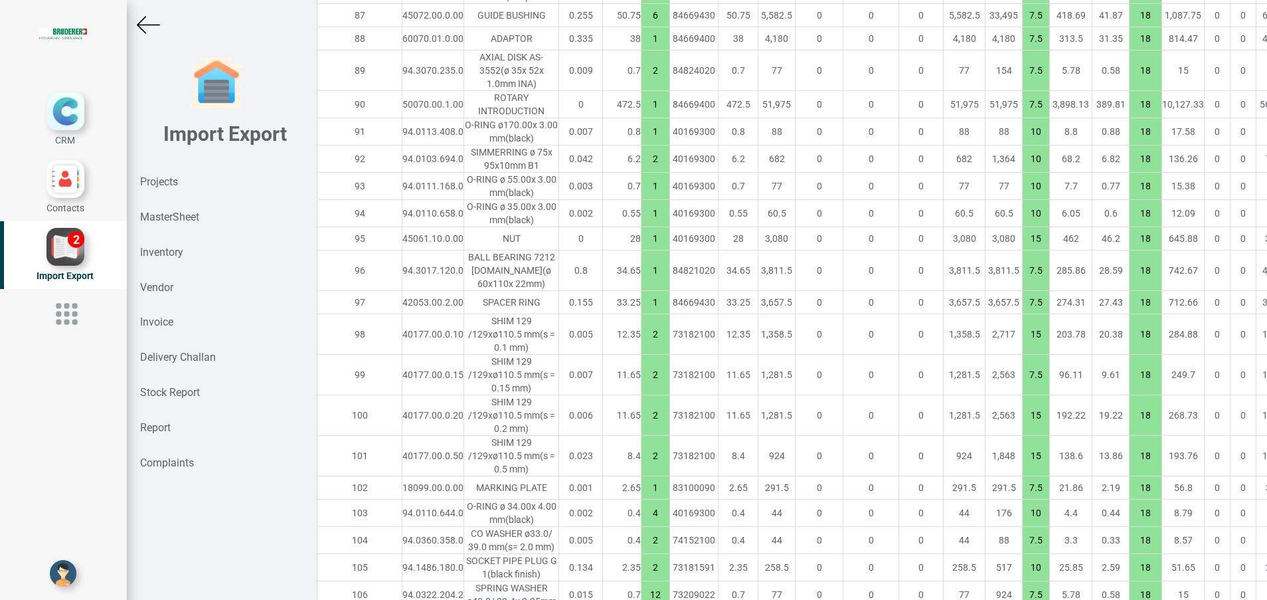
type input "24"
type input "4"
type input "1"
type input "2"
type input "1"
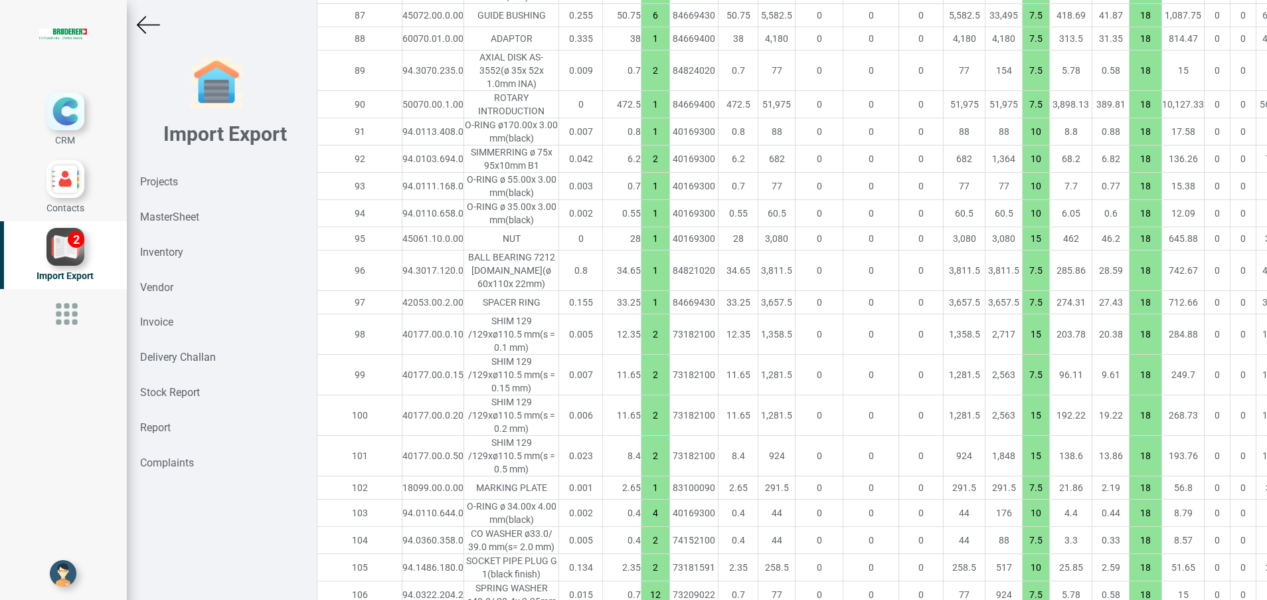
type input "4"
type input "6"
type input "10"
type input "7.5"
type input "1"
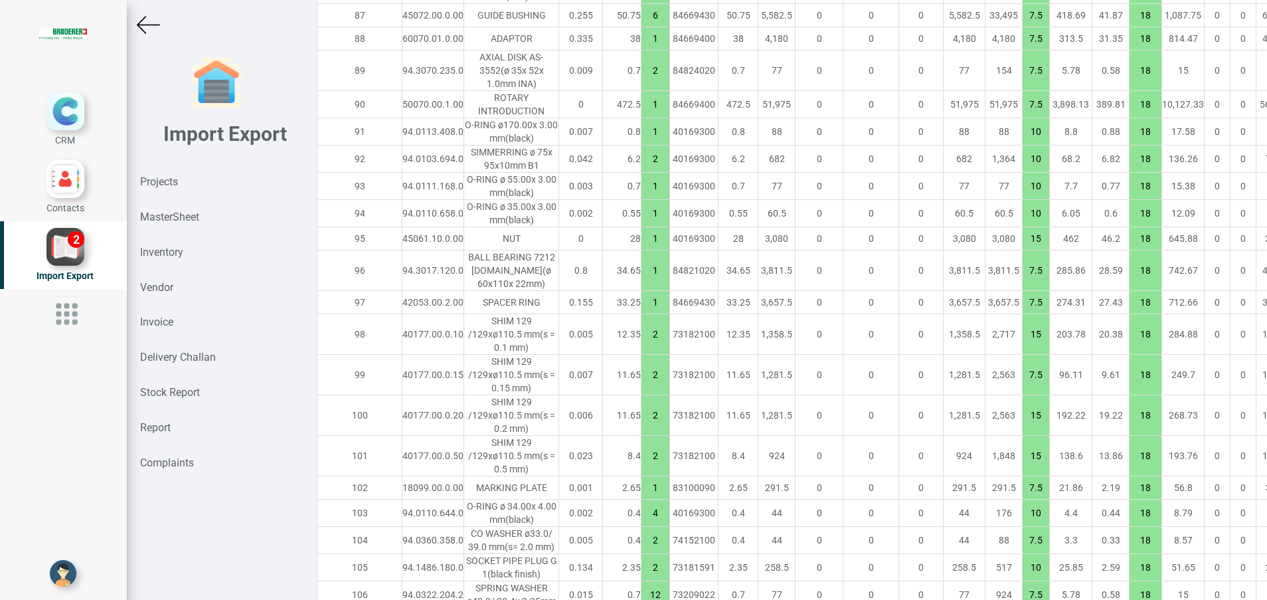
type input "2"
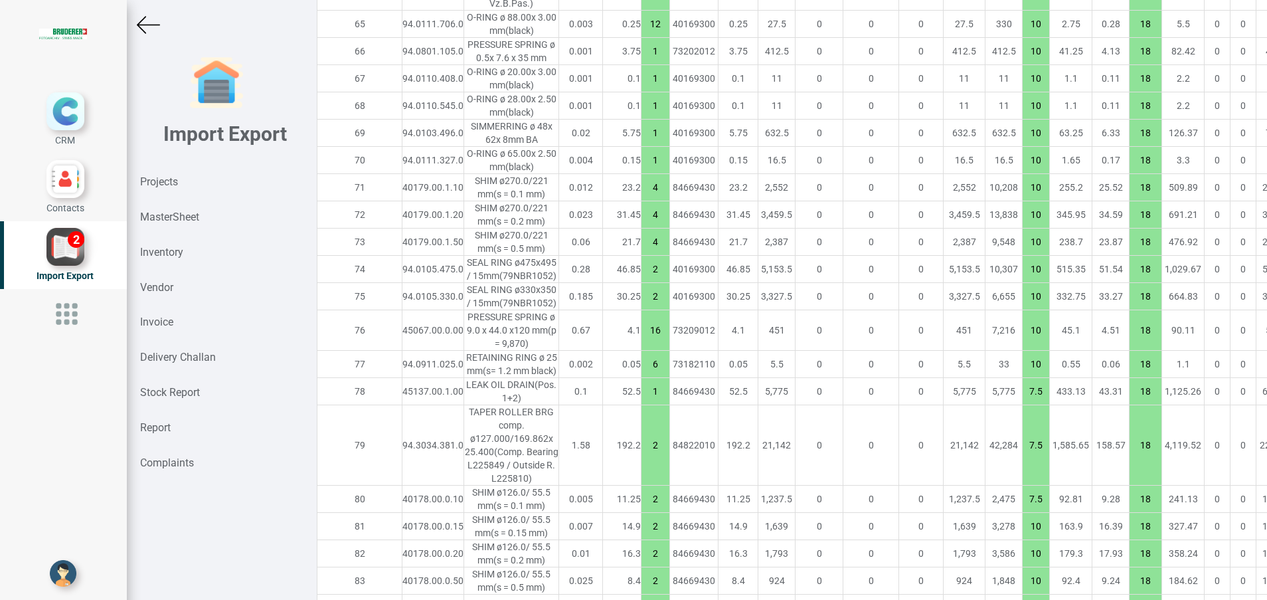
scroll to position [2899, 23]
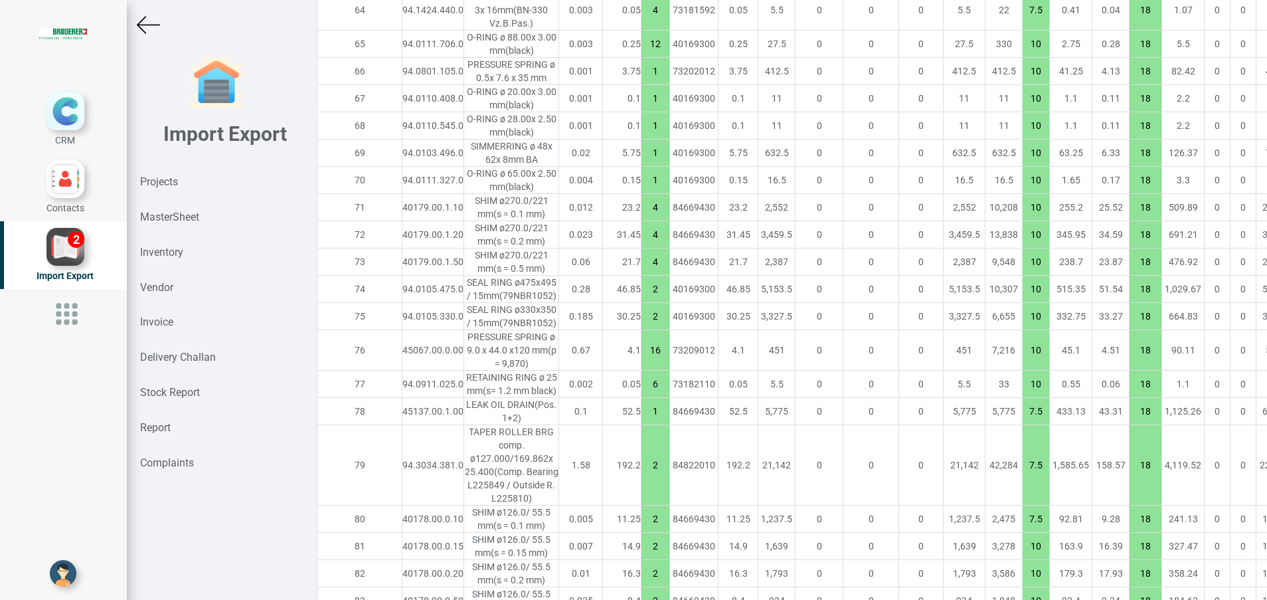
type input "34278.15000000001"
type input "4"
type input "2"
type input "16"
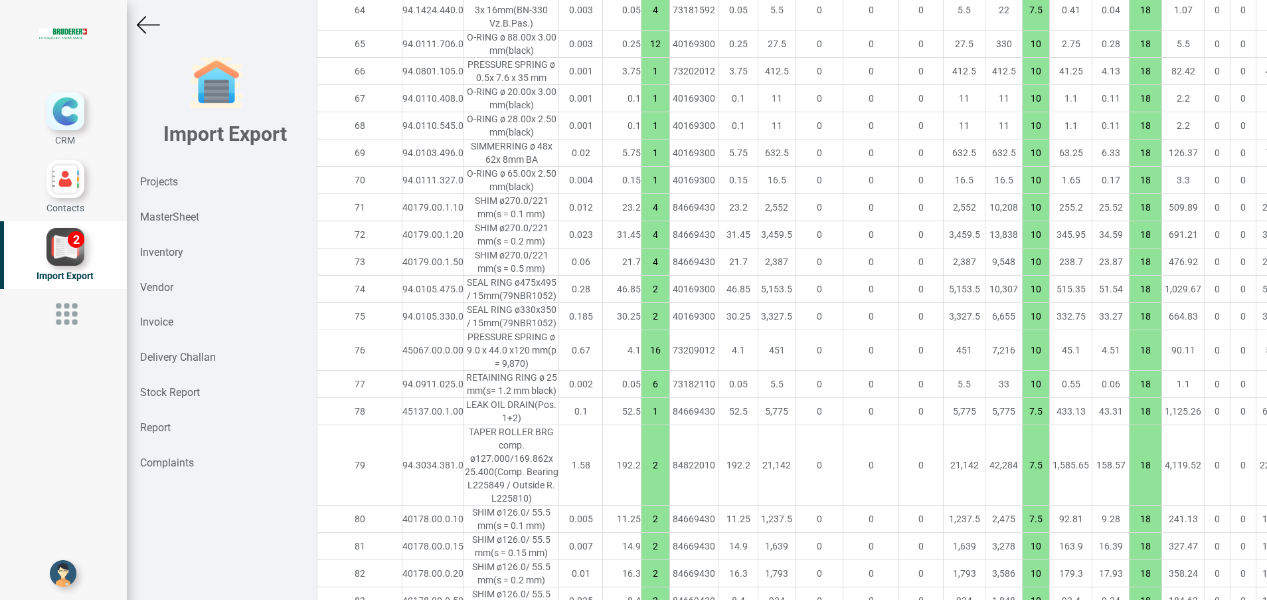
type input "6"
type input "1"
type input "7.5"
type input "2"
type input "10"
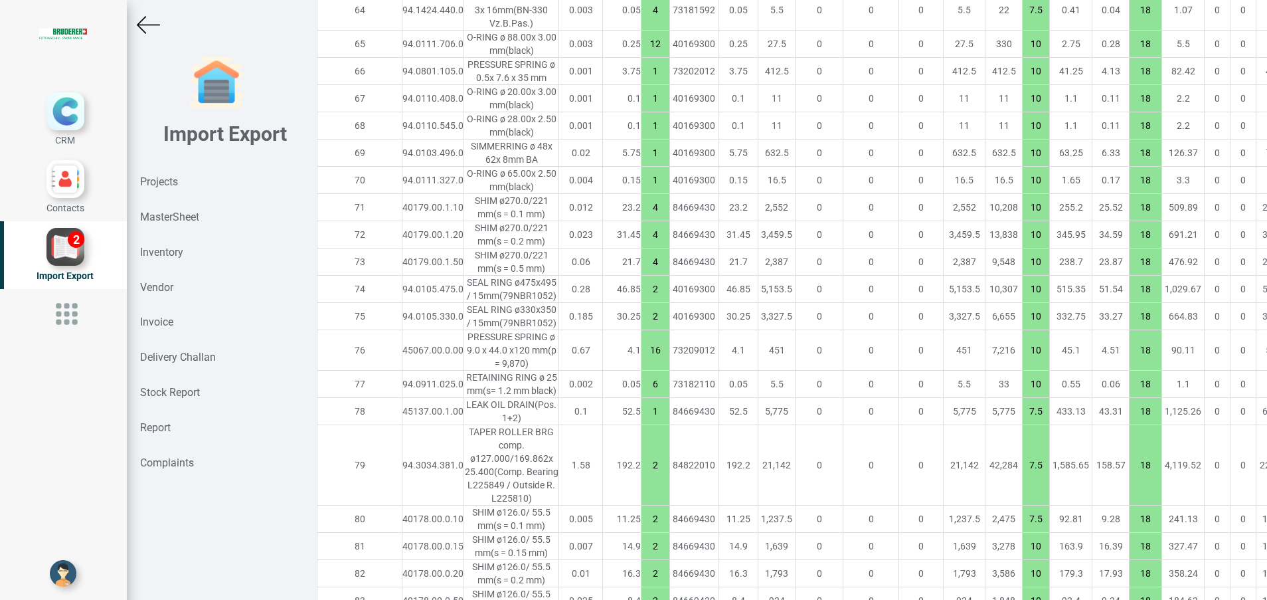
type input "7.5"
type input "6"
type input "10"
type input "1"
type input "7.5"
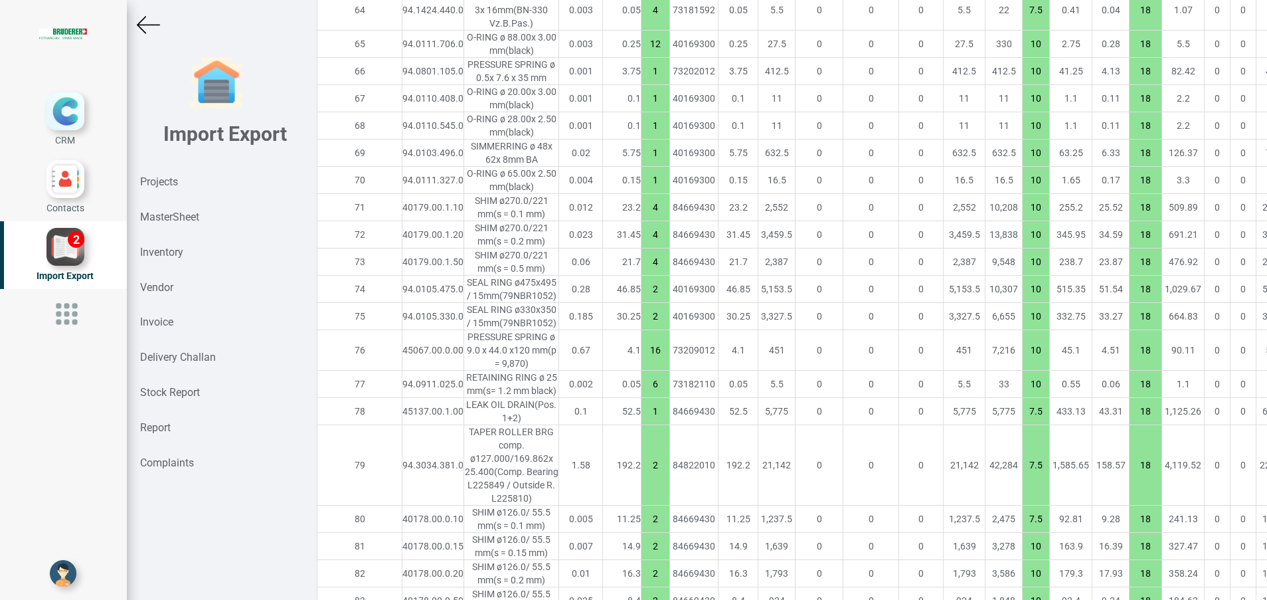
type input "2"
type input "1"
type input "10"
type input "2"
type input "1"
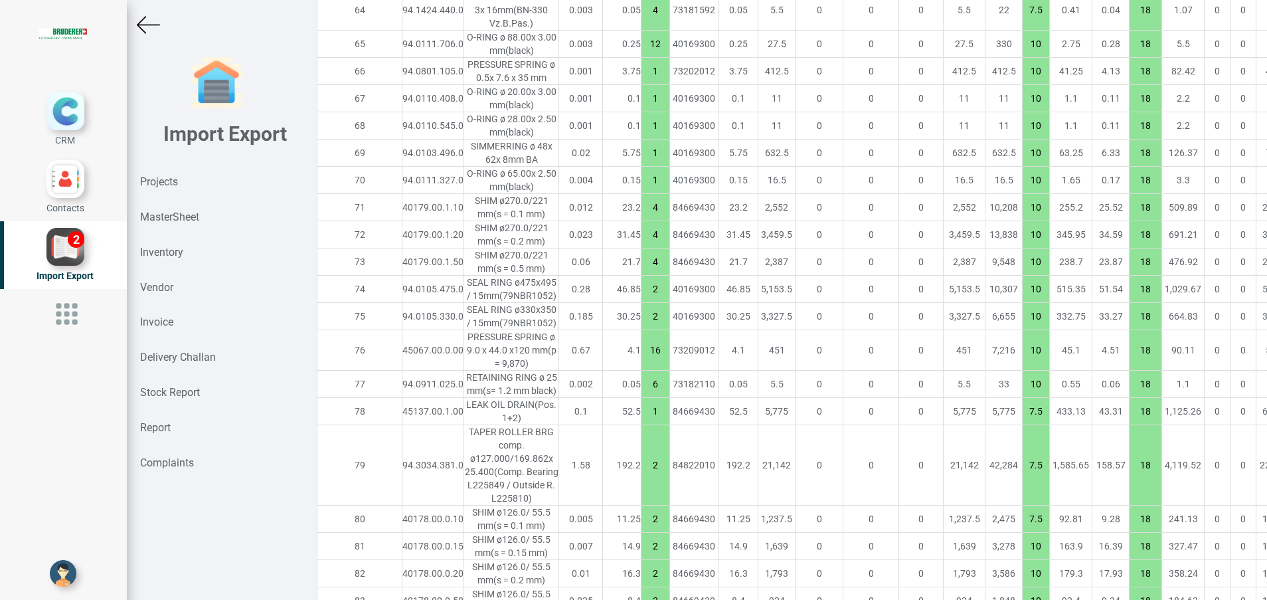
type input "15"
type input "7.5"
type input "2"
type input "15"
type input "7.5"
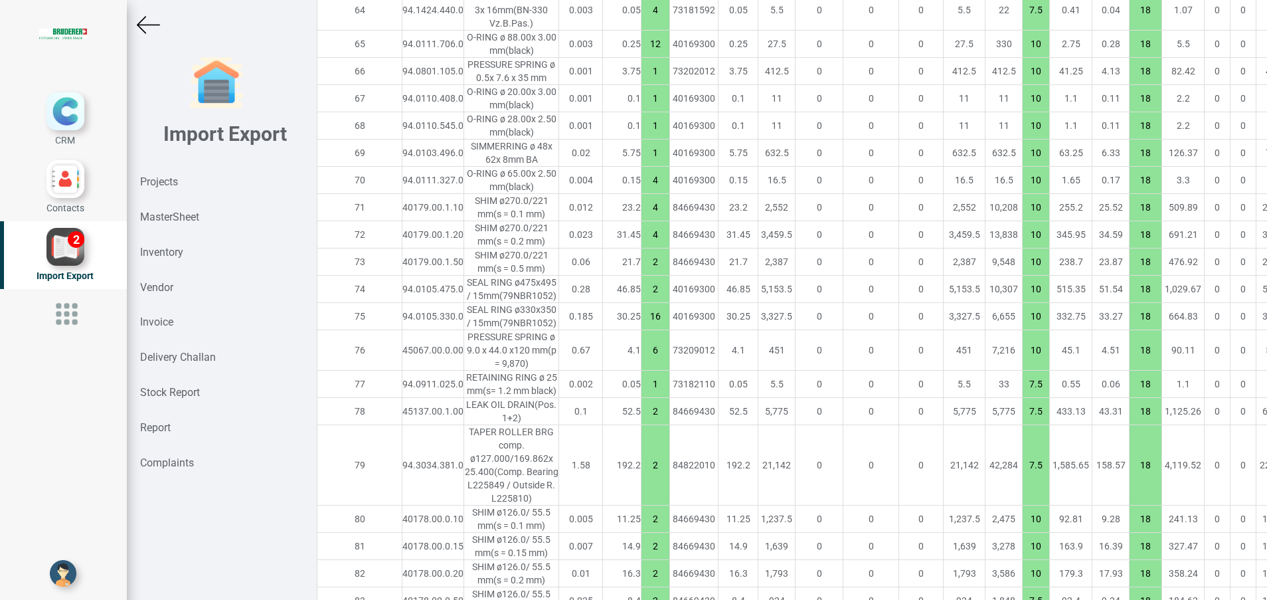
type input "15"
type input "1"
type input "7.5"
type input "4"
type input "10"
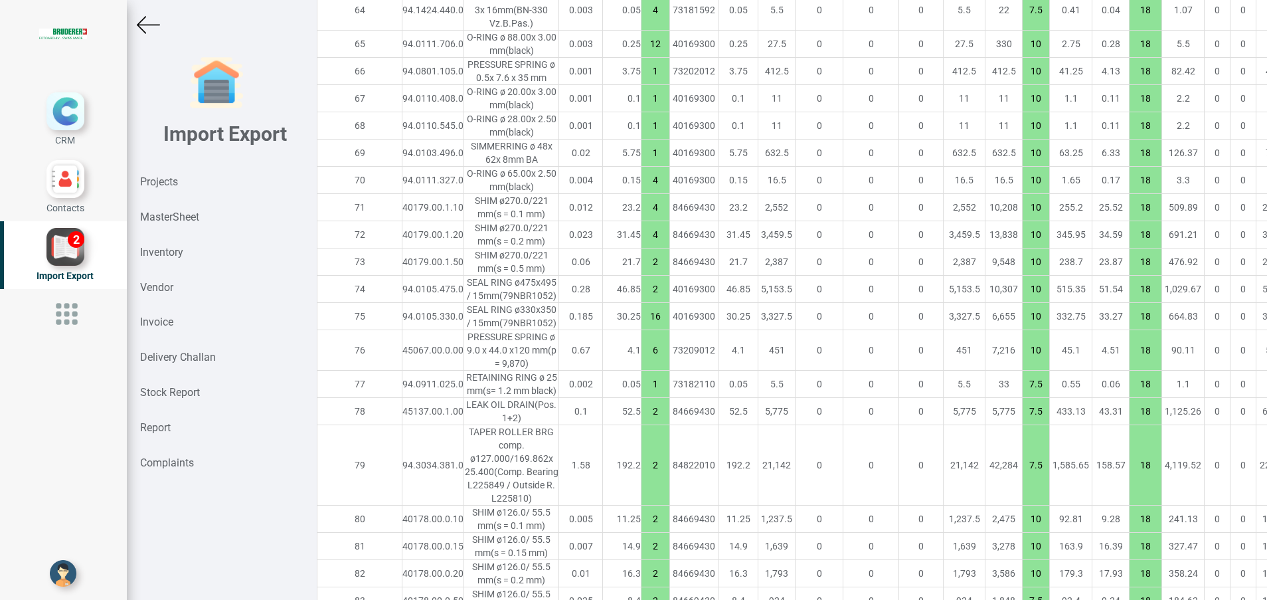
type input "2"
type input "7.5"
type input "10"
type input "12"
type input "7.5"
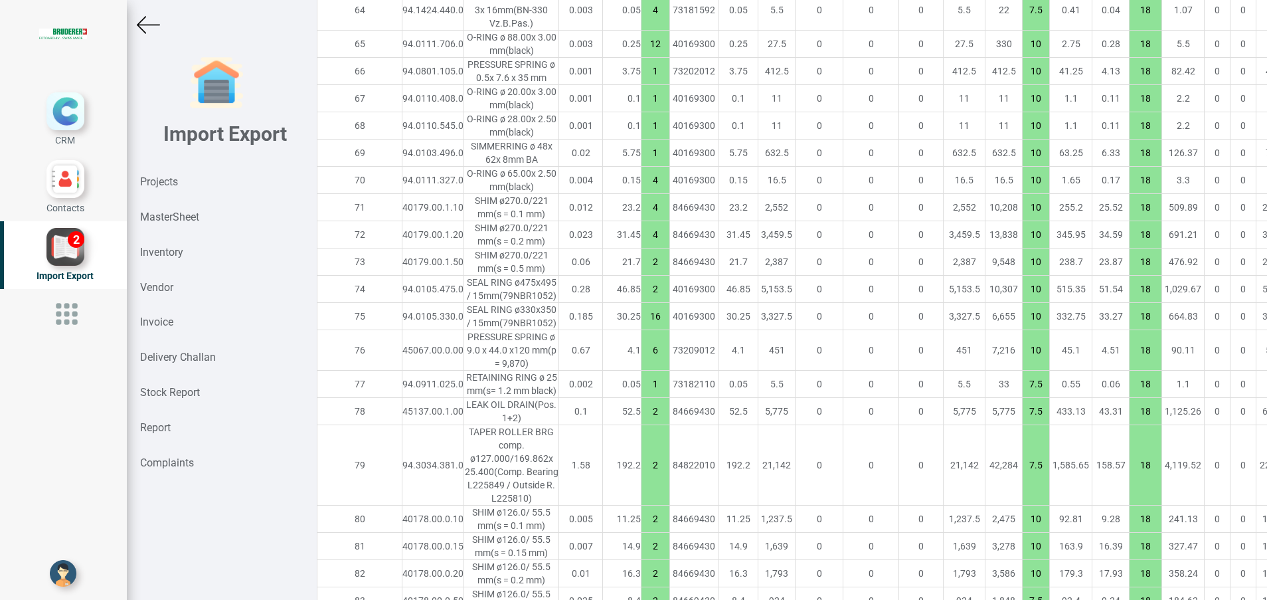
type input "4"
type input "10"
type input "7.5"
type input "10"
type input "16"
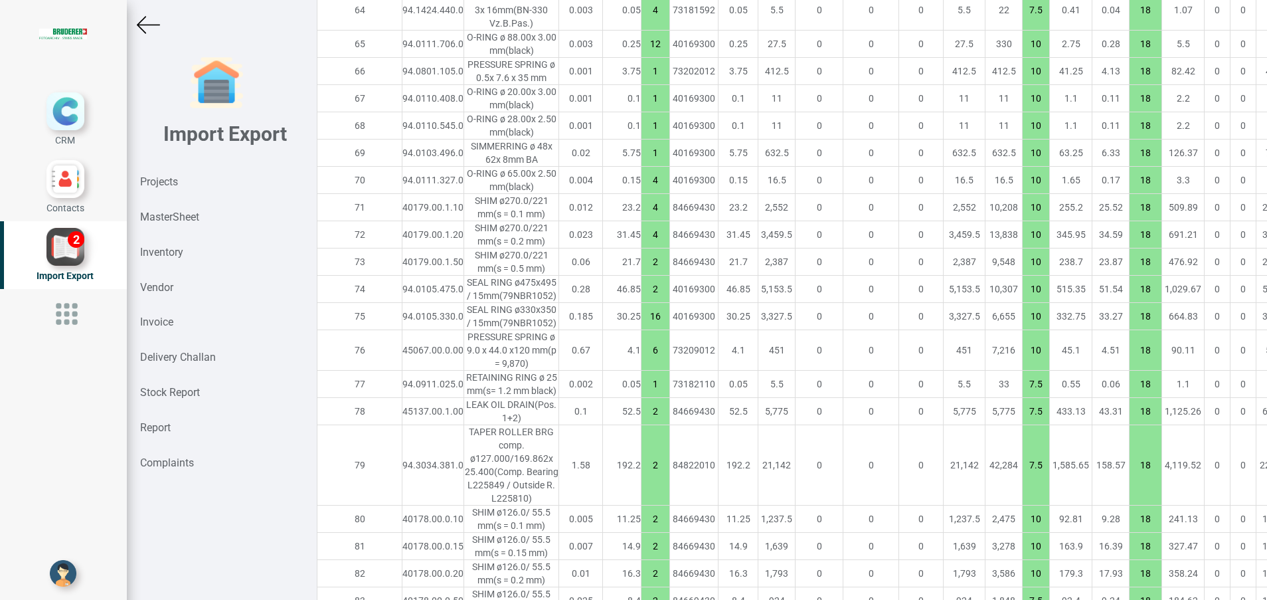
type input "8"
type input "4"
type input "25"
type input "7.5"
type input "30"
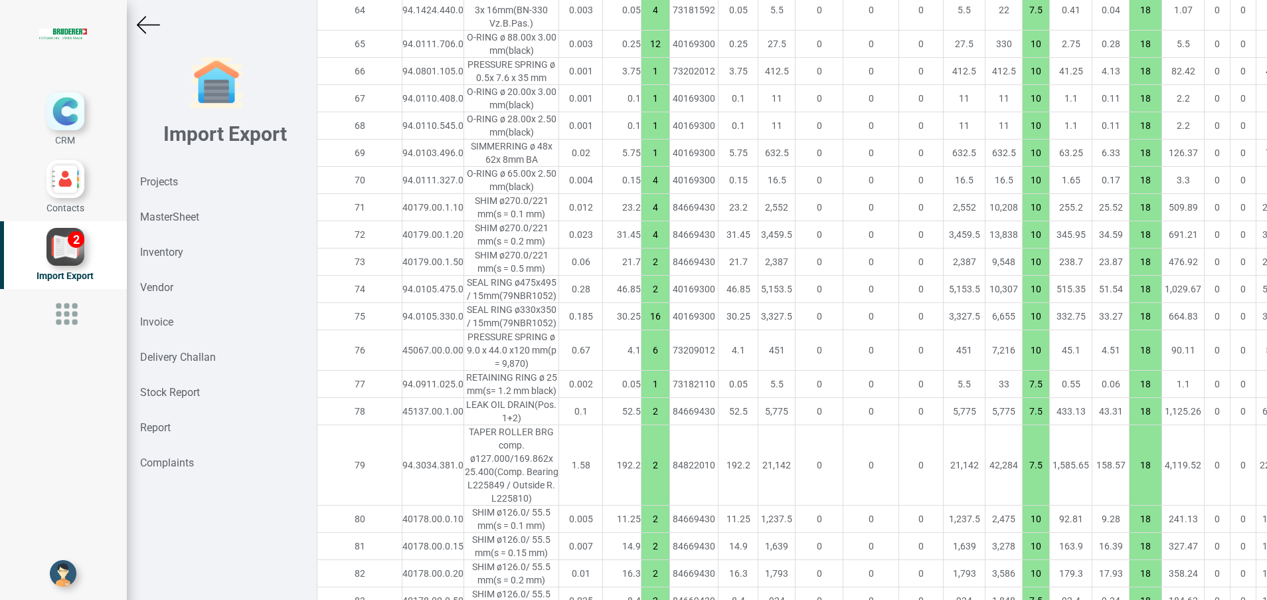
type input "10"
type input "4"
type input "8"
type input "1"
type input "15"
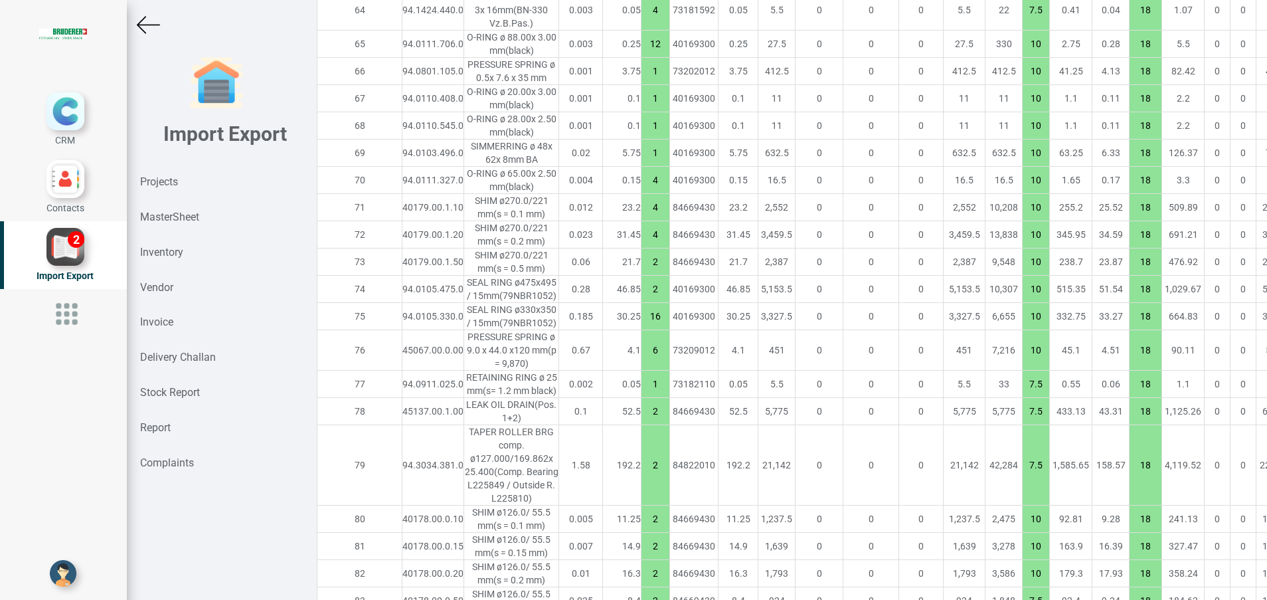
type input "10"
type input "4"
type input "2"
type input "1"
type input "2"
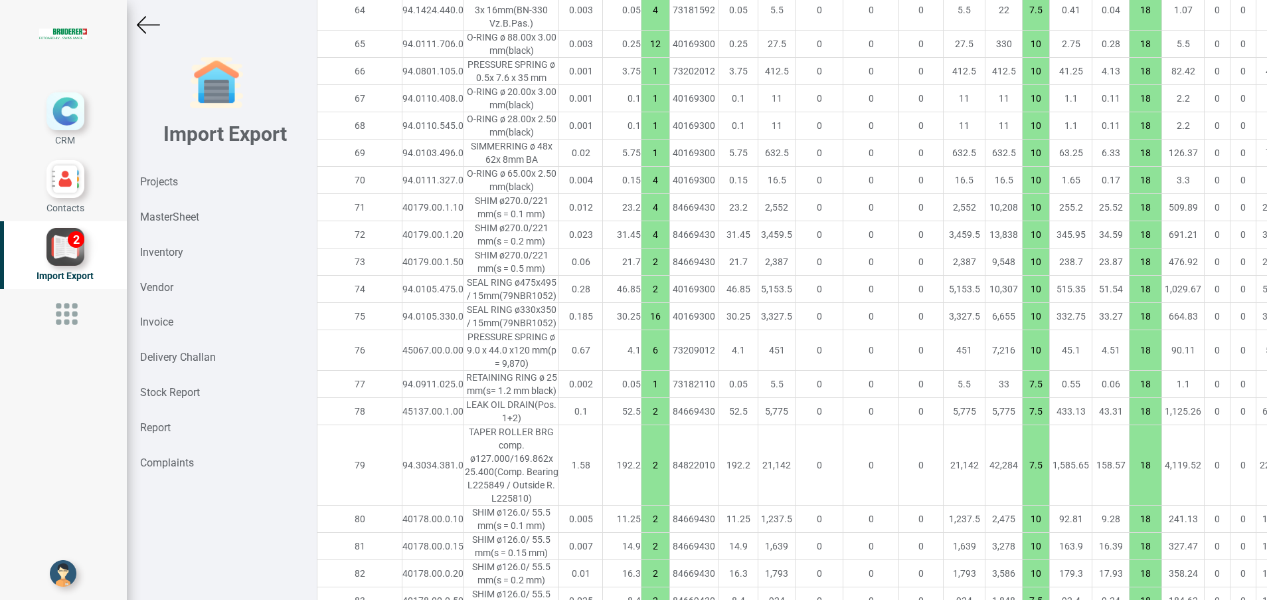
type input "1"
type input "7.5"
type input "24"
type input "4"
type input "1"
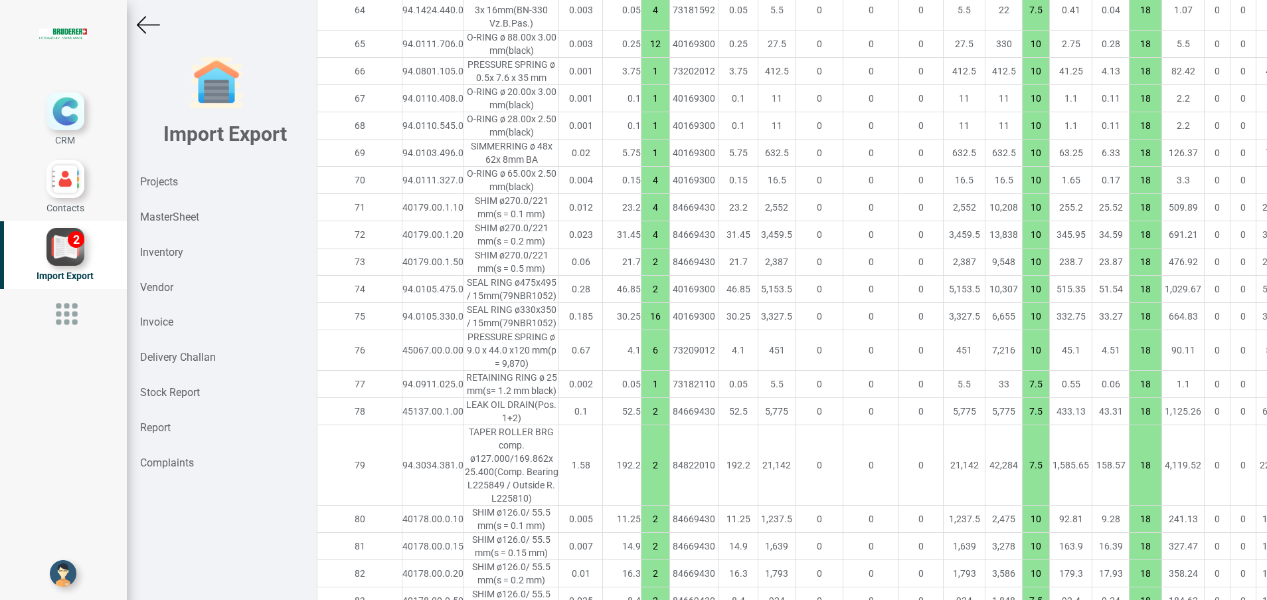
type input "2"
type input "1"
type input "4"
type input "6"
type input "10"
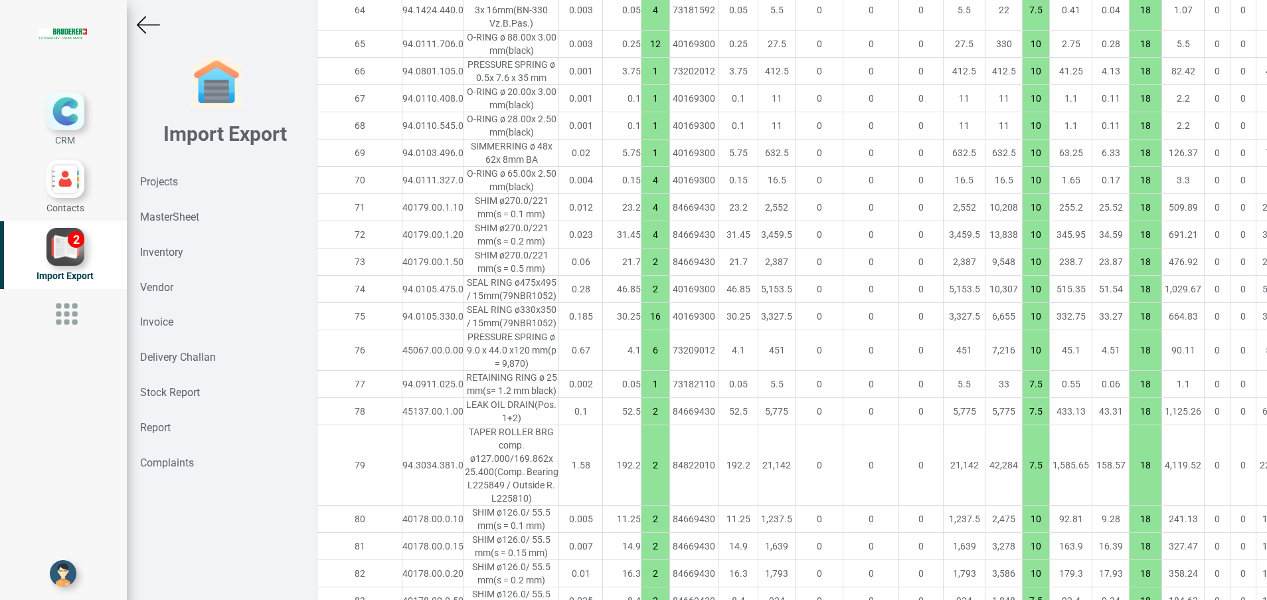
type input "7.5"
type input "1"
type input "2"
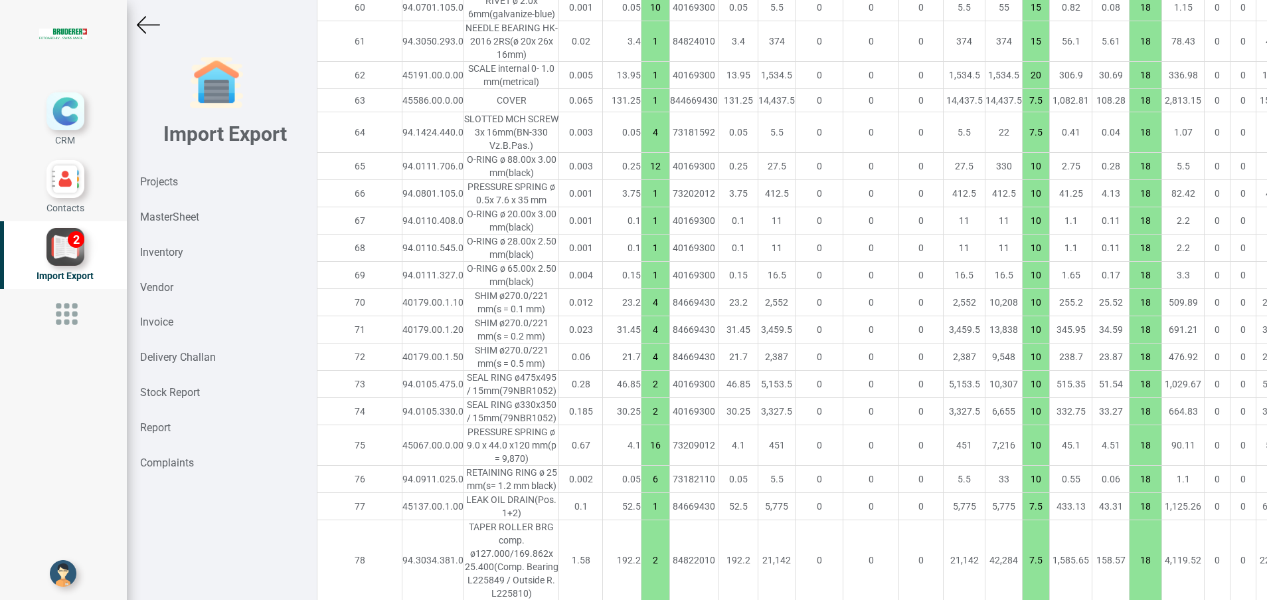
scroll to position [2700, 23]
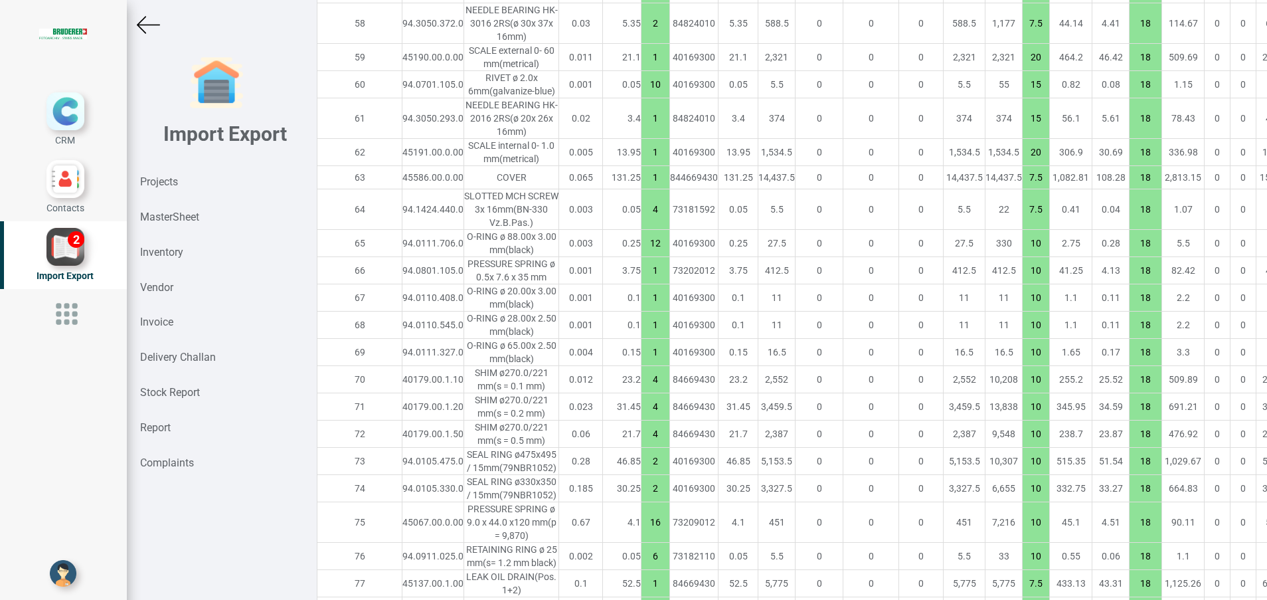
type input "34274.75"
type input "20"
type input "7.5"
type input "4"
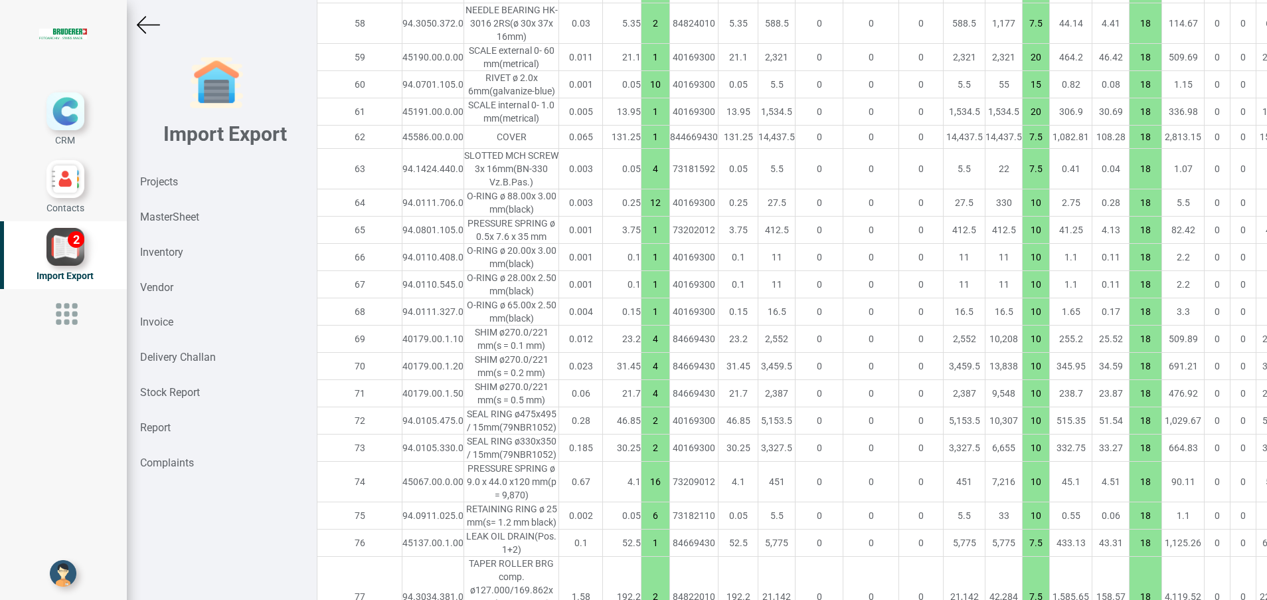
scroll to position [2401, 23]
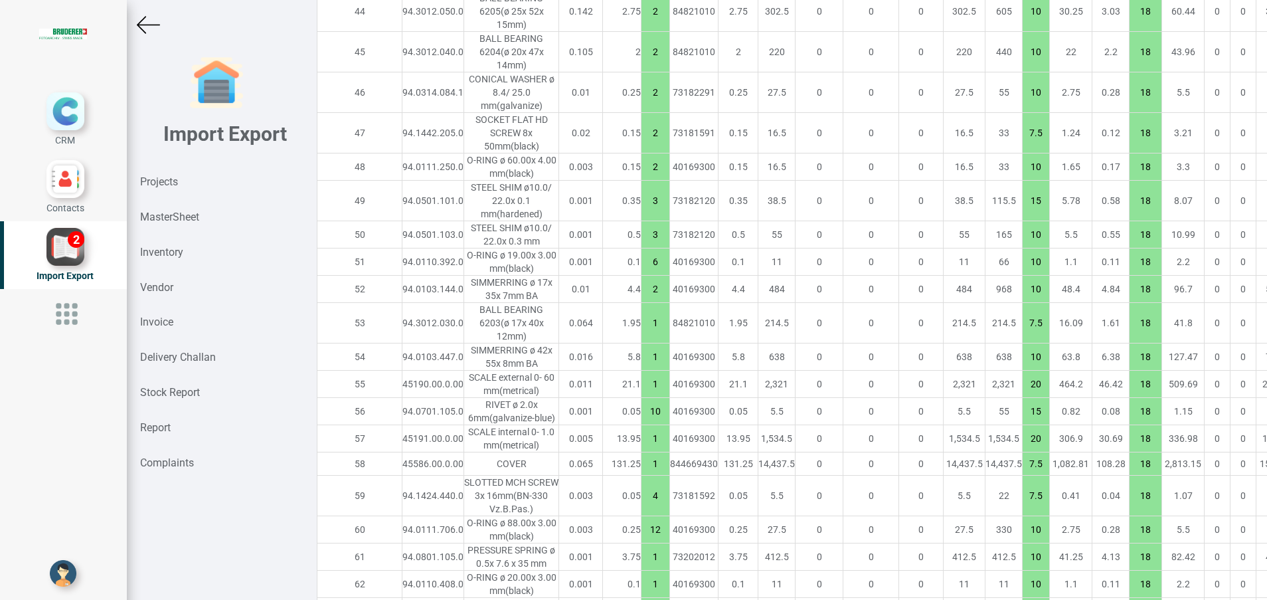
scroll to position [2102, 23]
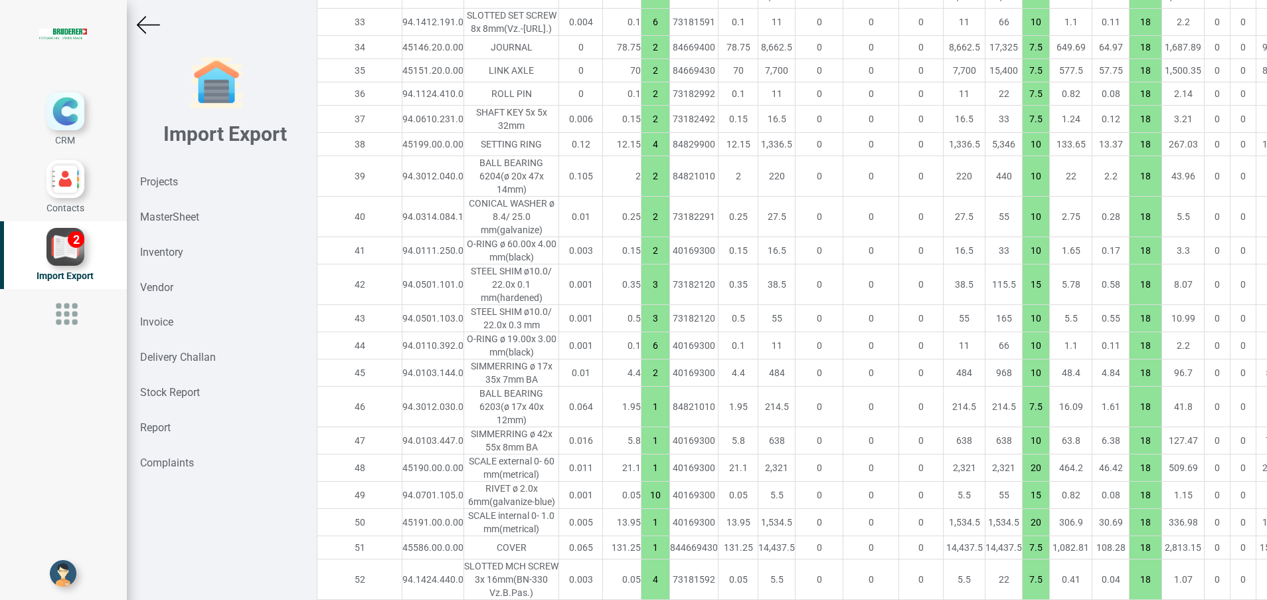
scroll to position [1803, 23]
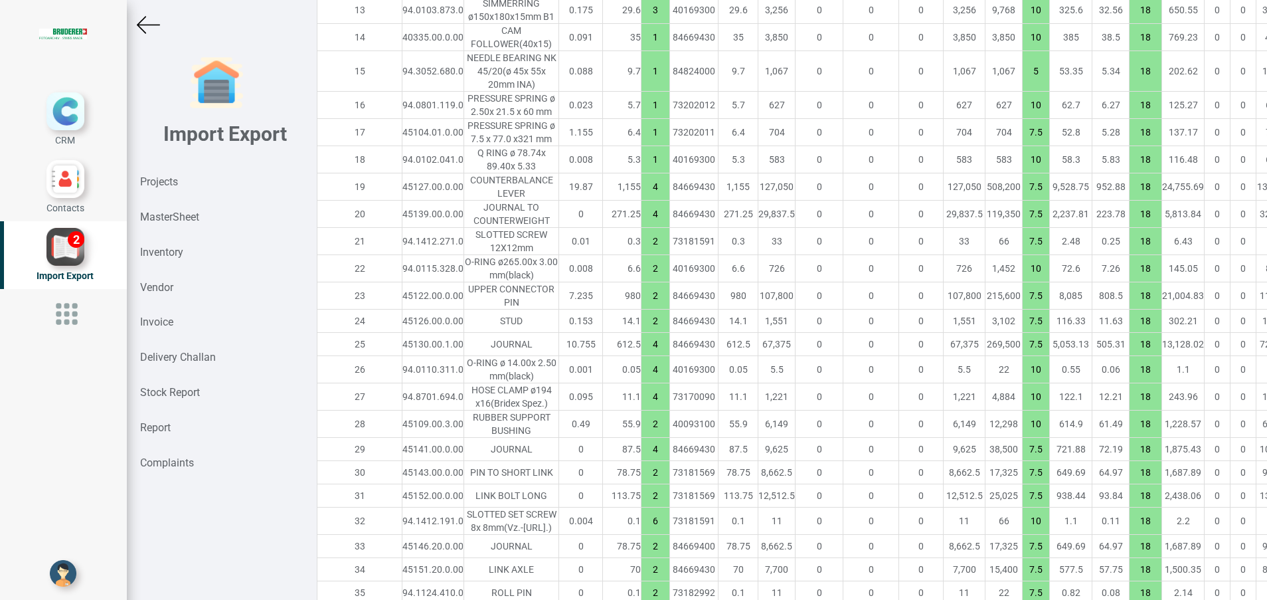
scroll to position [1404, 23]
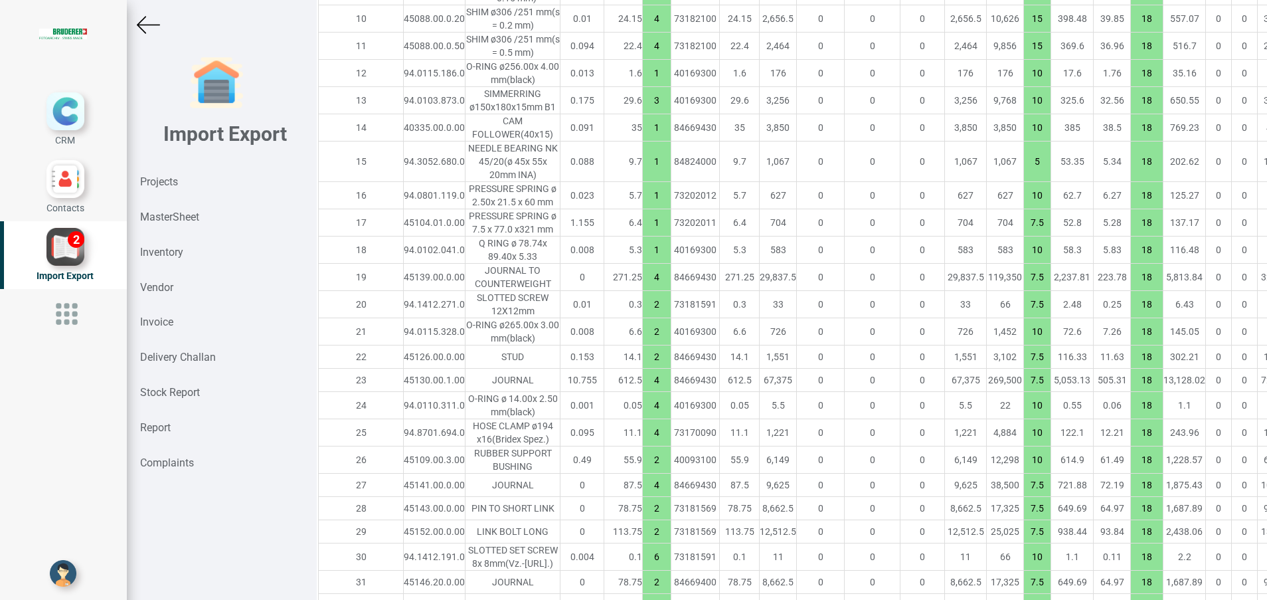
scroll to position [1305, 22]
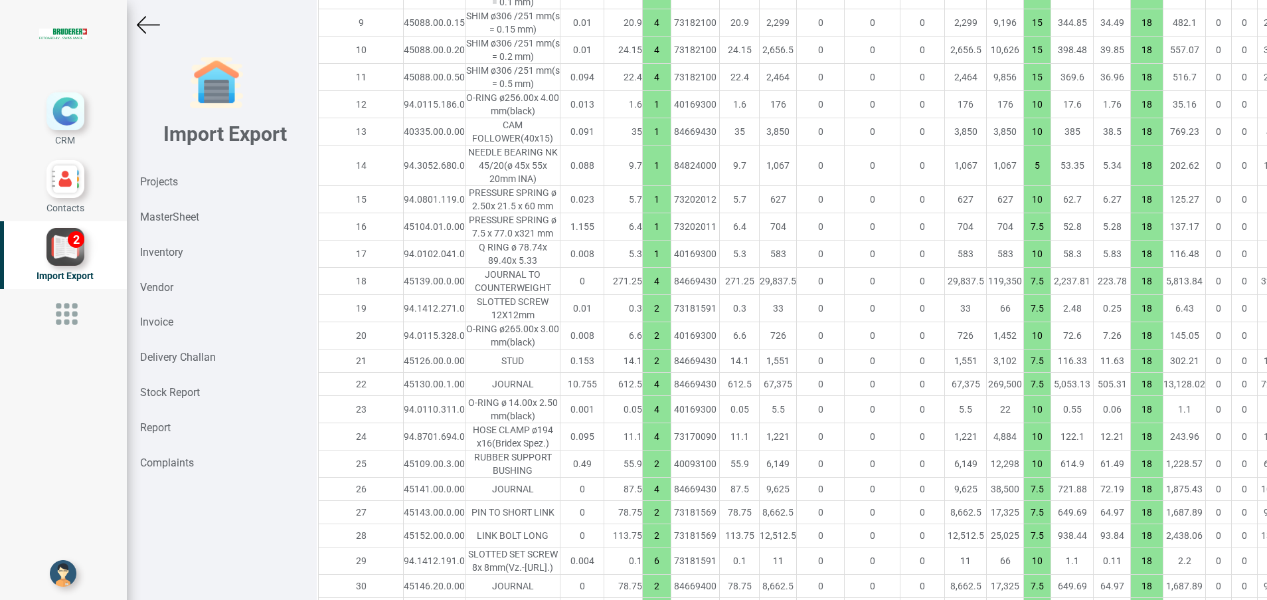
scroll to position [906, 22]
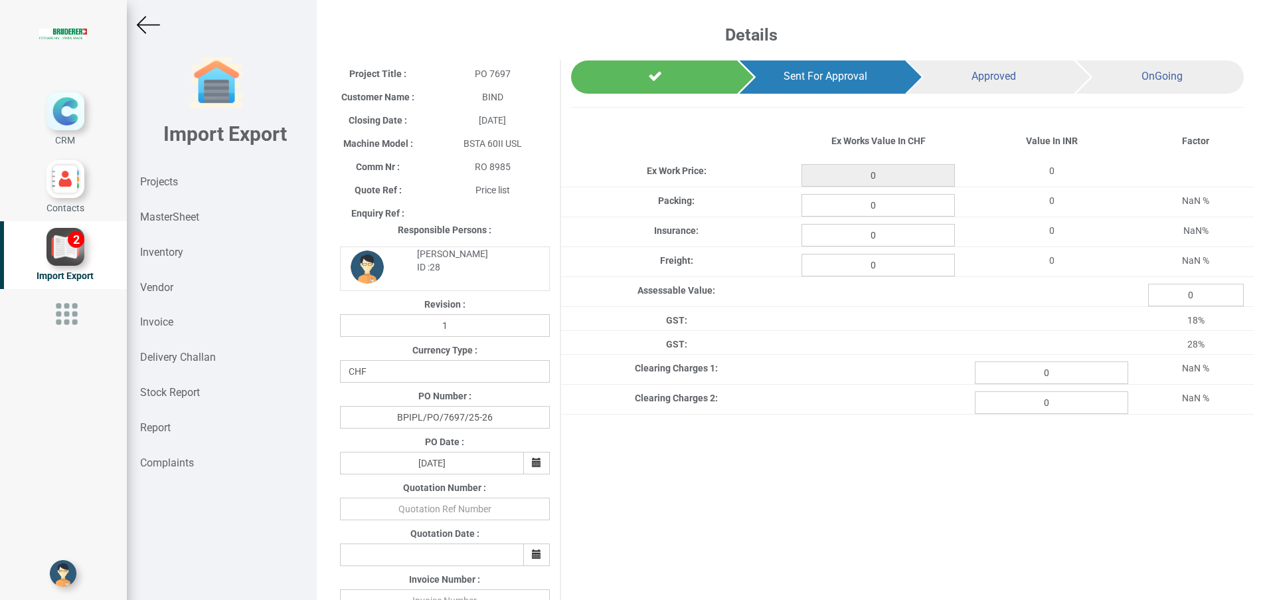
type input "26062.15"
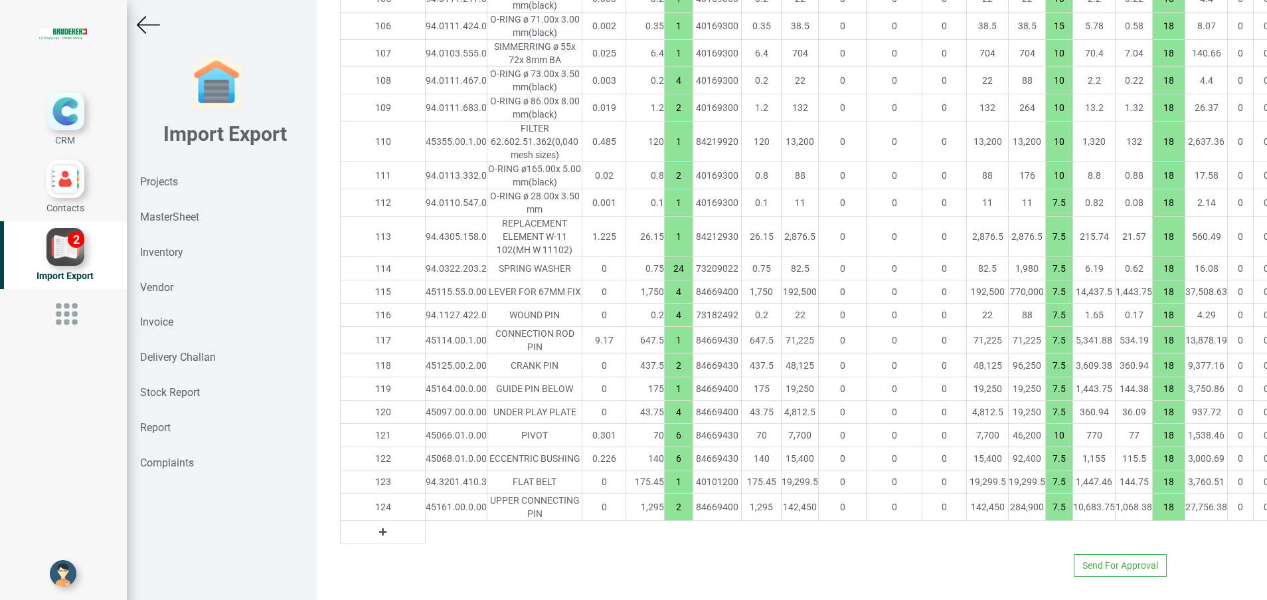
scroll to position [4364, 0]
click at [379, 527] on icon at bounding box center [382, 531] width 7 height 9
click at [426, 521] on input "text" at bounding box center [456, 532] width 61 height 23
paste input "45254.00.0.50"
type input "45254.00.0.50"
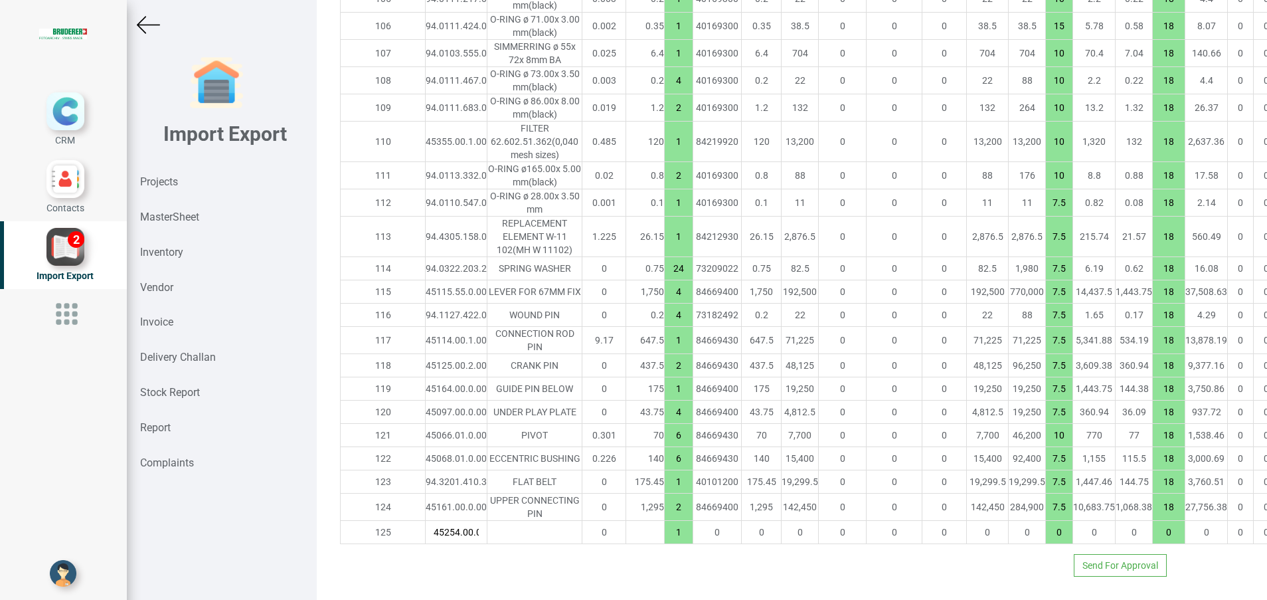
scroll to position [0, 16]
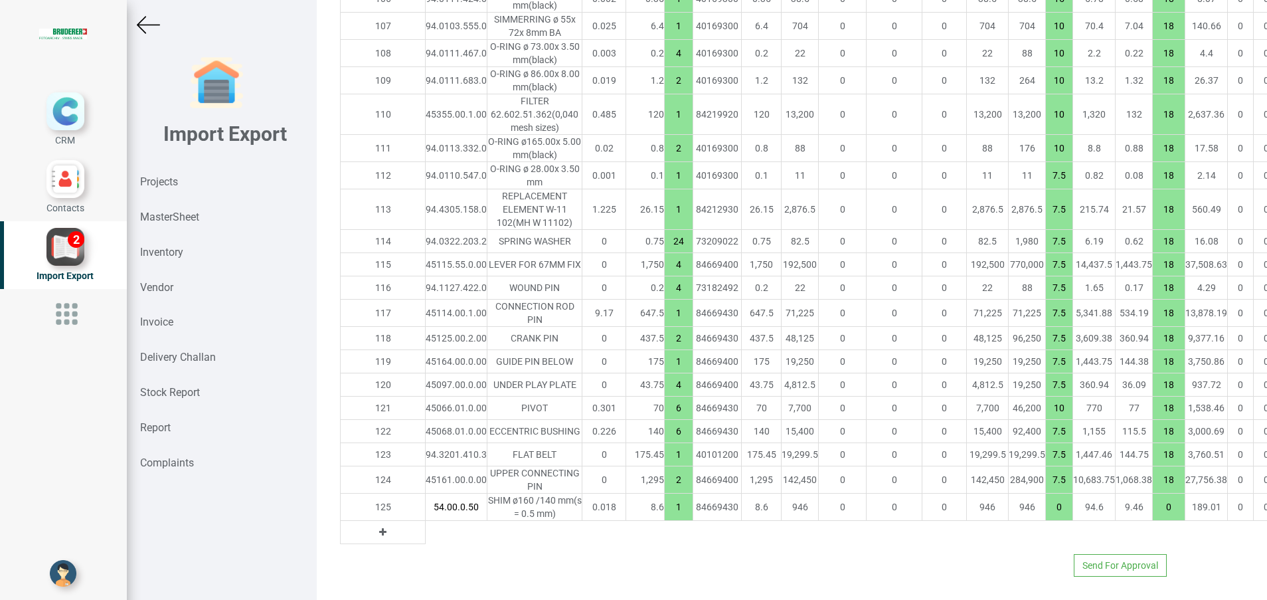
type input "26070.75"
type input "10"
type input "18"
type input "45254.00.0.50"
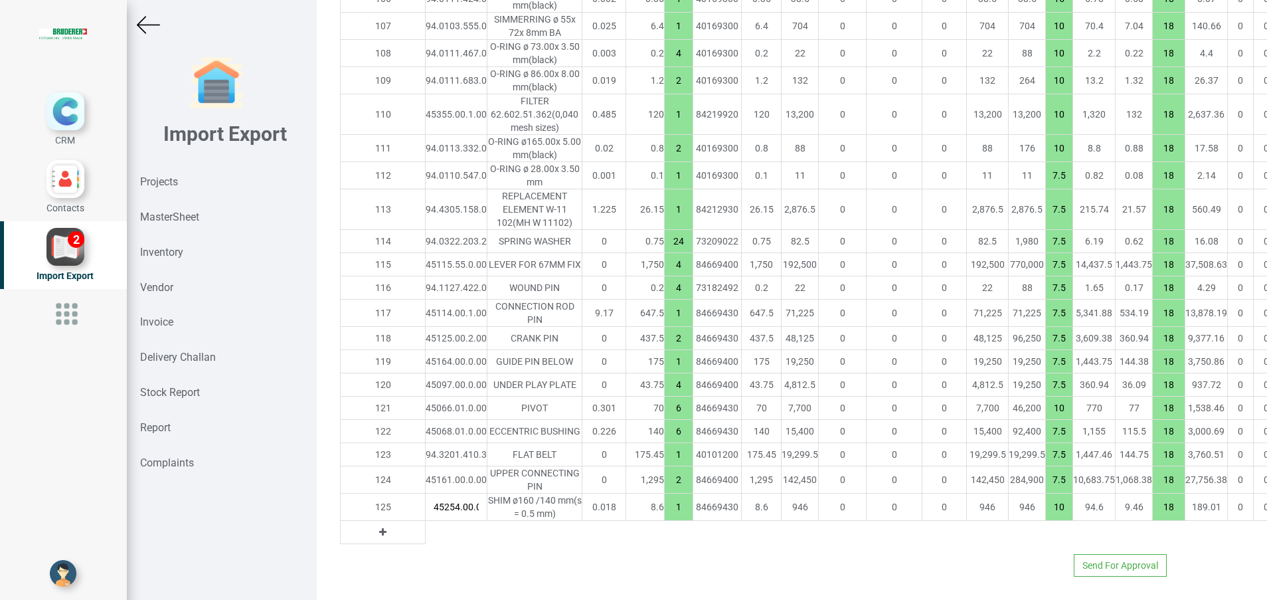
type input "26079.350000000002"
type input "2"
click at [375, 539] on button at bounding box center [382, 532] width 15 height 15
click at [426, 543] on input "text" at bounding box center [456, 532] width 61 height 23
paste input "94.0103.873.0"
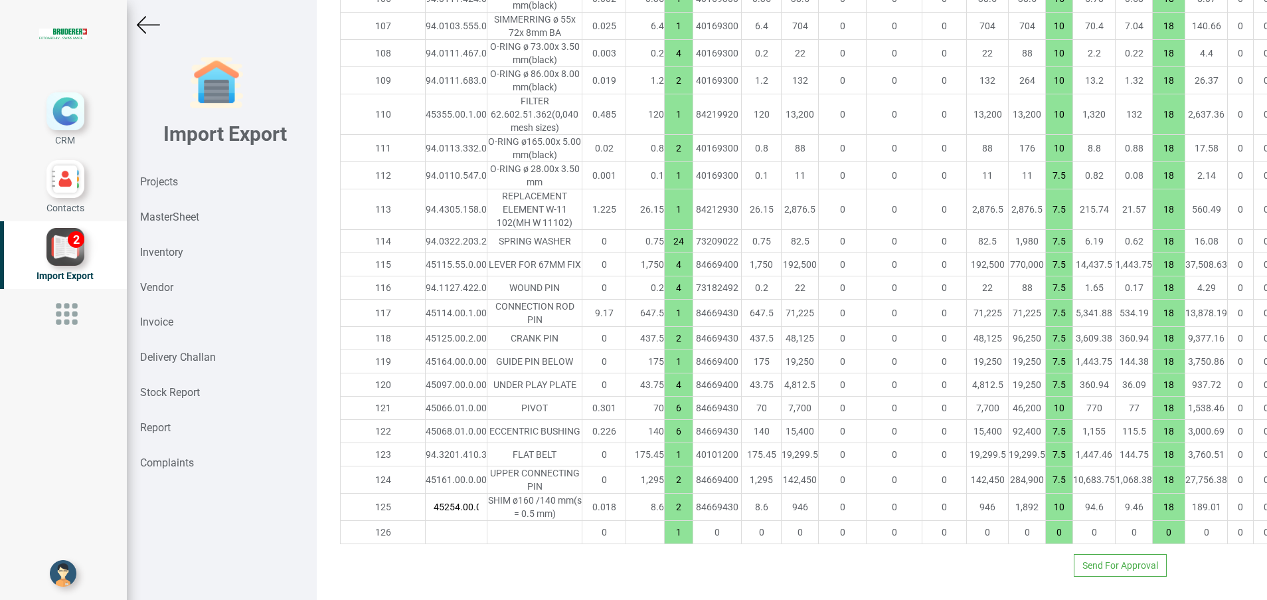
type input "94.0103.873.0"
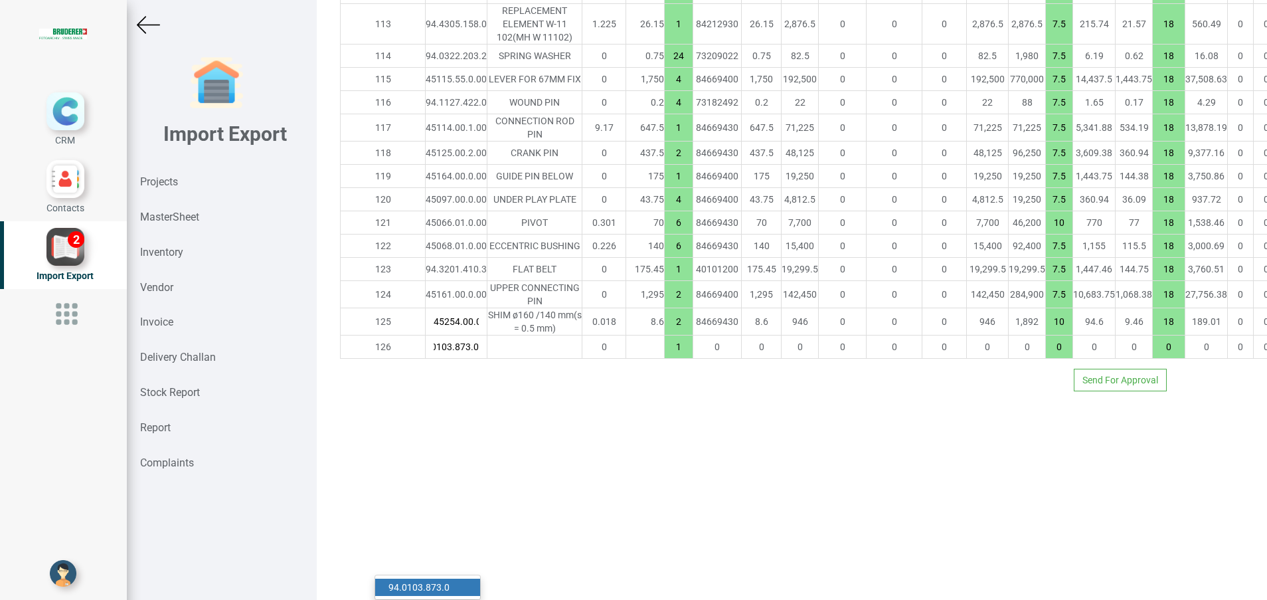
type input "26101.7"
type input "10"
type input "18"
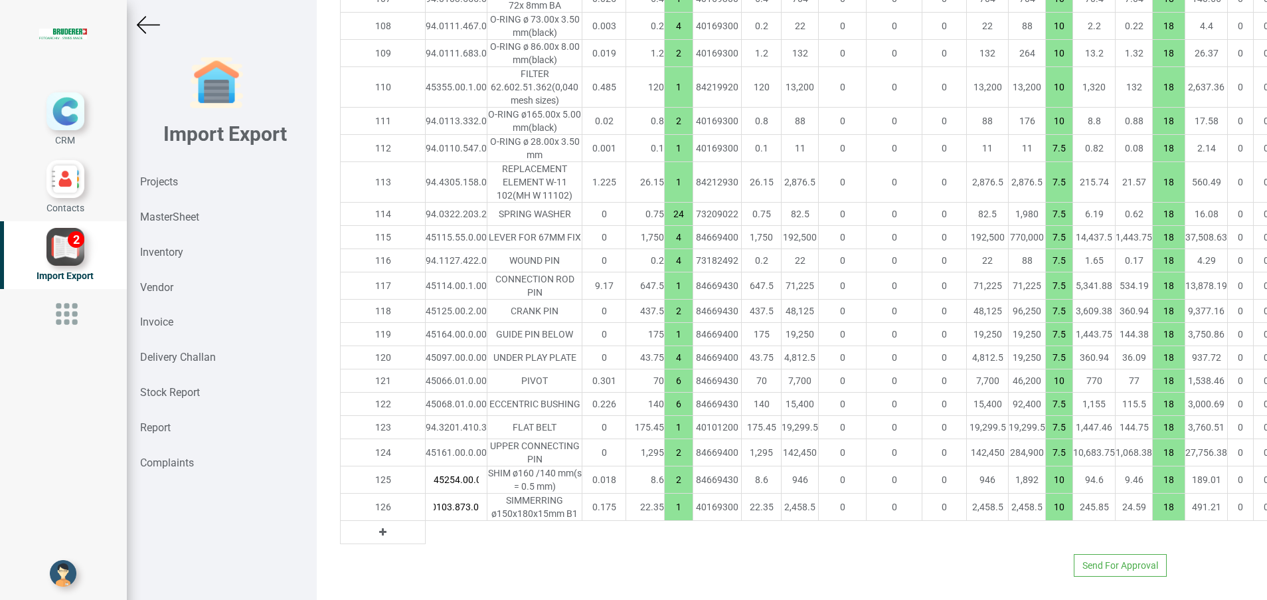
type input "94.0103.873.0"
type input "26146.4"
type input "3"
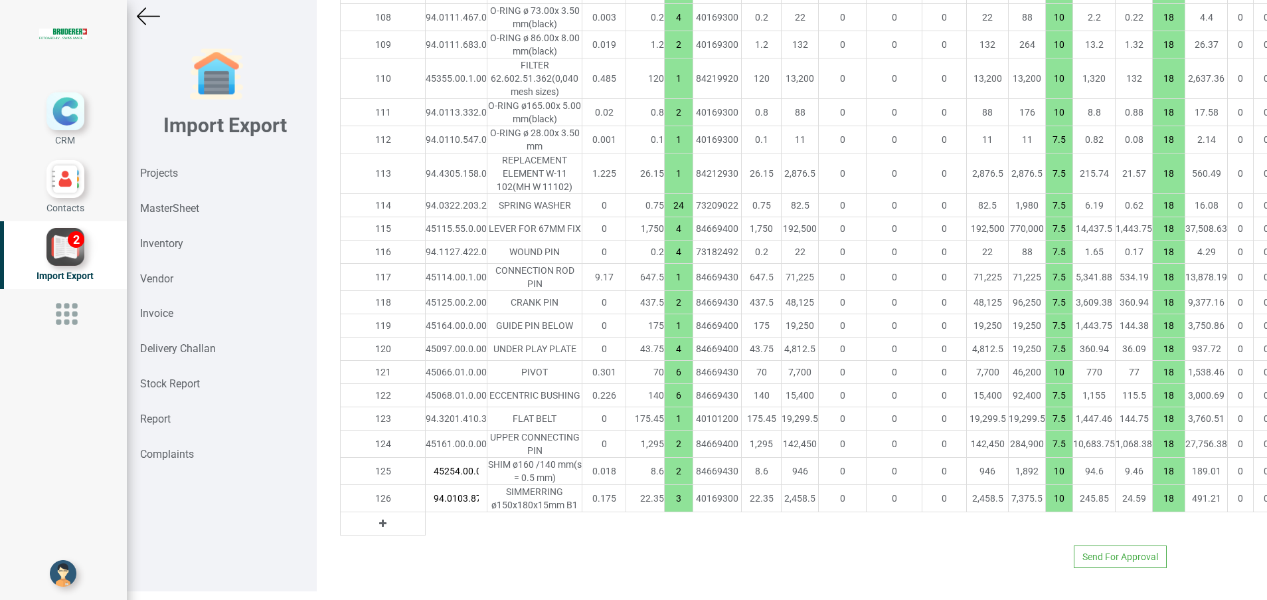
scroll to position [10, 0]
click at [379, 517] on icon at bounding box center [382, 521] width 7 height 9
click at [426, 511] on input "text" at bounding box center [456, 522] width 61 height 23
paste input "45127.00.0.00"
type input "45127.00.0.00"
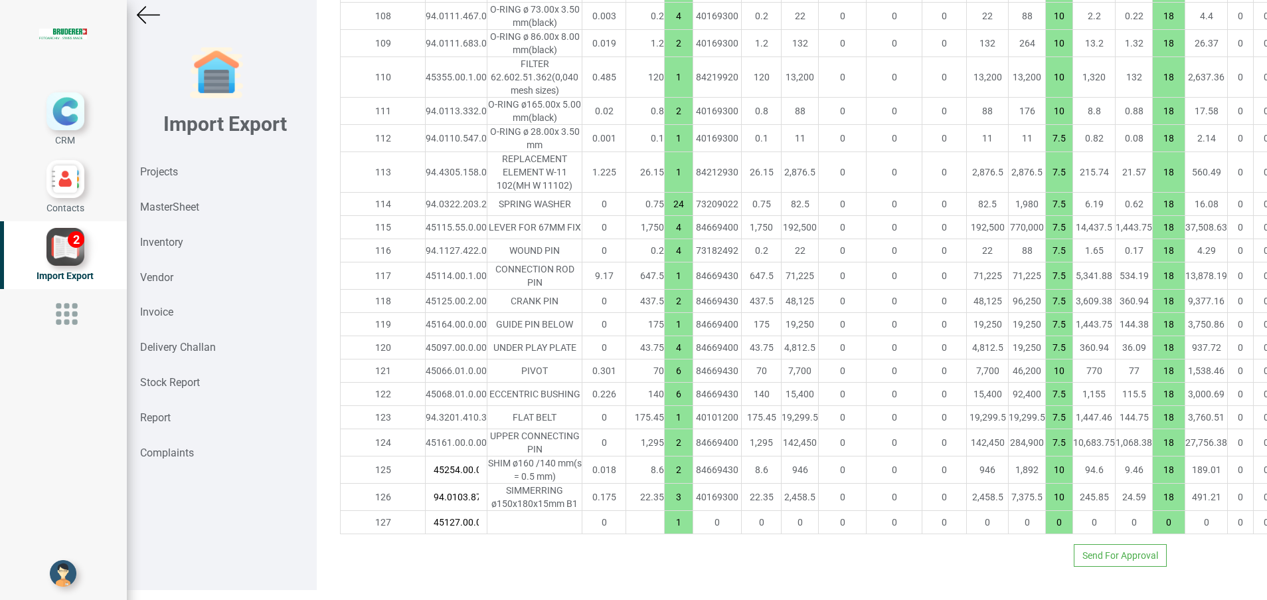
scroll to position [0, 16]
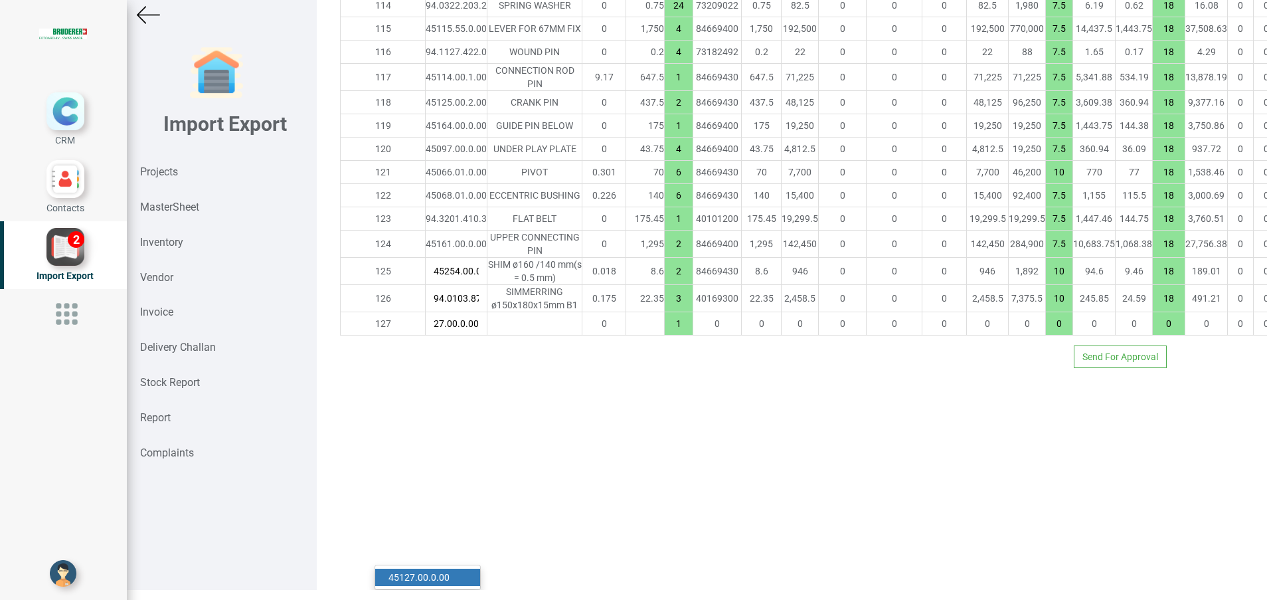
type input "27458.9"
type input "7.5"
type input "18"
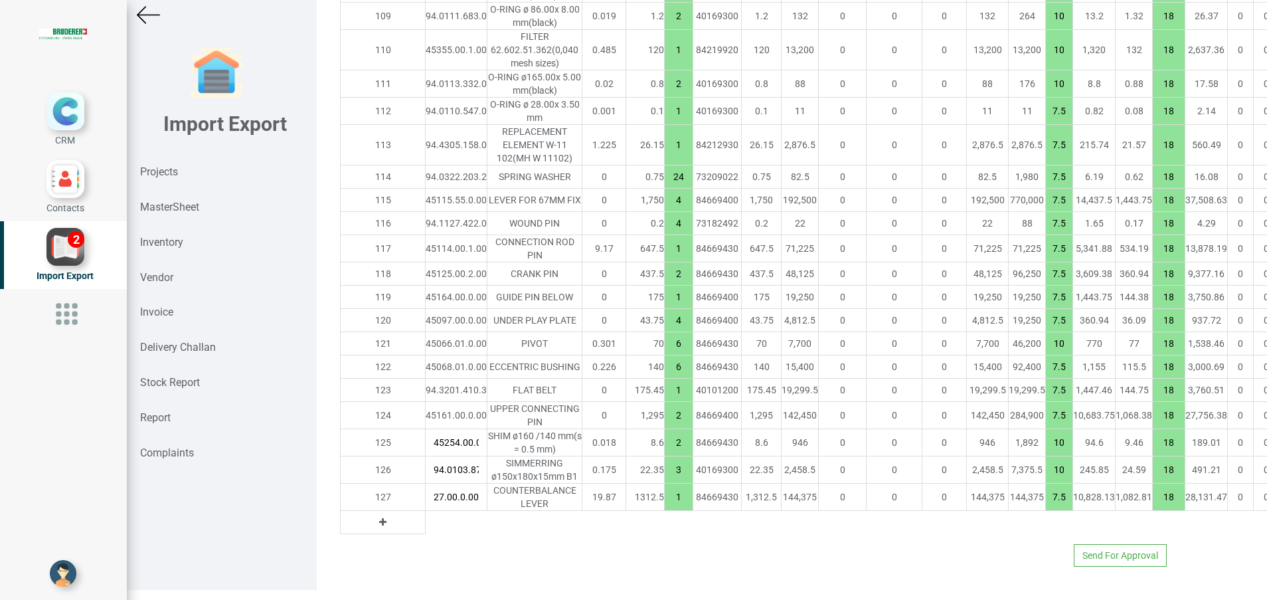
scroll to position [4418, 0]
type input "45127.00.0.00"
type input "31396.4"
type input "4"
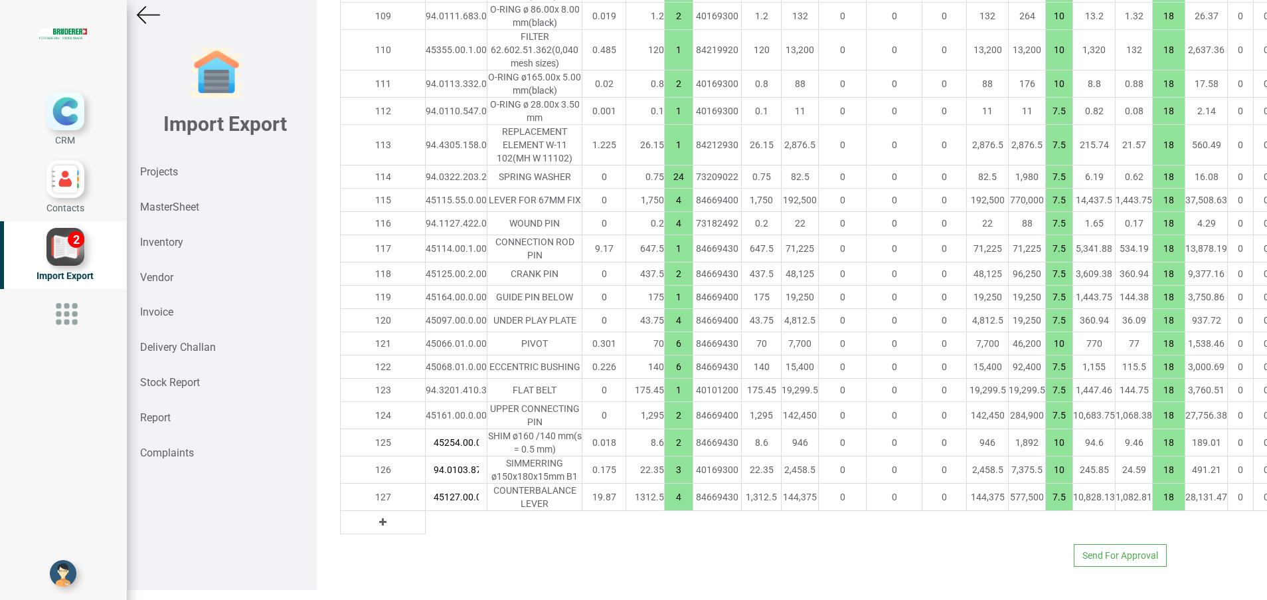
click at [375, 529] on button at bounding box center [382, 522] width 15 height 15
click at [426, 533] on input "text" at bounding box center [456, 522] width 61 height 23
paste input "45122.00.0.00"
type input "45122.00.0.00"
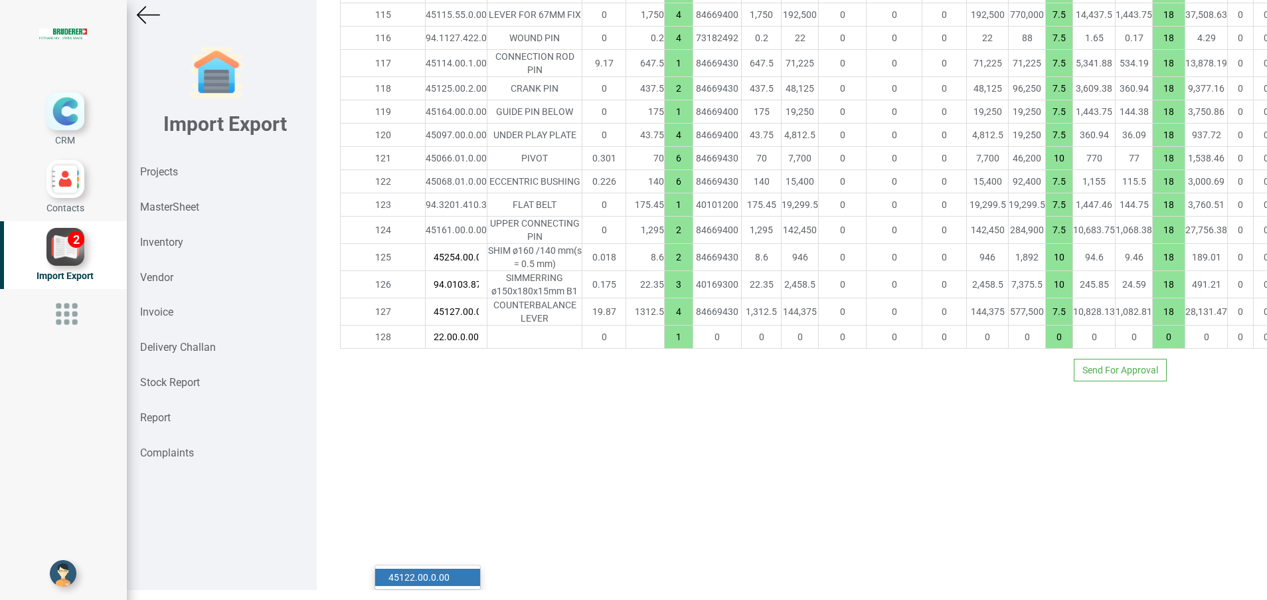
type input "32376.4"
type input "7.5"
type input "18"
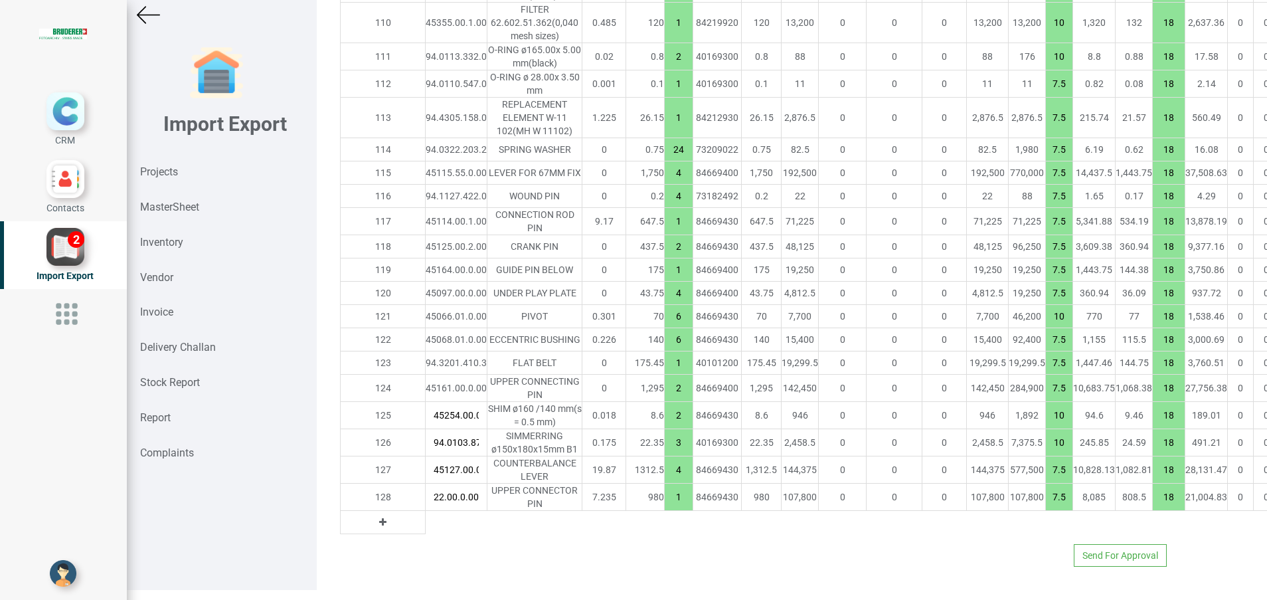
type input "45122.00.0.00"
type input "33356.4"
type input "2"
click at [375, 529] on button at bounding box center [382, 522] width 15 height 15
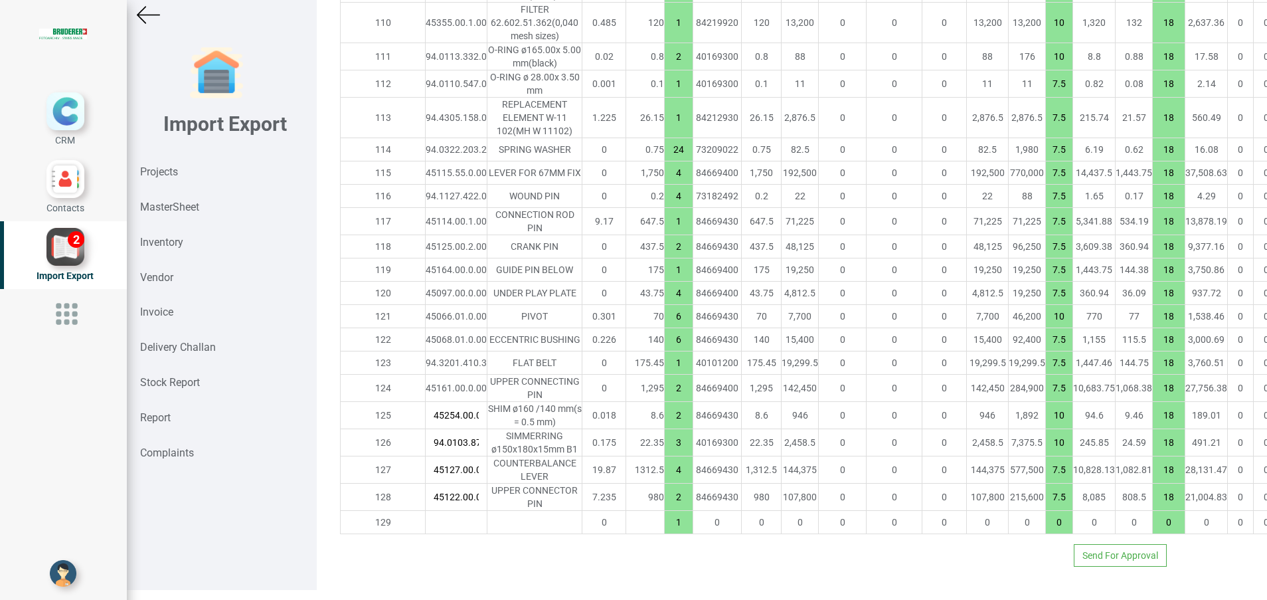
click at [426, 533] on input "text" at bounding box center [456, 522] width 61 height 23
paste input "45108.00.0.00"
type input "45108.00.0.00"
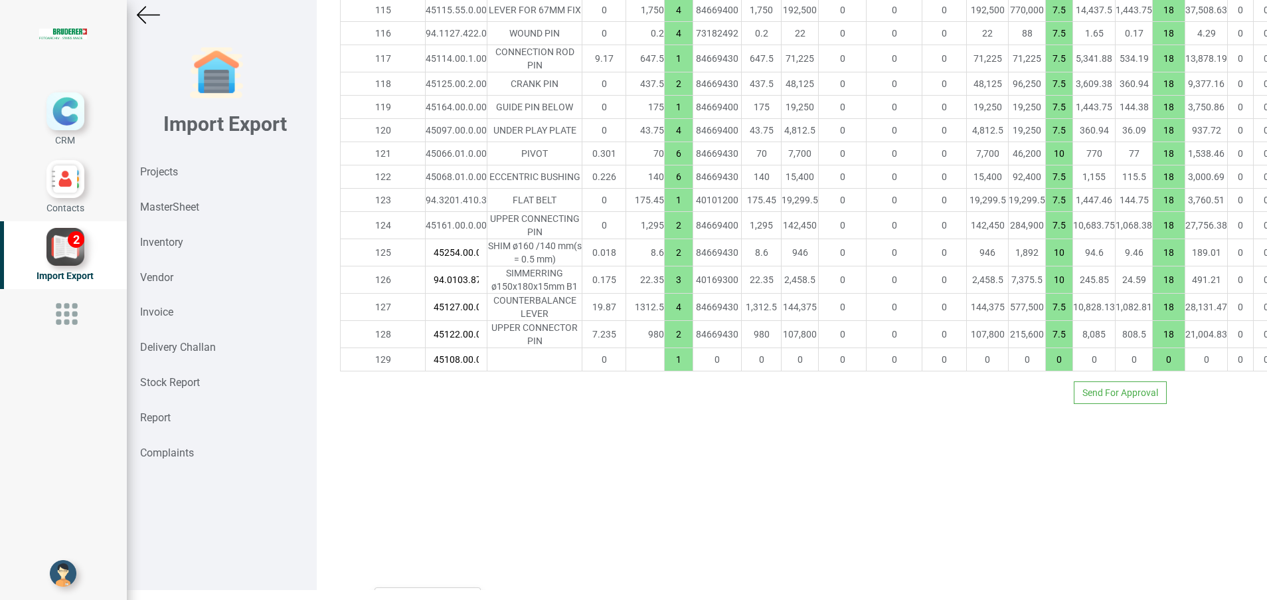
scroll to position [0, 16]
type input "33531.4"
type input "7.5"
type input "18"
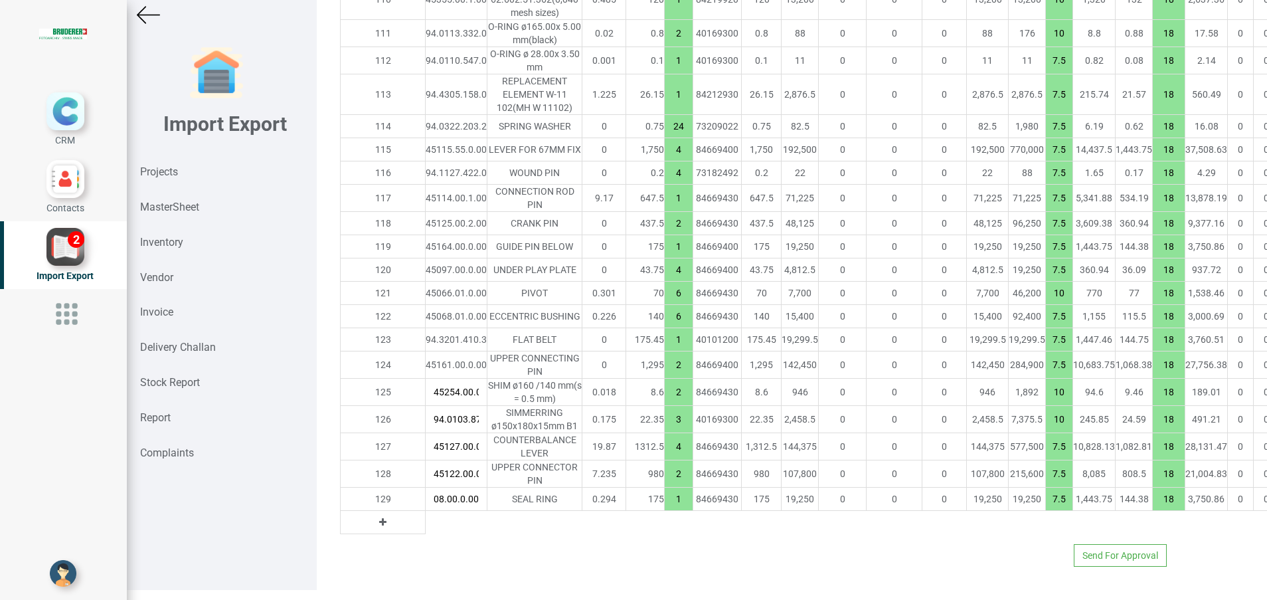
type input "45108.00.0.00"
type input "34056.4"
type input "4"
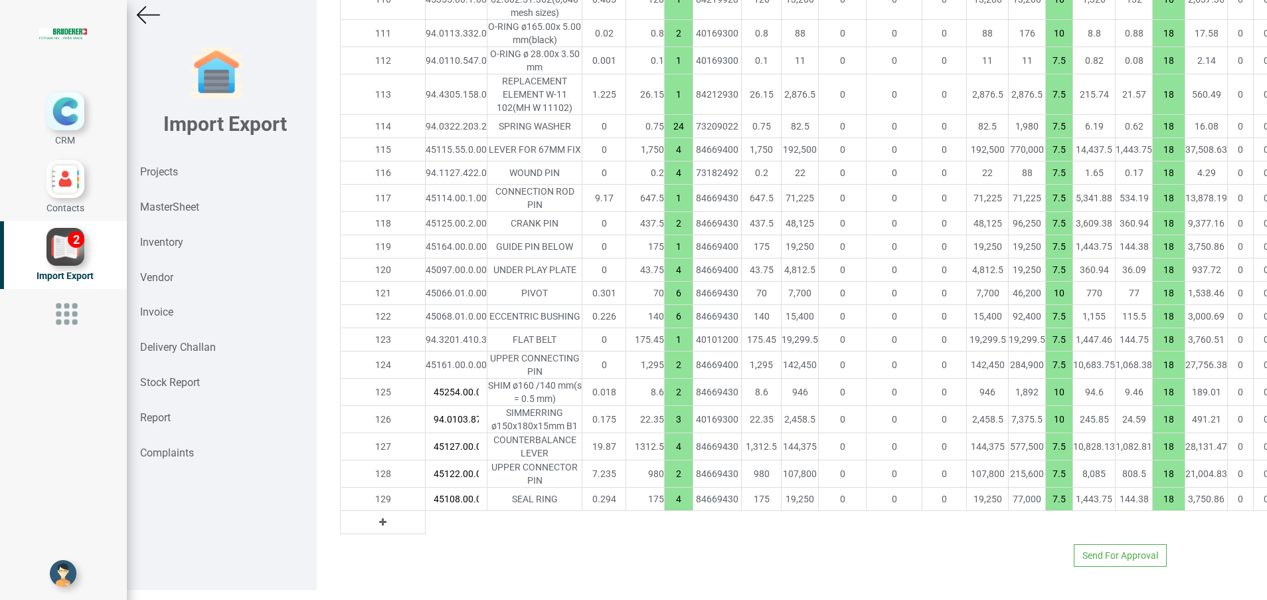
click at [375, 515] on button at bounding box center [382, 522] width 15 height 15
click at [426, 511] on input "text" at bounding box center [456, 522] width 61 height 23
paste input "45166.00.0.00"
type input "45166.00.0.00"
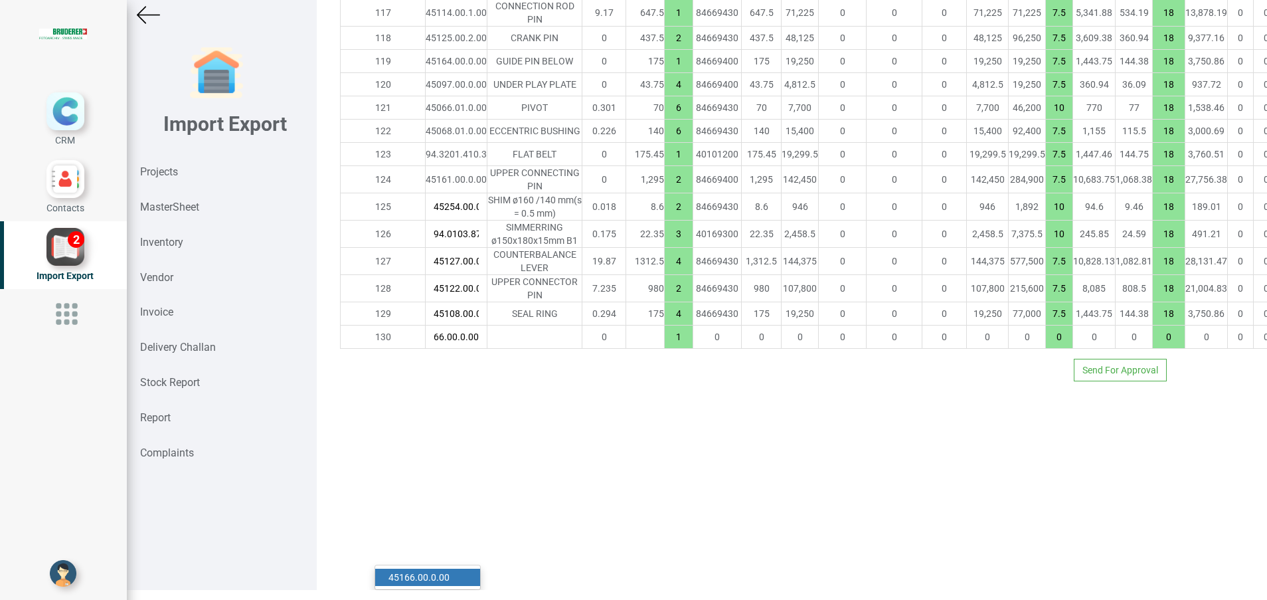
type input "34100.15"
type input "10"
type input "18"
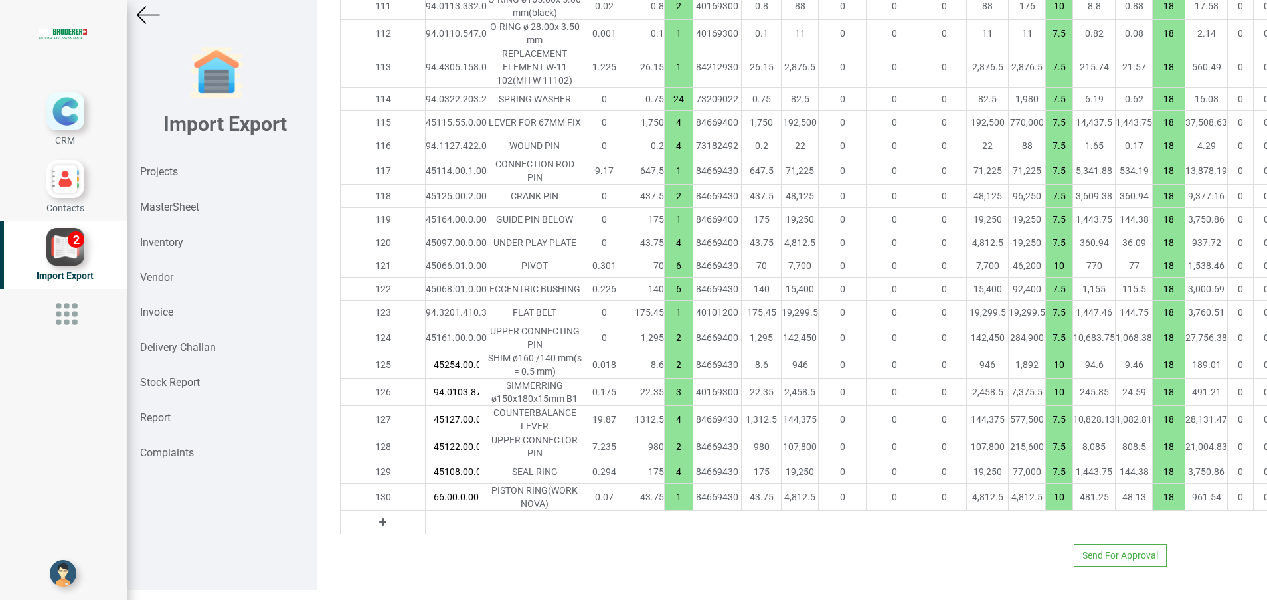
type input "45166.00.0.00"
type input "34318.9"
type input "6"
click at [379, 527] on icon at bounding box center [382, 521] width 7 height 9
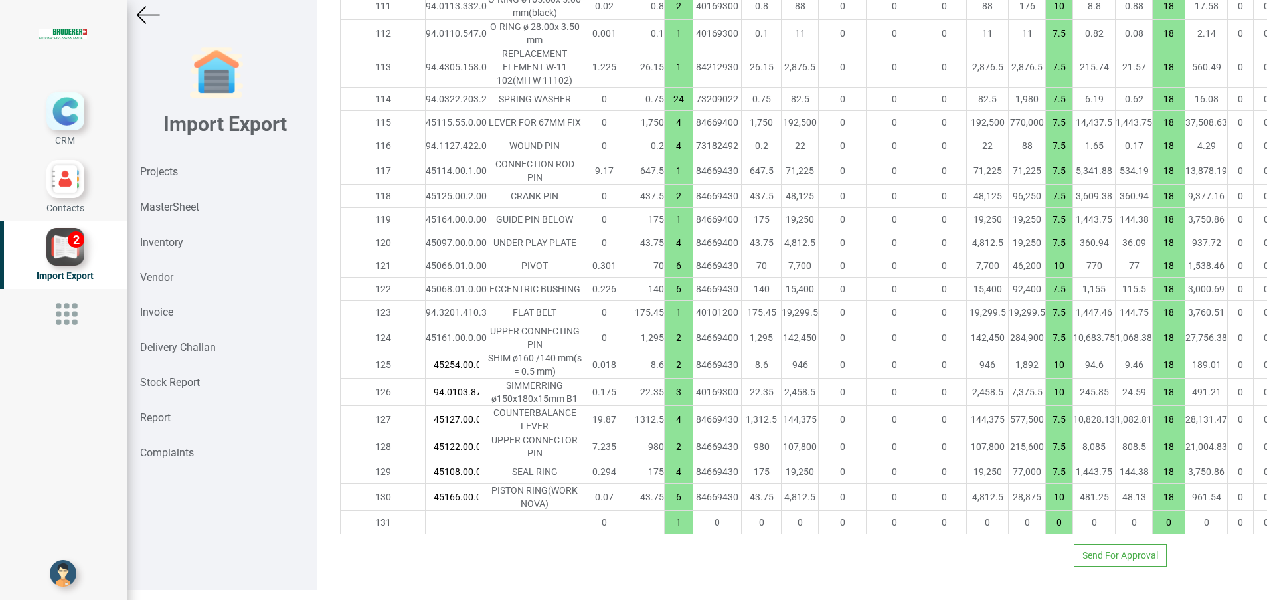
click at [426, 531] on input "text" at bounding box center [456, 522] width 61 height 23
paste input "94.0113.410.0"
type input "94.0113.410.0"
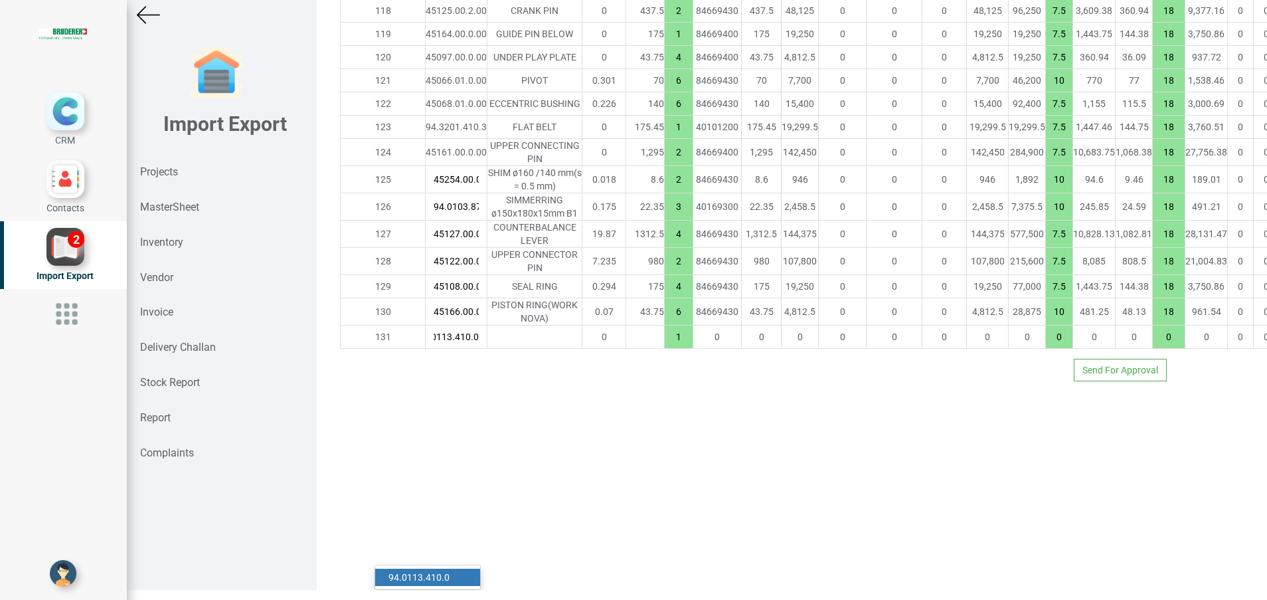
type input "34320.8"
type input "10"
type input "18"
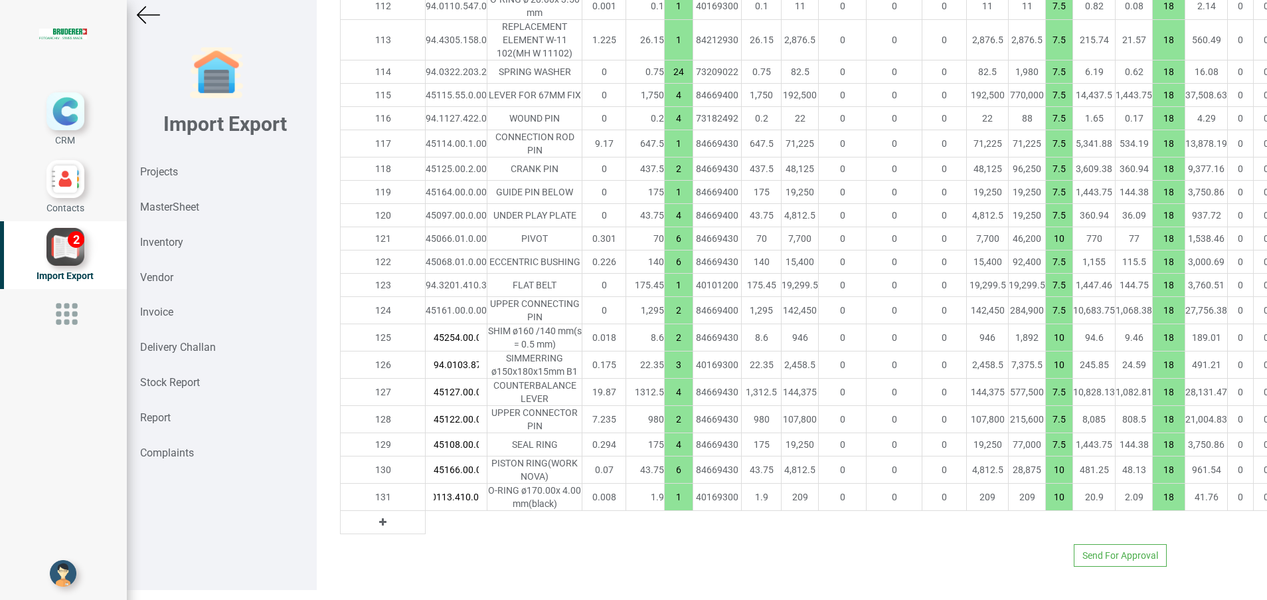
type input "94.0113.410.0"
type input "34322.700000000004"
type input "2"
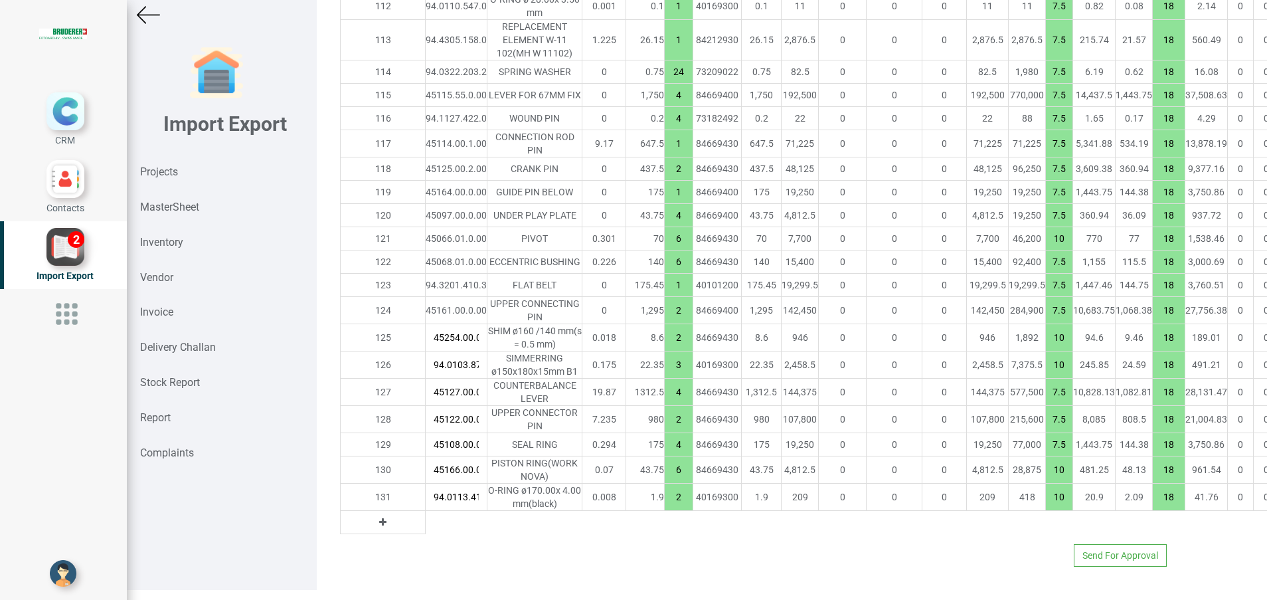
click at [379, 517] on icon at bounding box center [382, 521] width 7 height 9
click at [426, 517] on input "text" at bounding box center [456, 522] width 61 height 23
paste input "45170.50.0.00"
type input "45170.50.0.00"
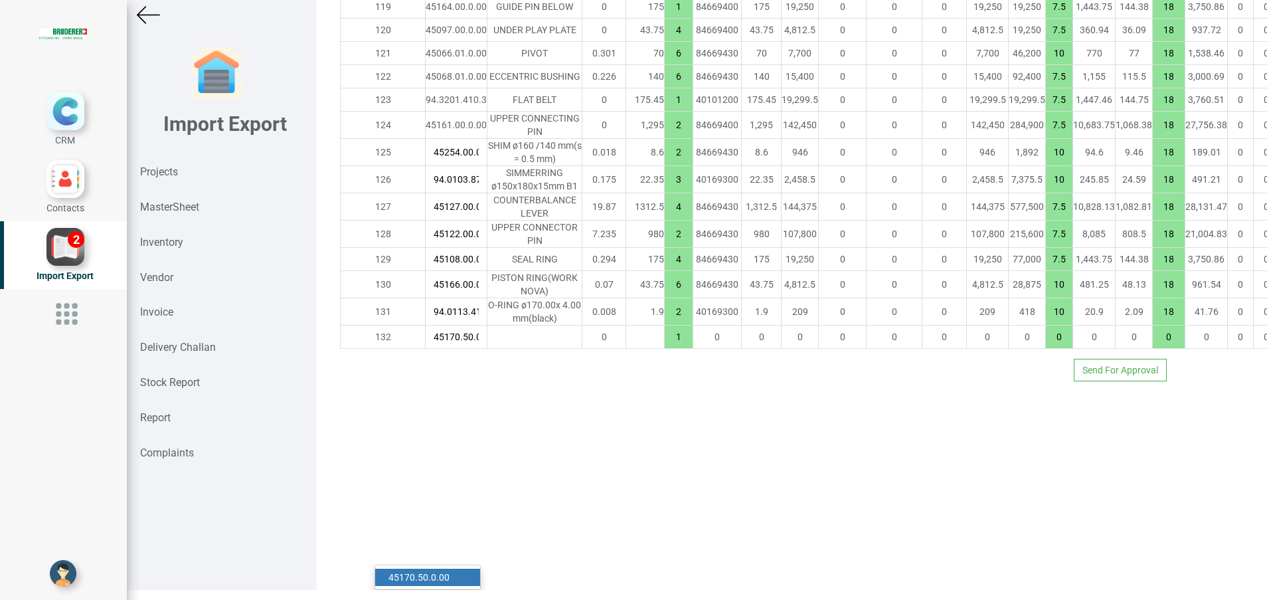
scroll to position [0, 16]
type input "34585.200000000004"
type input "7.5"
type input "18"
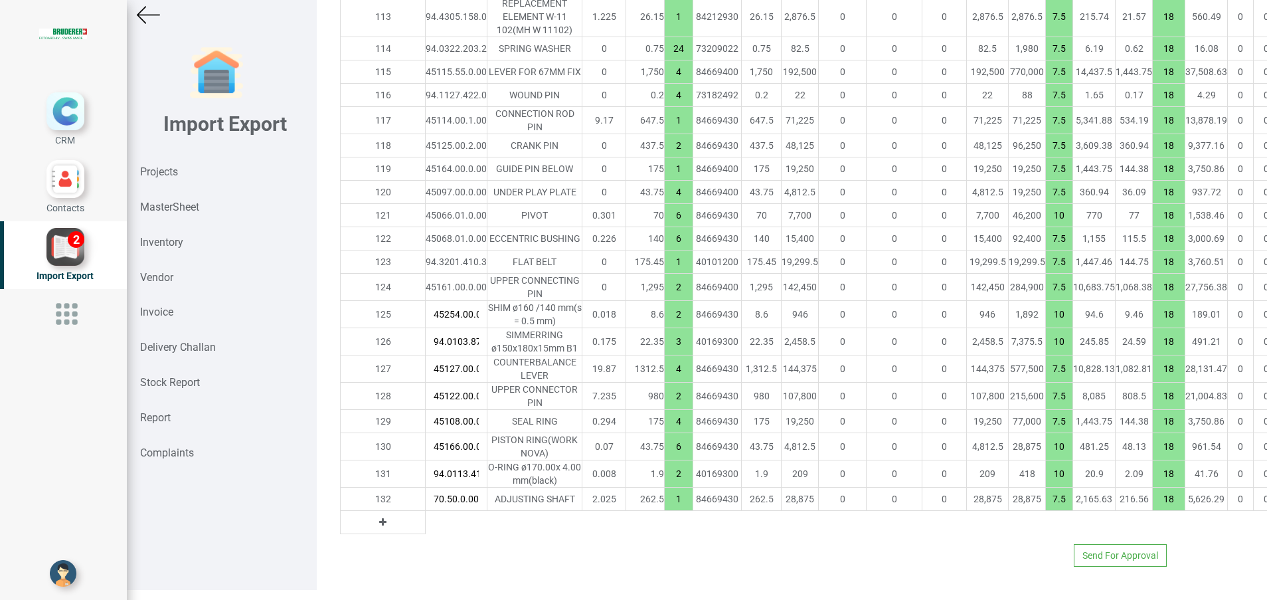
type input "45170.50.0.00"
type input "34847.700000000004"
type input "2"
click at [379, 527] on icon at bounding box center [382, 521] width 7 height 9
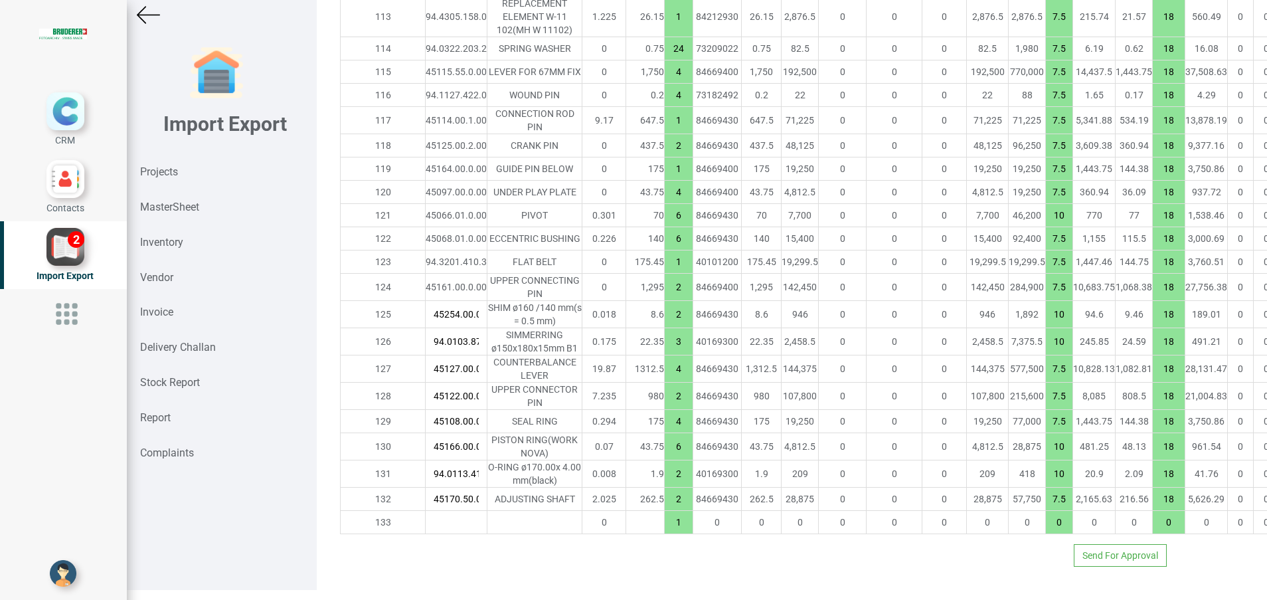
click at [426, 529] on input "text" at bounding box center [456, 522] width 61 height 23
paste input "45198.00.0.00"
type input "45198.00.0.00"
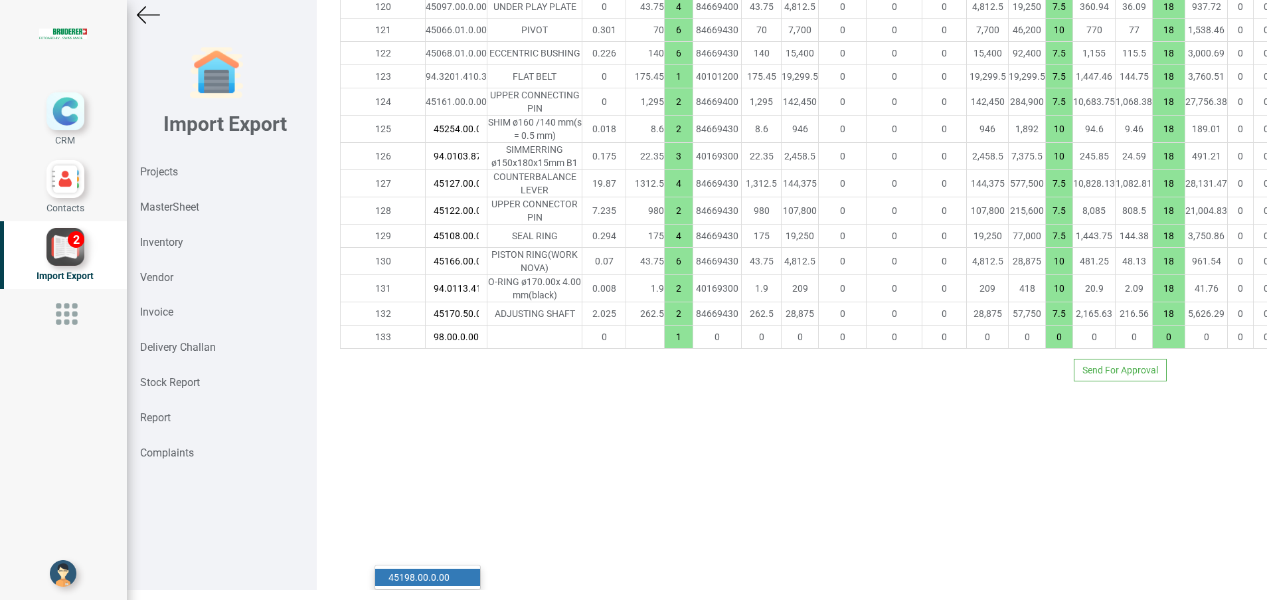
type input "34952.700000000004"
type input "10"
type input "18"
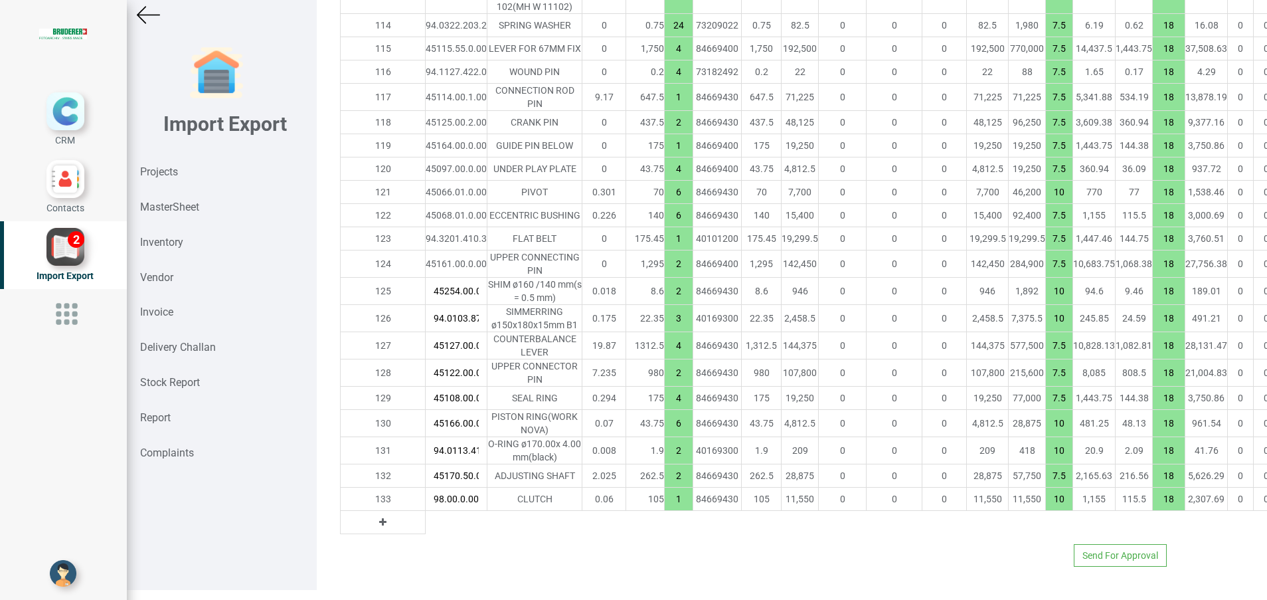
type input "45198.00.0.00"
type input "35057.700000000004"
type input "2"
click at [375, 529] on button at bounding box center [382, 522] width 15 height 15
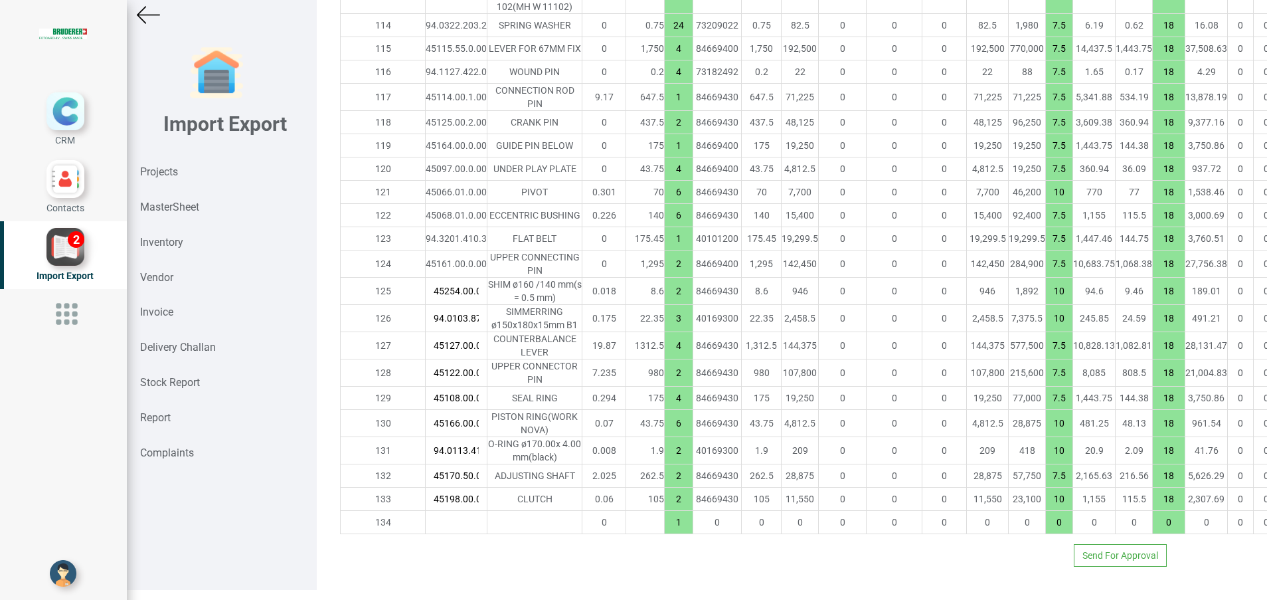
click at [427, 510] on input "45198.00.0.00" at bounding box center [456, 499] width 61 height 23
click at [426, 533] on input "text" at bounding box center [456, 522] width 61 height 23
paste input "94.0103.334.0"
type input "94.0103.334.0"
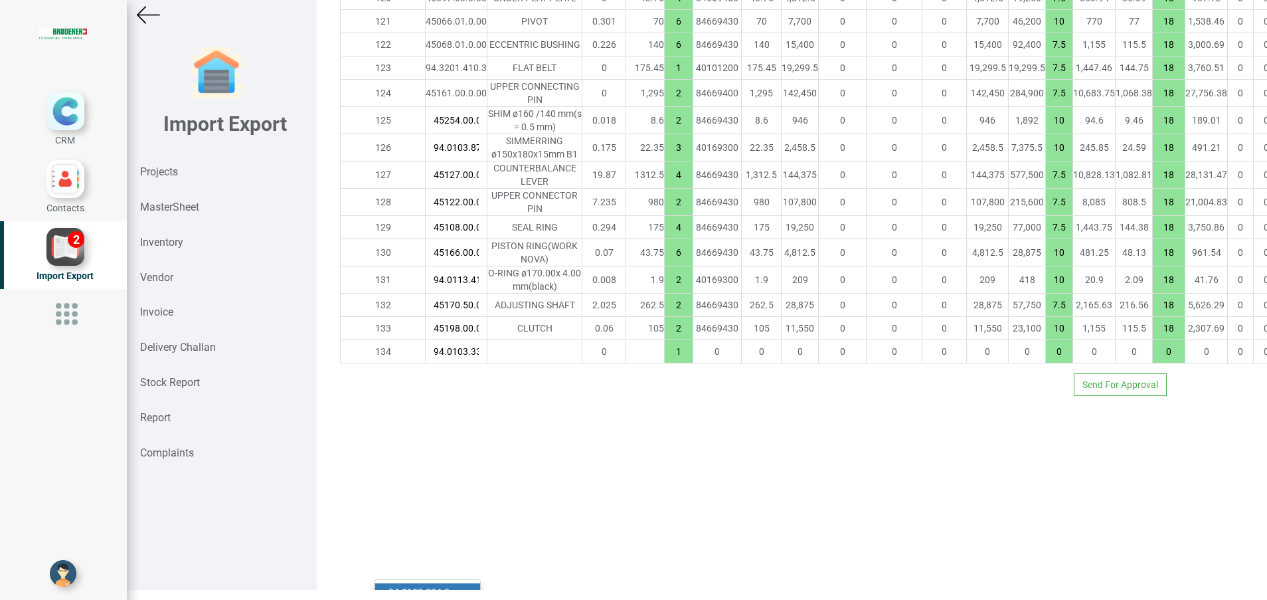
scroll to position [0, 16]
type input "35061.950000000004"
type input "10"
type input "18"
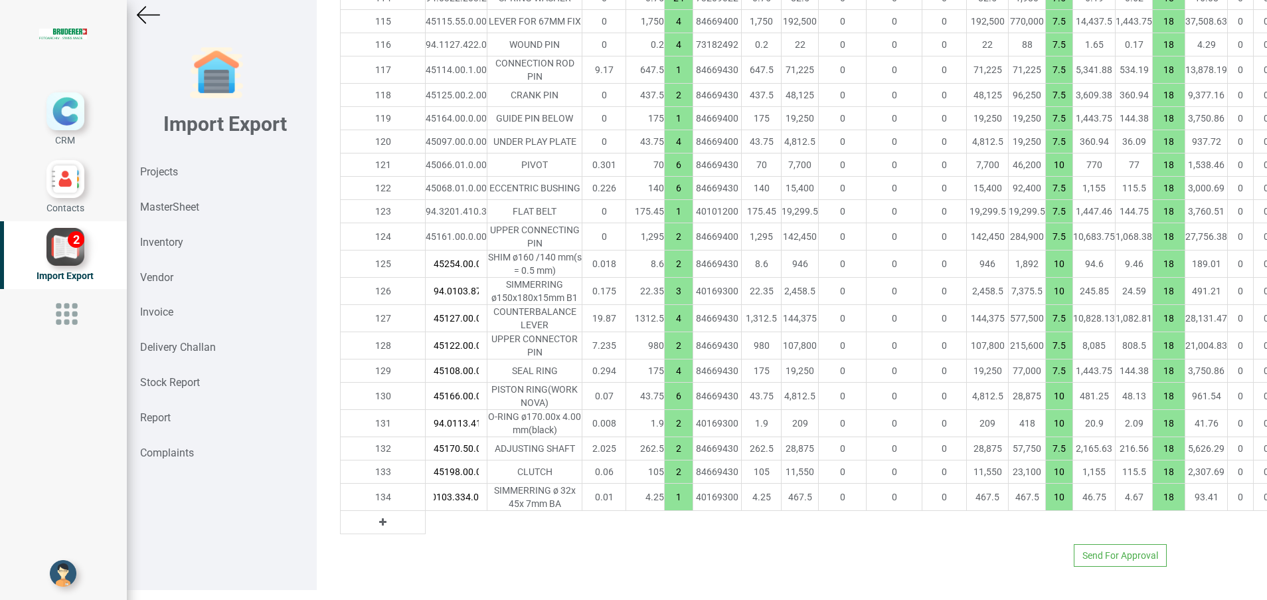
type input "94.0103.334.0"
type input "35066.200000000004"
type input "2"
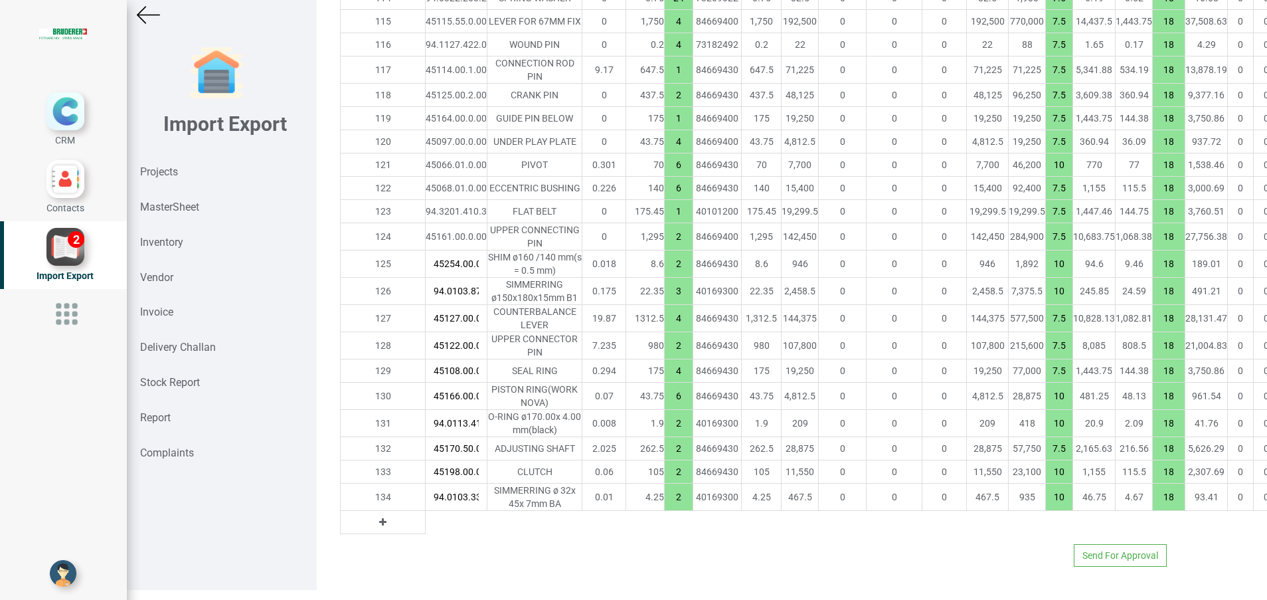
click at [375, 515] on button at bounding box center [382, 522] width 15 height 15
click at [426, 511] on input "text" at bounding box center [456, 522] width 61 height 23
paste input "94.3012.050.0"
type input "94.3012.050.0"
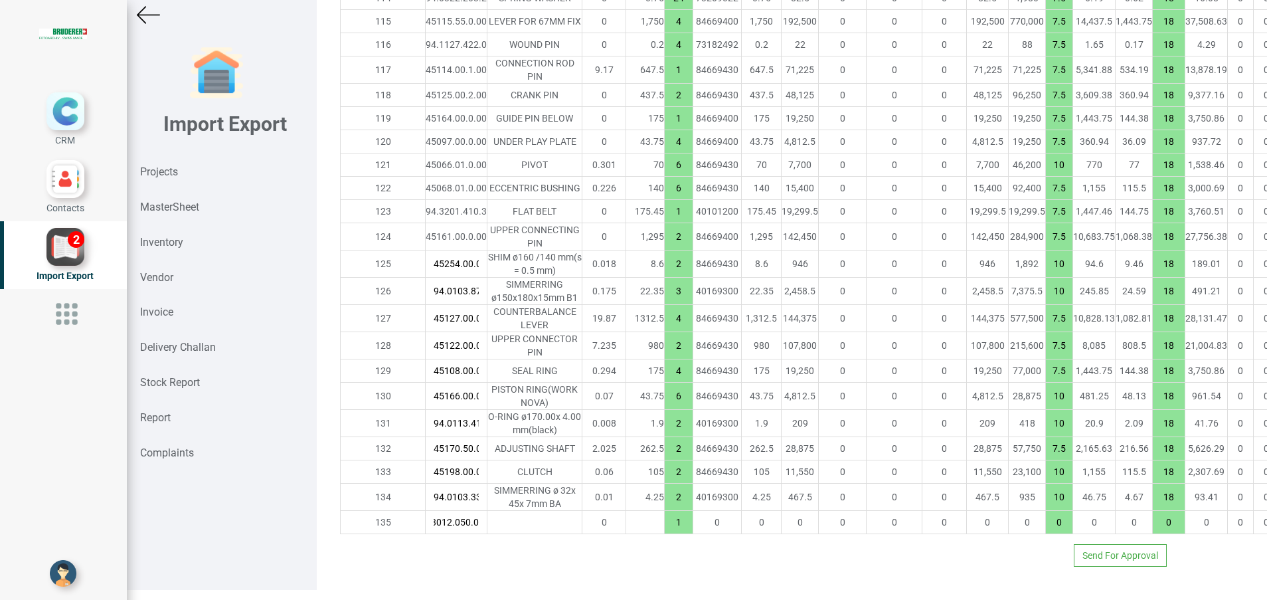
type input "35068.65"
type input "10"
type input "18"
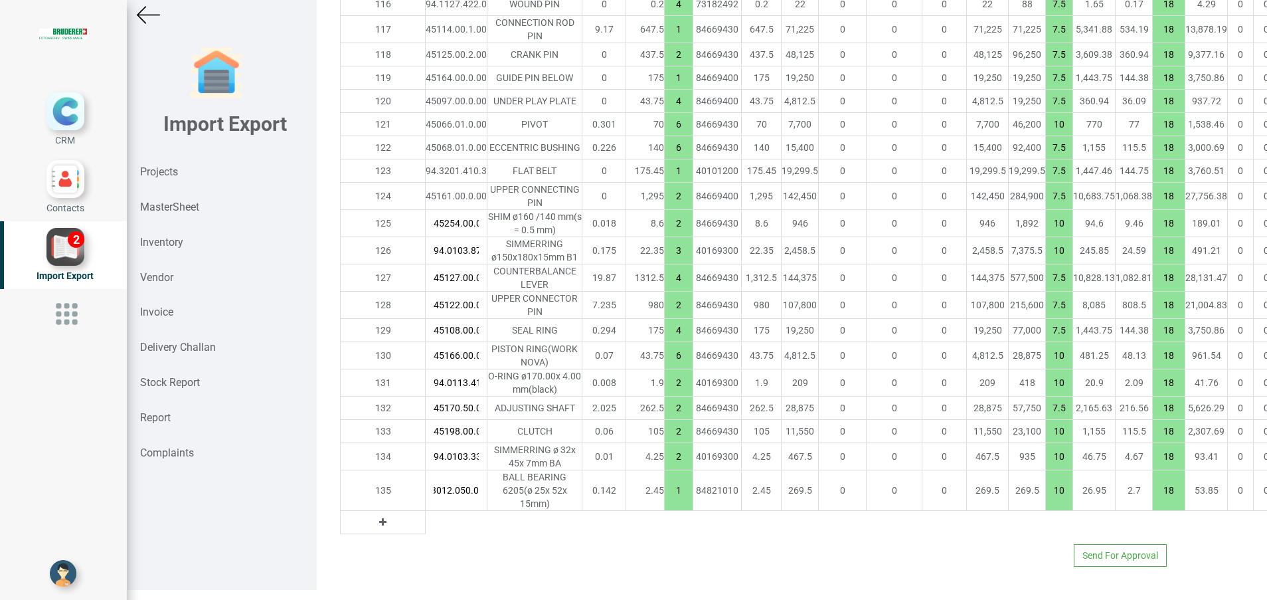
type input "94.3012.050.0"
type input "35071.100000000006"
type input "2"
click at [379, 527] on icon at bounding box center [382, 521] width 7 height 9
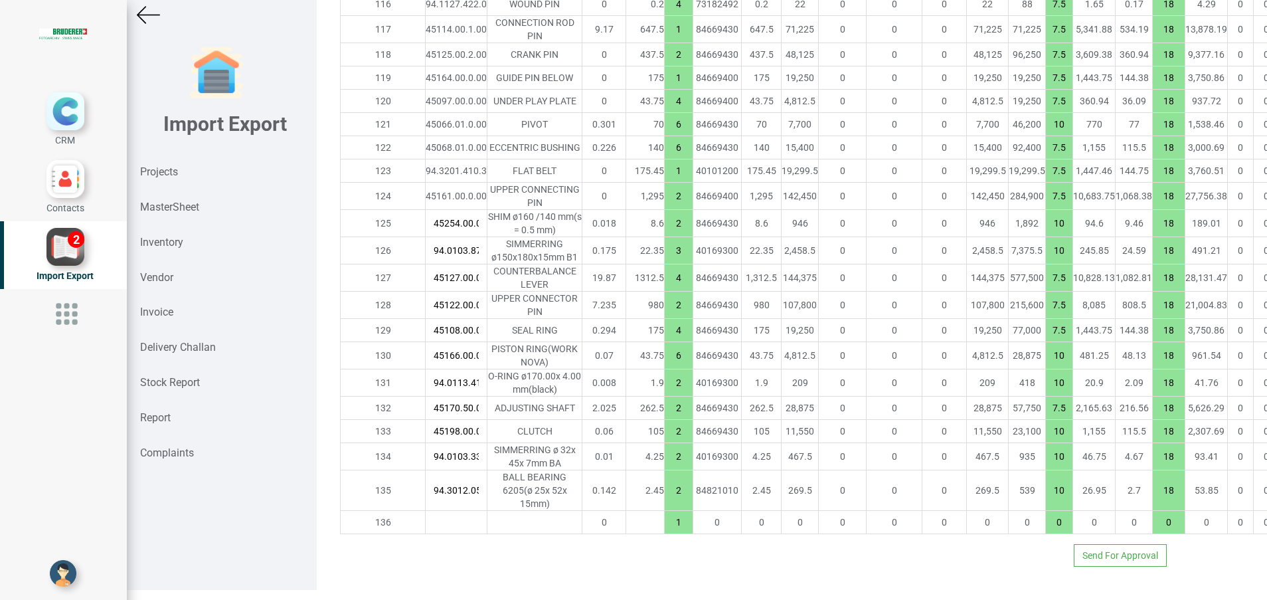
click at [426, 533] on input "text" at bounding box center [456, 522] width 61 height 23
paste input "94.1442.205.0"
type input "94.1442.205.0"
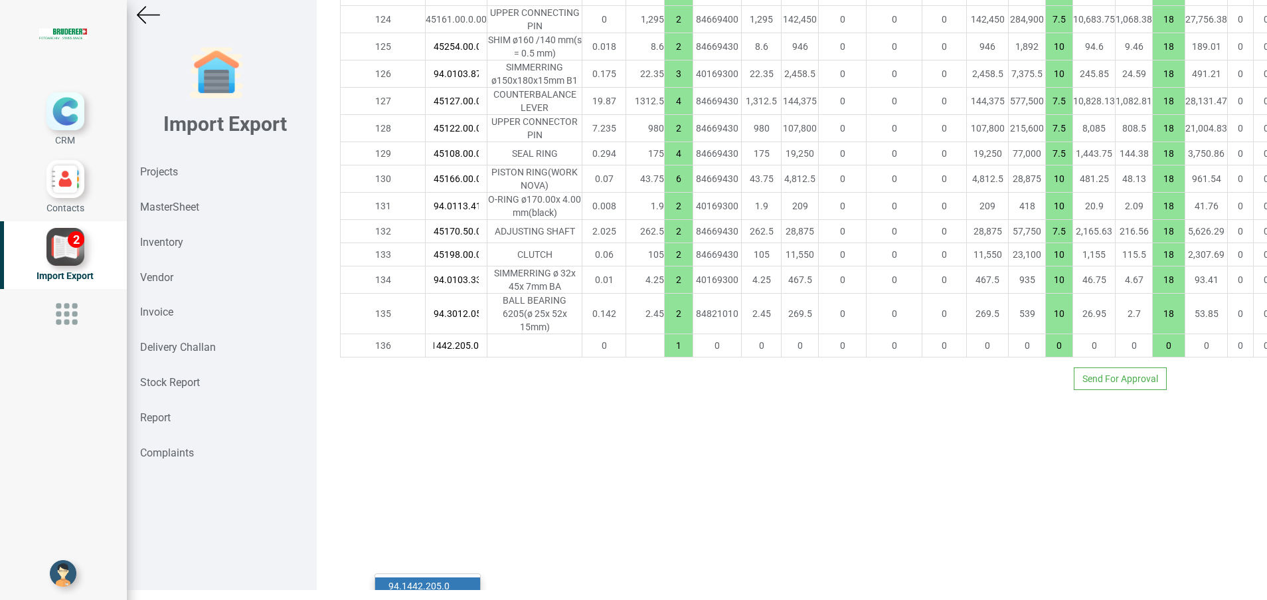
type input "35071.3"
type input "7.5"
type input "18"
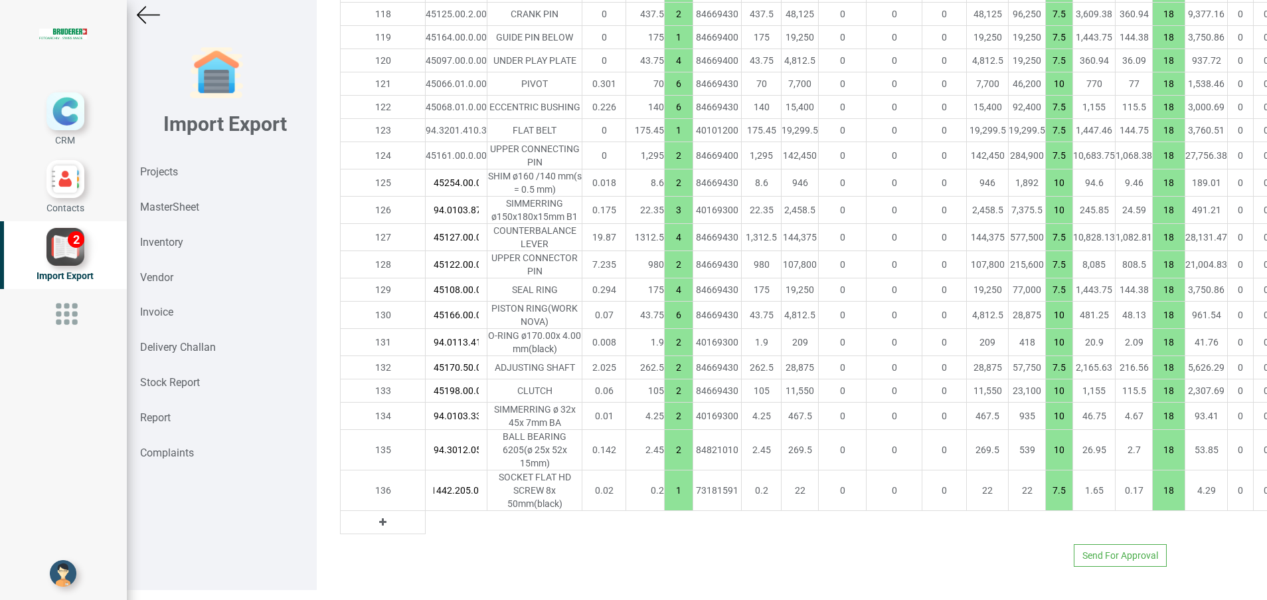
type input "94.1442.205.0"
type input "35071.50000000001"
type input "2"
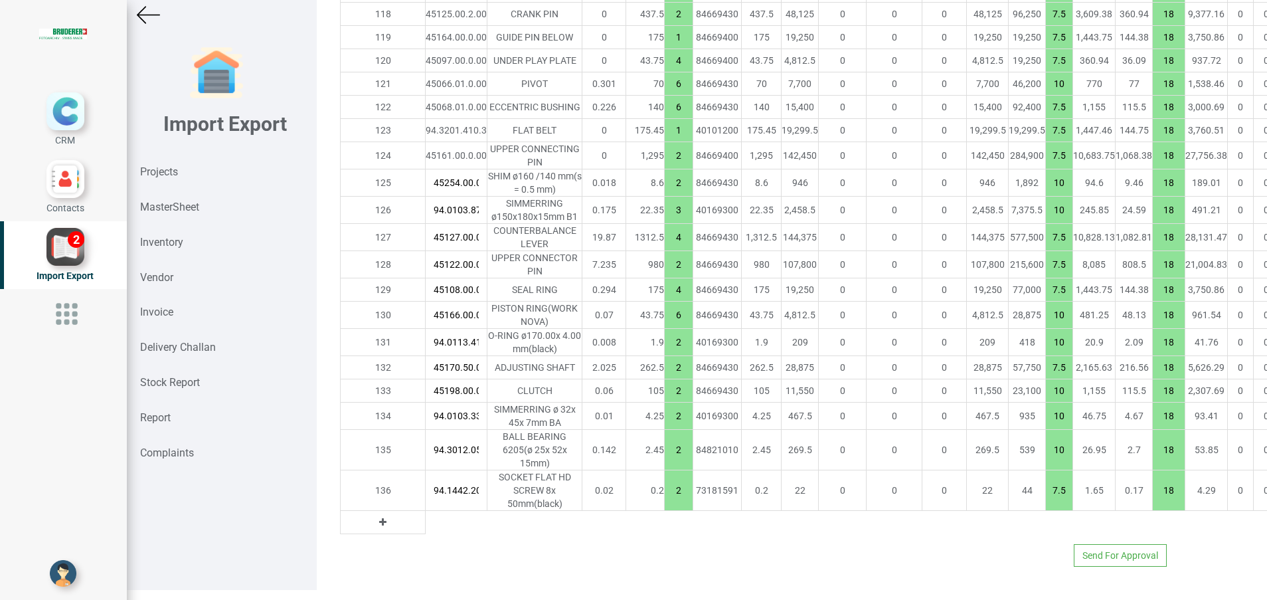
click at [379, 517] on icon at bounding box center [382, 521] width 7 height 9
click at [426, 511] on input "text" at bounding box center [456, 522] width 61 height 23
paste input "94.3011.050.0"
type input "94.3011.050.0"
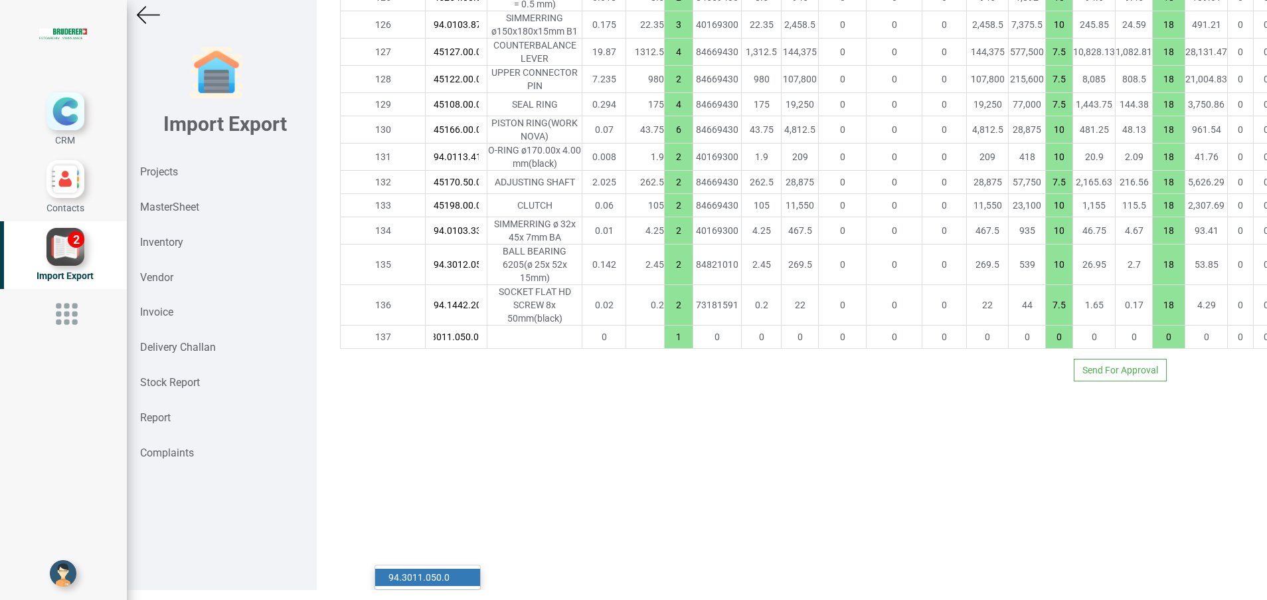
type input "35073.700000000004"
type input "7.5"
type input "18"
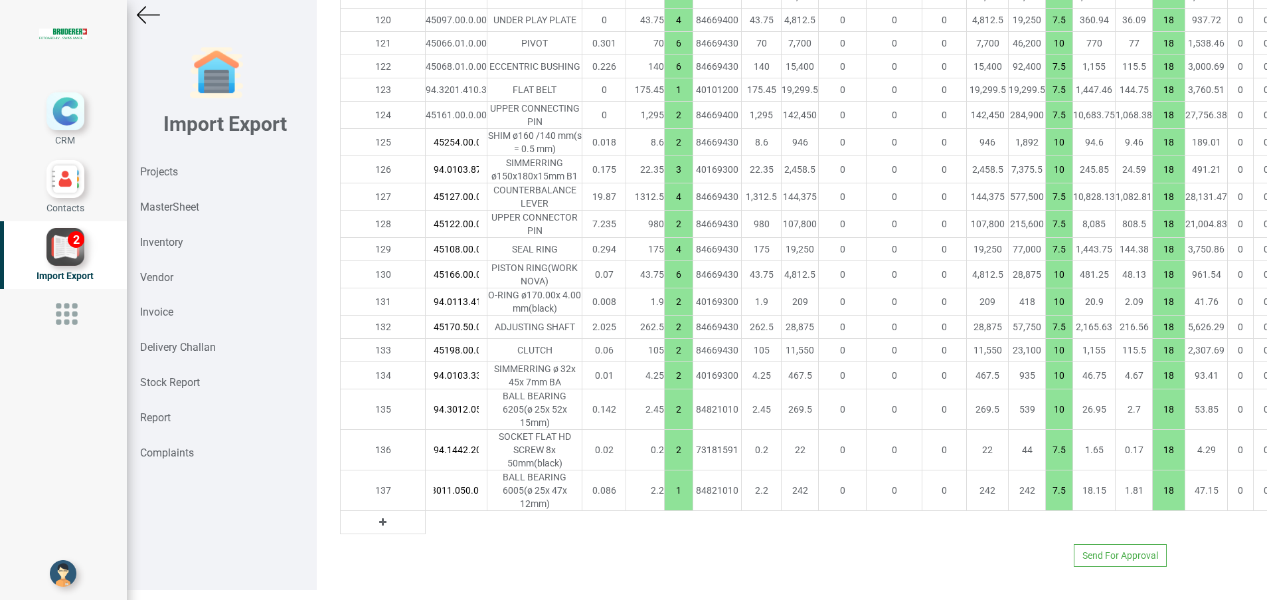
type input "94.3011.050.0"
type input "35075.90000000001"
type input "2"
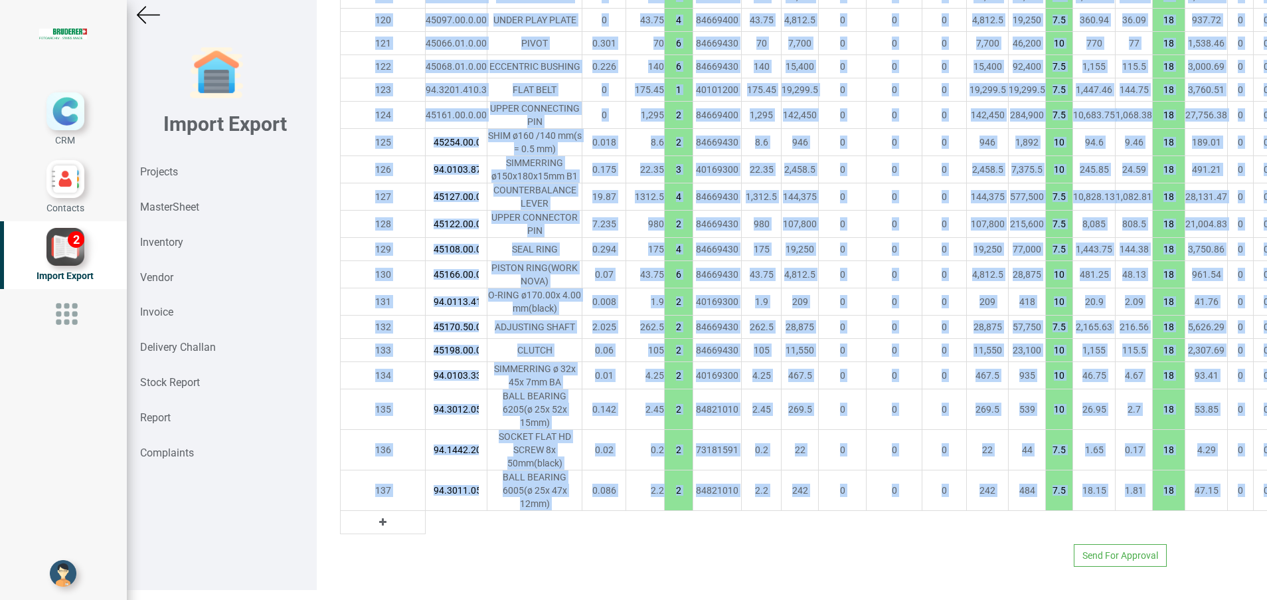
click at [342, 550] on div "Import Export Projects MasterSheet Inventory Vendor Invoice Delivery Challan St…" at bounding box center [697, 295] width 1141 height 610
drag, startPoint x: 342, startPoint y: 550, endPoint x: 359, endPoint y: 543, distance: 18.1
click at [379, 527] on icon at bounding box center [382, 521] width 7 height 9
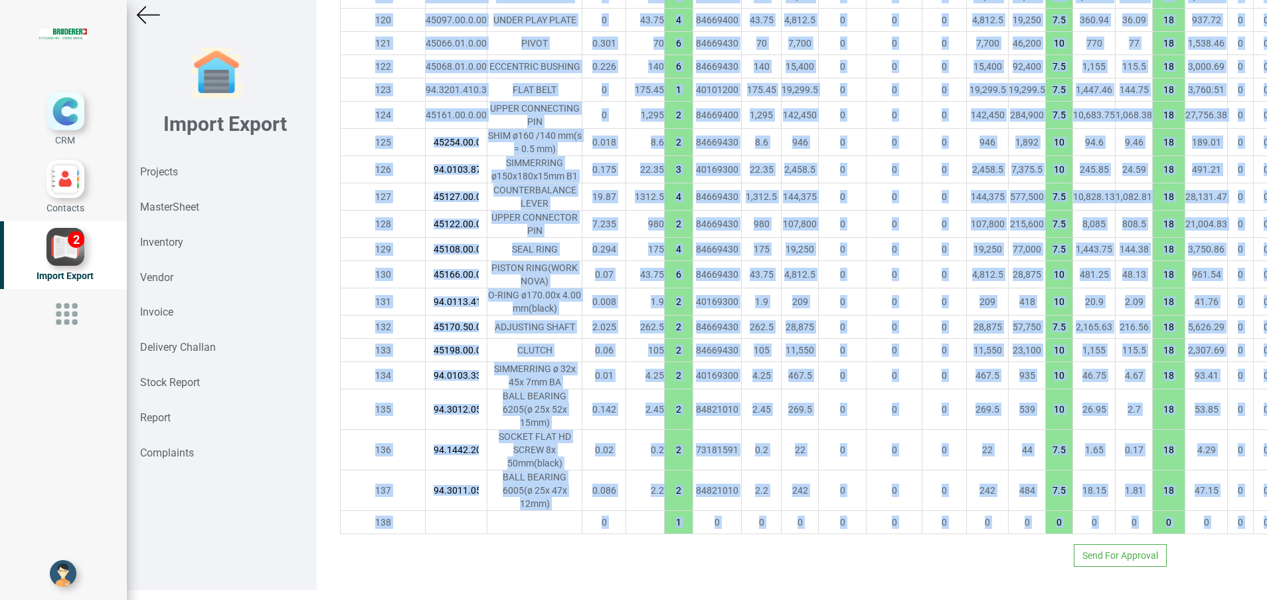
click at [426, 533] on input "text" at bounding box center [456, 522] width 61 height 23
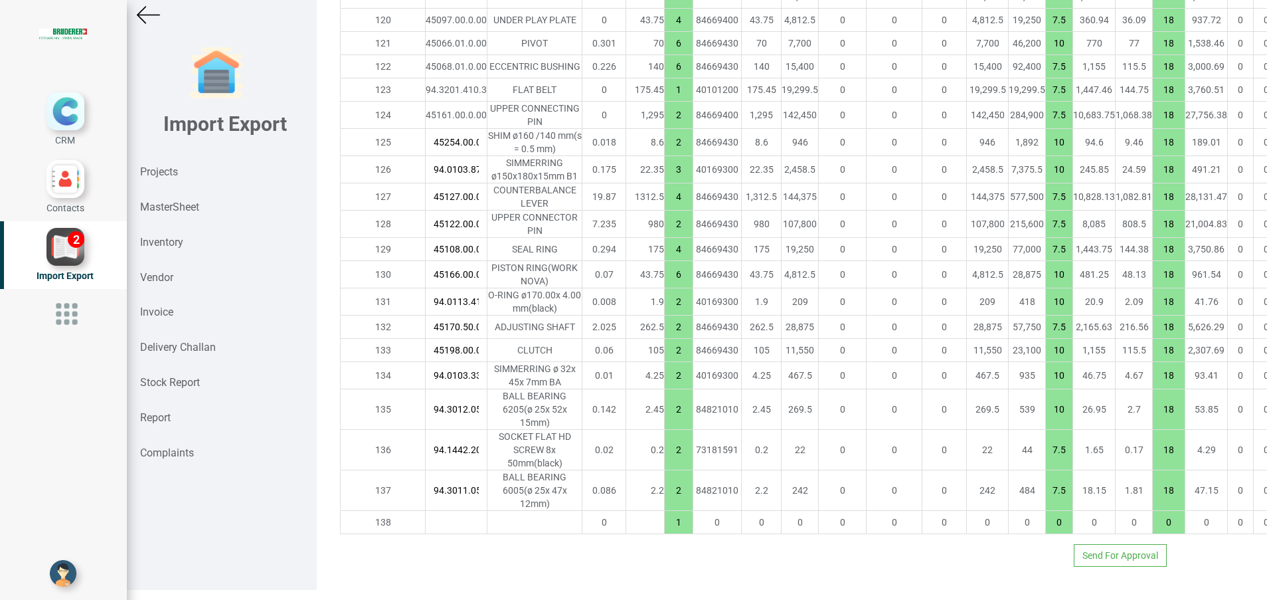
click at [426, 533] on input "text" at bounding box center [456, 522] width 61 height 23
paste input "94.0112.406.0"
type input "94.0112.406.0"
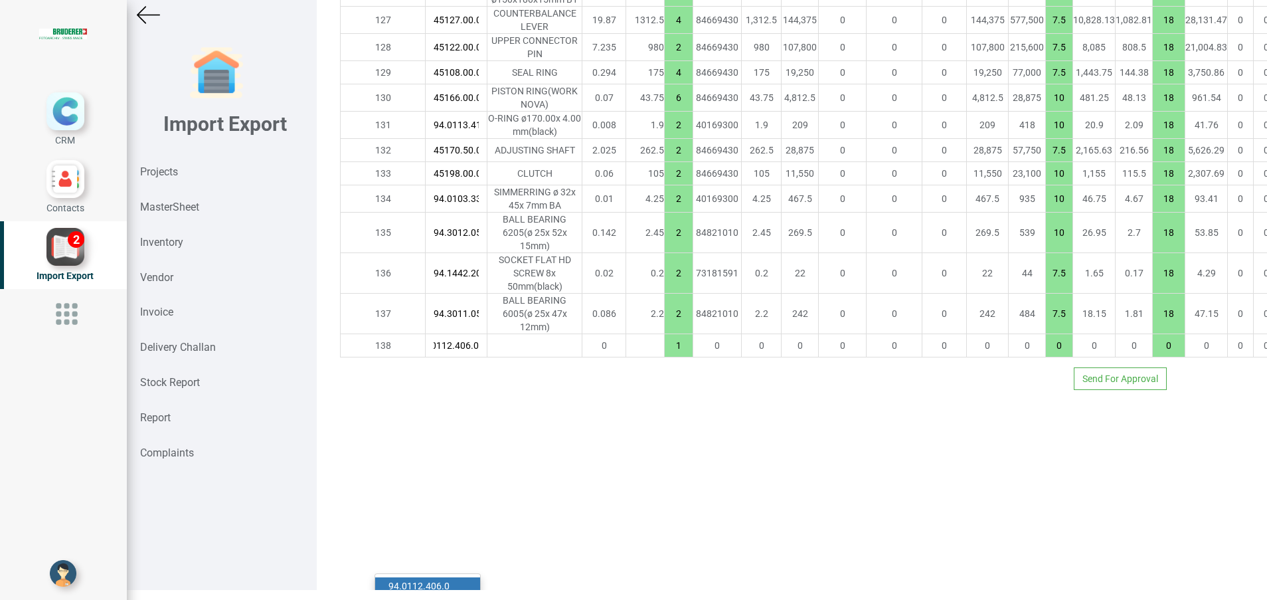
type input "35076.30000000001"
type input "10"
type input "18"
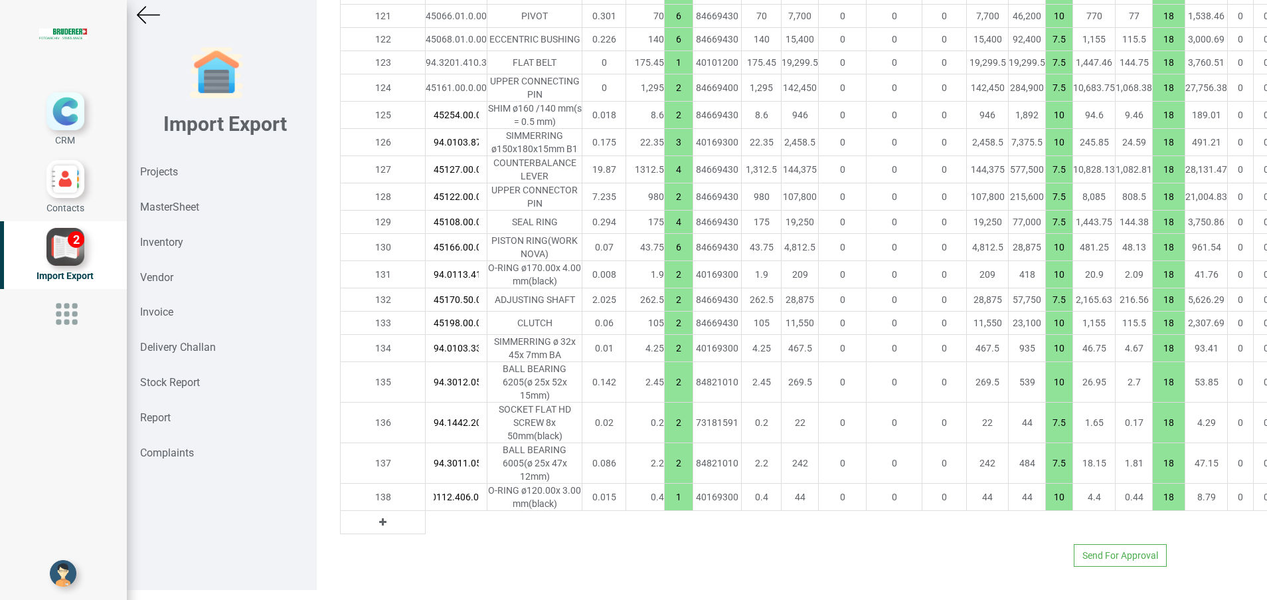
type input "94.0112.406.0"
click at [426, 411] on input "94.1442.205.0" at bounding box center [456, 422] width 61 height 23
drag, startPoint x: 397, startPoint y: 484, endPoint x: 380, endPoint y: 509, distance: 30.6
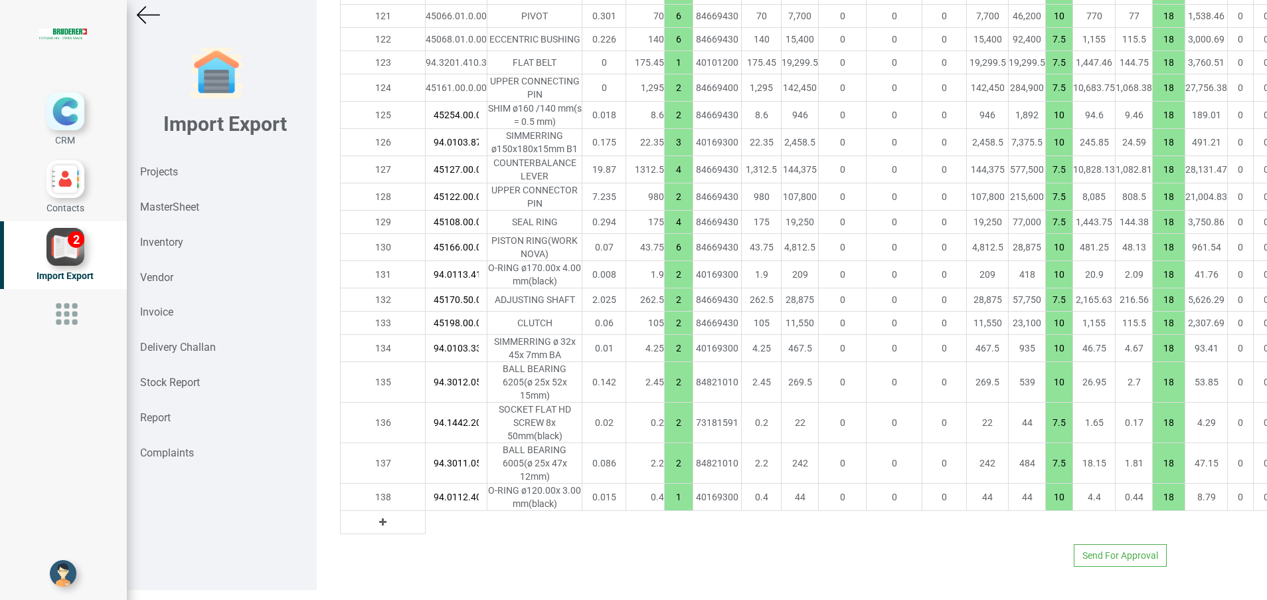
click at [375, 515] on button at bounding box center [382, 522] width 15 height 15
click at [395, 511] on tr "139 0 1 0 0 0 0 0 0 0 0 0 0 0 0 0 0 0 0" at bounding box center [845, 522] width 1009 height 23
click at [426, 511] on input "text" at bounding box center [456, 522] width 61 height 23
paste input "94.3011.070.0"
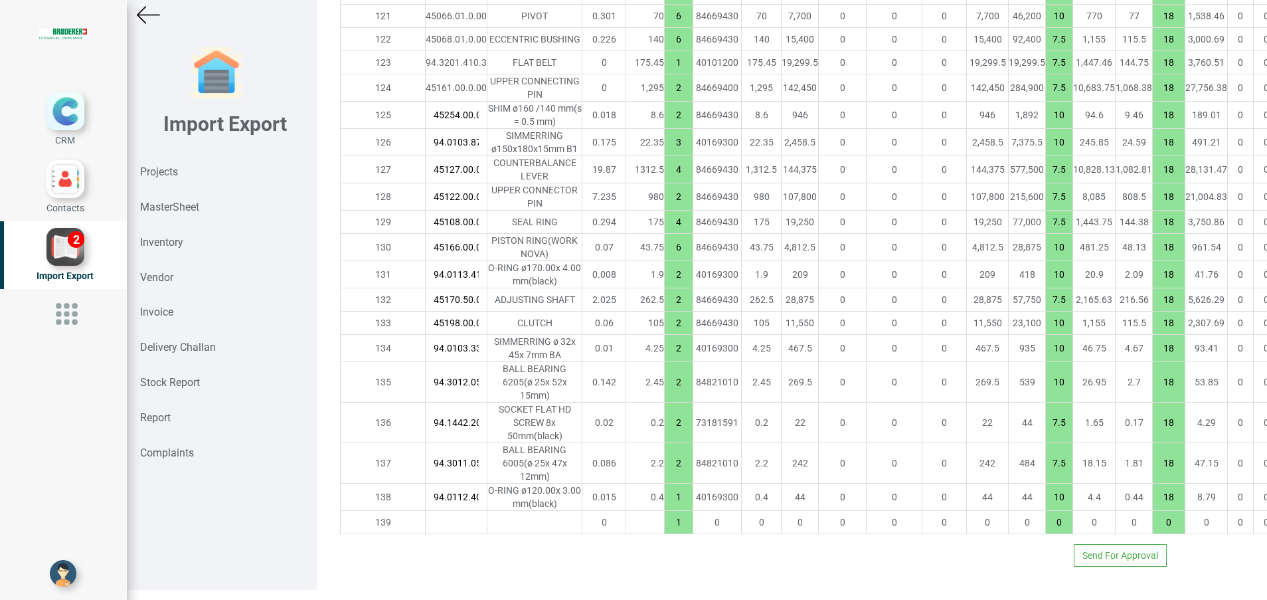
type input "94.3011.070.0"
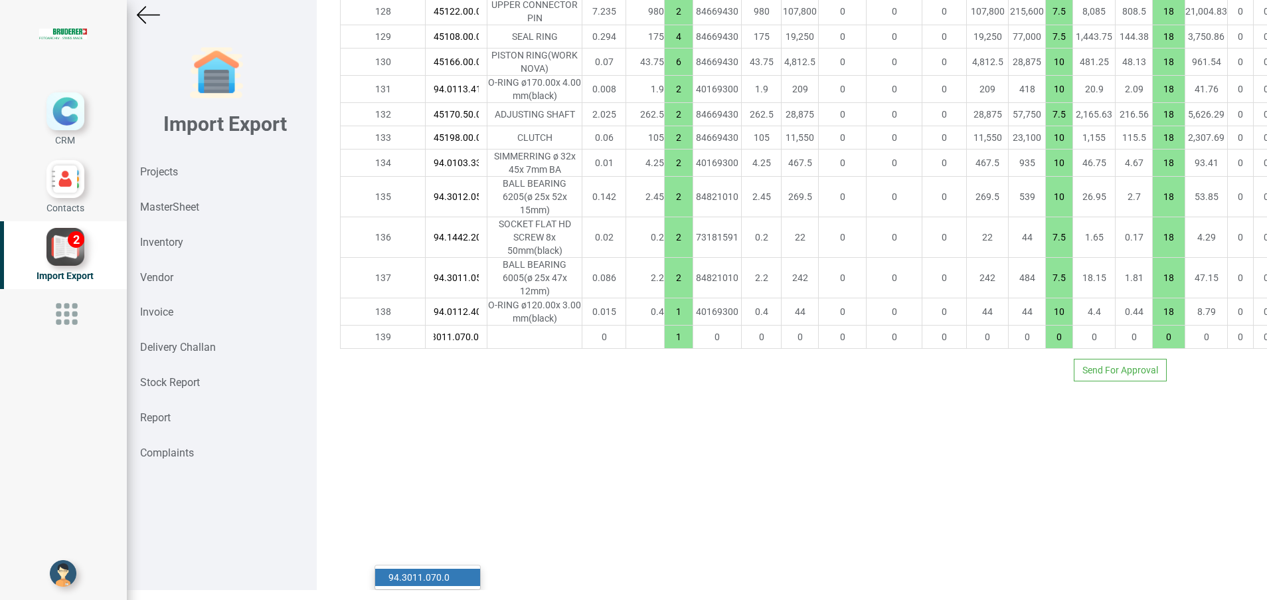
type input "35079.00000000001"
type input "7.5"
type input "18"
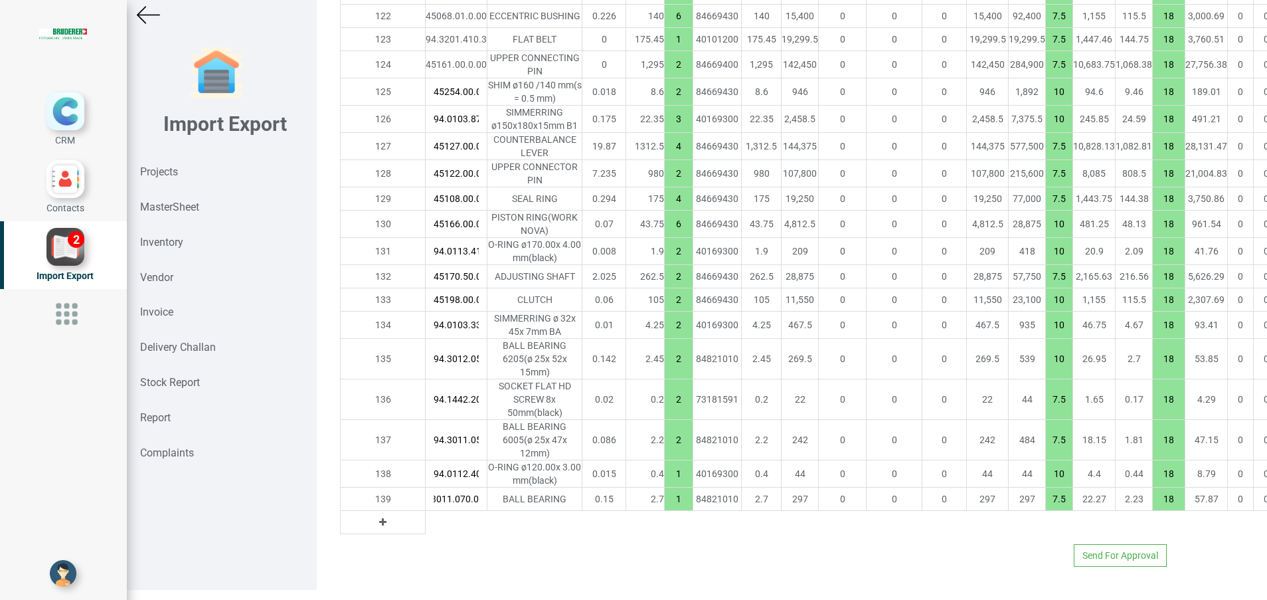
type input "94.3011.070.0"
click at [375, 529] on button at bounding box center [382, 522] width 15 height 15
click at [426, 525] on input "text" at bounding box center [456, 522] width 61 height 23
paste input "94.3050.372.0"
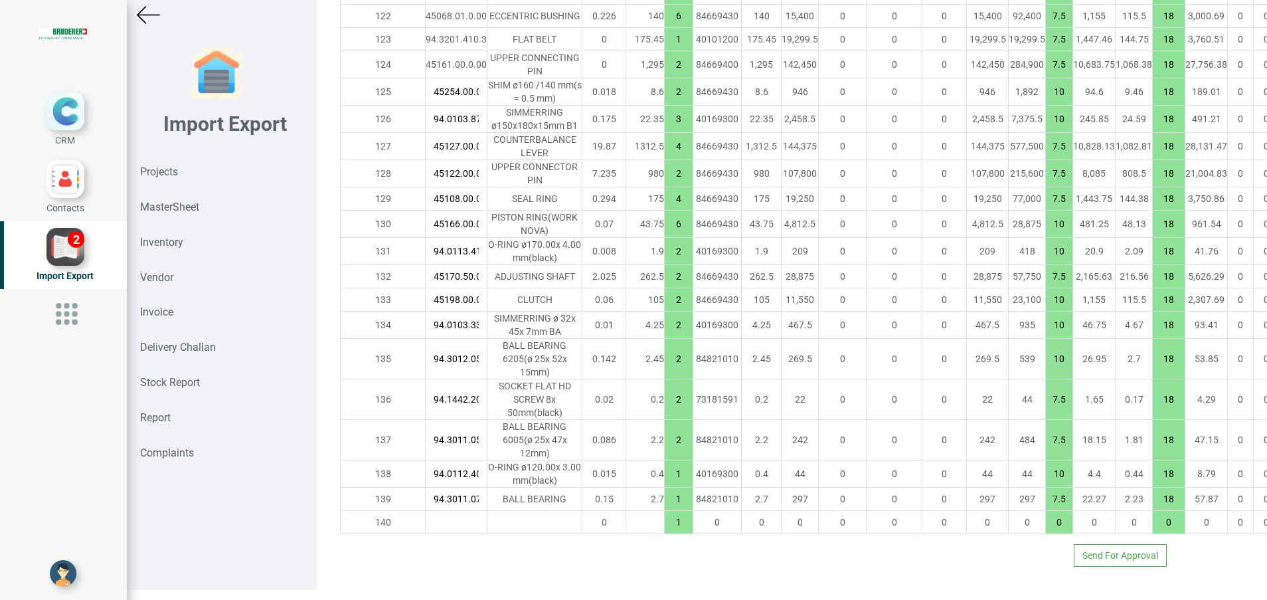
type input "94.3050.372.0"
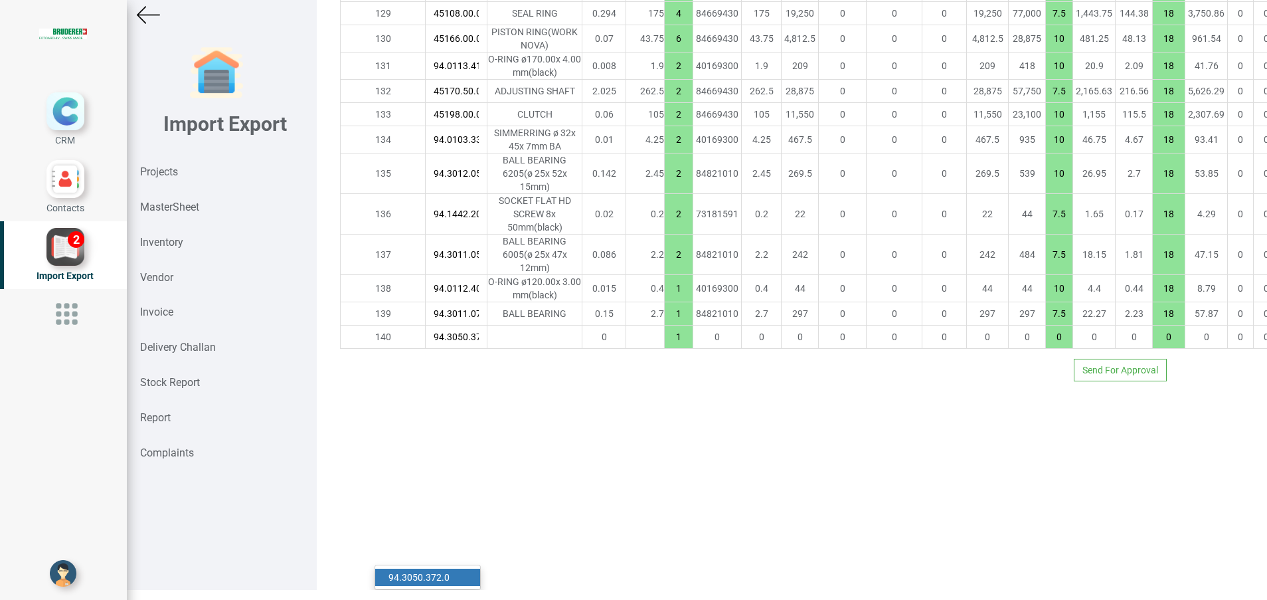
scroll to position [0, 16]
type input "35084.30000000001"
type input "7.5"
type input "18"
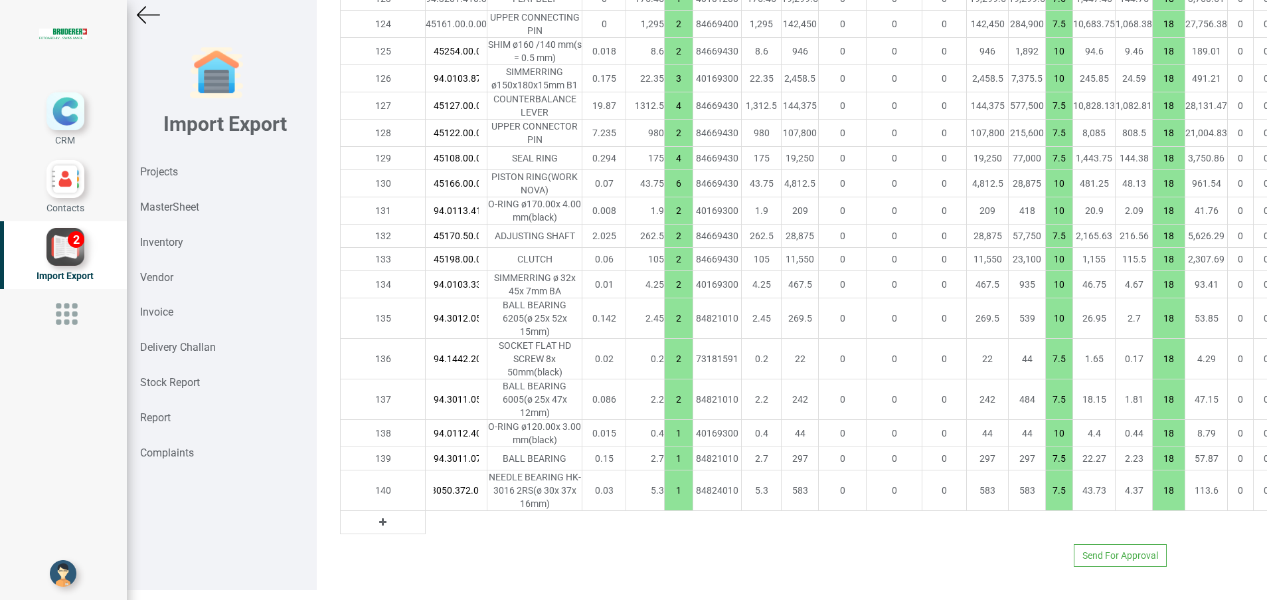
type input "94.3050.372.0"
type input "35089.600000000006"
type input "2"
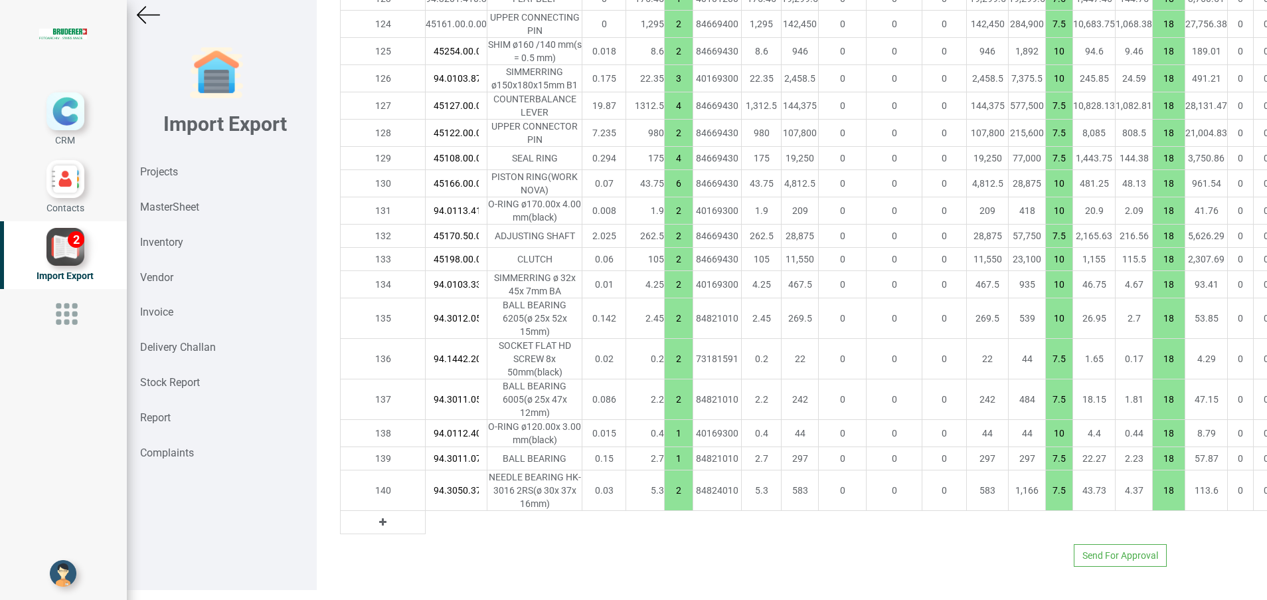
click at [379, 517] on icon at bounding box center [382, 521] width 7 height 9
click at [426, 511] on input "text" at bounding box center [456, 522] width 61 height 23
paste input "94.3050.293.0"
type input "94.3050.293.0"
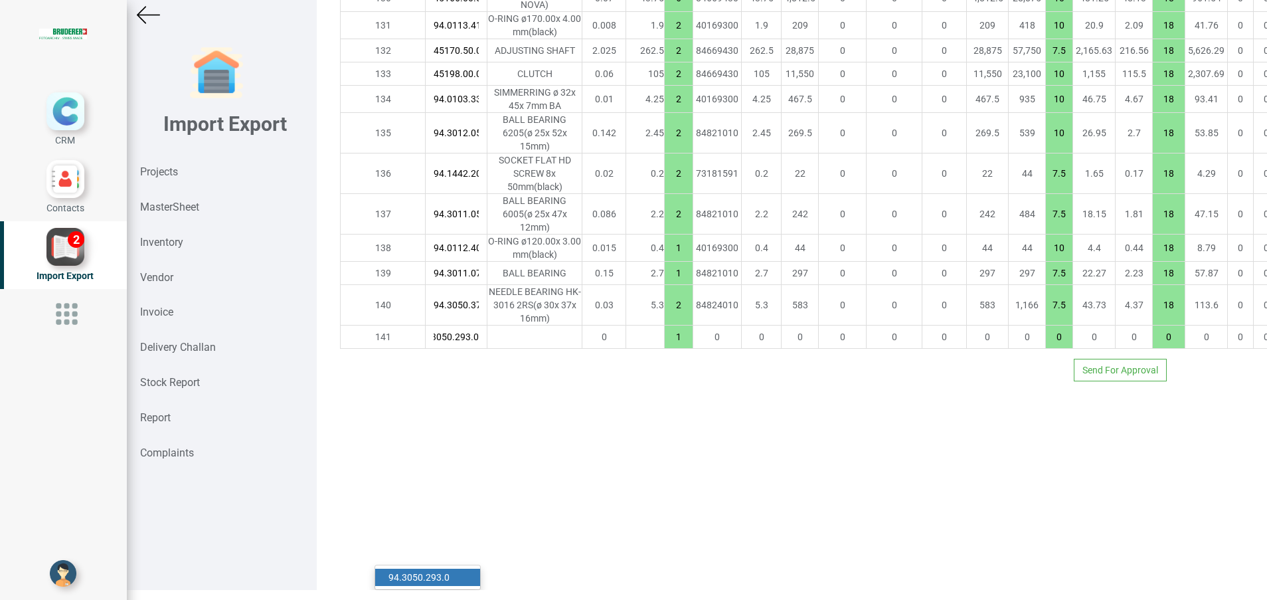
type input "35093.25000000001"
type input "15"
type input "18"
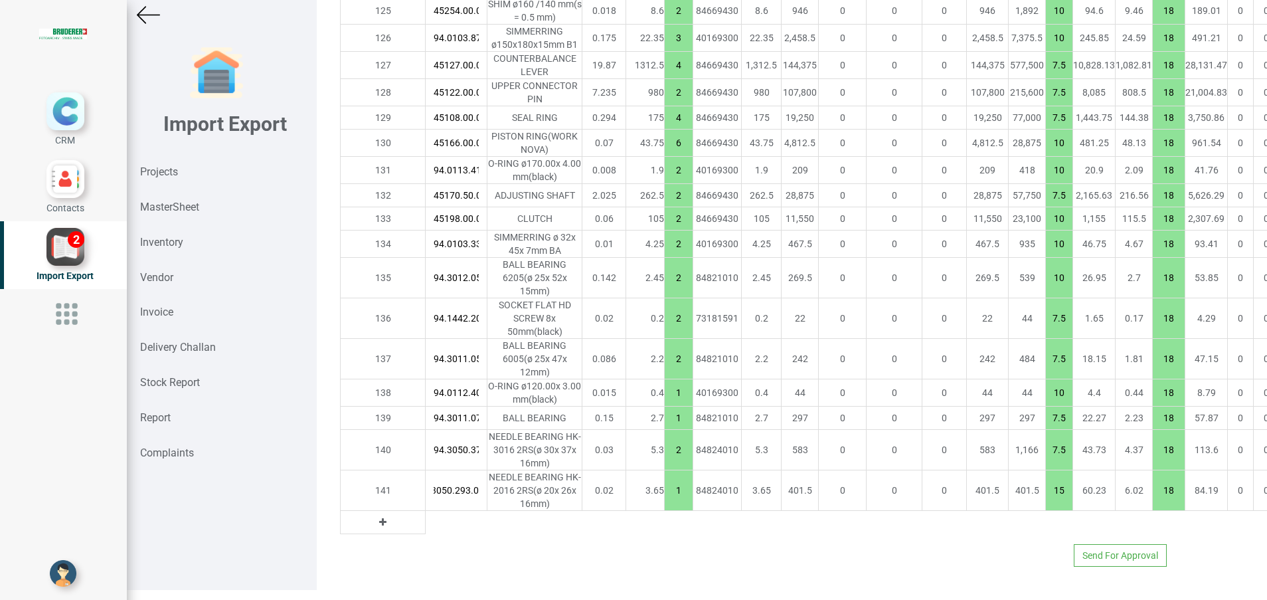
type input "94.3050.293.0"
click at [379, 527] on icon at bounding box center [382, 521] width 7 height 9
click at [426, 533] on input "text" at bounding box center [456, 522] width 61 height 23
paste input "94.0103.496.0"
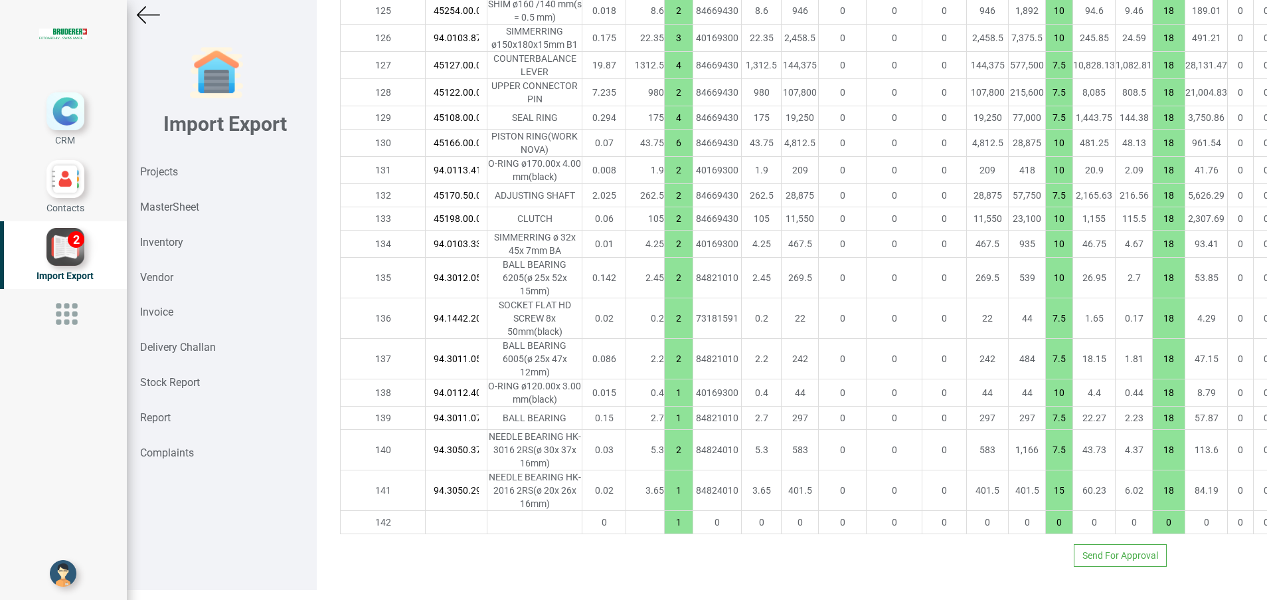
type input "94.0103.496.0"
type input "35099.600000000006"
type input "10"
type input "18"
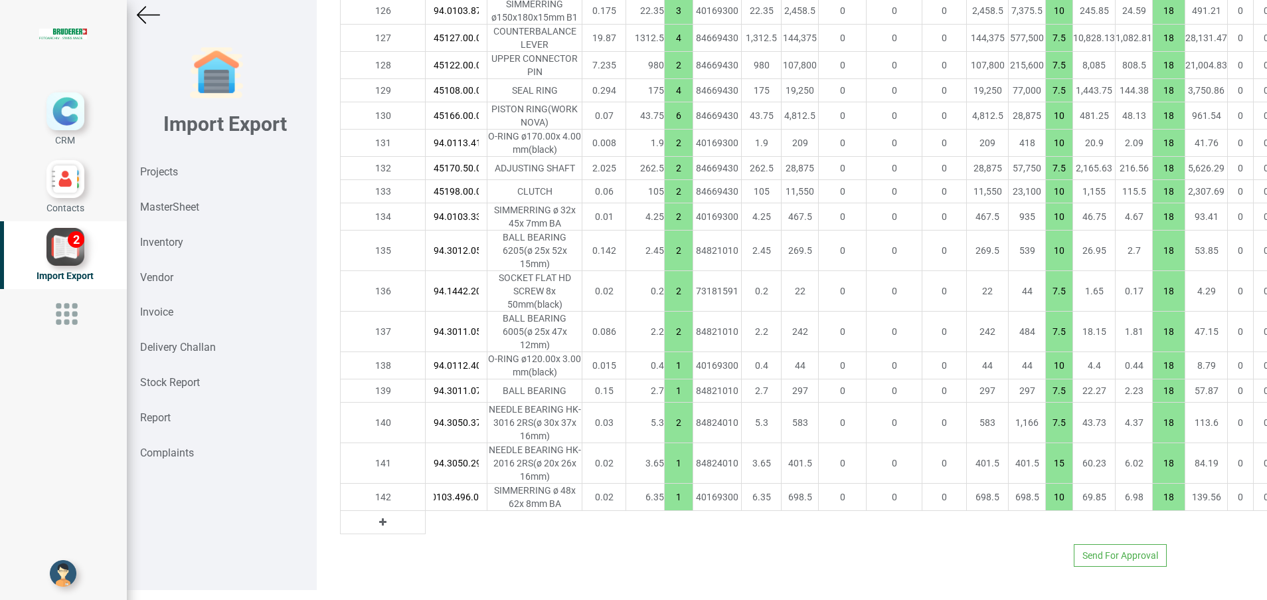
type input "94.0103.496.0"
click at [379, 517] on icon at bounding box center [382, 521] width 7 height 9
click at [426, 513] on input "text" at bounding box center [456, 522] width 61 height 23
paste input "45072.00.0.00"
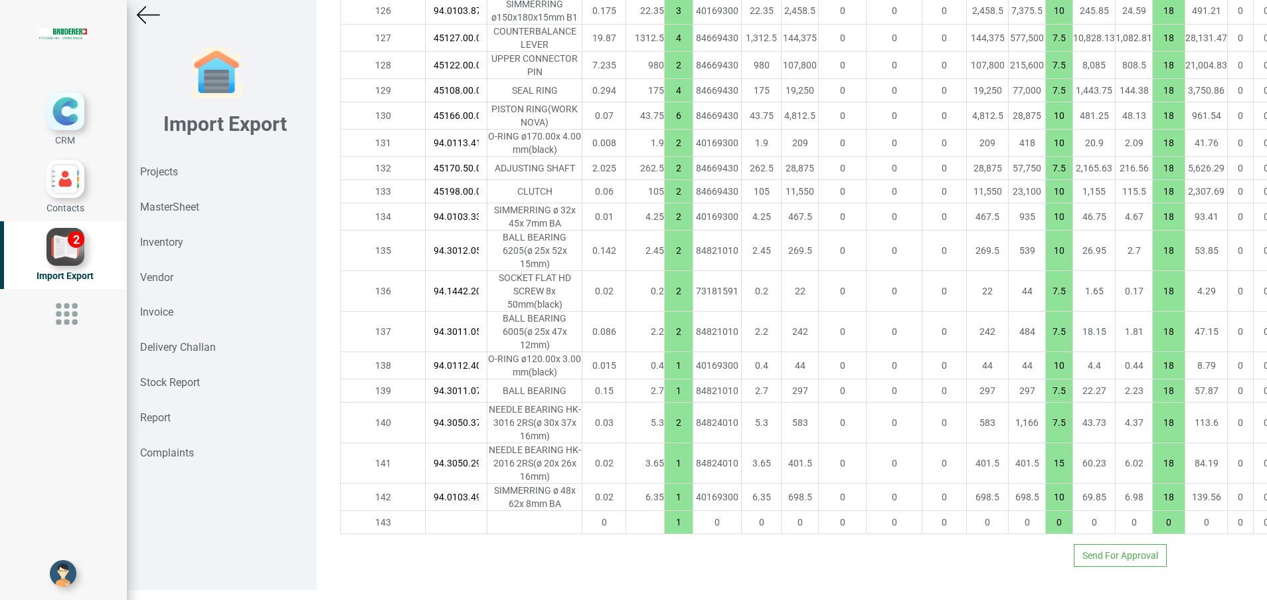
type input "45072.00.0.00"
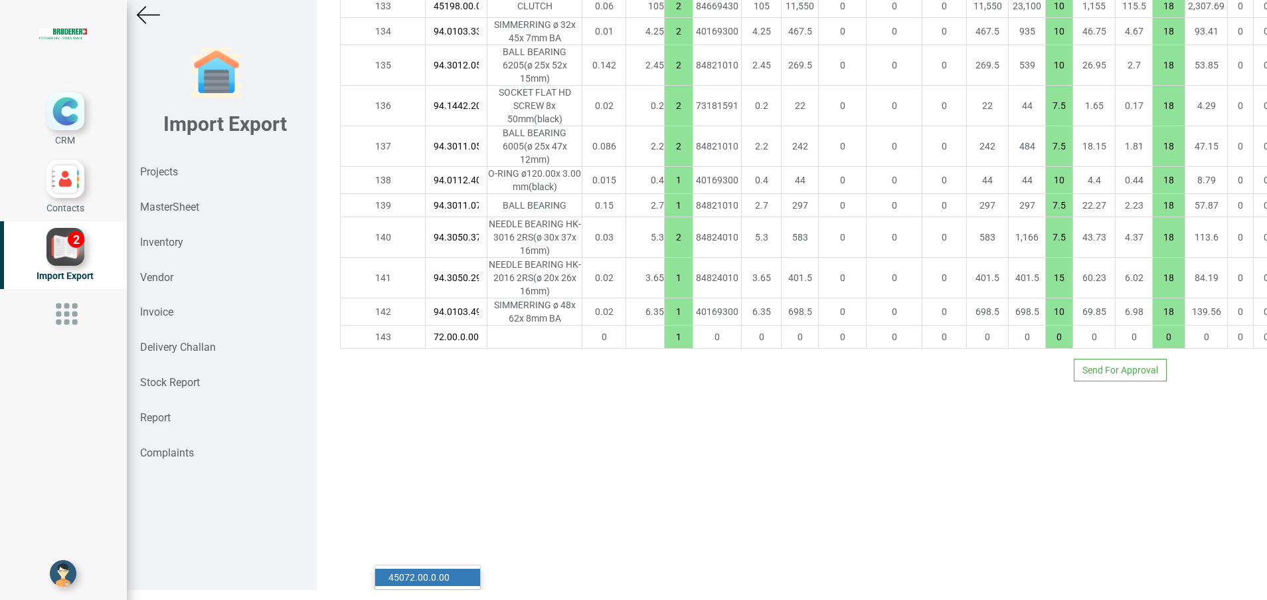
type input "35213.350000000006"
type input "7.5"
type input "18"
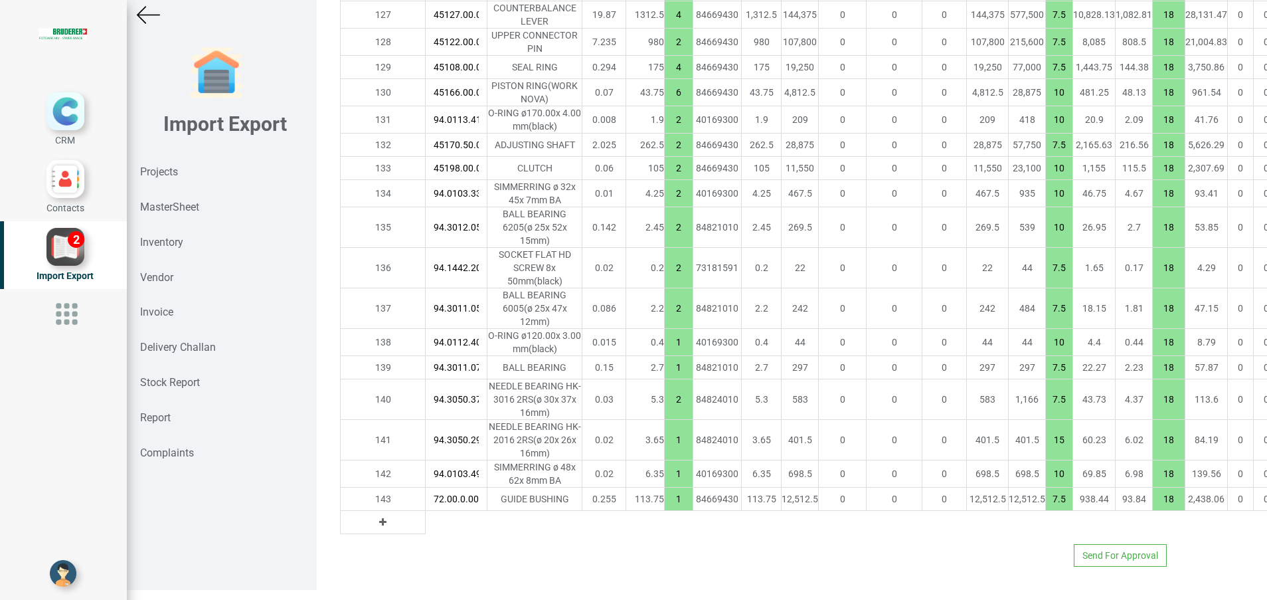
type input "45072.00.0.00"
type input "35782.100000000006"
type input "6"
click at [375, 527] on button at bounding box center [382, 522] width 15 height 15
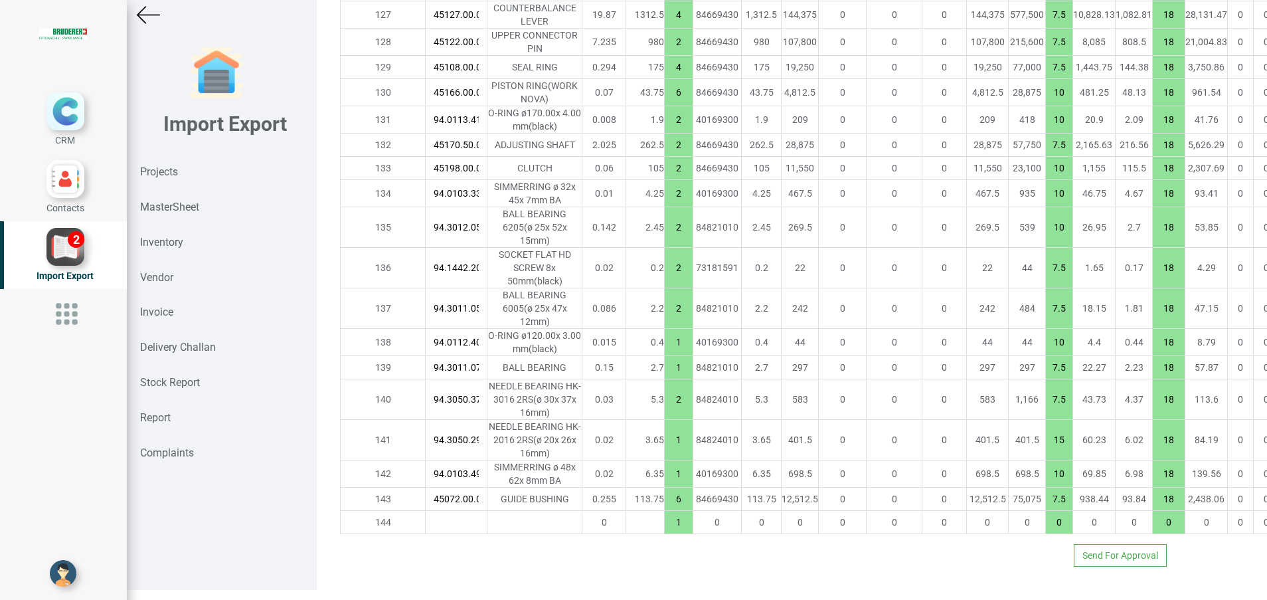
click at [426, 529] on input "text" at bounding box center [456, 522] width 61 height 23
paste input "45241.00.0.00"
type input "45241.00.0.00"
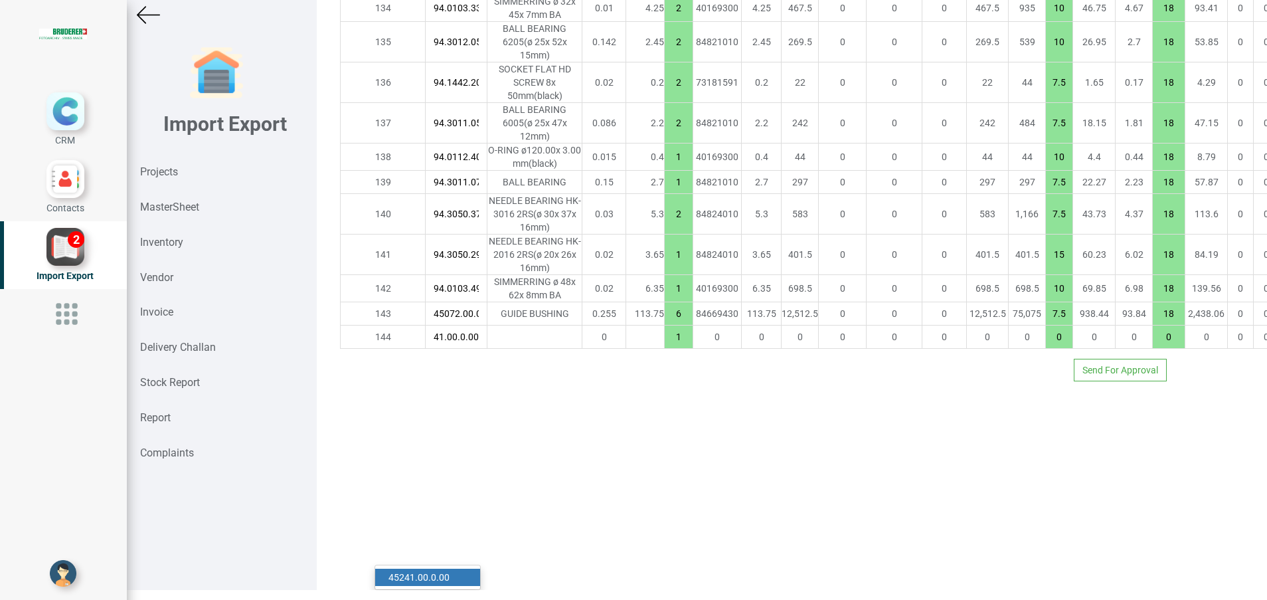
type input "35785.40000000001"
type input "7.5"
type input "18"
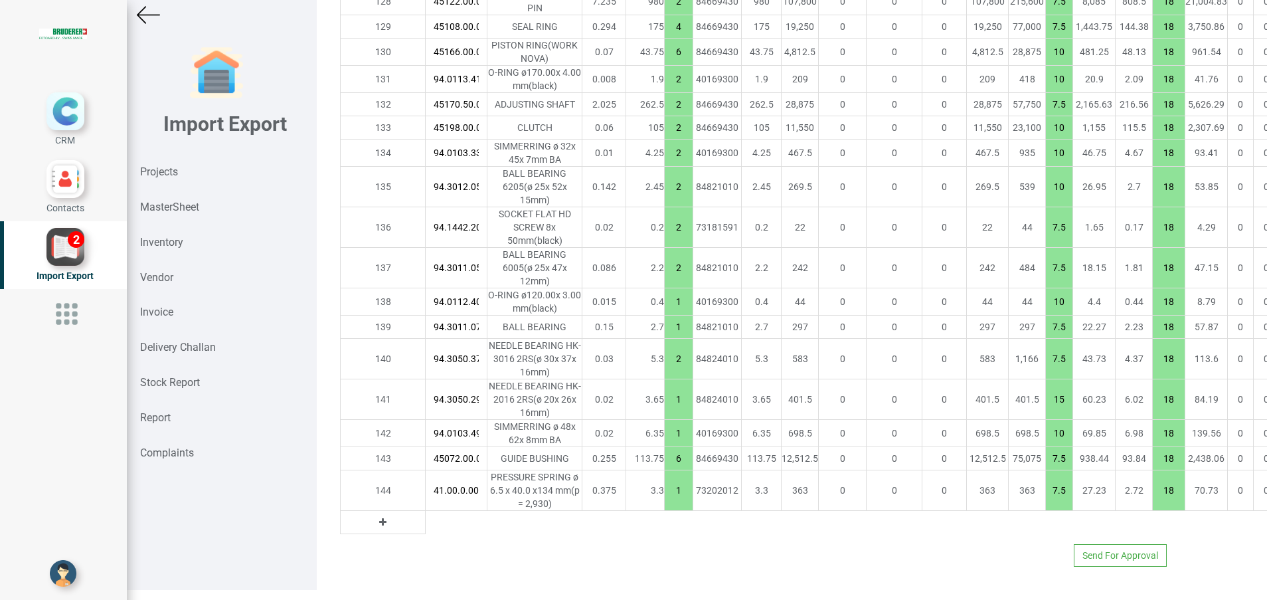
type input "45241.00.0.00"
type input "35834.90000000001"
type input "16"
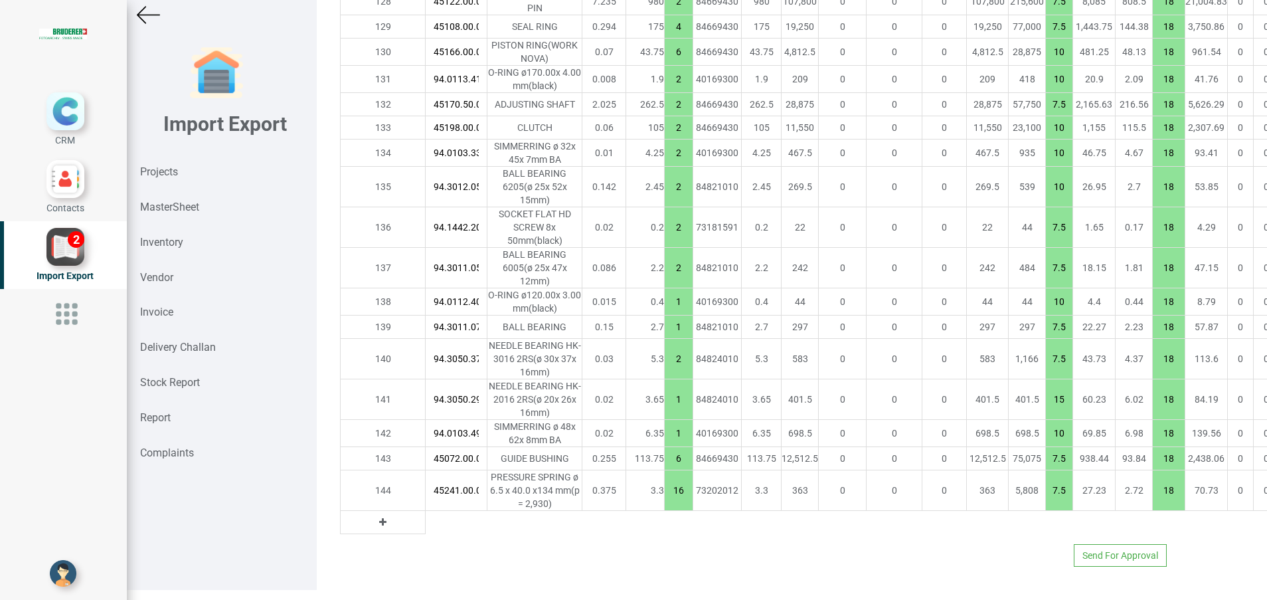
click at [379, 517] on icon at bounding box center [382, 521] width 7 height 9
click at [426, 511] on input "text" at bounding box center [456, 522] width 61 height 23
paste input "94.3012.090.0"
type input "94.3012.090.0"
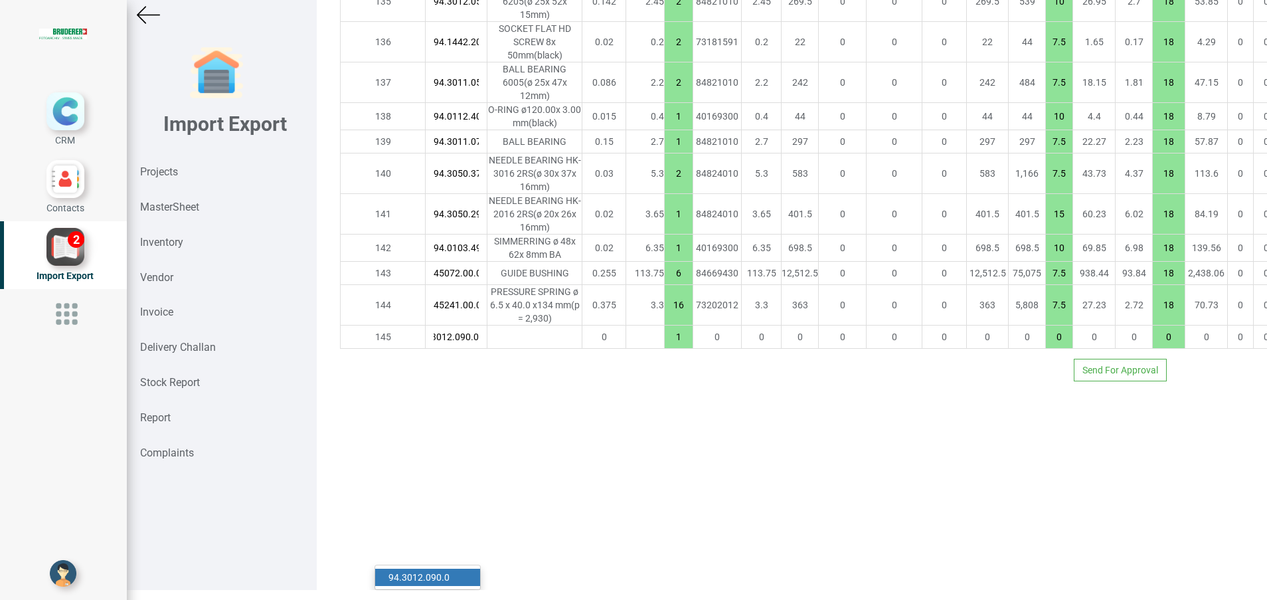
type input "35851.20000000001"
type input "7.5"
type input "18"
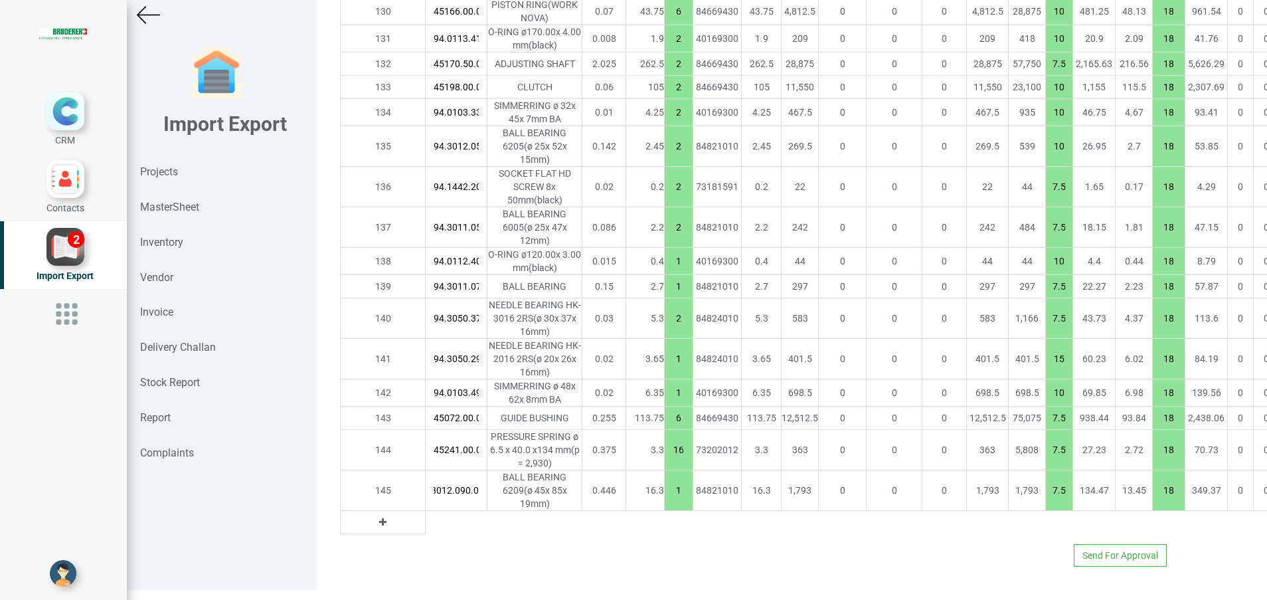
type input "94.3012.090.0"
click at [379, 527] on icon at bounding box center [382, 521] width 7 height 9
click at [426, 533] on input "text" at bounding box center [456, 522] width 61 height 23
paste input "94.3060.240.0"
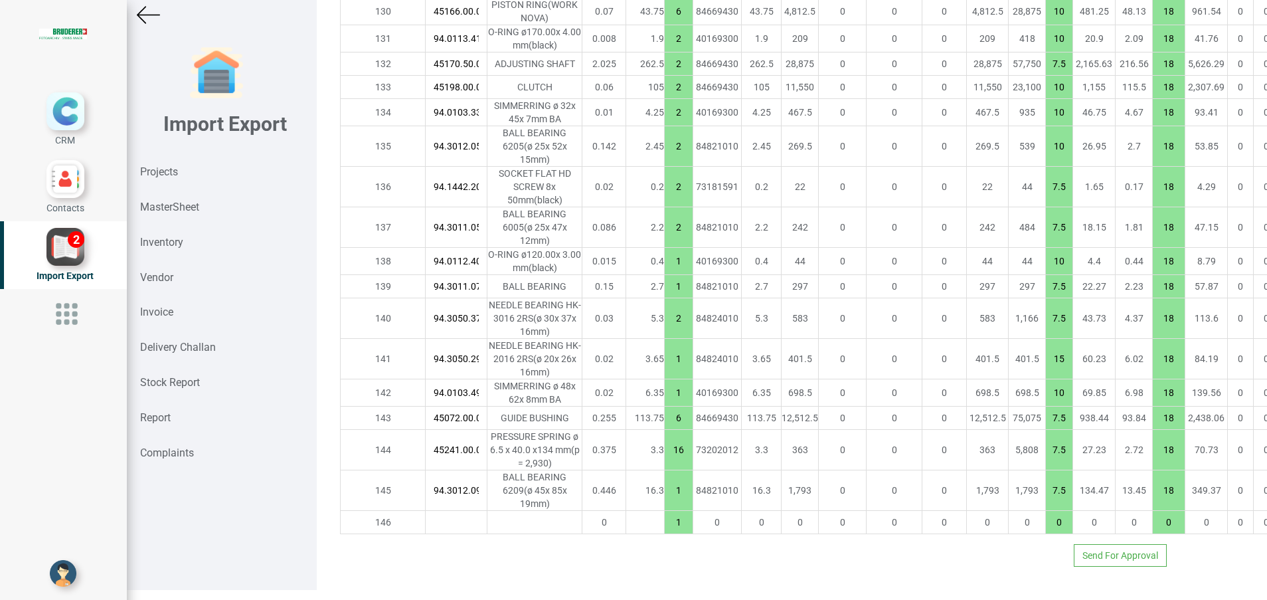
type input "94.3060.240.0"
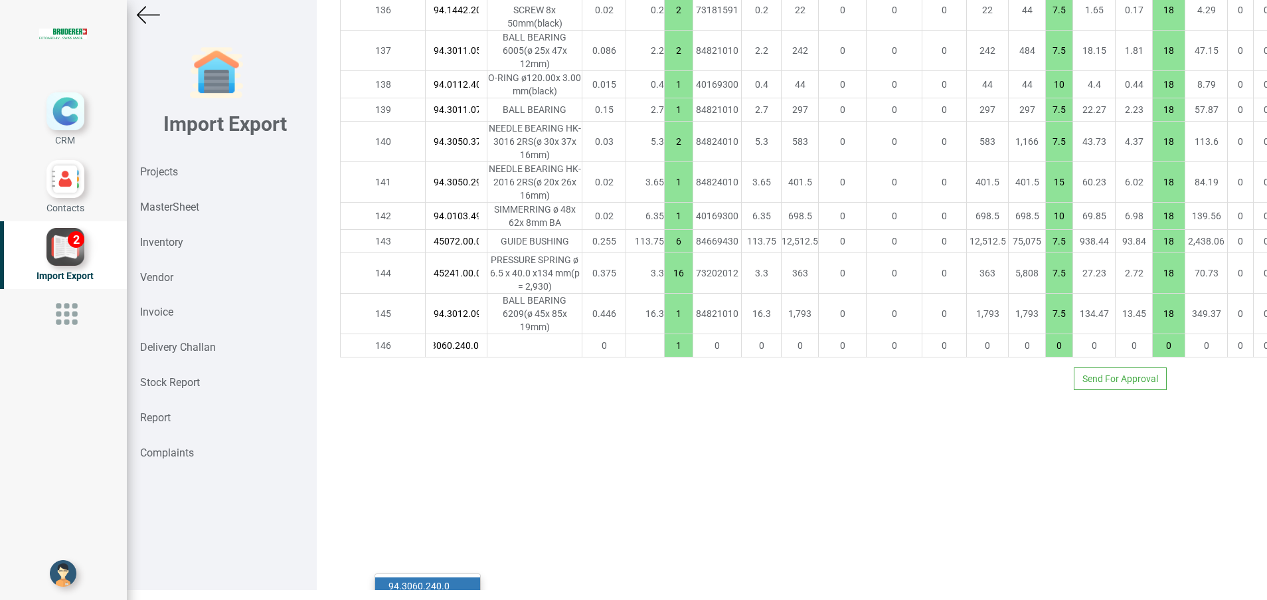
type input "35880.65000000001"
type input "7.5"
type input "18"
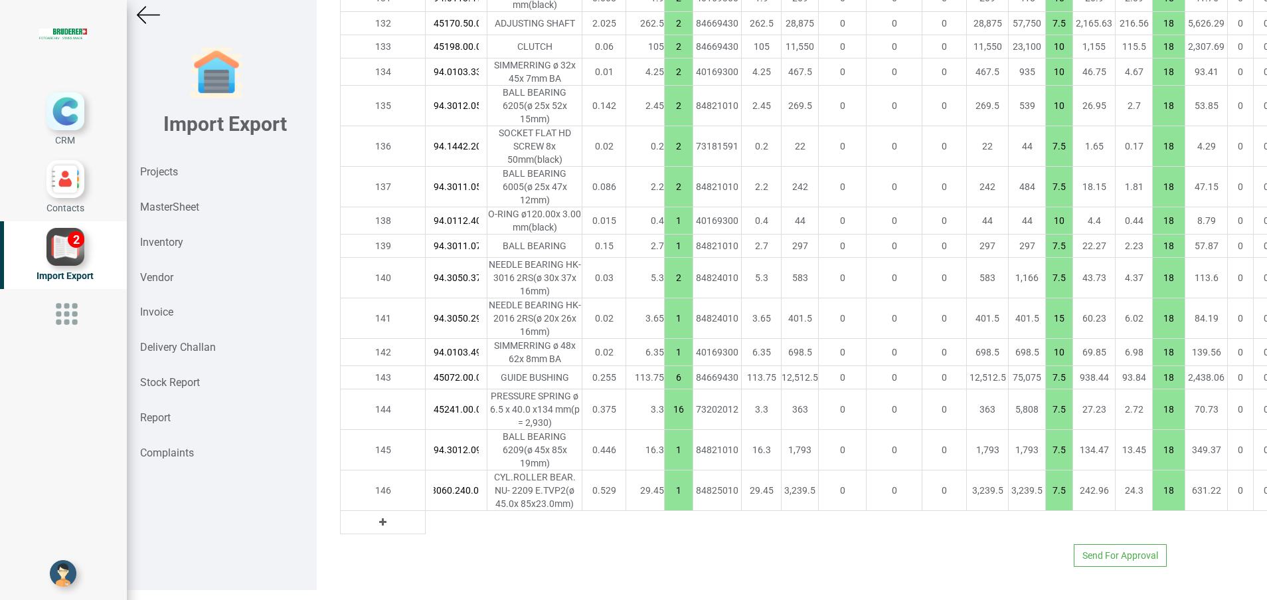
type input "94.3060.240.0"
click at [252, 534] on div "Import Export Projects MasterSheet Inventory Vendor Invoice Delivery Challan St…" at bounding box center [222, 290] width 190 height 600
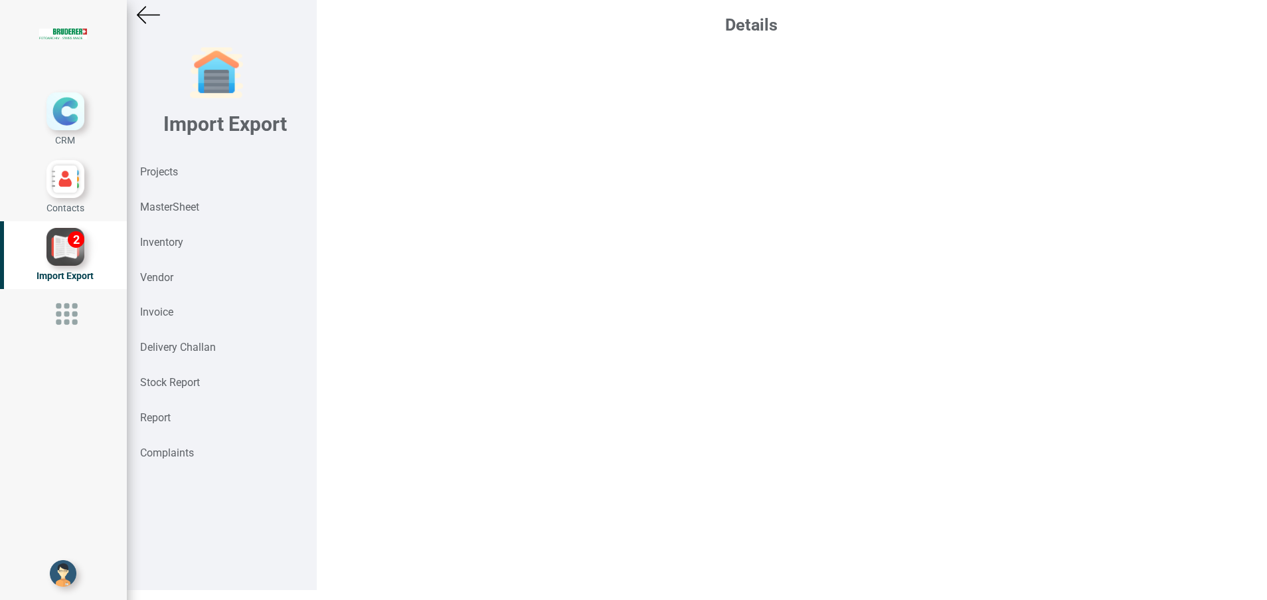
scroll to position [10, 0]
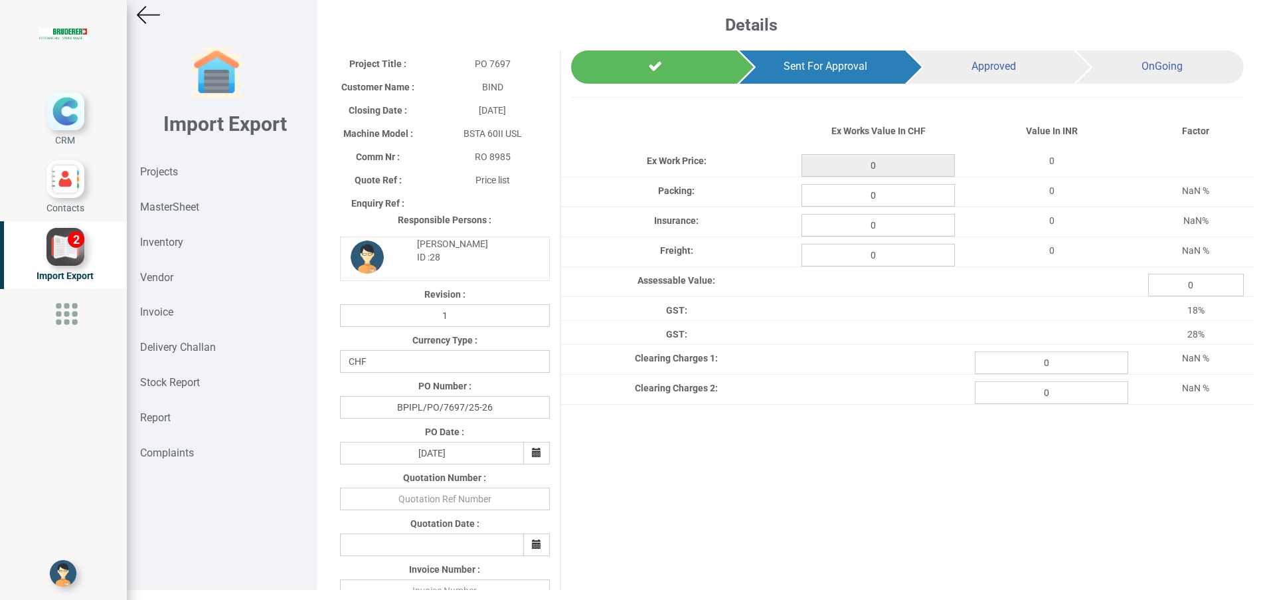
type input "35880.65000000001"
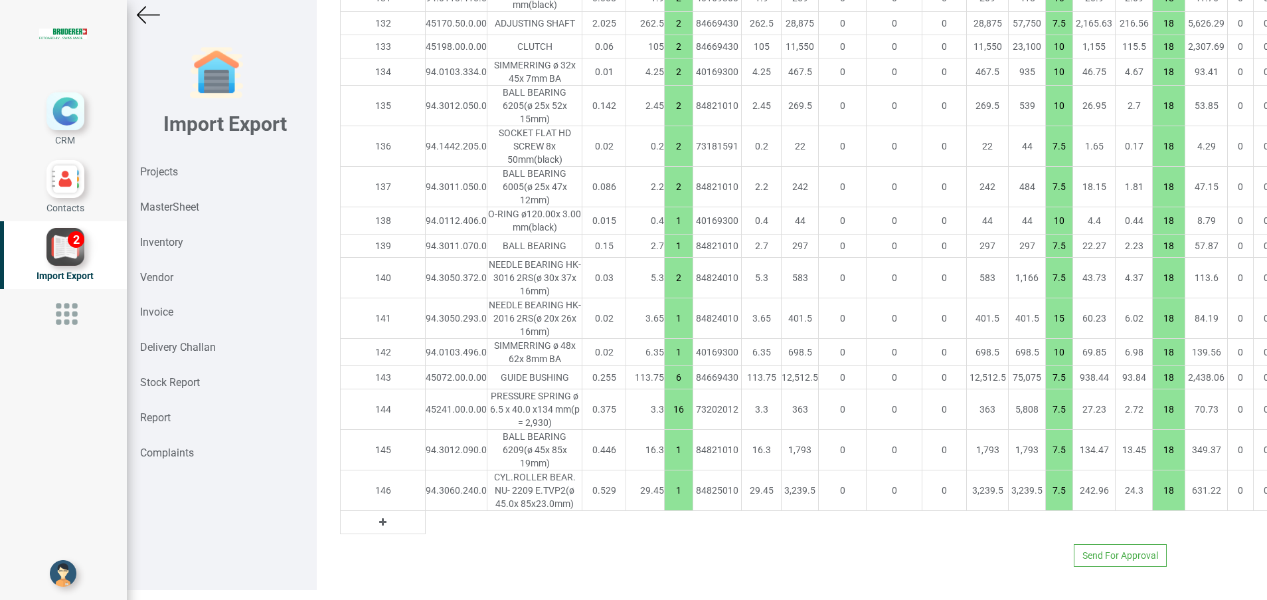
scroll to position [5063, 0]
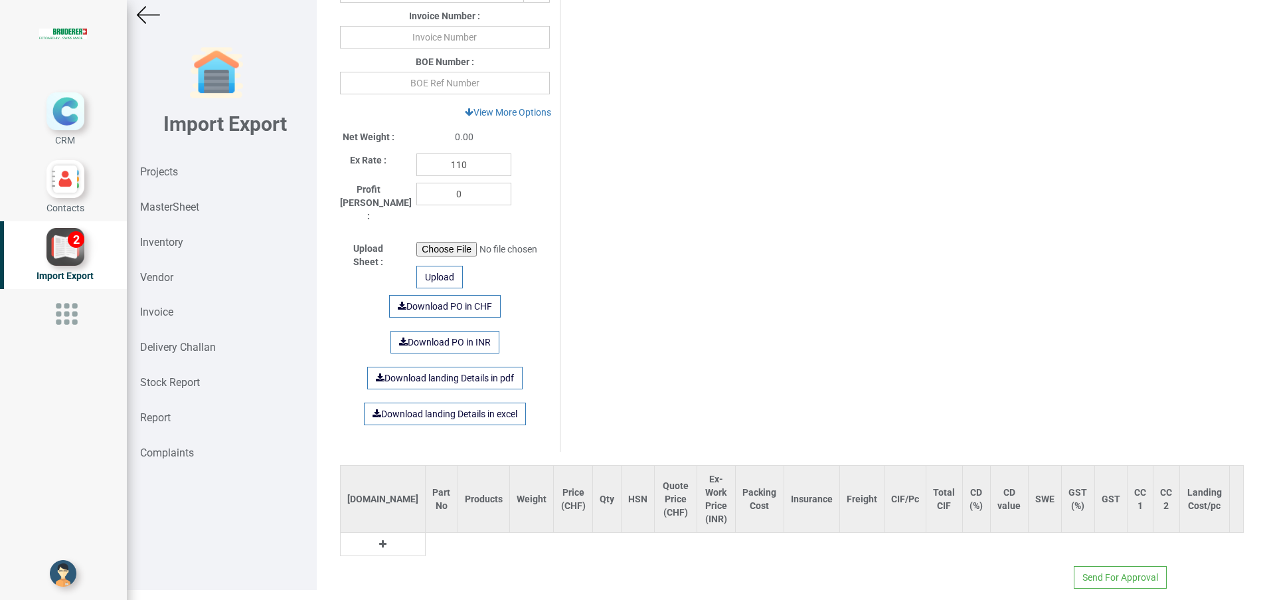
scroll to position [562, 0]
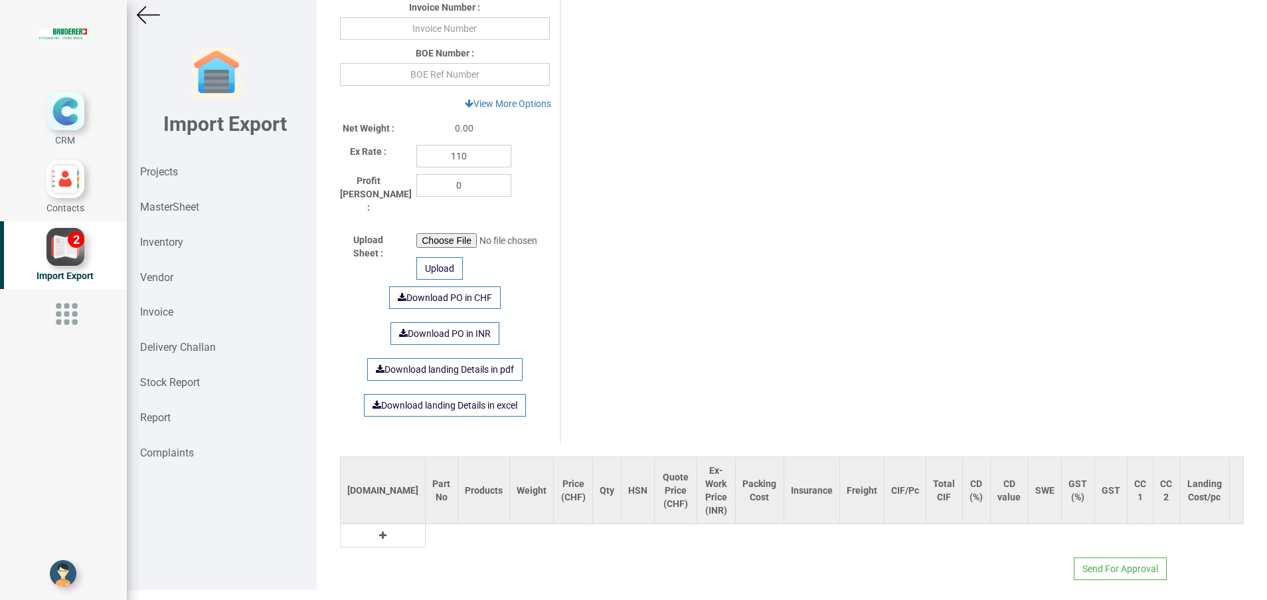
type input "35880.65000000001"
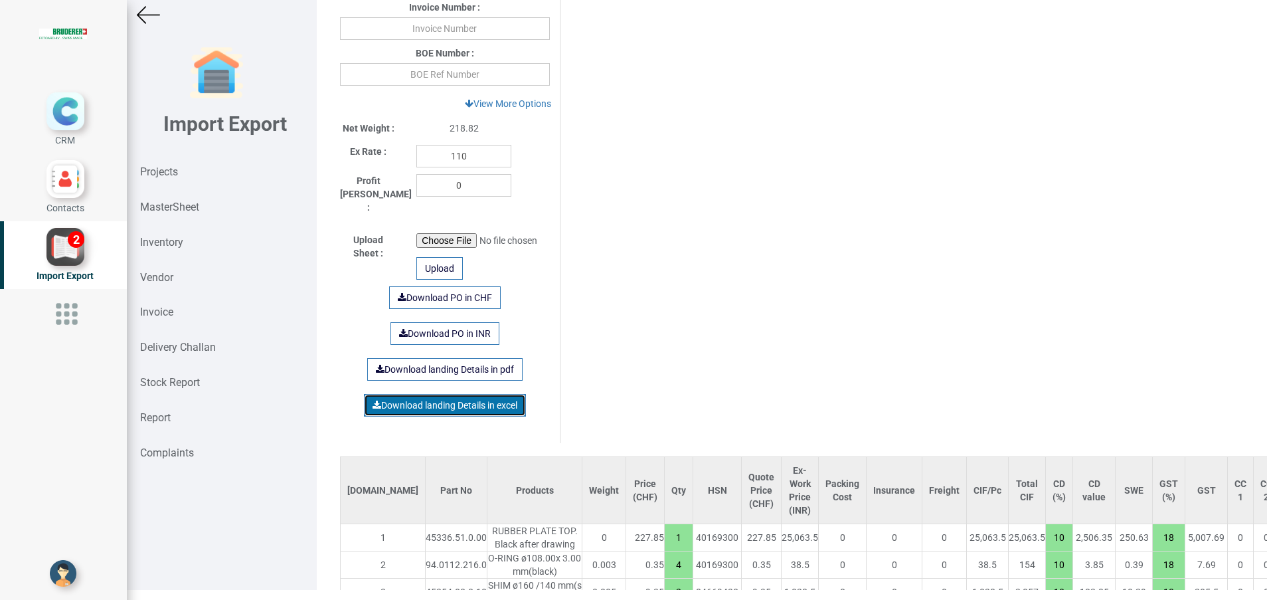
click at [465, 394] on link "Download landing Details in excel" at bounding box center [445, 405] width 162 height 23
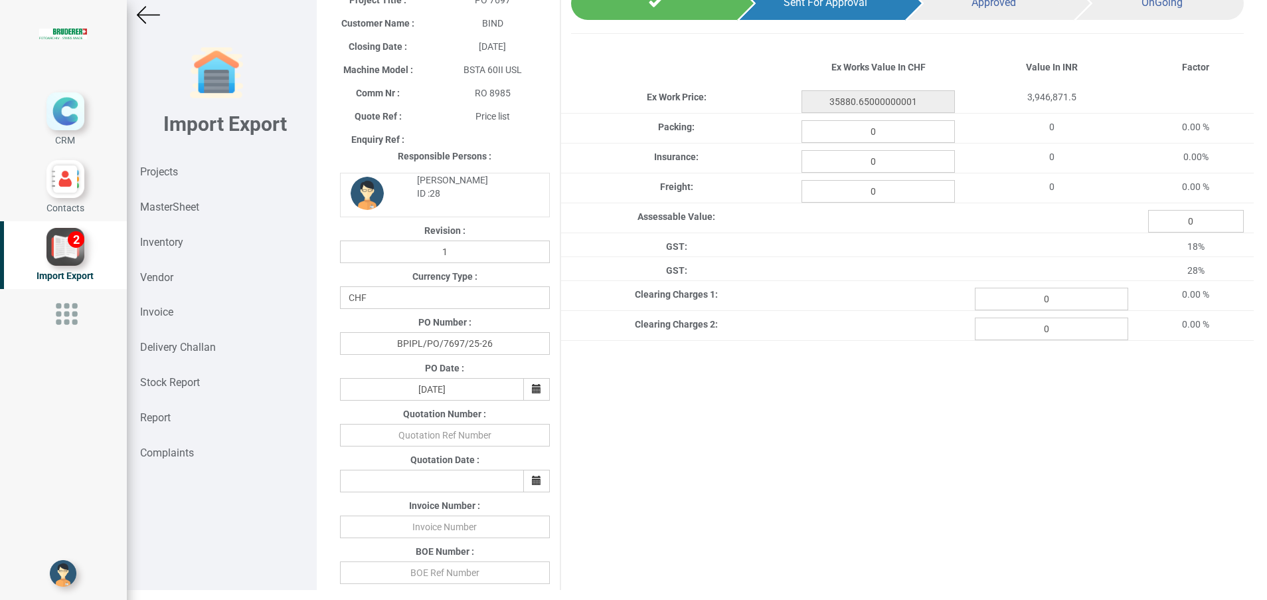
click at [780, 387] on div "Project Title : PO 7697 Customer Name : BIND Closing Date : [DATE] Machine Mode…" at bounding box center [792, 464] width 924 height 955
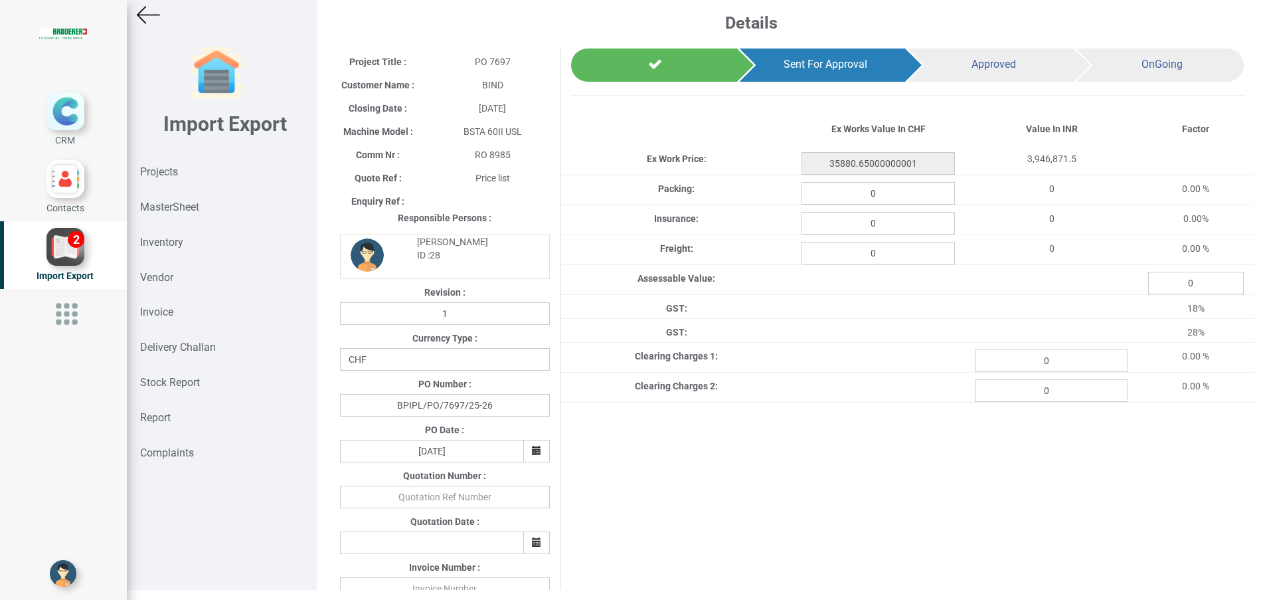
scroll to position [0, 0]
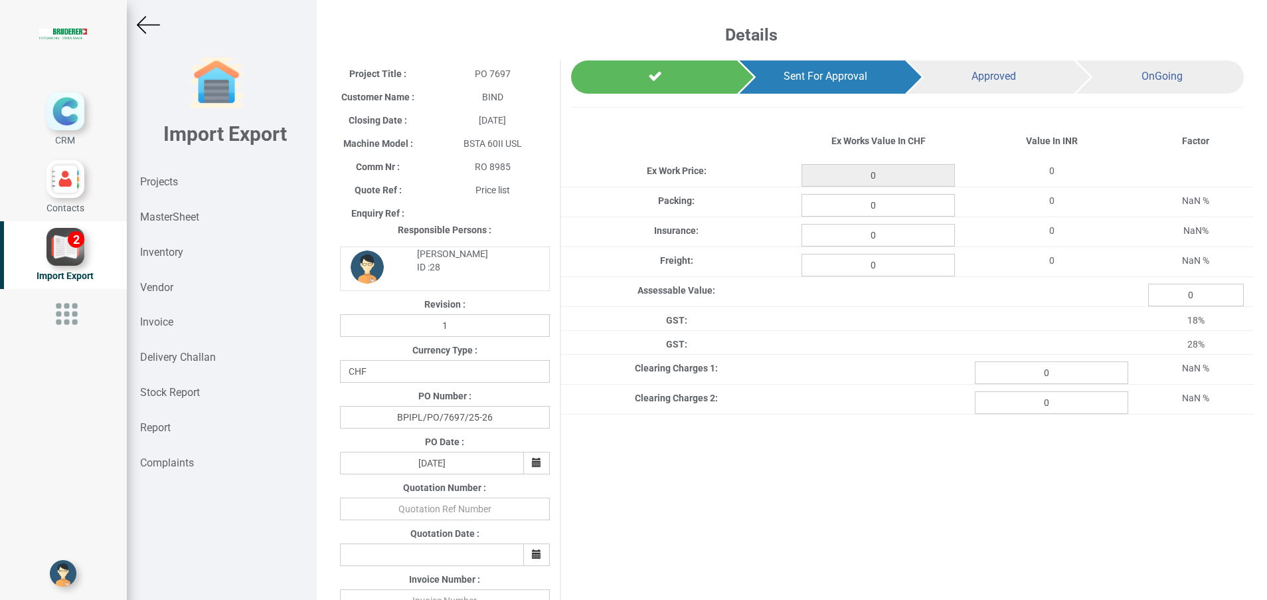
scroll to position [10, 0]
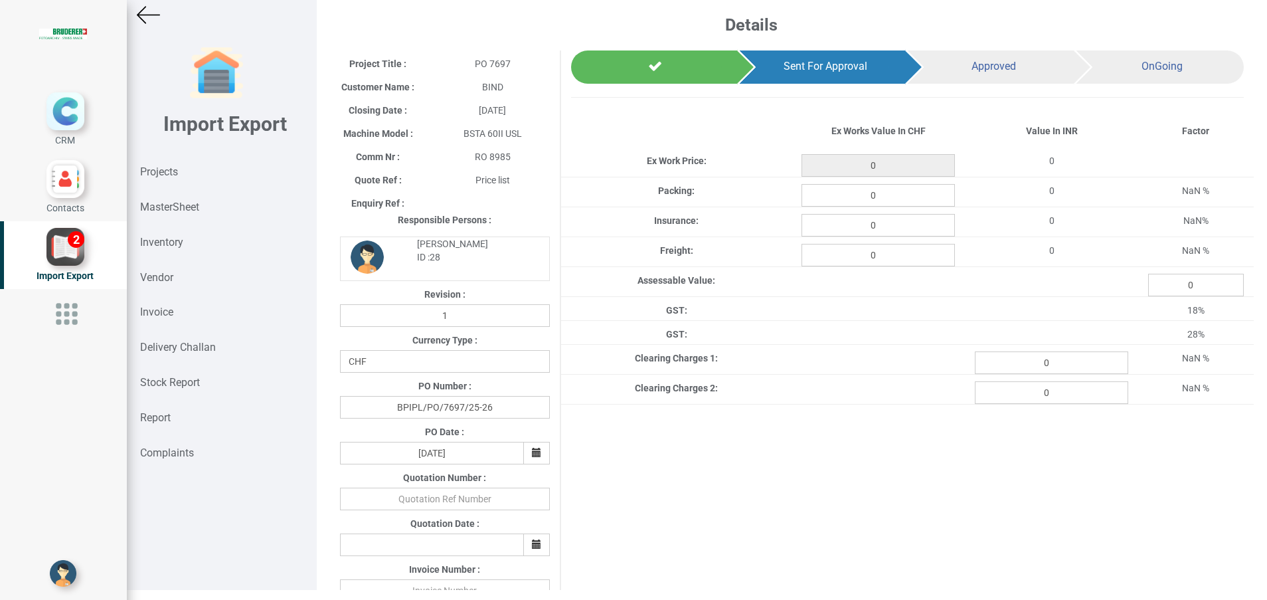
type input "35880.65000000001"
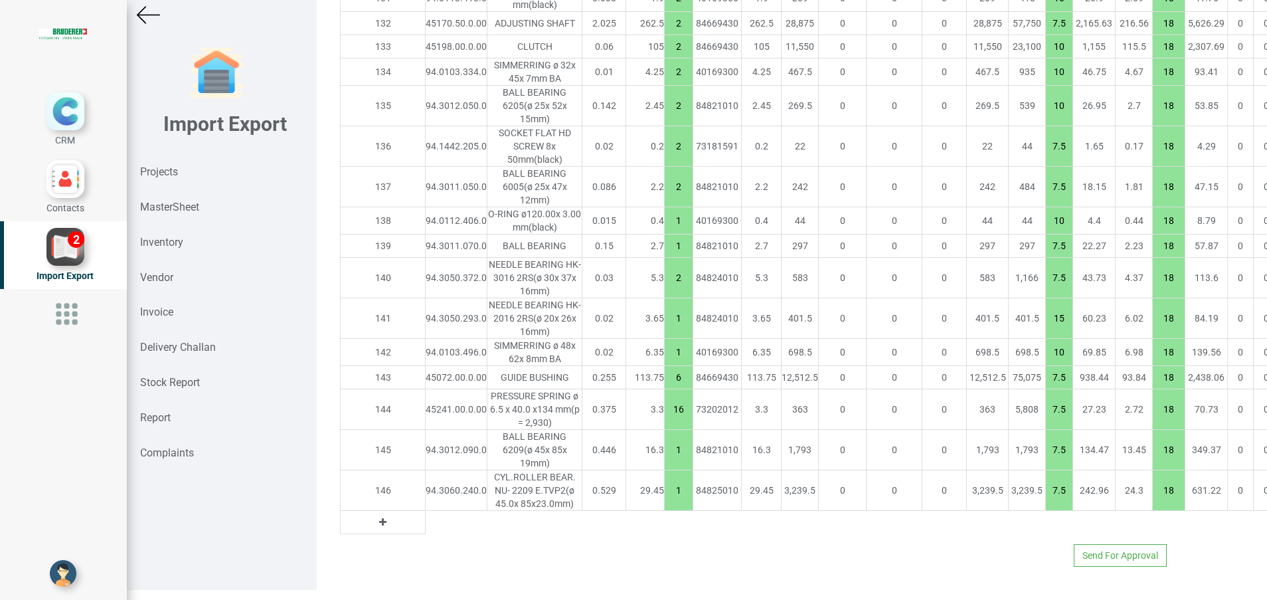
scroll to position [5063, 0]
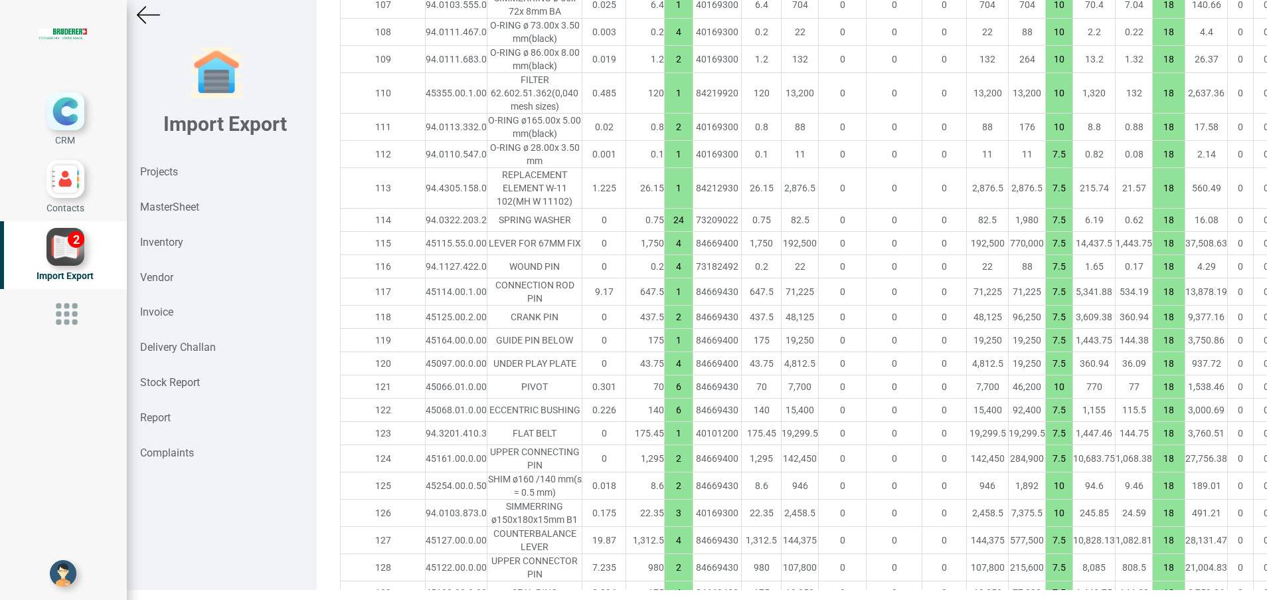
scroll to position [4550, 0]
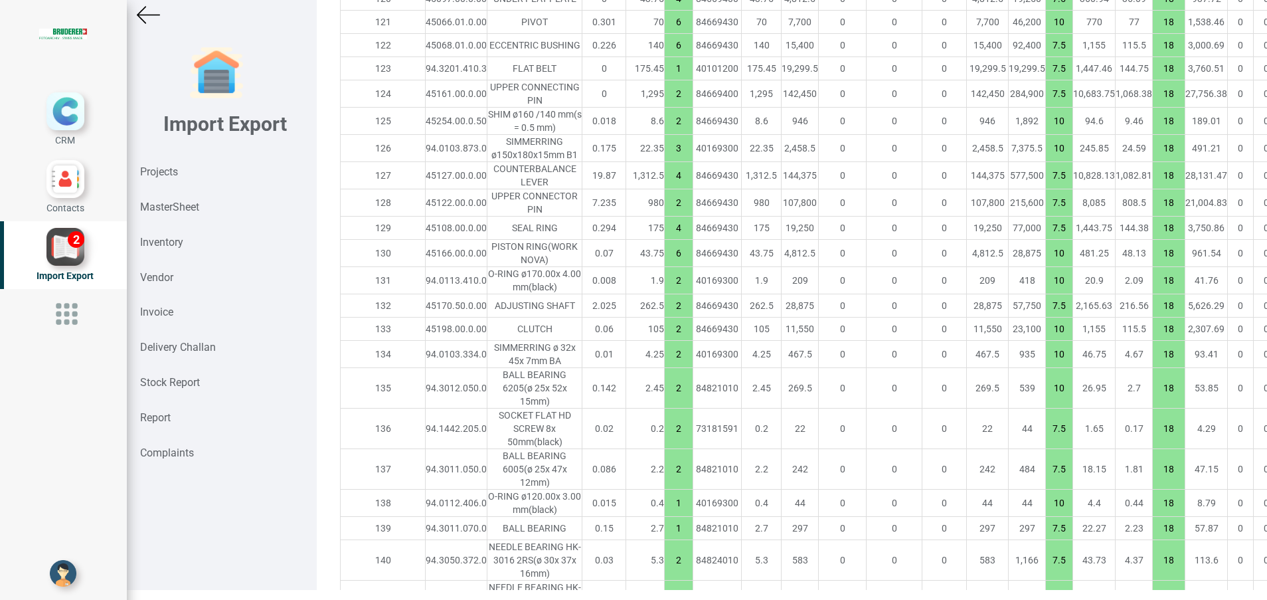
click at [488, 161] on div "SIMMERRING ø150x180x15mm B1" at bounding box center [535, 148] width 94 height 27
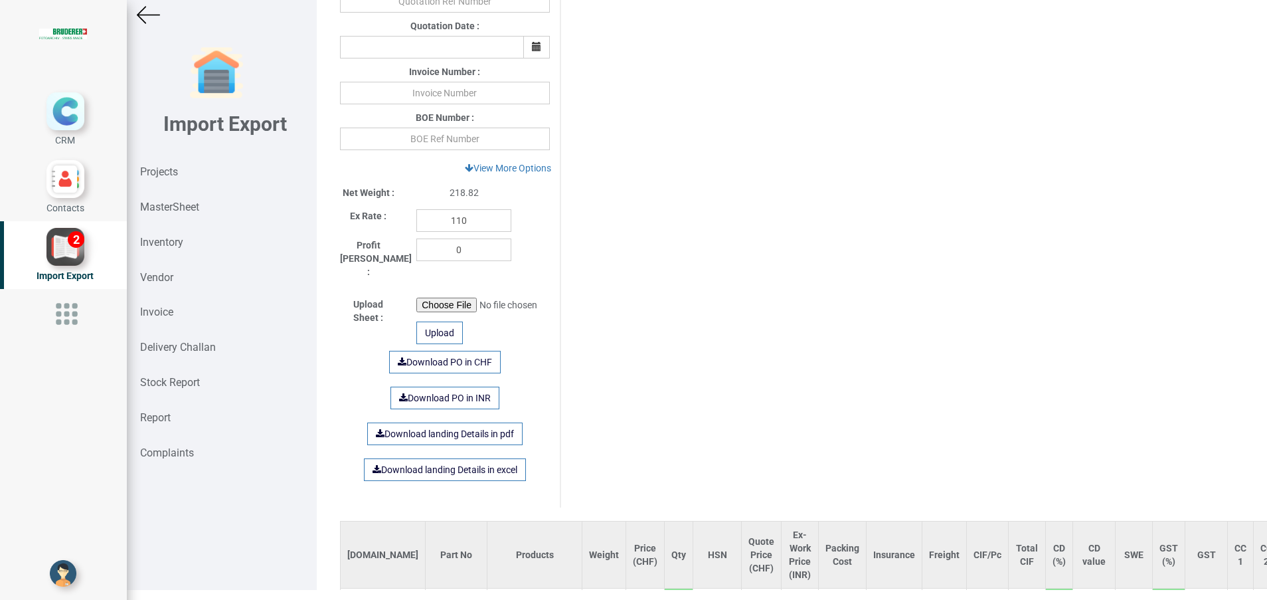
scroll to position [498, 0]
click at [428, 458] on link "Download landing Details in excel" at bounding box center [445, 469] width 162 height 23
click at [648, 410] on div "Project Title : PO 7697 Customer Name : BIND Closing Date : [DATE] Machine Mode…" at bounding box center [792, 29] width 924 height 955
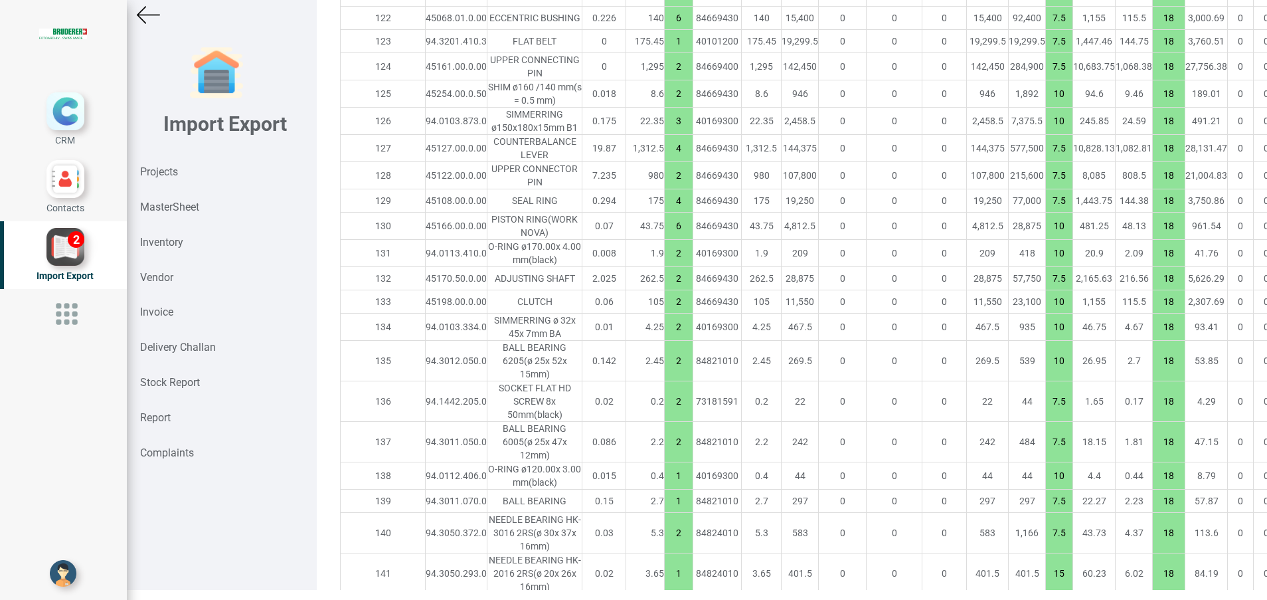
click at [742, 267] on td "1.9" at bounding box center [762, 253] width 40 height 27
drag, startPoint x: 610, startPoint y: 353, endPoint x: 625, endPoint y: 352, distance: 14.7
click at [665, 159] on input "4" at bounding box center [679, 148] width 28 height 23
type input "34568.15000000001"
type input "3"
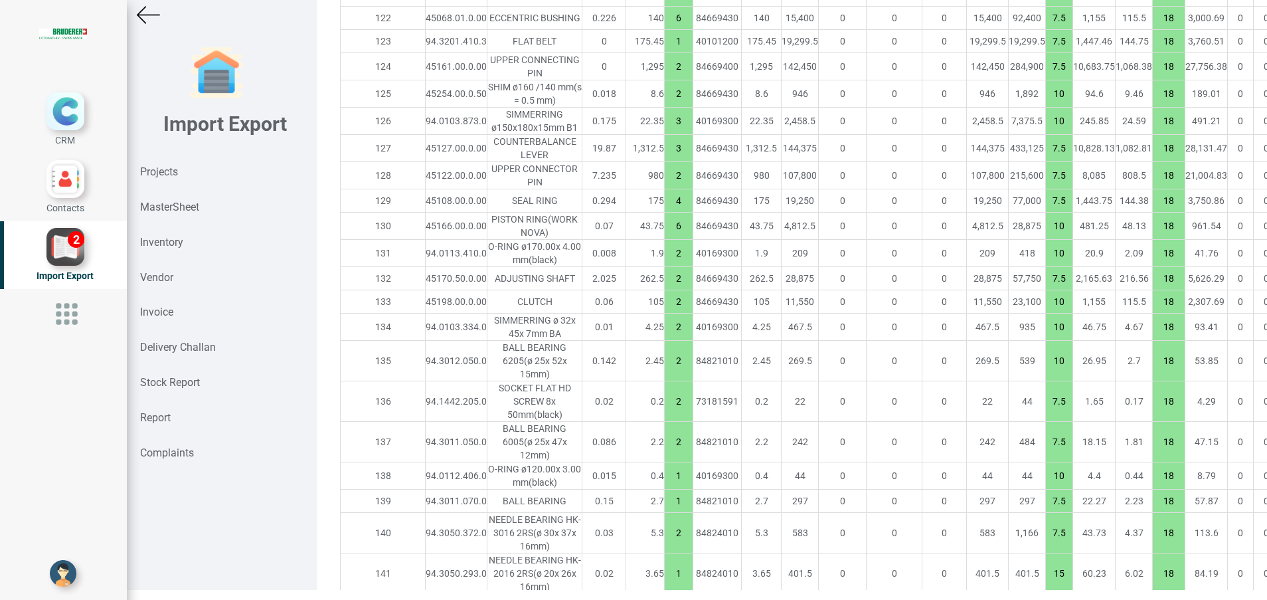
type input "30630.650000000005"
type input "35880.65000000001"
type input "4"
click at [694, 267] on td "40169300" at bounding box center [718, 253] width 48 height 27
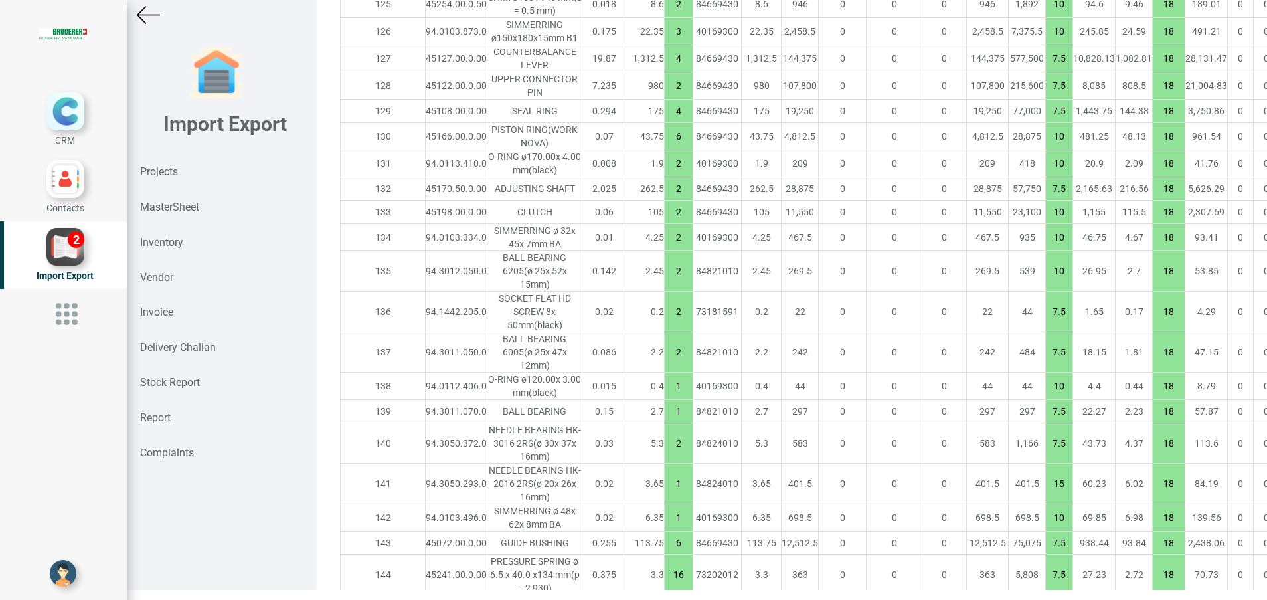
scroll to position [4664, 0]
click at [665, 72] on input "4" at bounding box center [679, 61] width 28 height 23
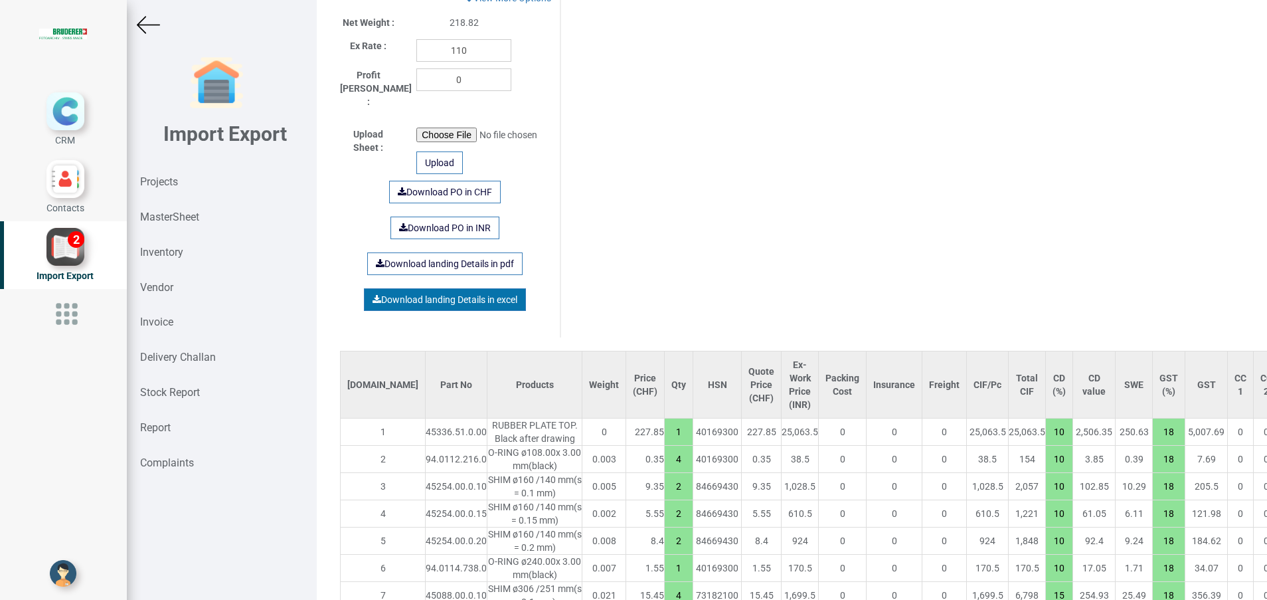
scroll to position [698, 0]
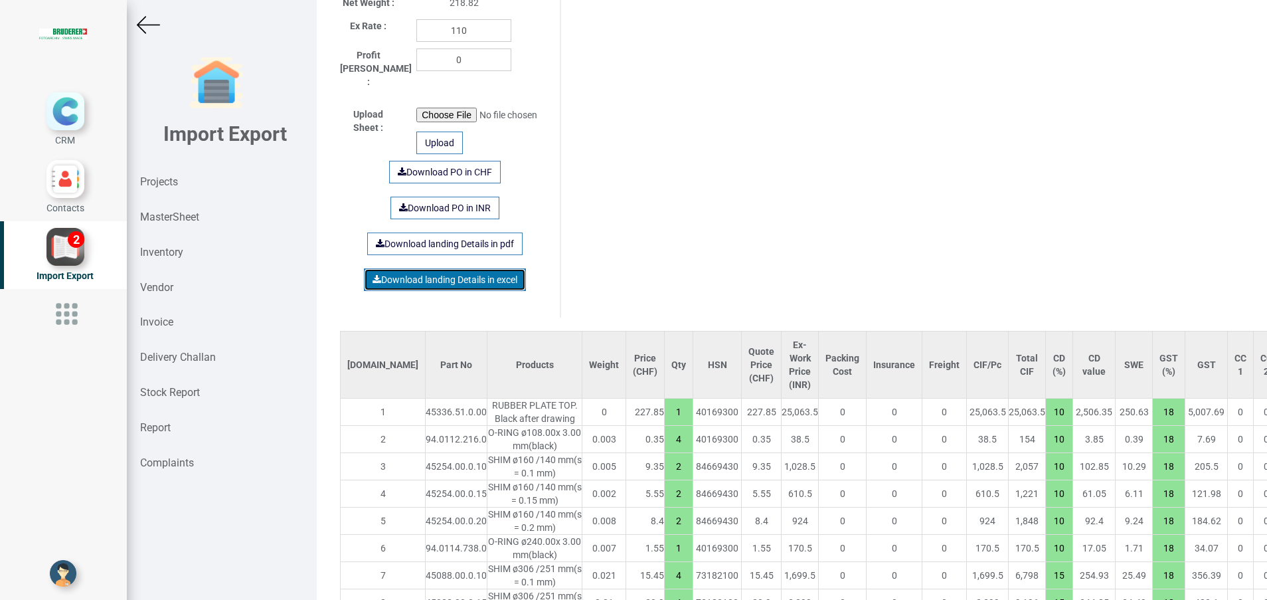
click at [438, 268] on link "Download landing Details in excel" at bounding box center [445, 279] width 162 height 23
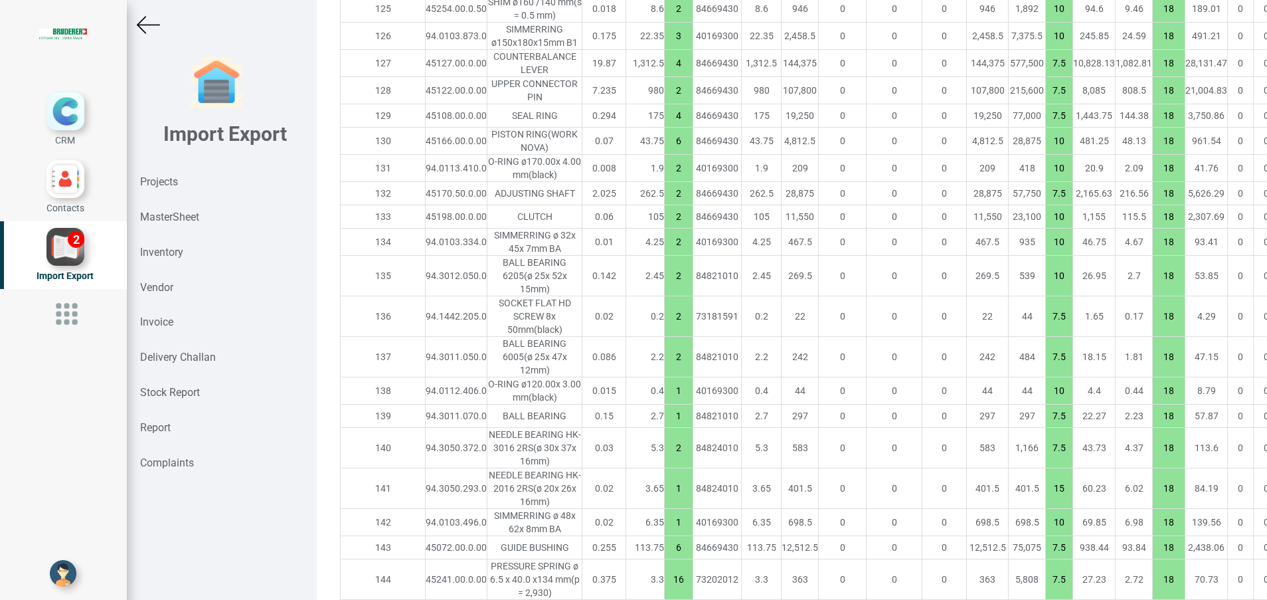
scroll to position [4672, 23]
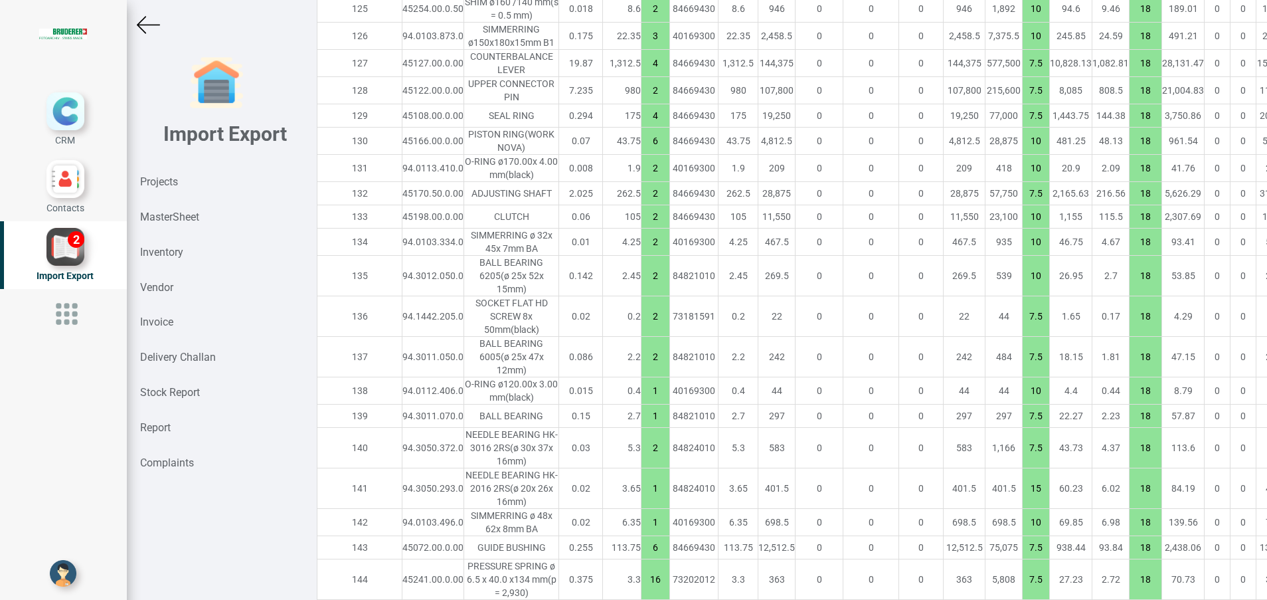
type input "33920.65"
type input "4"
type input "6"
type input "10"
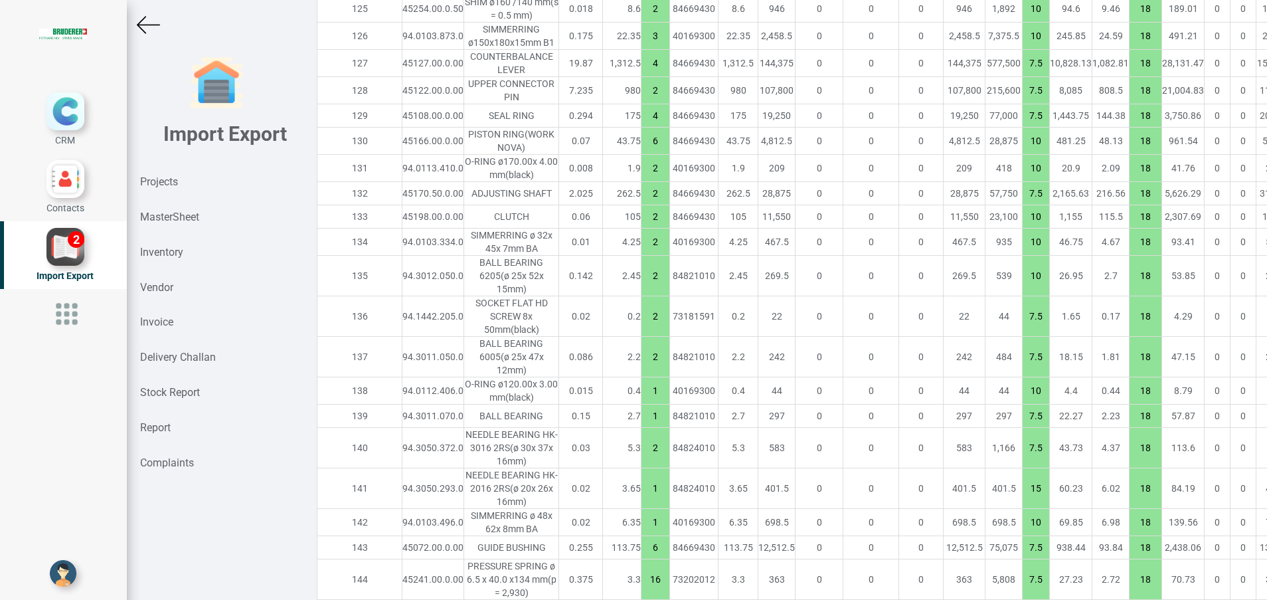
type input "2"
type input "7.5"
type input "10"
type input "7.5"
type input "1"
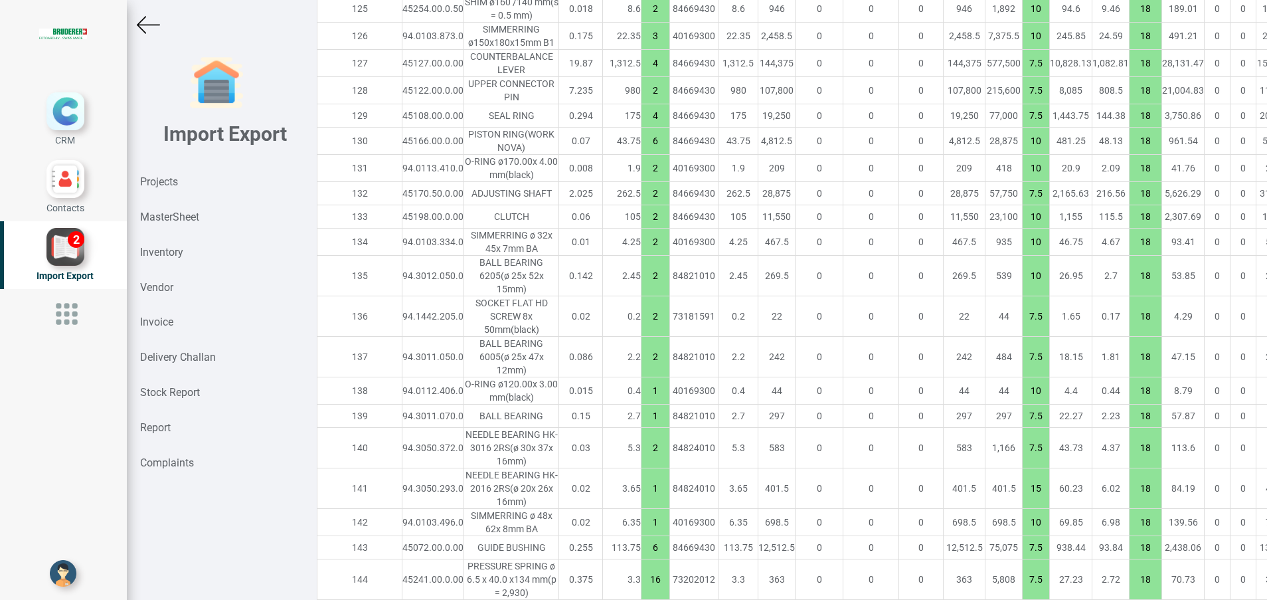
type input "10"
type input "7.5"
type input "2"
type input "1"
type input "15"
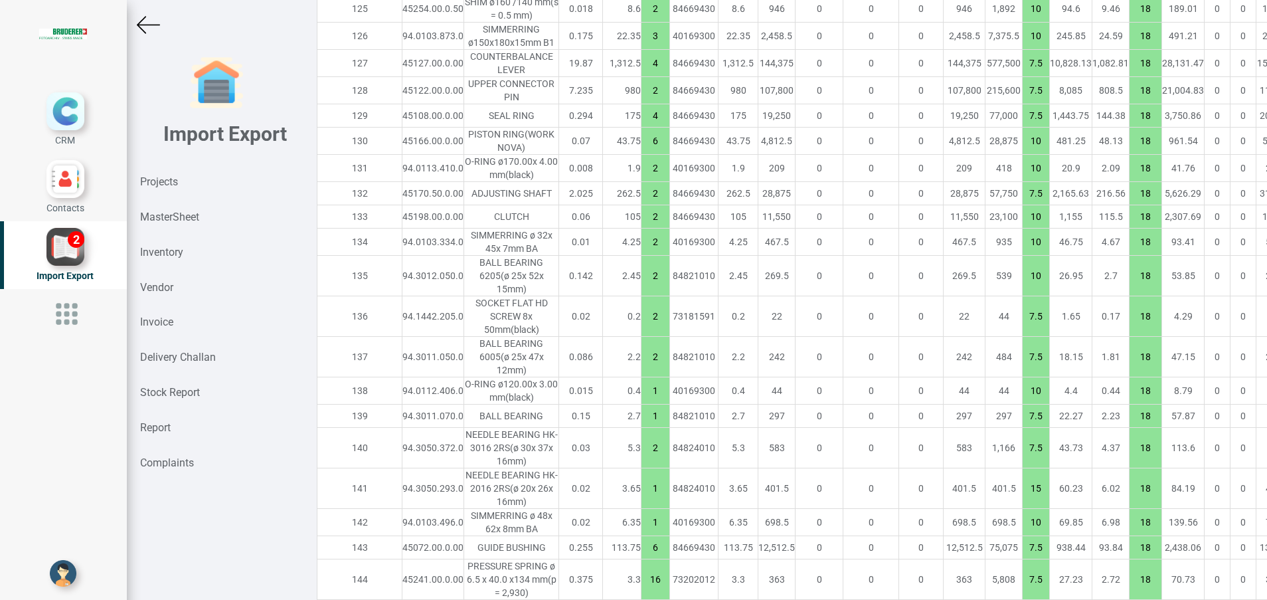
type input "10"
type input "6"
type input "7.5"
type input "16"
type input "1"
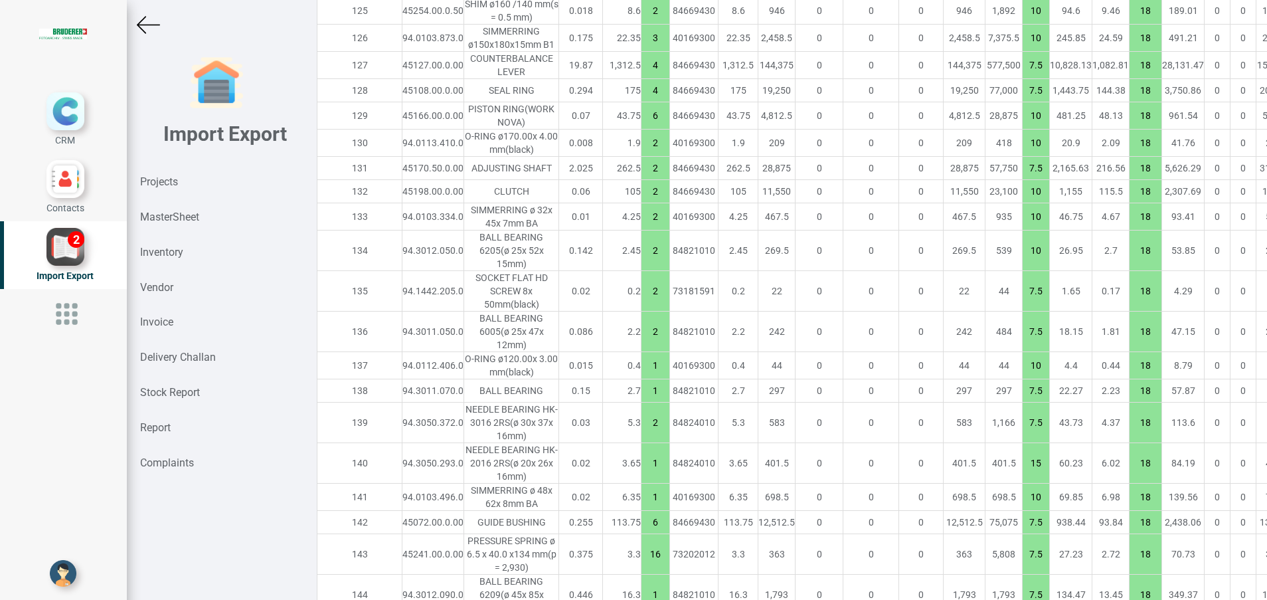
scroll to position [5035, 23]
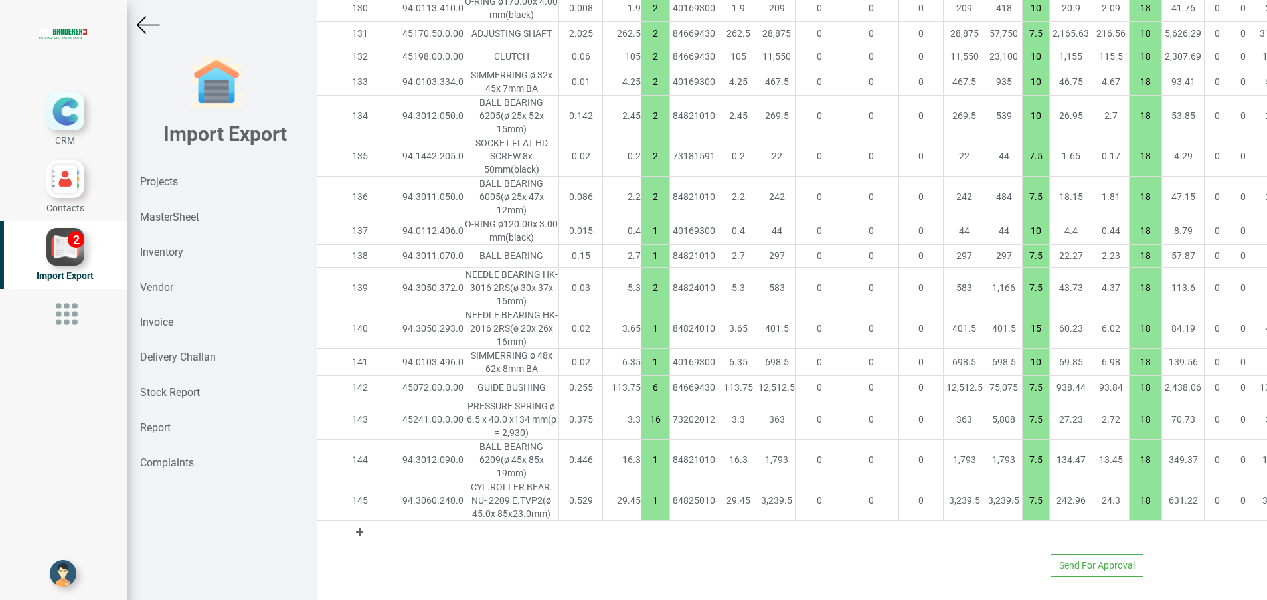
click at [356, 527] on icon at bounding box center [359, 531] width 7 height 9
click at [403, 521] on input "text" at bounding box center [433, 532] width 61 height 23
paste input "45122.00.1.00"
type input "45122.00.1.00"
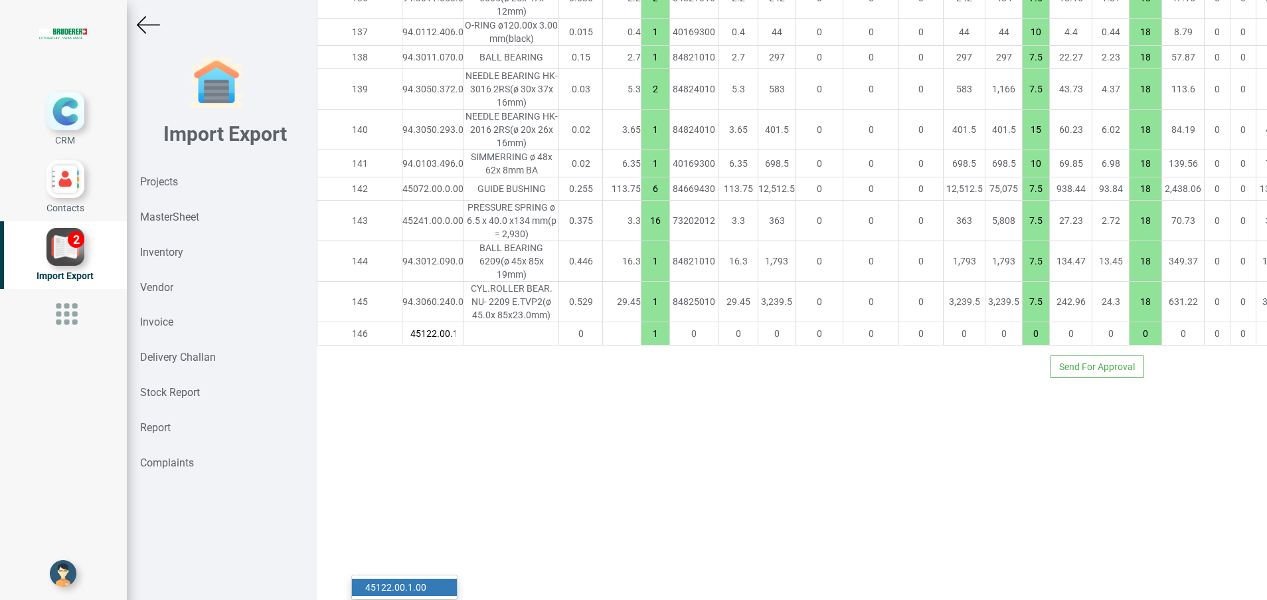
scroll to position [0, 16]
type input "35023.15"
type input "10"
type input "18"
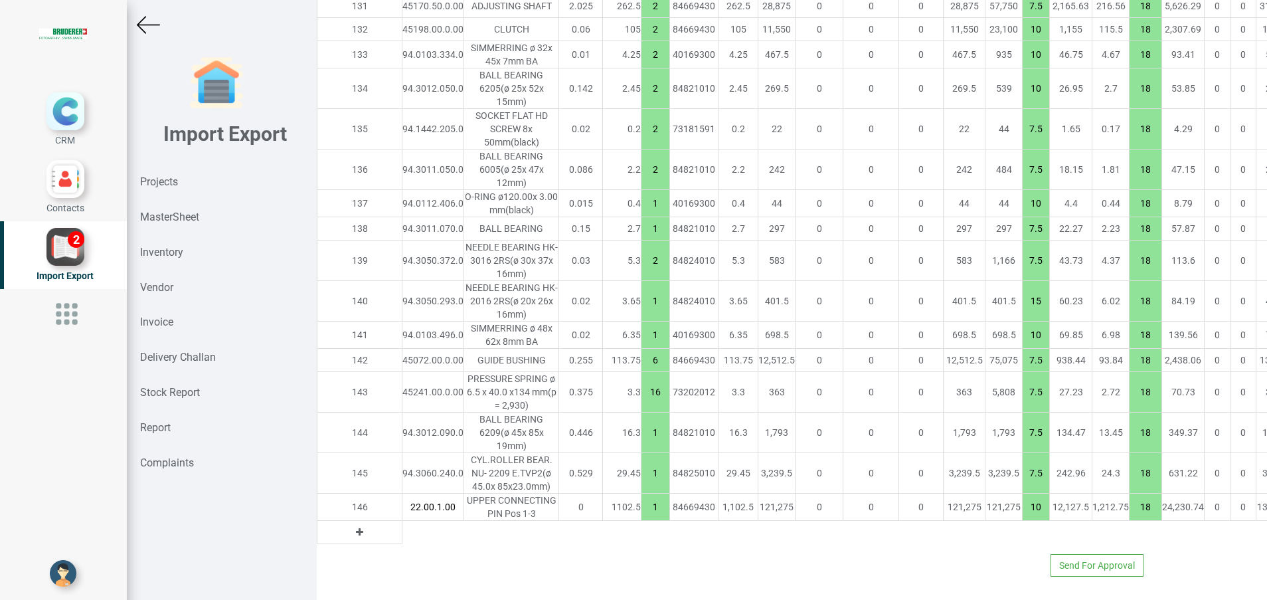
type input "45122.00.1.00"
type input "36125.65"
type input "2"
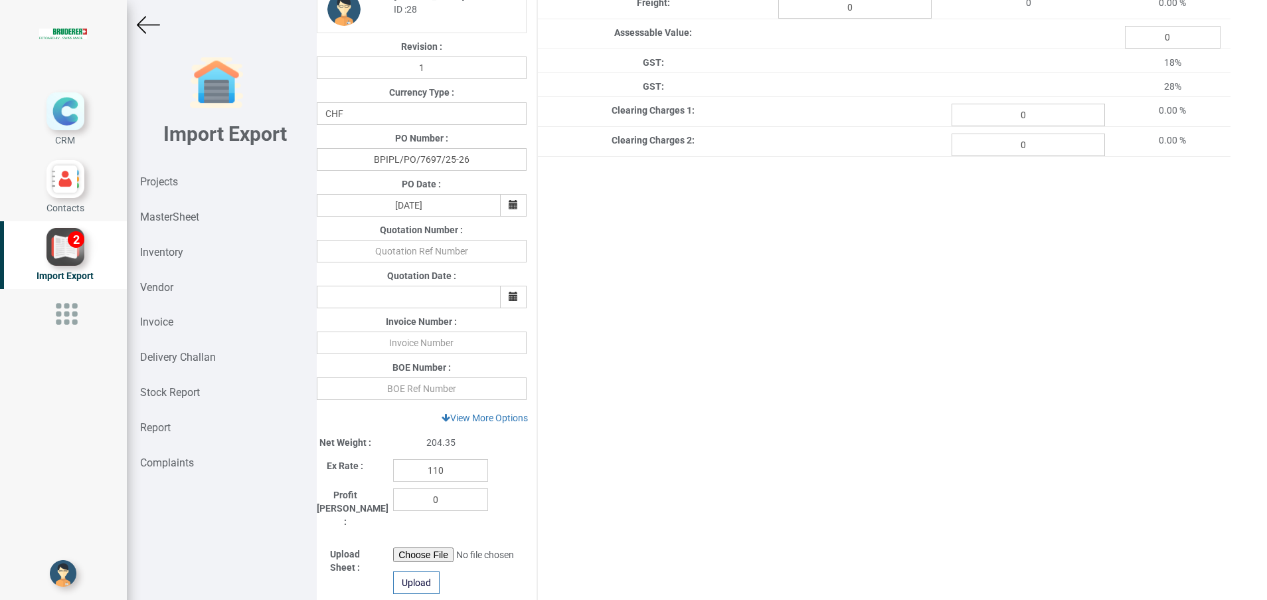
scroll to position [0, 23]
